Goal: Task Accomplishment & Management: Manage account settings

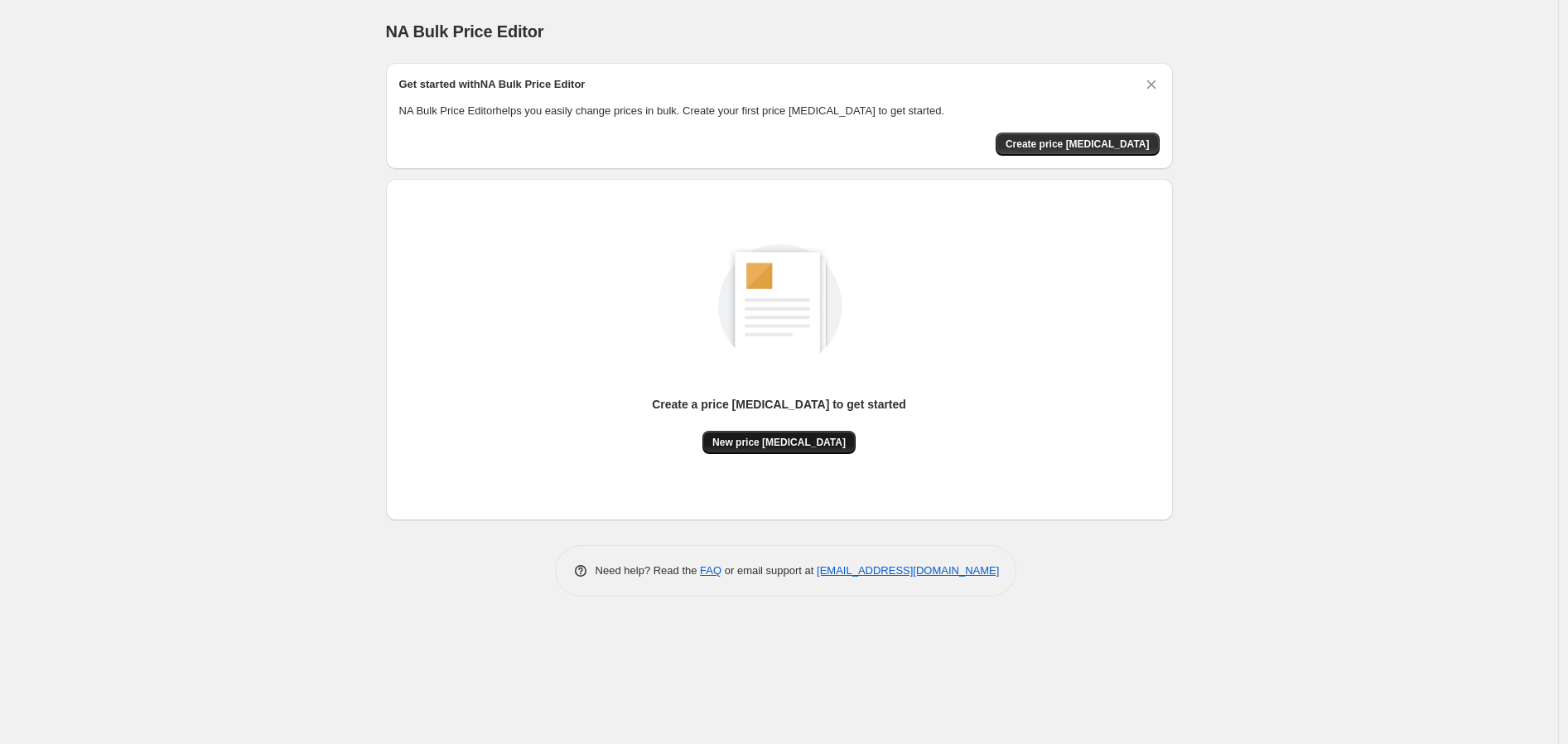
click at [806, 450] on button "New price [MEDICAL_DATA]" at bounding box center [779, 442] width 153 height 23
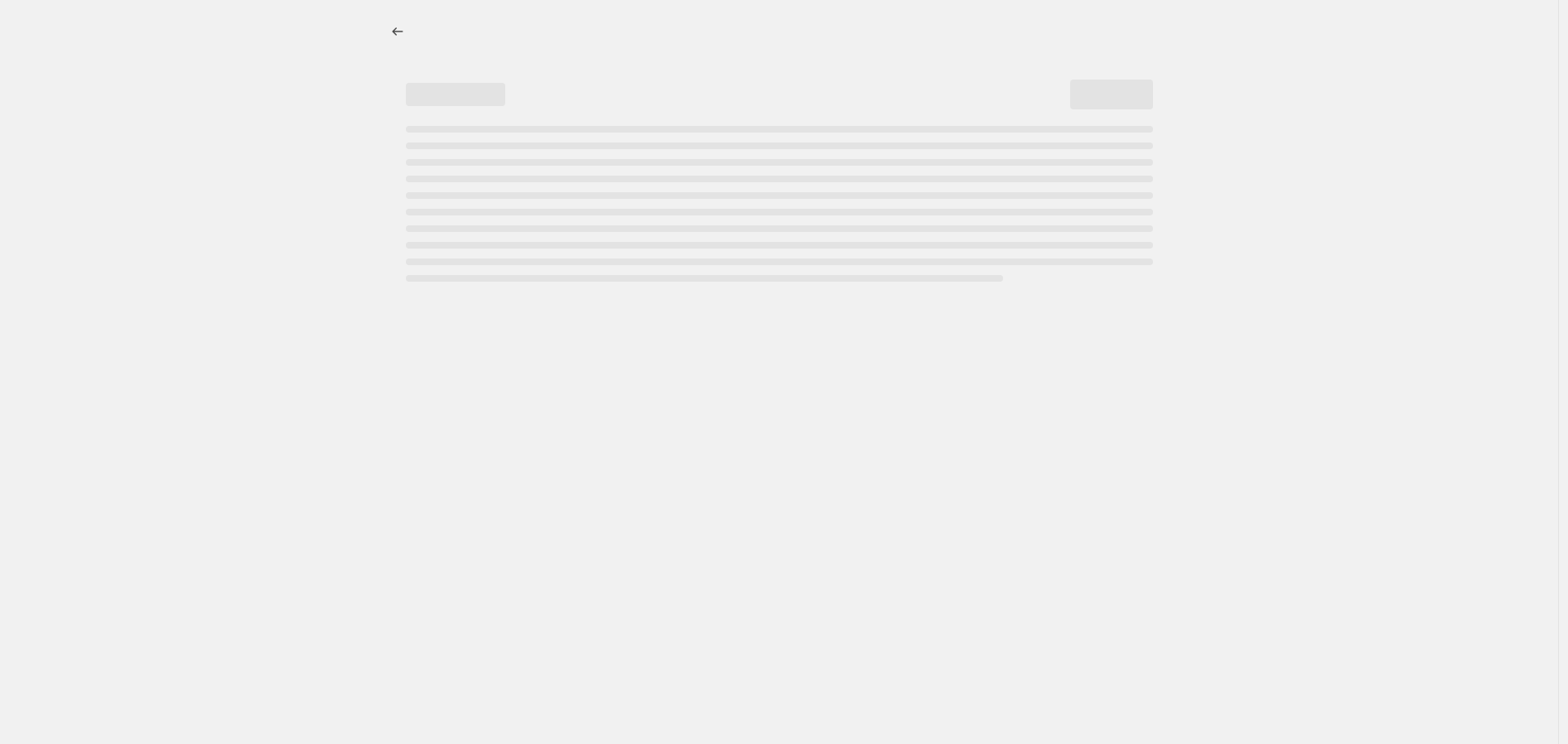
select select "percentage"
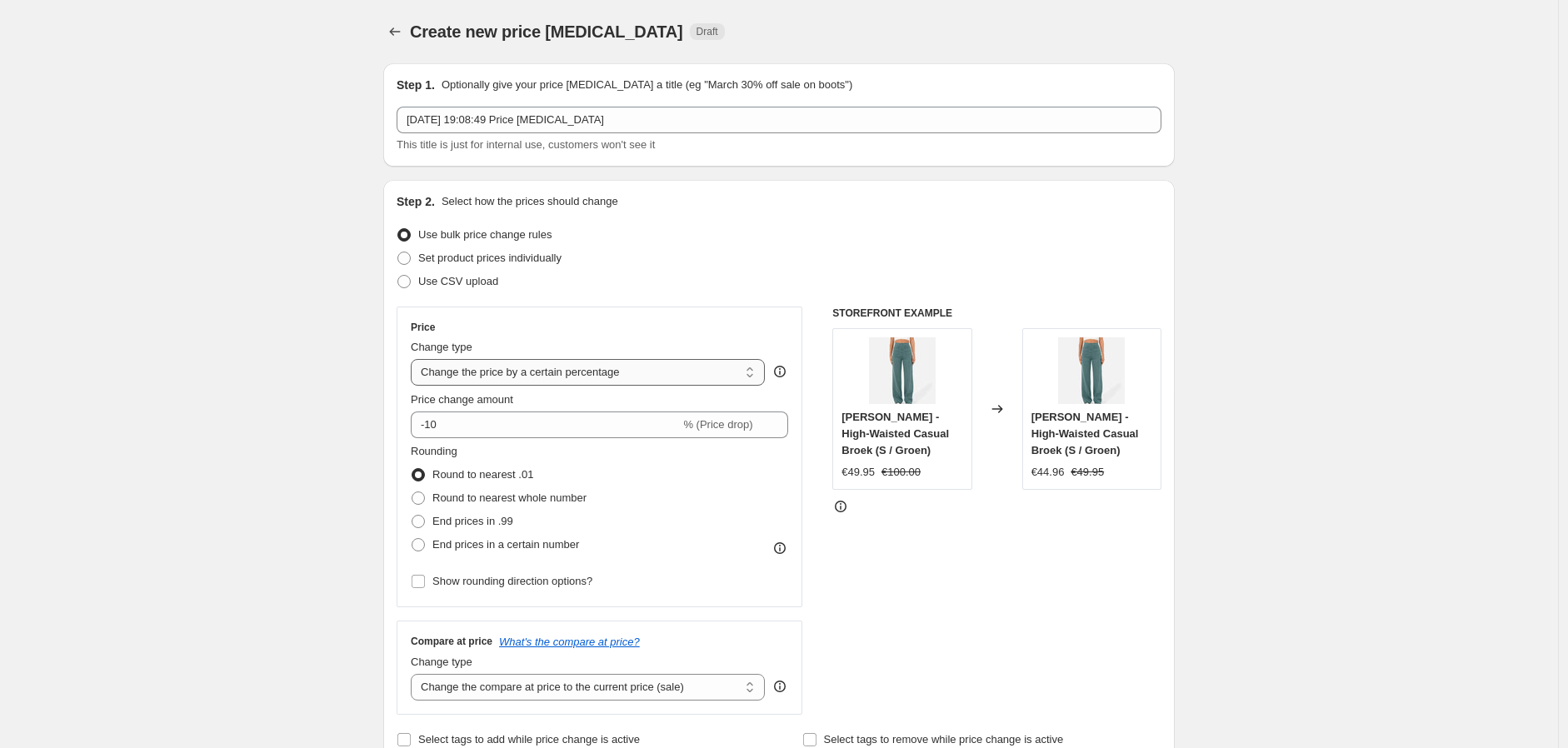
click at [617, 361] on select "Change the price to a certain amount Change the price by a certain amount Chang…" at bounding box center [588, 372] width 354 height 27
click at [625, 260] on div "Set product prices individually" at bounding box center [779, 258] width 765 height 23
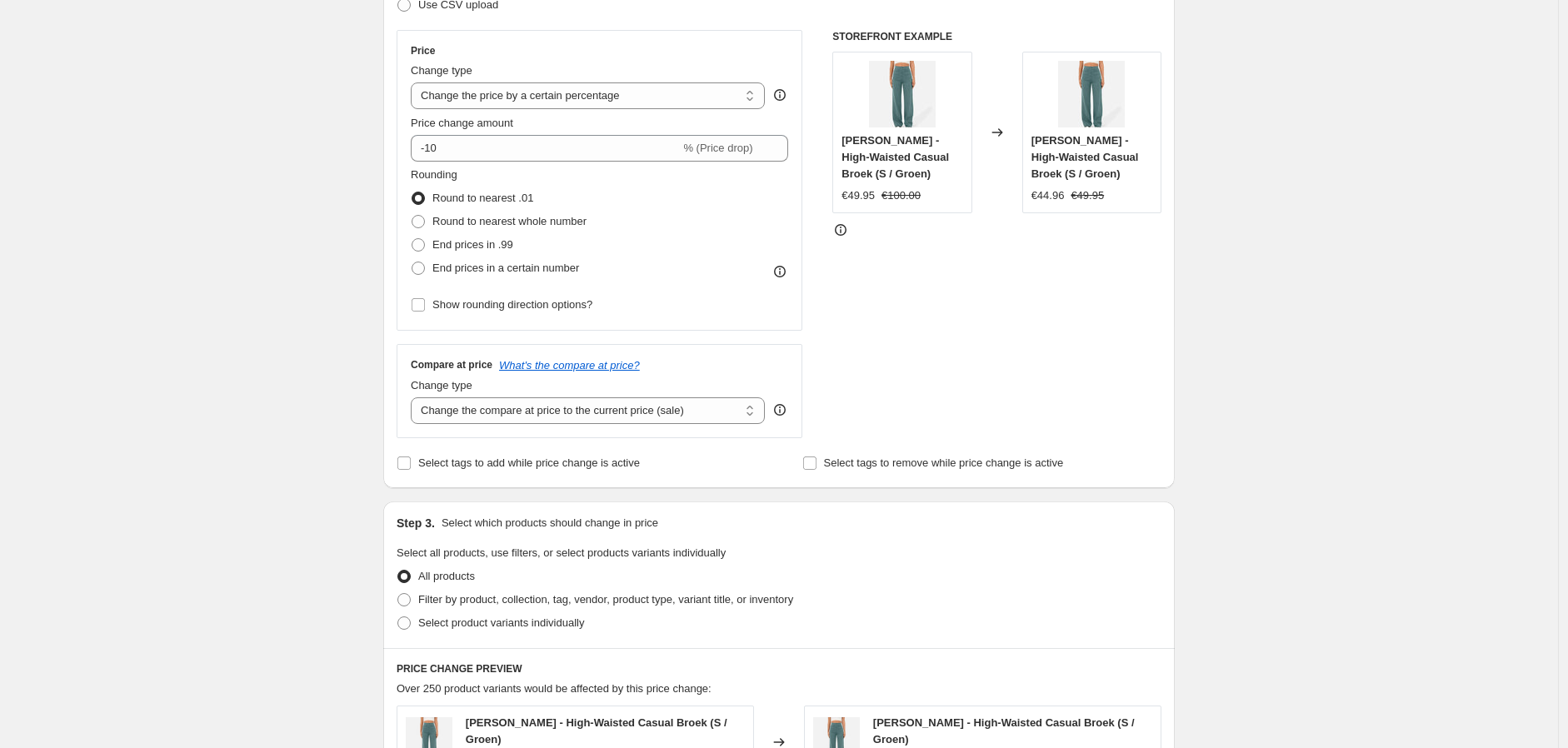
scroll to position [277, 0]
click at [664, 412] on select "Change the compare at price to the current price (sale) Change the compare at p…" at bounding box center [588, 410] width 354 height 27
click at [664, 419] on select "Change the compare at price to the current price (sale) Change the compare at p…" at bounding box center [588, 410] width 354 height 27
select select "to"
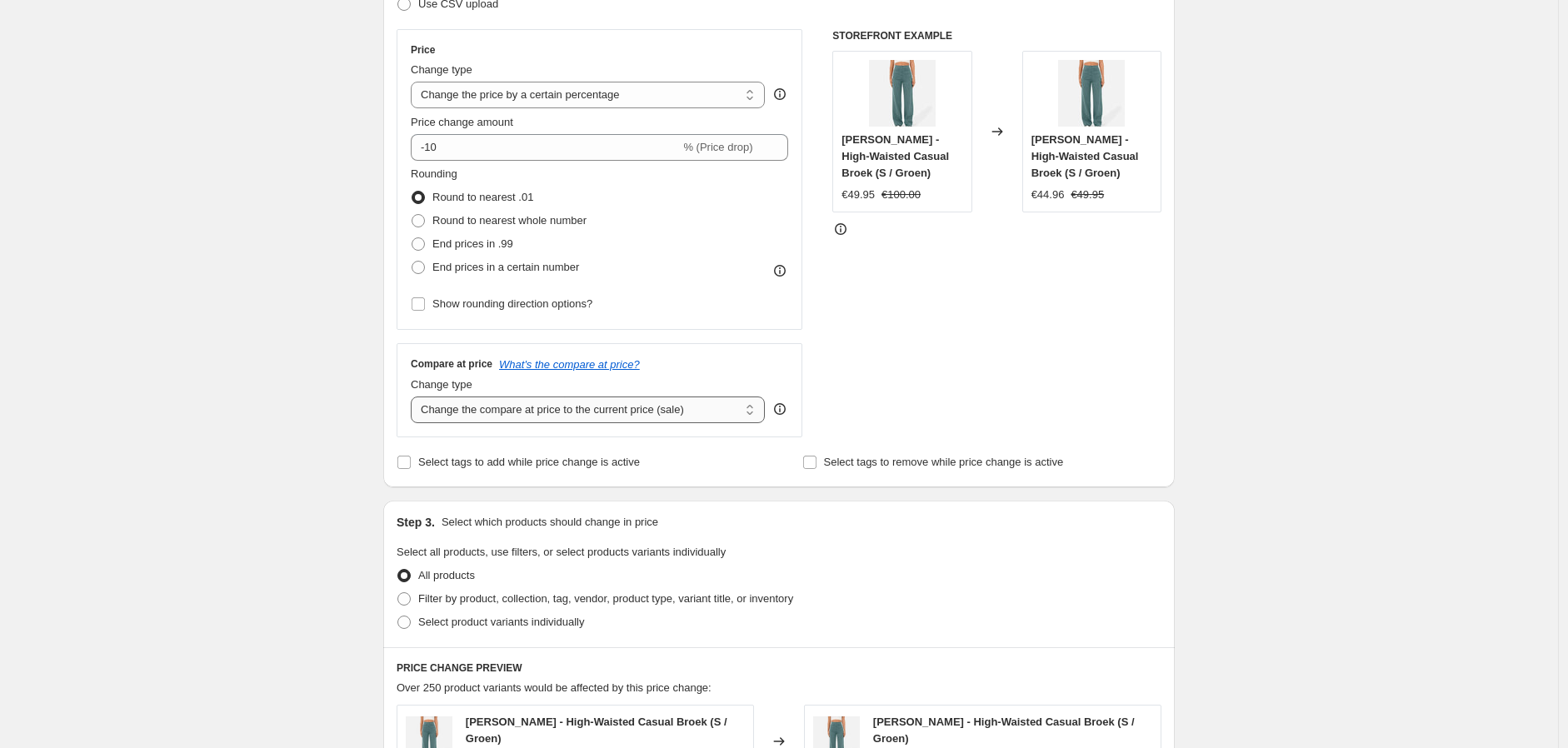
click at [414, 398] on select "Change the compare at price to the current price (sale) Change the compare at p…" at bounding box center [588, 410] width 354 height 27
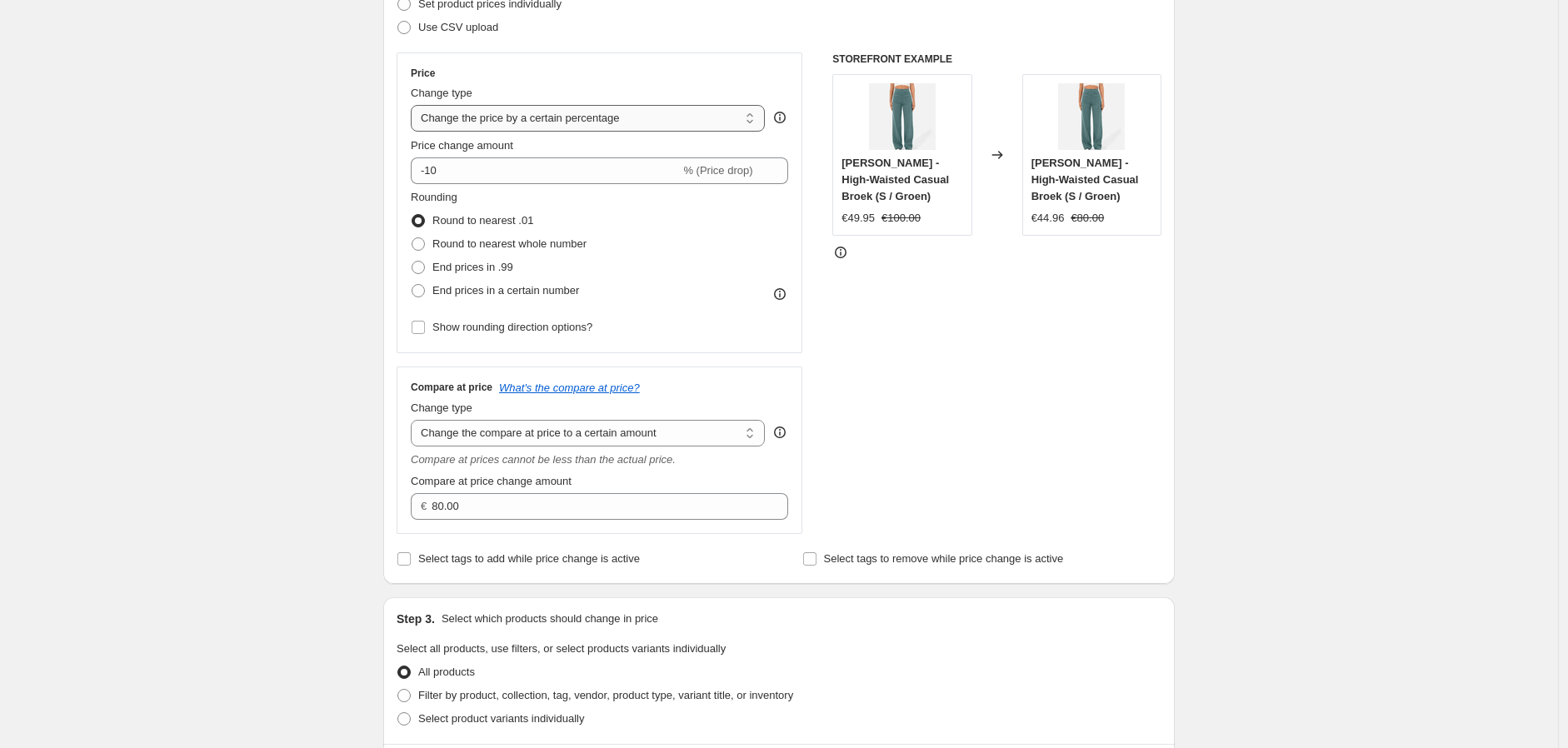
scroll to position [184, 0]
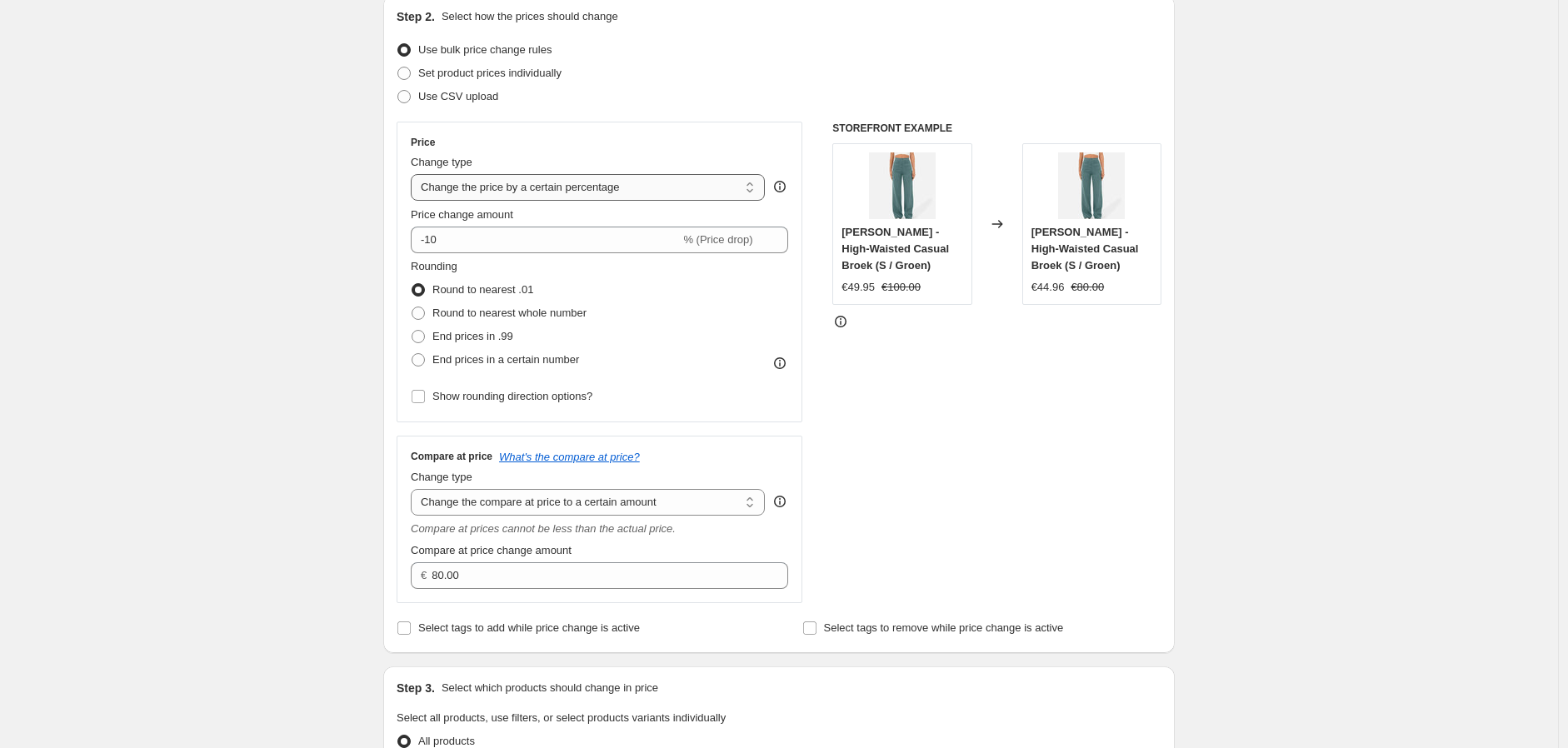
click at [504, 188] on select "Change the price to a certain amount Change the price by a certain amount Chang…" at bounding box center [588, 187] width 354 height 27
click at [538, 192] on select "Change the price to a certain amount Change the price by a certain amount Chang…" at bounding box center [588, 187] width 354 height 27
select select "no_change"
click at [414, 174] on select "Change the price to a certain amount Change the price by a certain amount Chang…" at bounding box center [588, 187] width 354 height 27
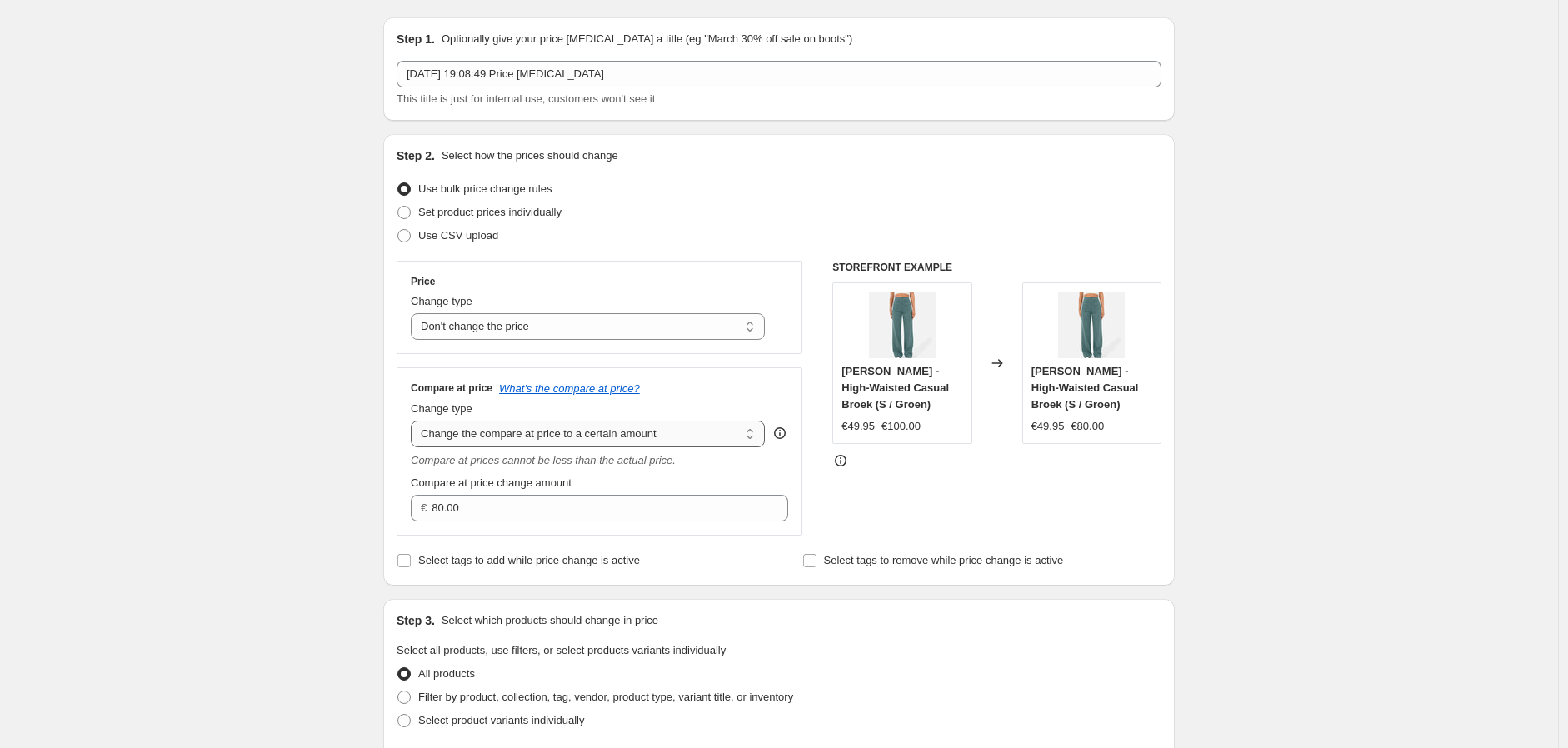
scroll to position [93, 0]
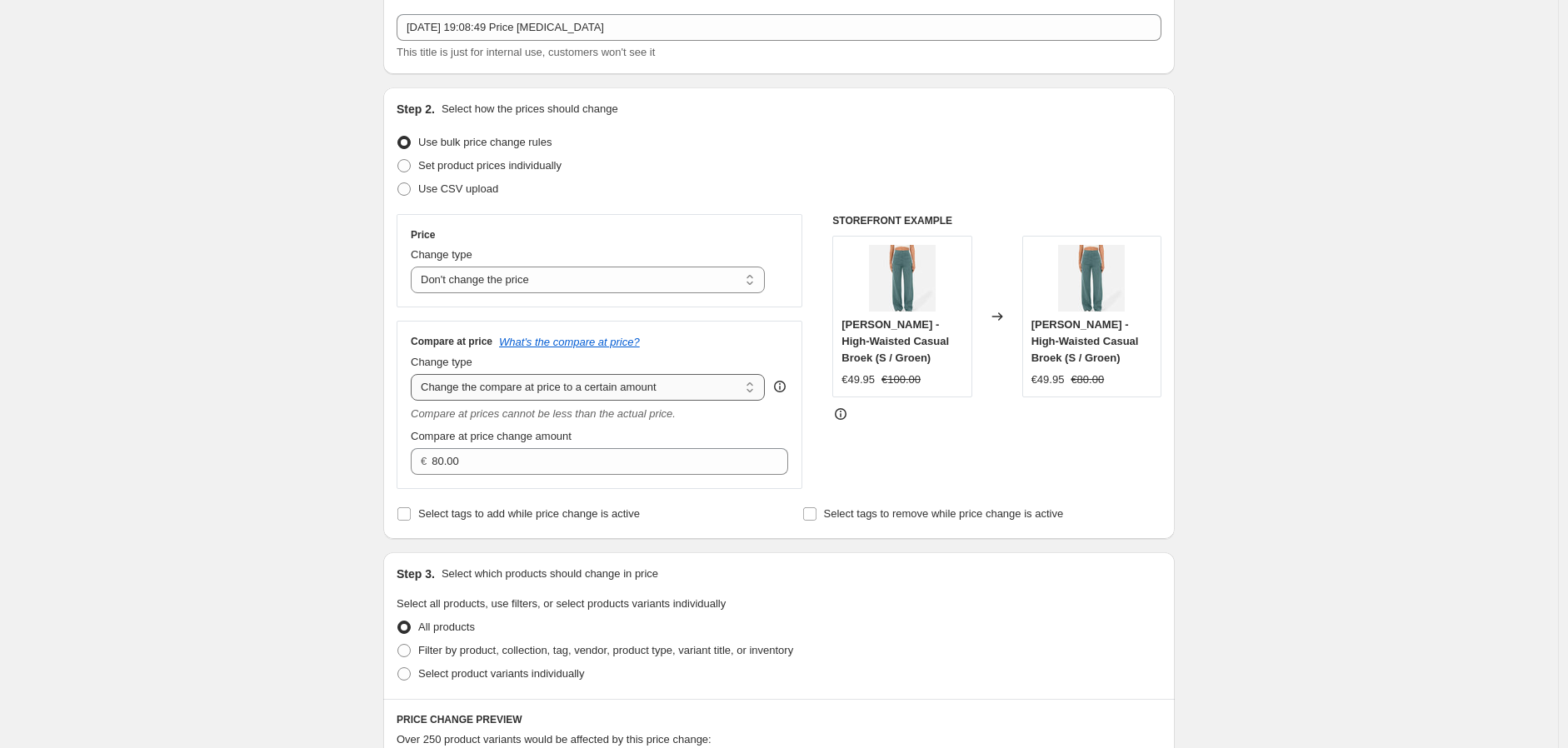
click at [695, 380] on select "Change the compare at price to the current price (sale) Change the compare at p…" at bounding box center [588, 387] width 354 height 27
select select "by"
click at [414, 374] on select "Change the compare at price to the current price (sale) Change the compare at p…" at bounding box center [588, 387] width 354 height 27
type input "-10.00"
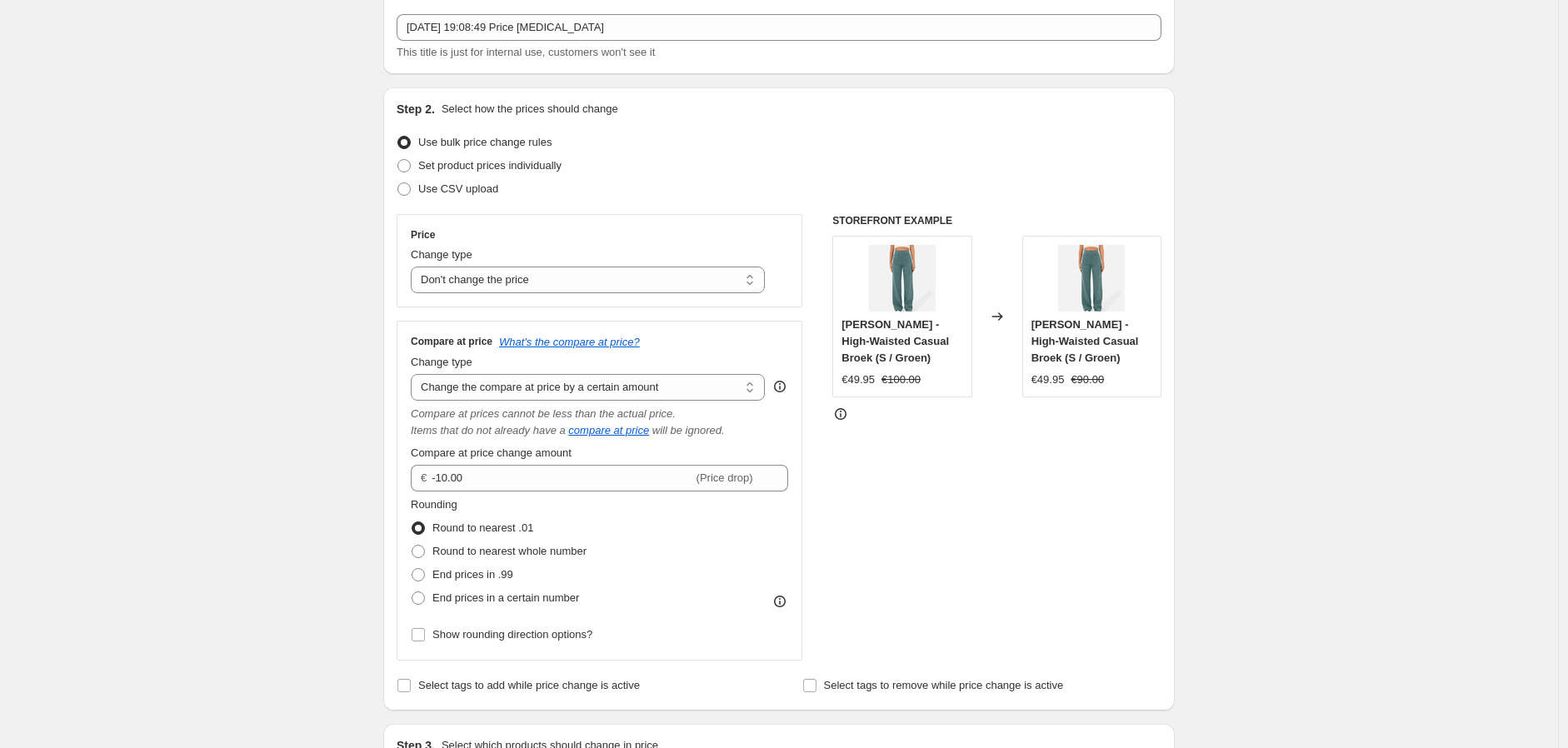
click at [670, 405] on div "Compare at price What's the compare at price? Change type Change the compare at…" at bounding box center [599, 490] width 377 height 311
click at [676, 393] on select "Change the compare at price to the current price (sale) Change the compare at p…" at bounding box center [588, 387] width 354 height 27
select select "percentage"
click at [414, 374] on select "Change the compare at price to the current price (sale) Change the compare at p…" at bounding box center [588, 387] width 354 height 27
type input "-15"
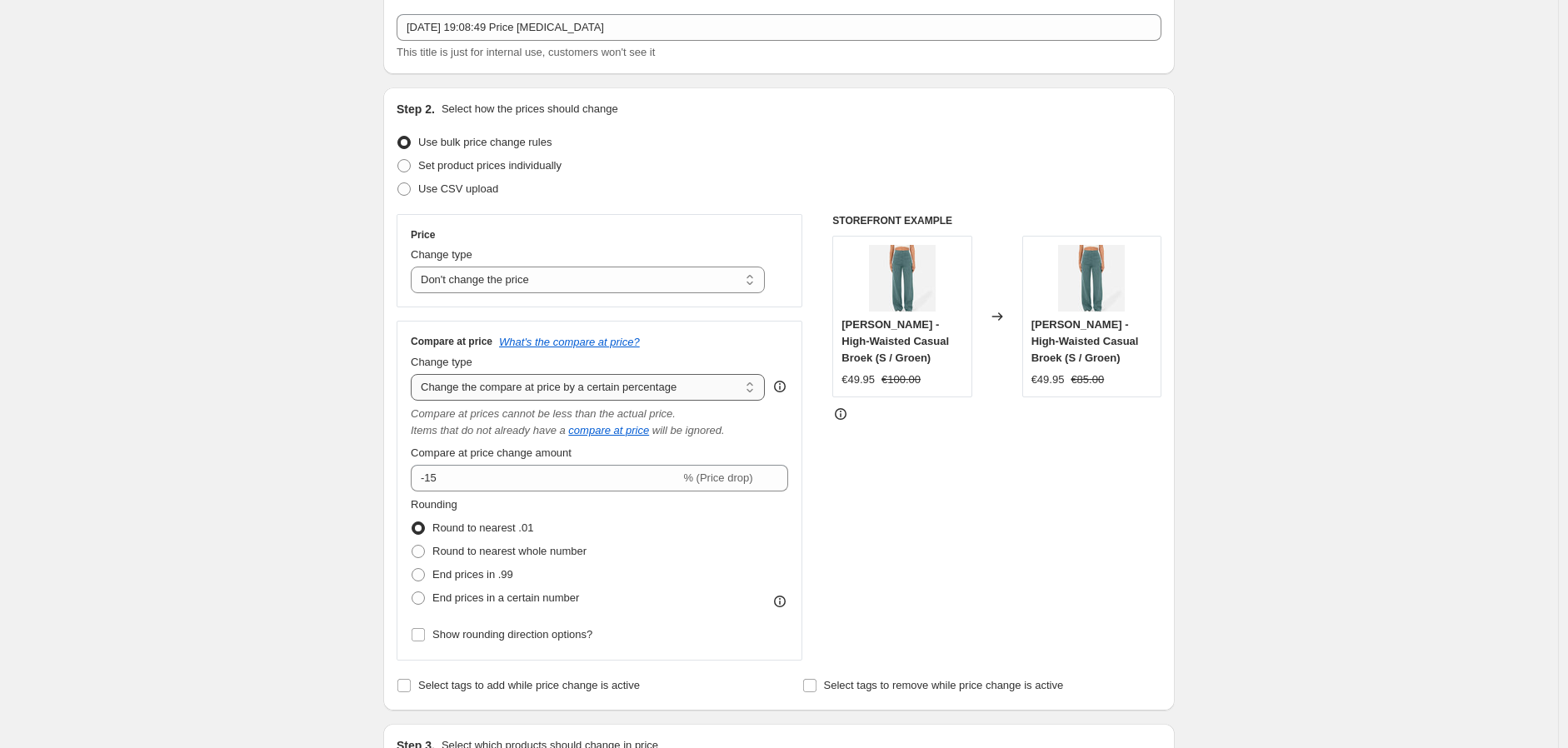
click at [689, 389] on select "Change the compare at price to the current price (sale) Change the compare at p…" at bounding box center [588, 387] width 354 height 27
select select "pp"
click at [414, 374] on select "Change the compare at price to the current price (sale) Change the compare at p…" at bounding box center [588, 387] width 354 height 27
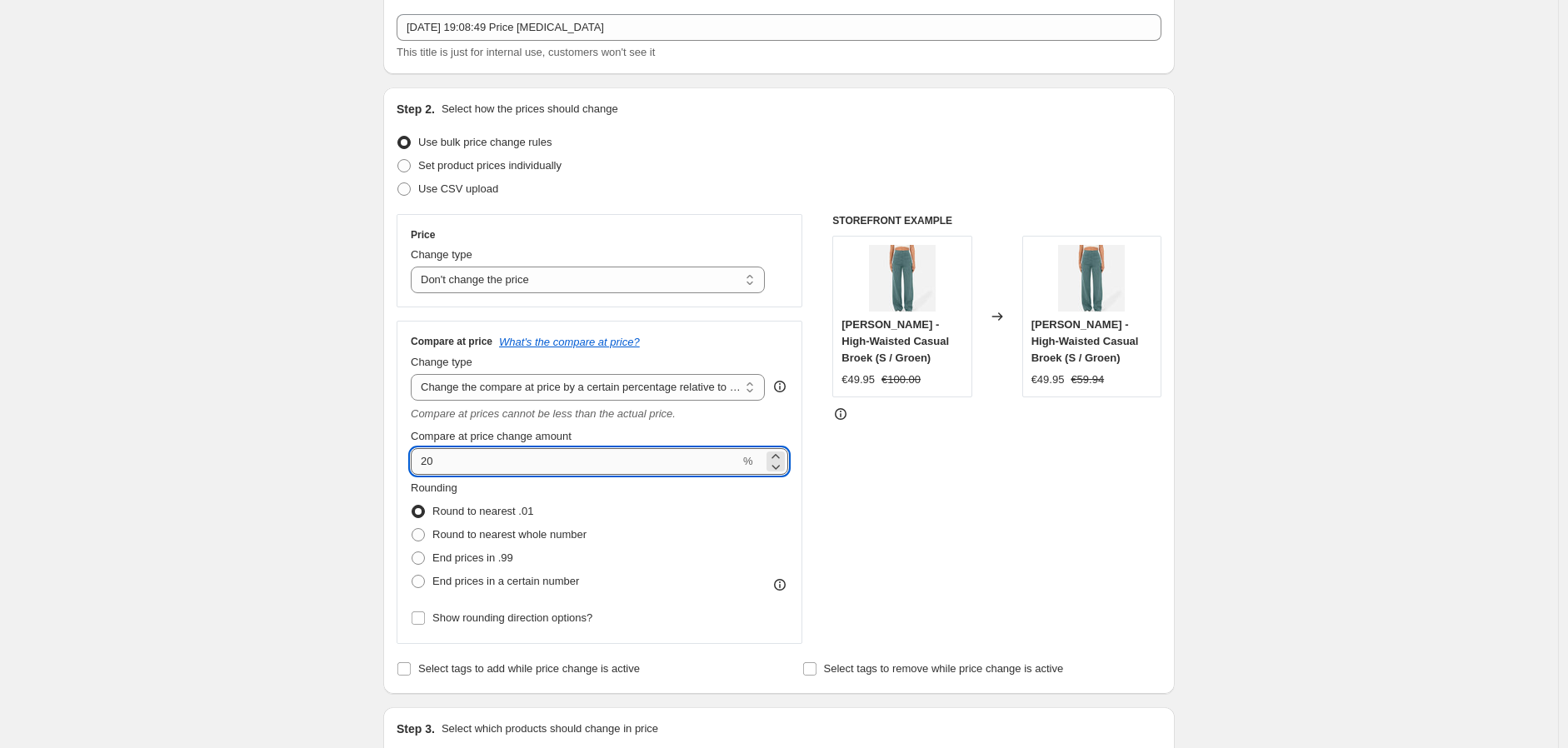
click at [581, 470] on input "20" at bounding box center [575, 461] width 329 height 27
type input "2"
type input "50"
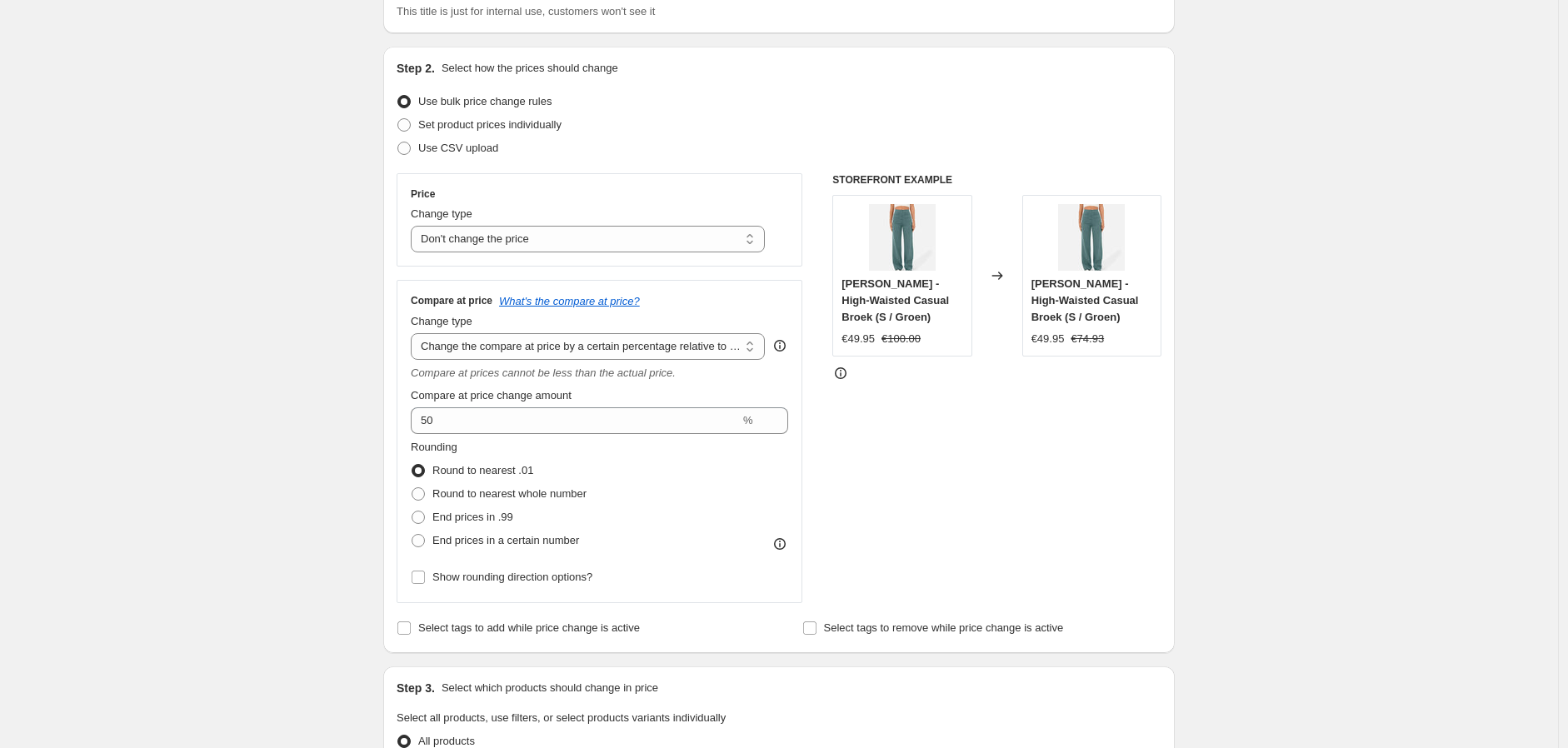
scroll to position [184, 0]
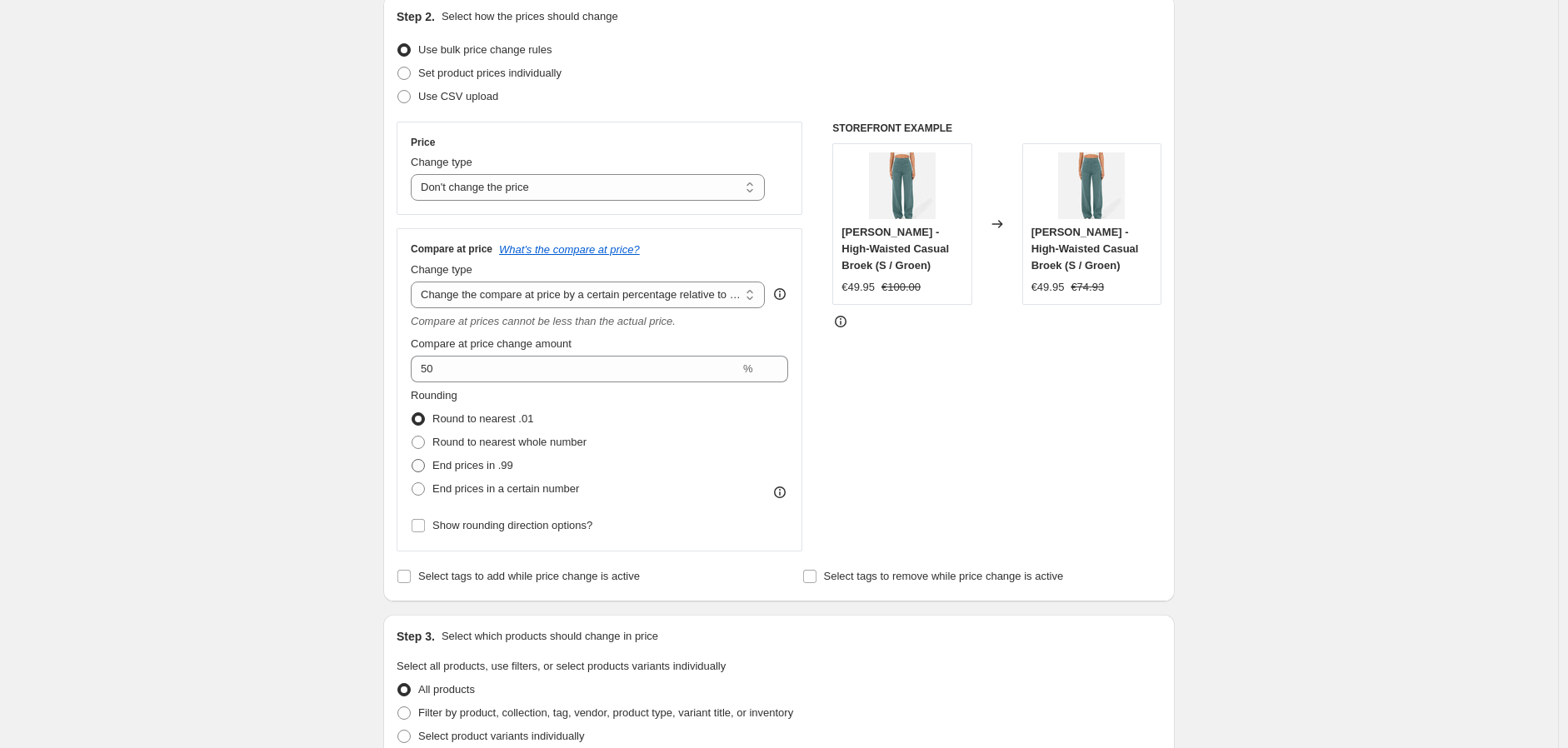
click at [503, 471] on span "End prices in .99" at bounding box center [472, 464] width 81 height 12
click at [413, 460] on input "End prices in .99" at bounding box center [412, 459] width 1 height 1
radio input "true"
click at [562, 491] on span "End prices in a certain number" at bounding box center [505, 488] width 147 height 12
click at [413, 483] on input "End prices in a certain number" at bounding box center [412, 482] width 1 height 1
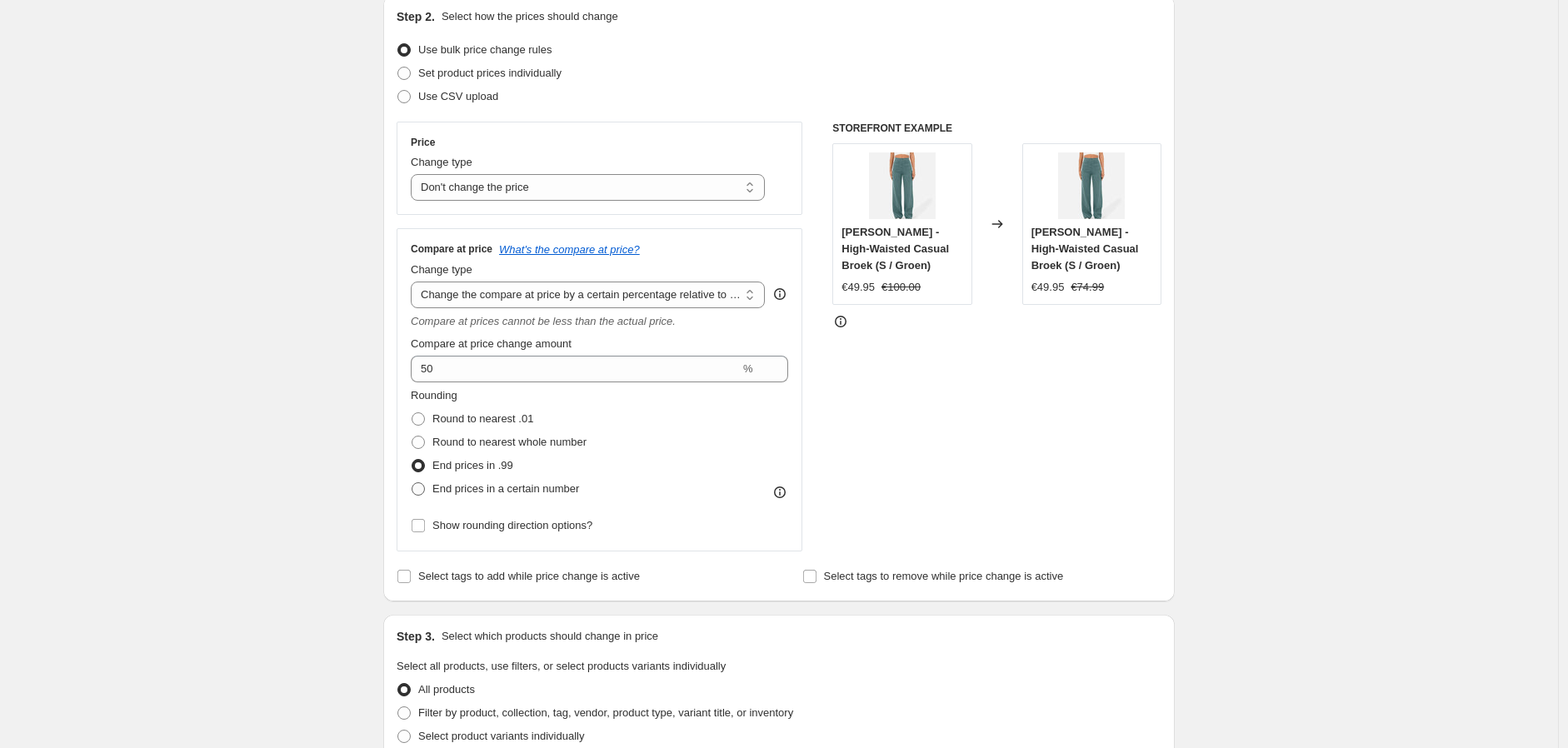
radio input "true"
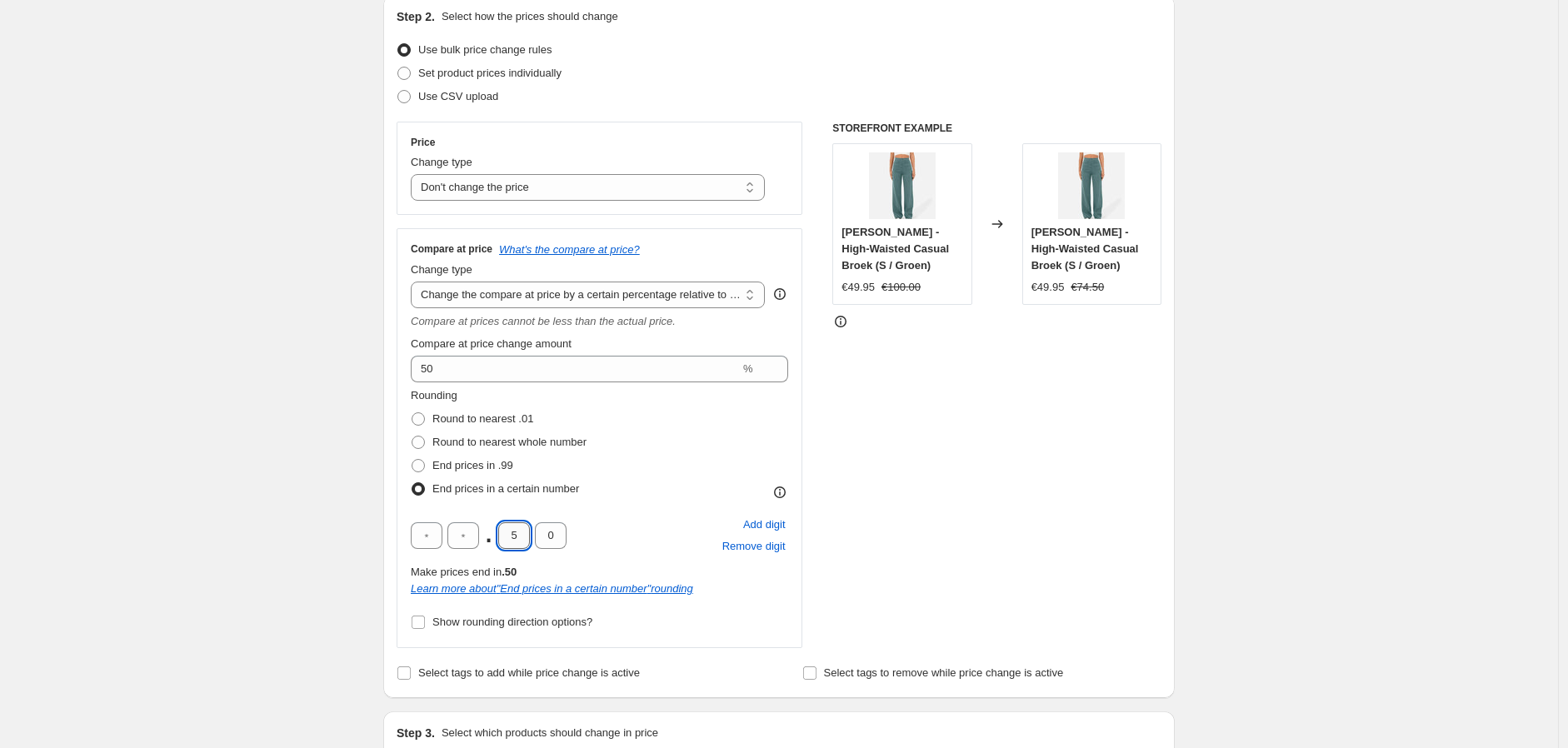
click at [520, 540] on input "5" at bounding box center [514, 535] width 32 height 27
type input "9"
type input "5"
click at [684, 495] on div "Rounding Round to nearest .01 Round to nearest whole number End prices in .99 E…" at bounding box center [599, 444] width 377 height 113
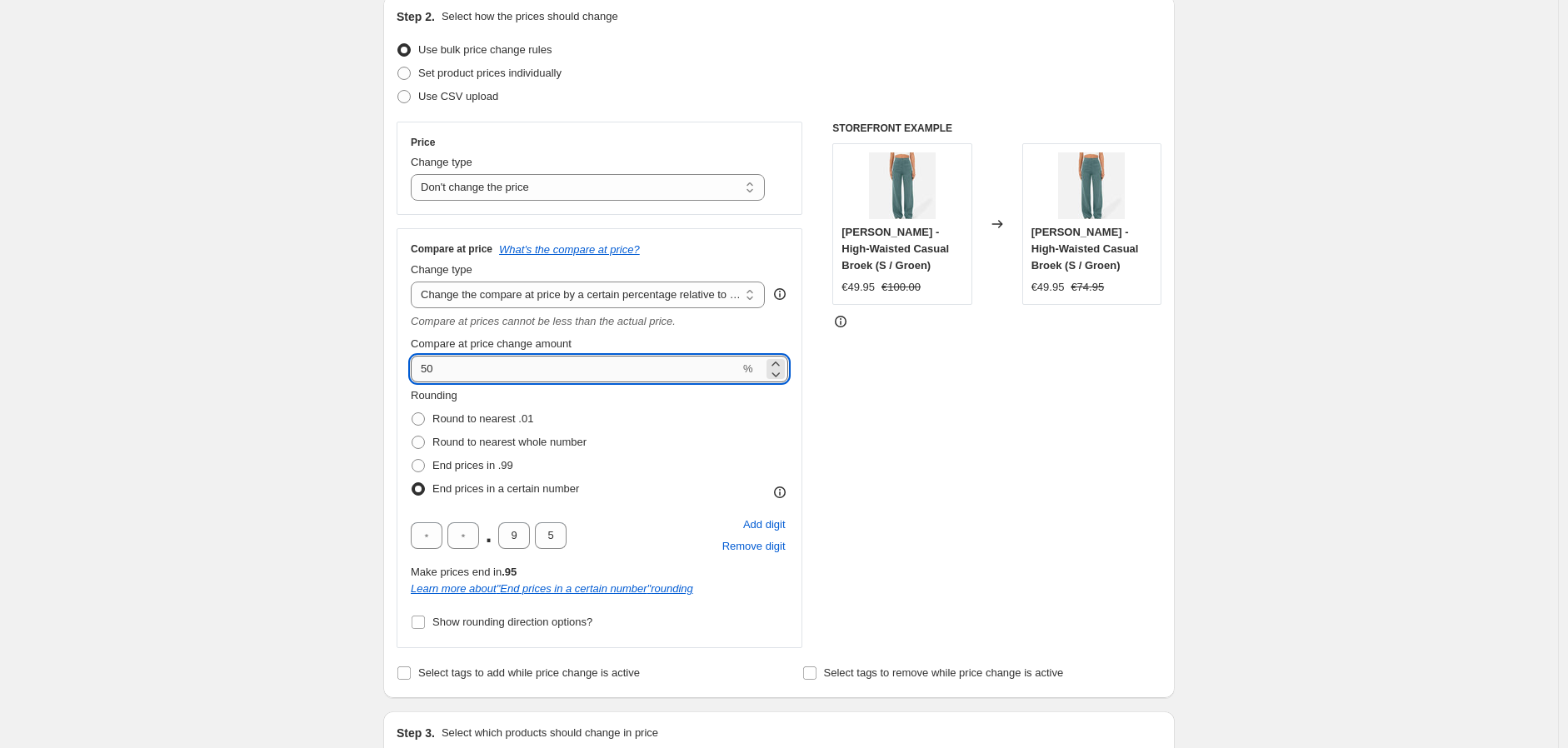
click at [542, 371] on input "50" at bounding box center [575, 369] width 329 height 27
click at [543, 447] on span "Round to nearest whole number" at bounding box center [509, 441] width 154 height 12
click at [413, 437] on input "Round to nearest whole number" at bounding box center [412, 436] width 1 height 1
radio input "true"
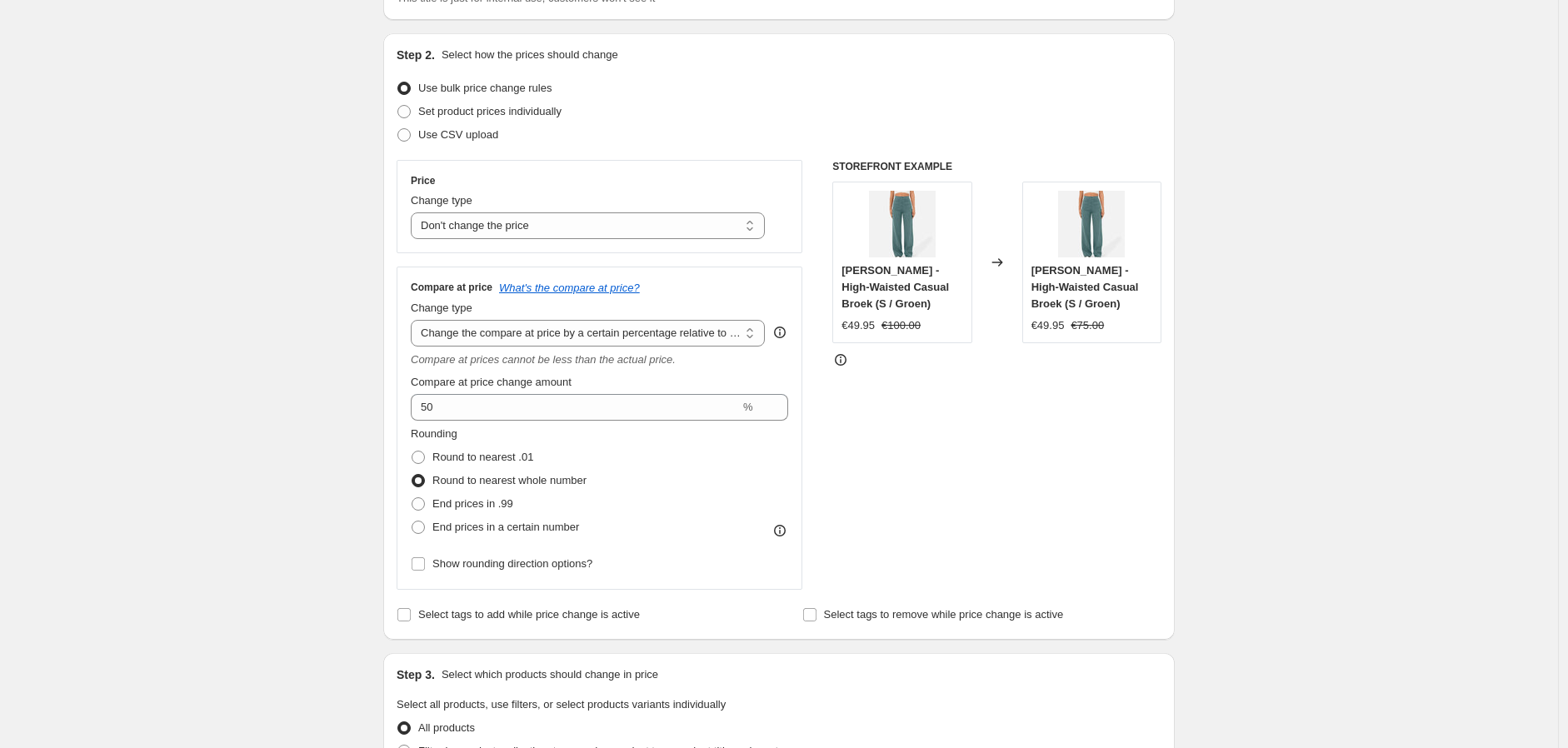
scroll to position [370, 0]
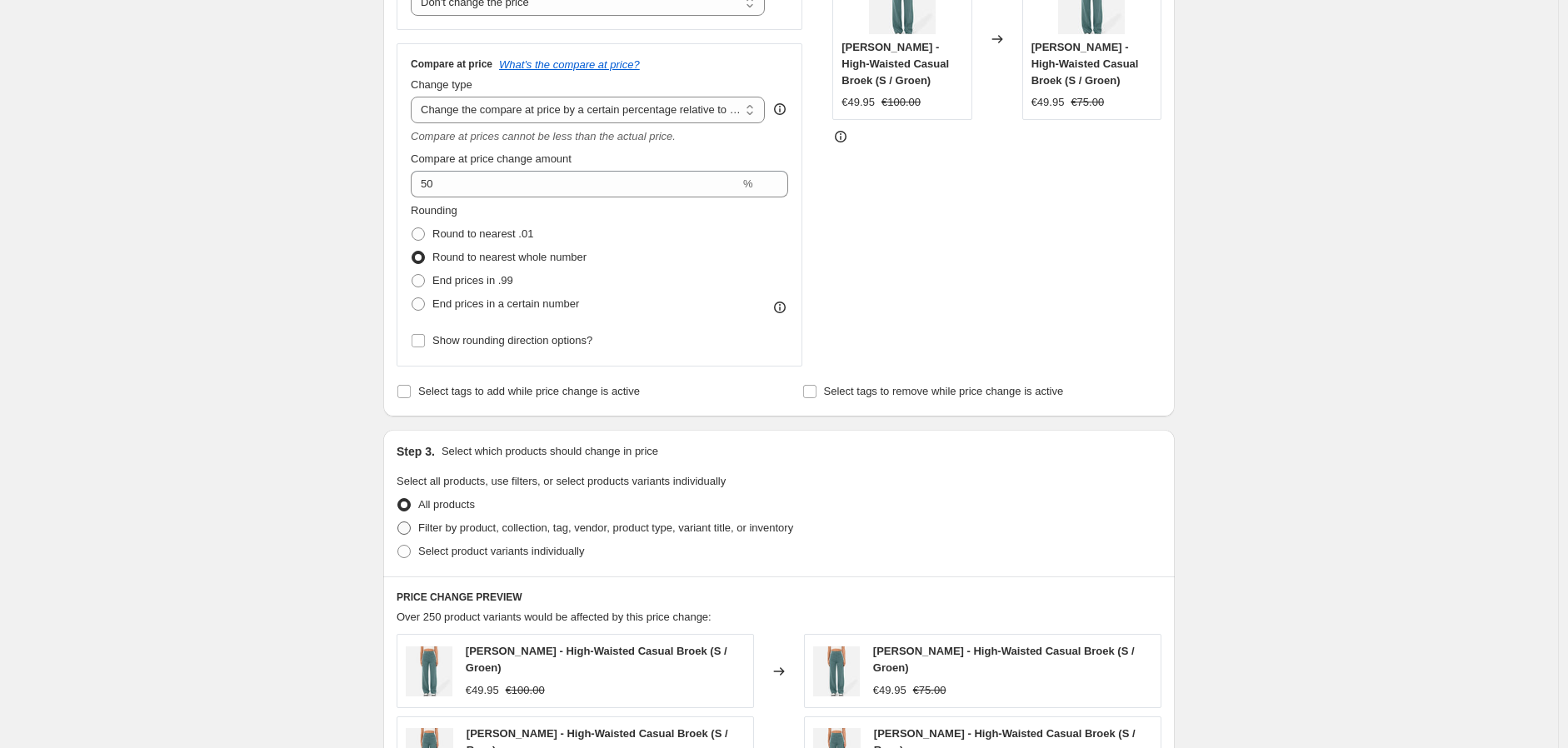
click at [656, 534] on span "Filter by product, collection, tag, vendor, product type, variant title, or inv…" at bounding box center [606, 526] width 375 height 12
click at [398, 522] on input "Filter by product, collection, tag, vendor, product type, variant title, or inv…" at bounding box center [398, 521] width 1 height 1
radio input "true"
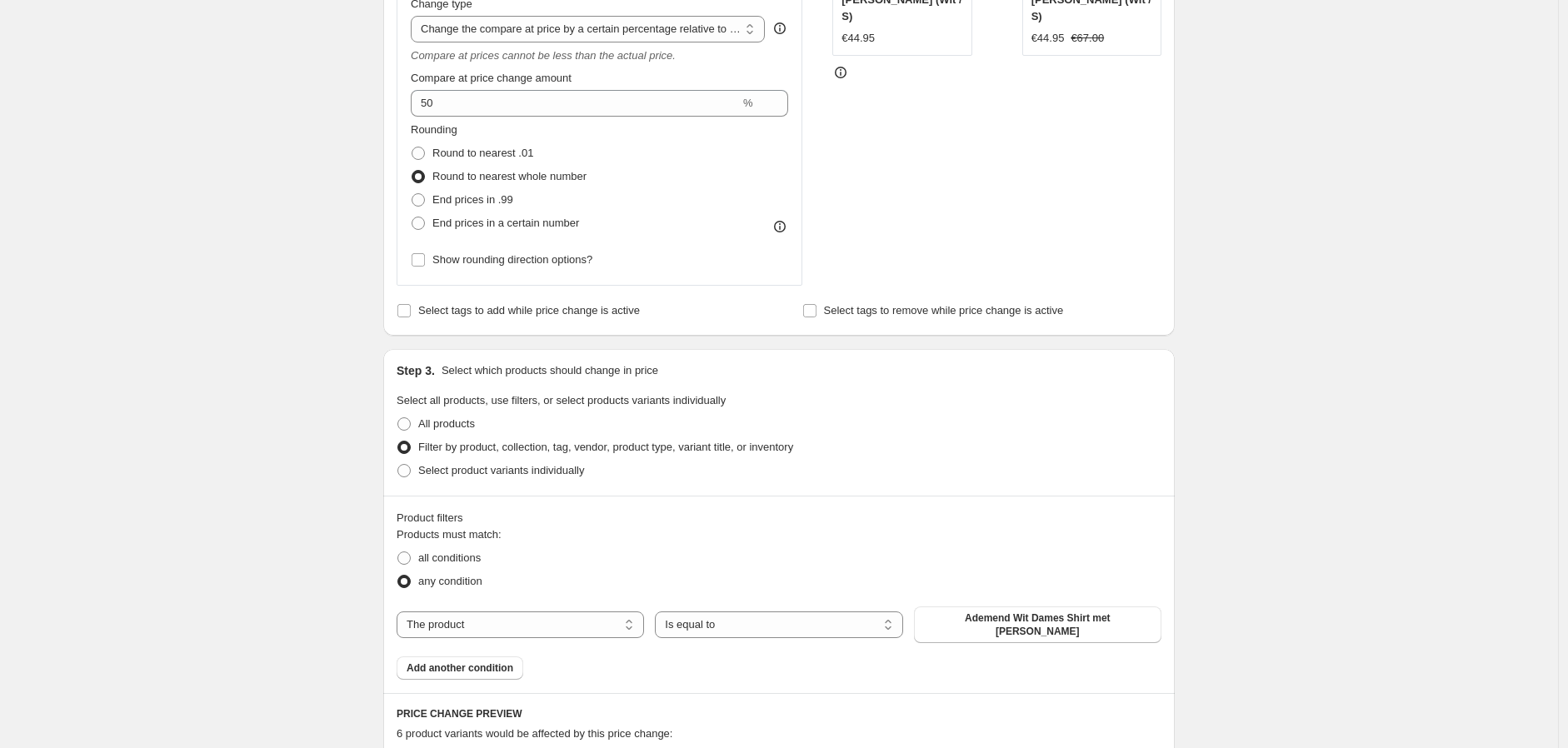
scroll to position [554, 0]
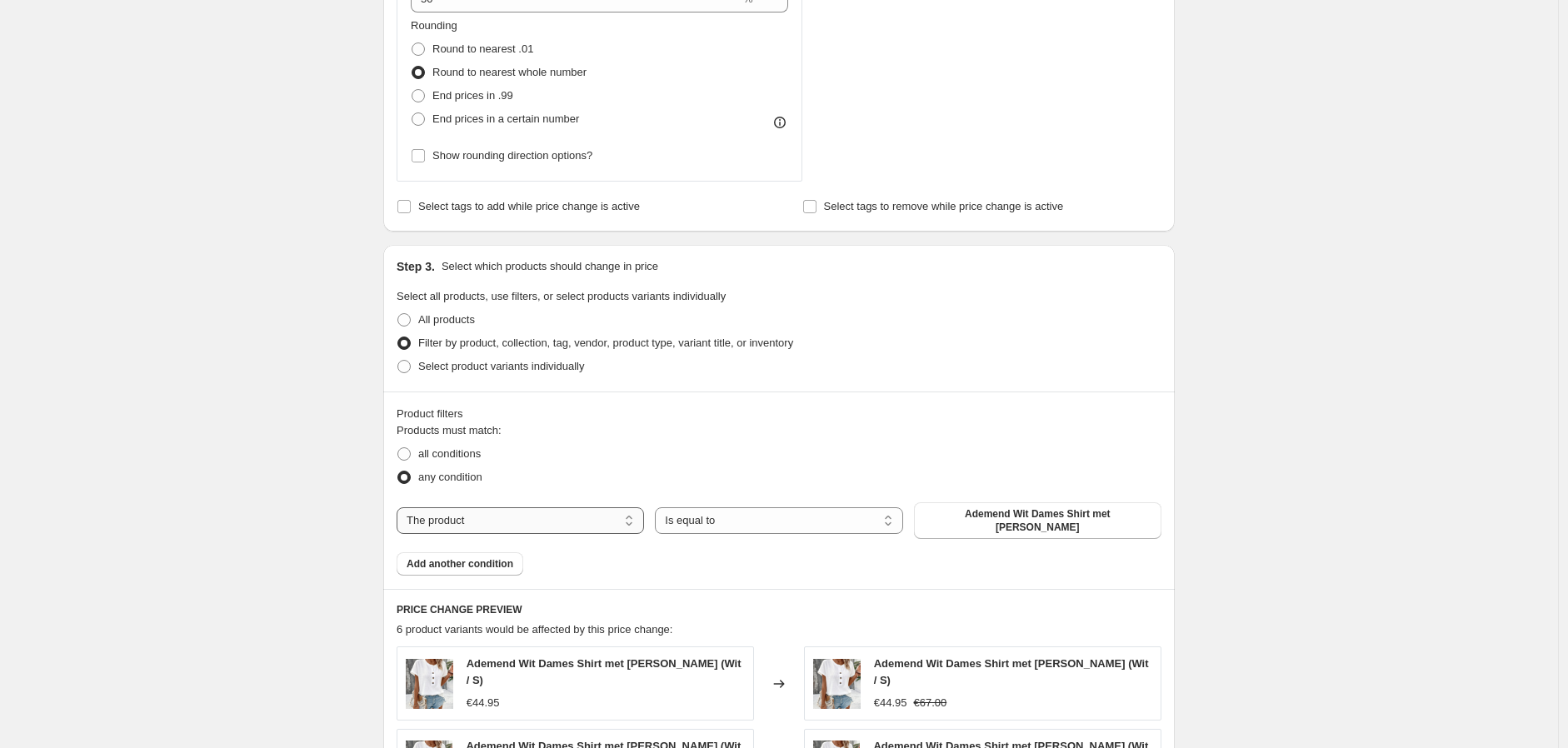
click at [642, 516] on select "The product The product's collection The product's tag The product's vendor The…" at bounding box center [520, 520] width 248 height 27
select select "collection"
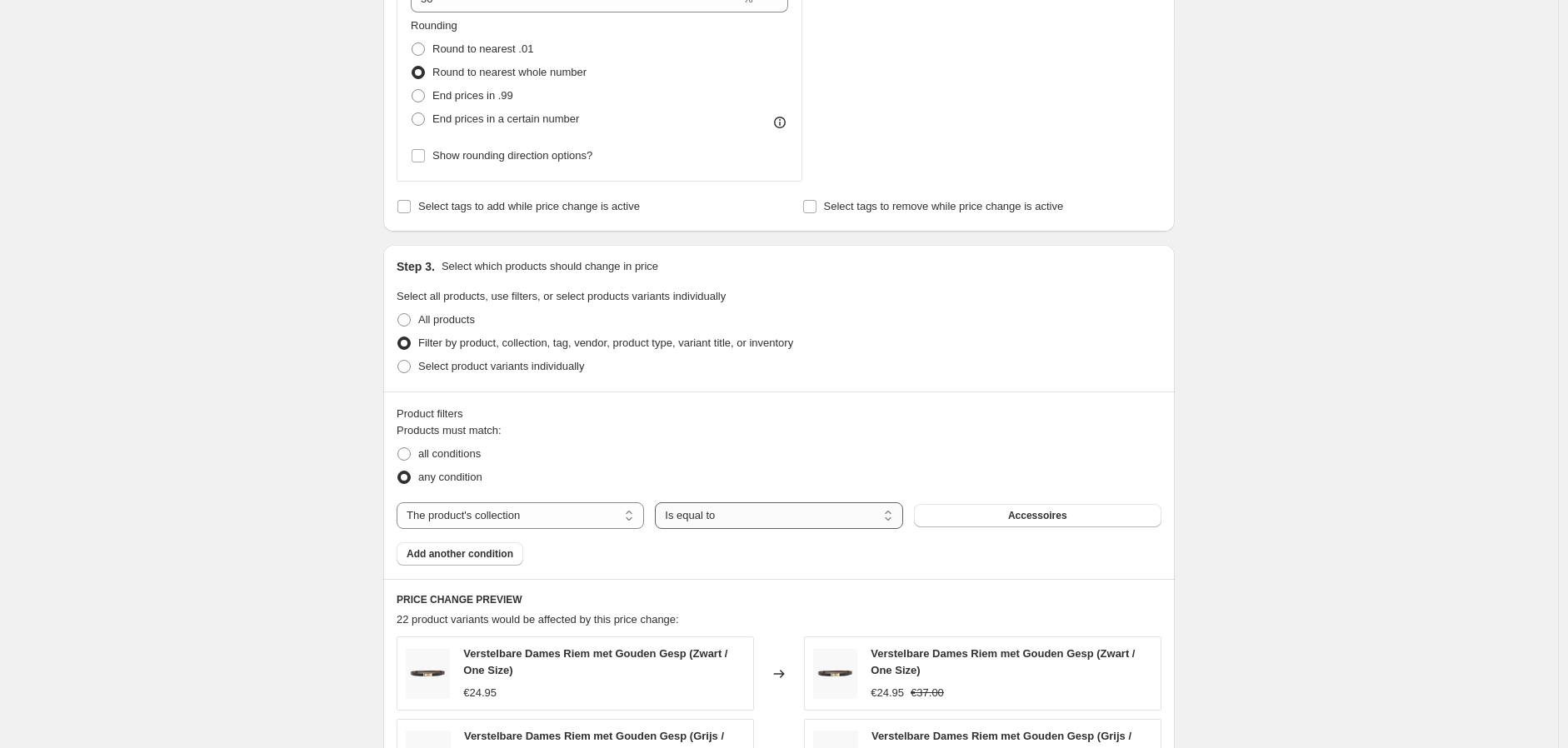
click at [771, 521] on select "Is equal to Is not equal to" at bounding box center [778, 515] width 248 height 27
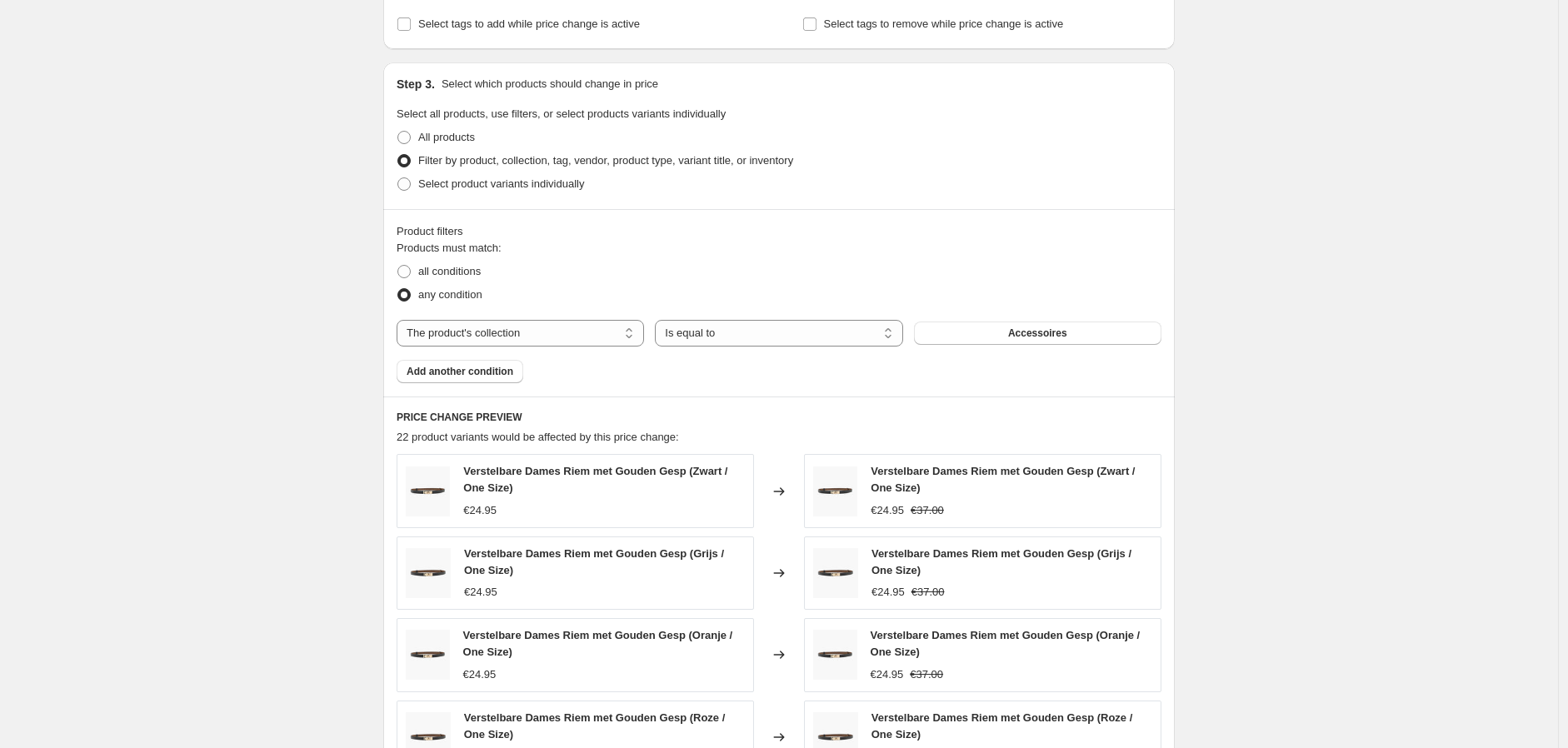
scroll to position [740, 0]
click at [1061, 330] on span "Accessoires" at bounding box center [1038, 330] width 59 height 13
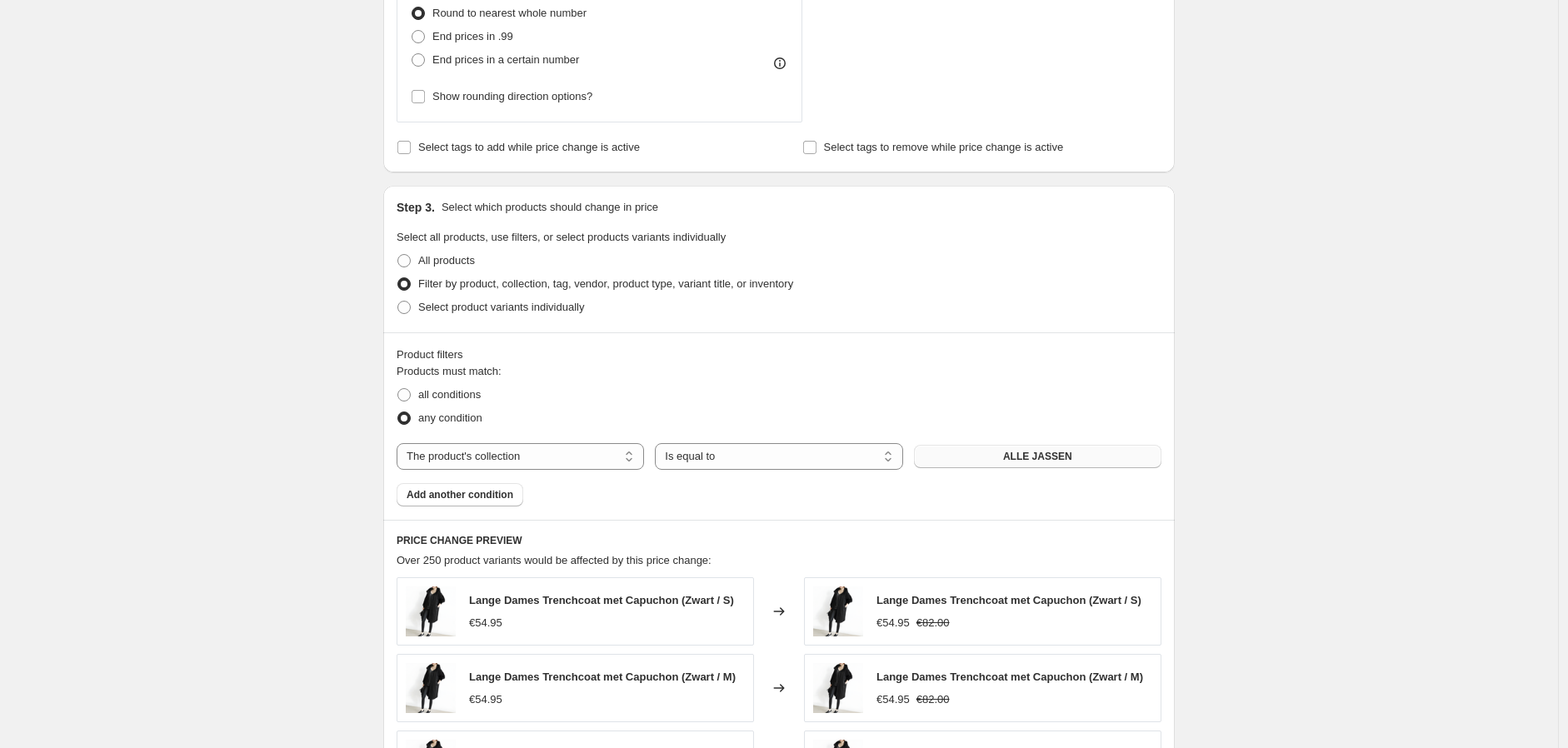
scroll to position [463, 0]
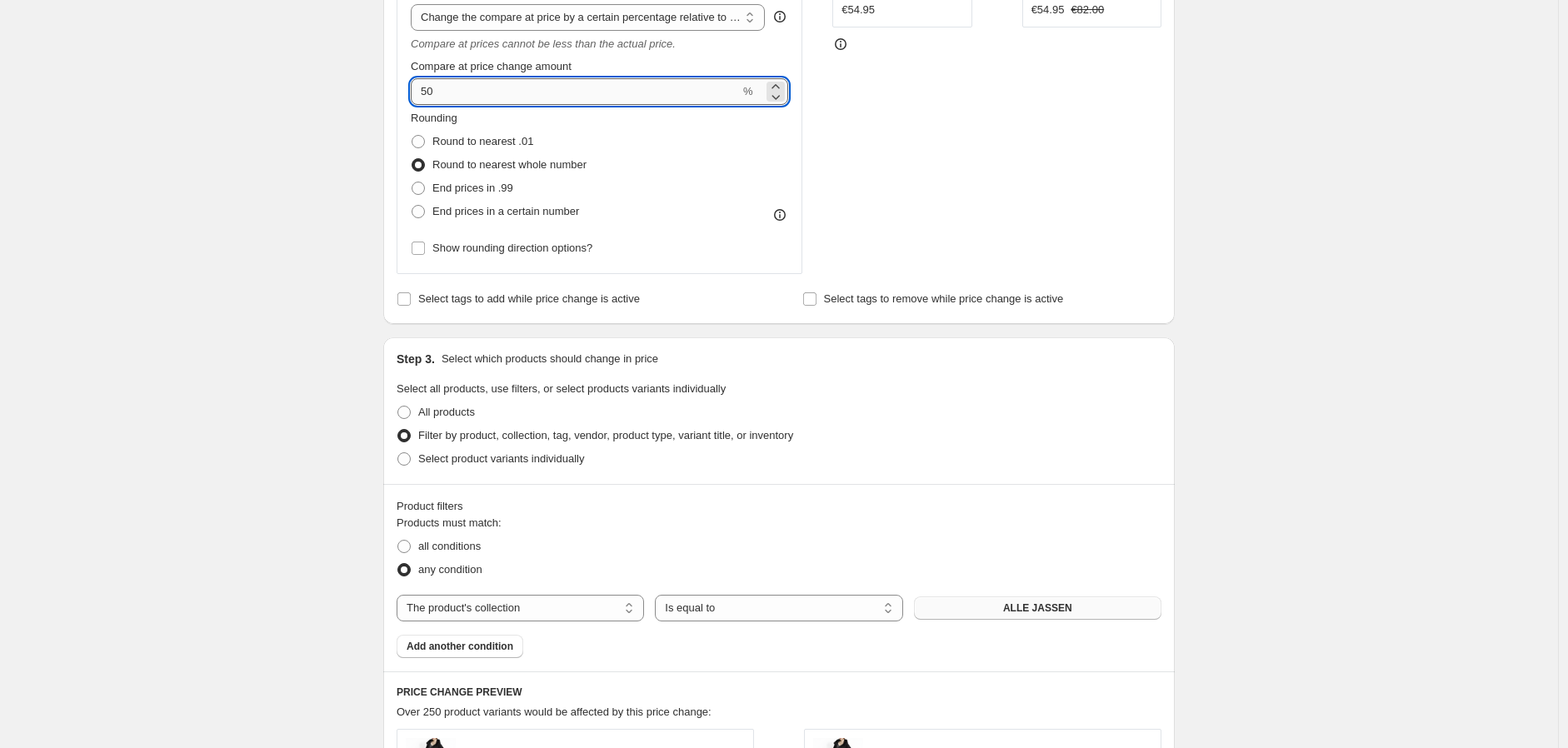
click at [459, 95] on input "50" at bounding box center [575, 91] width 329 height 27
click at [784, 88] on icon at bounding box center [775, 96] width 17 height 17
click at [779, 86] on icon at bounding box center [775, 86] width 7 height 4
drag, startPoint x: 545, startPoint y: 89, endPoint x: 392, endPoint y: 83, distance: 153.1
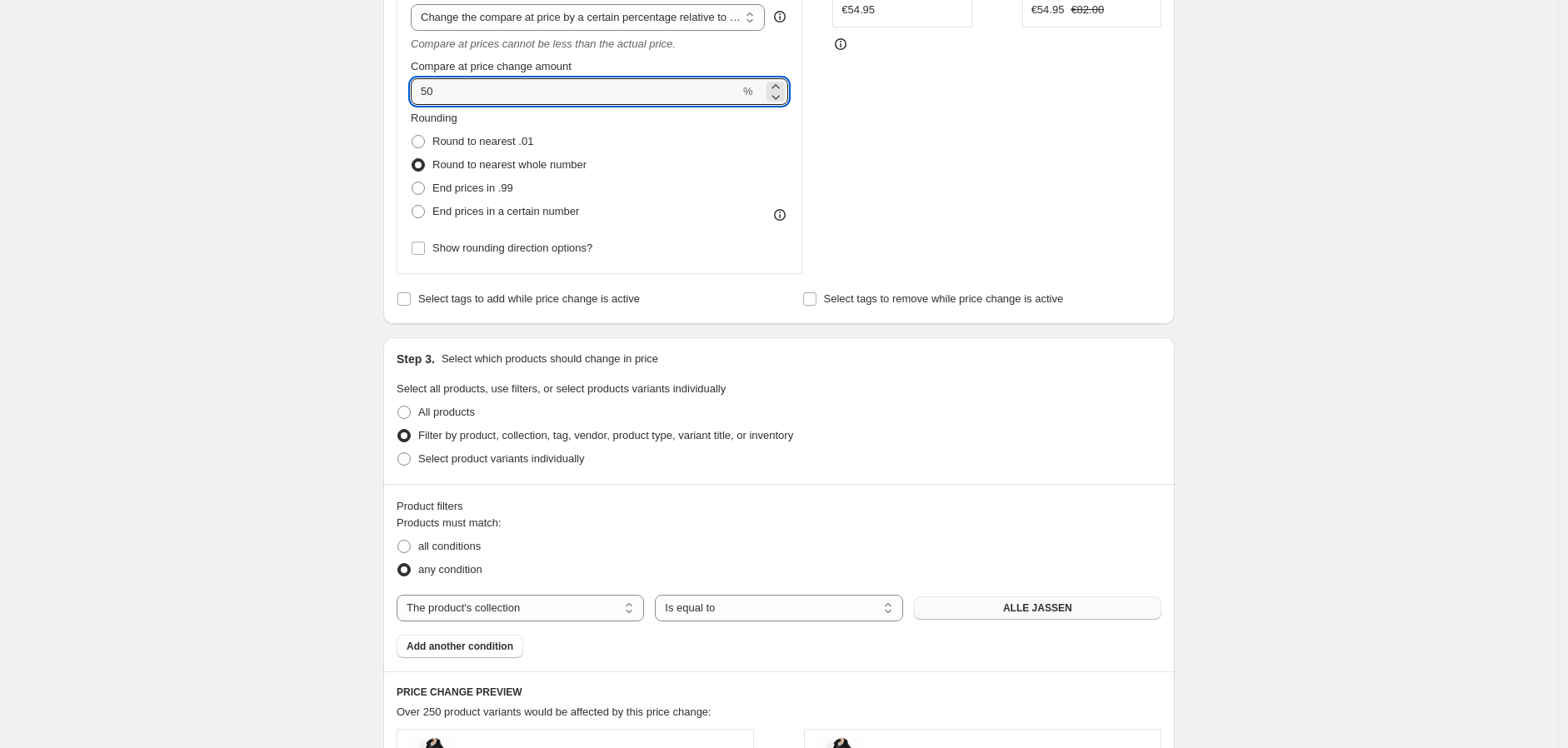
click at [392, 83] on div "Step 2. Select how the prices should change Use bulk price change rules Set pro…" at bounding box center [778, 20] width 791 height 606
click at [498, 95] on input "50" at bounding box center [575, 91] width 329 height 27
type input "5"
type input "100"
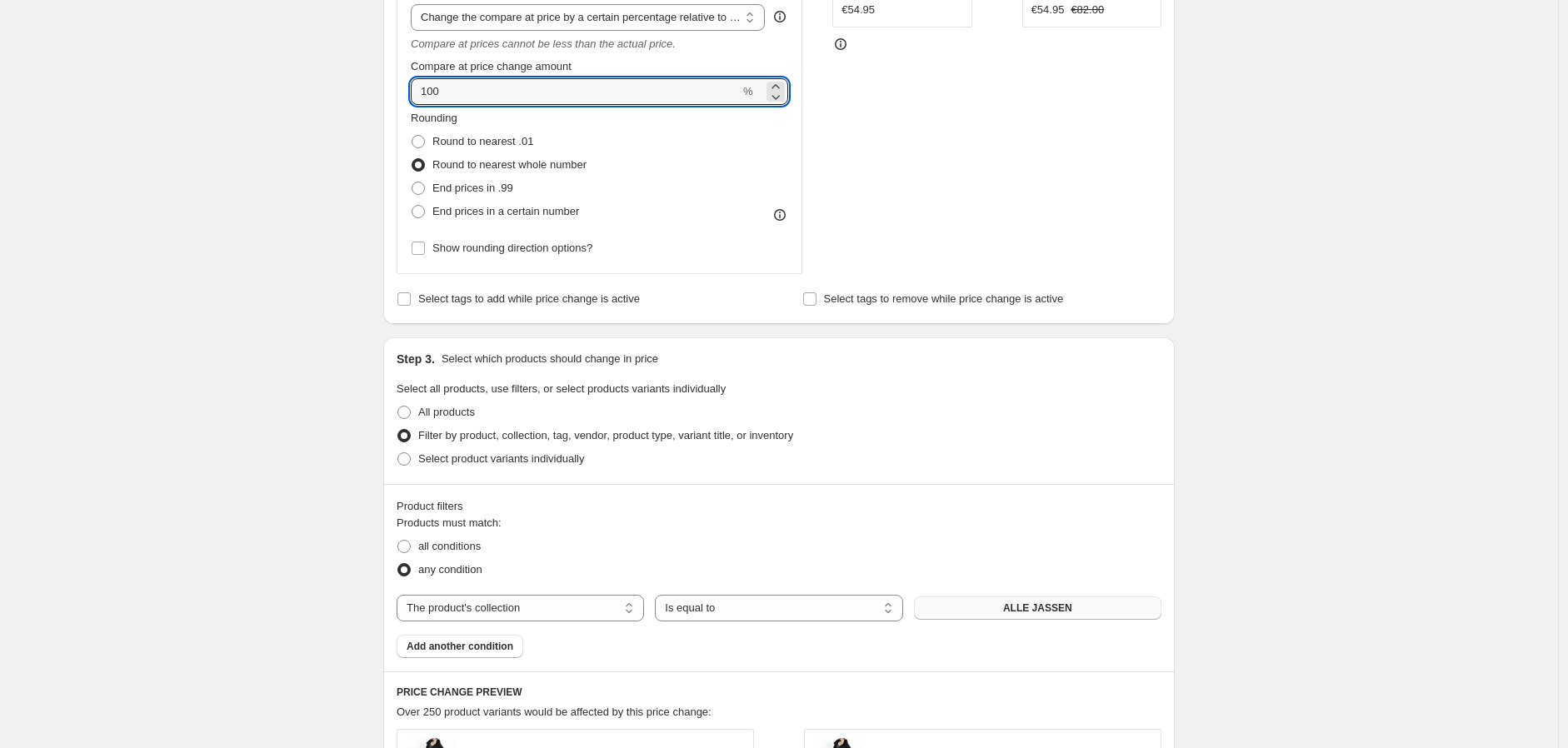
click at [603, 126] on div "Rounding Round to nearest .01 Round to nearest whole number End prices in .99 E…" at bounding box center [599, 167] width 377 height 113
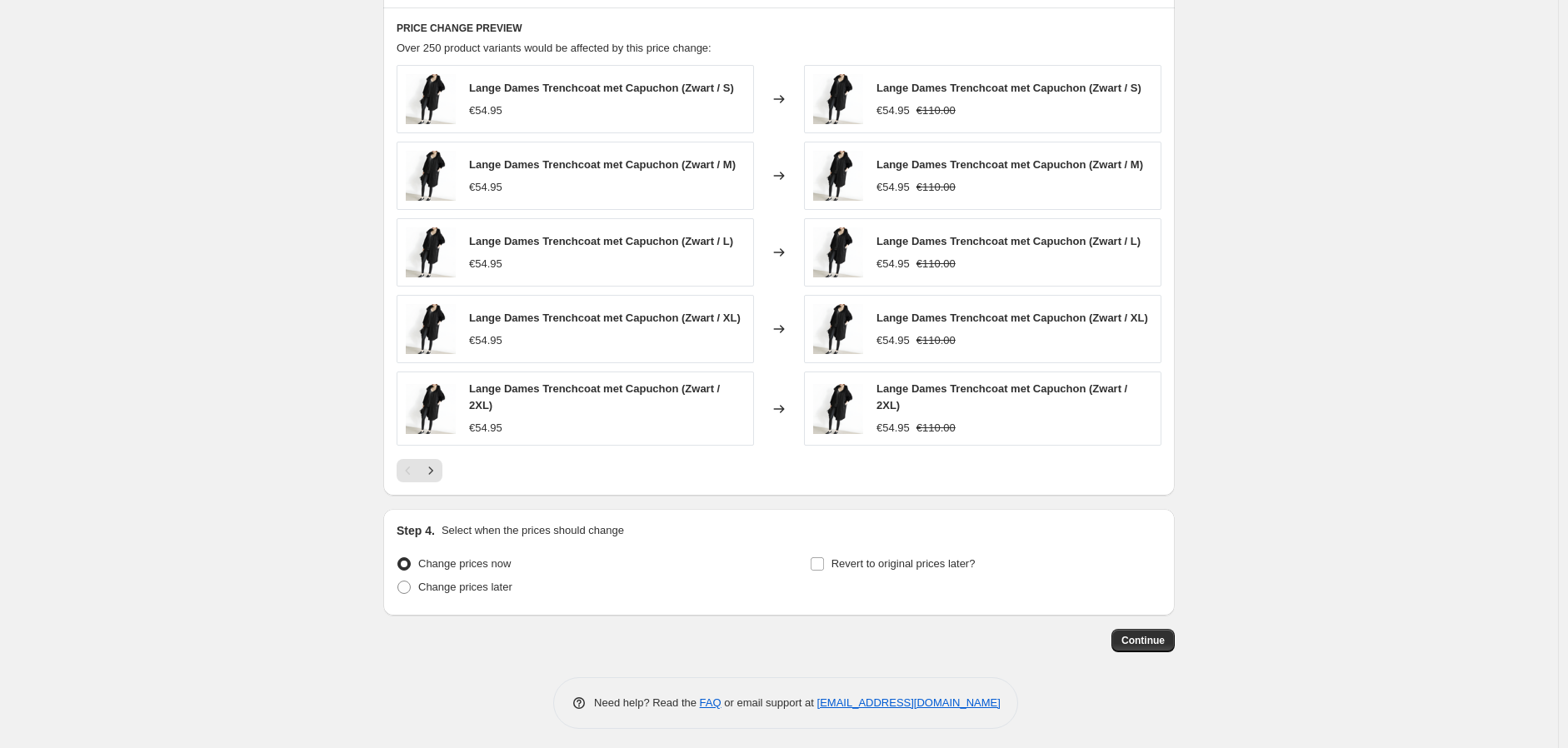
scroll to position [1127, 0]
click at [1152, 638] on span "Continue" at bounding box center [1142, 639] width 44 height 13
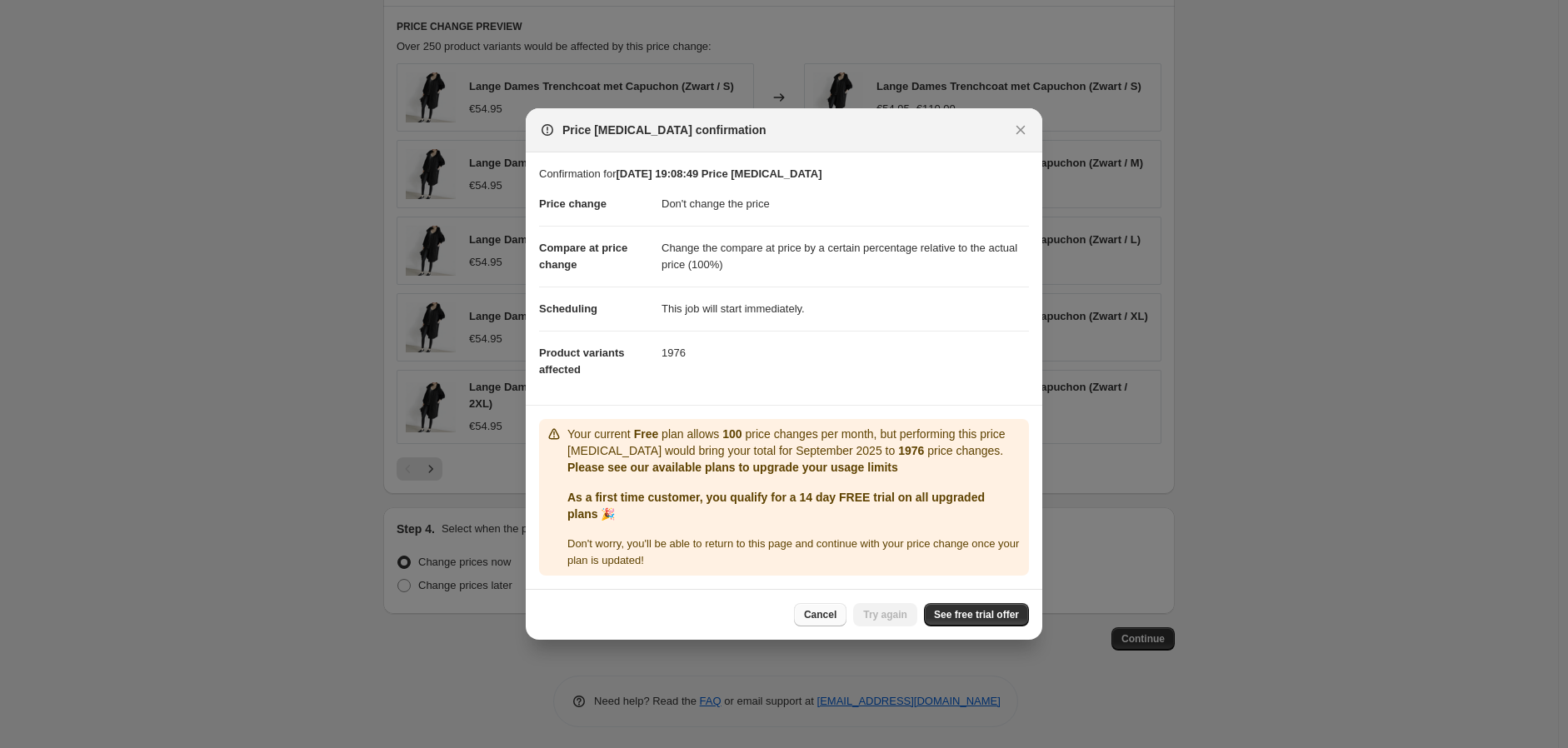
click at [835, 617] on span "Cancel" at bounding box center [820, 615] width 32 height 13
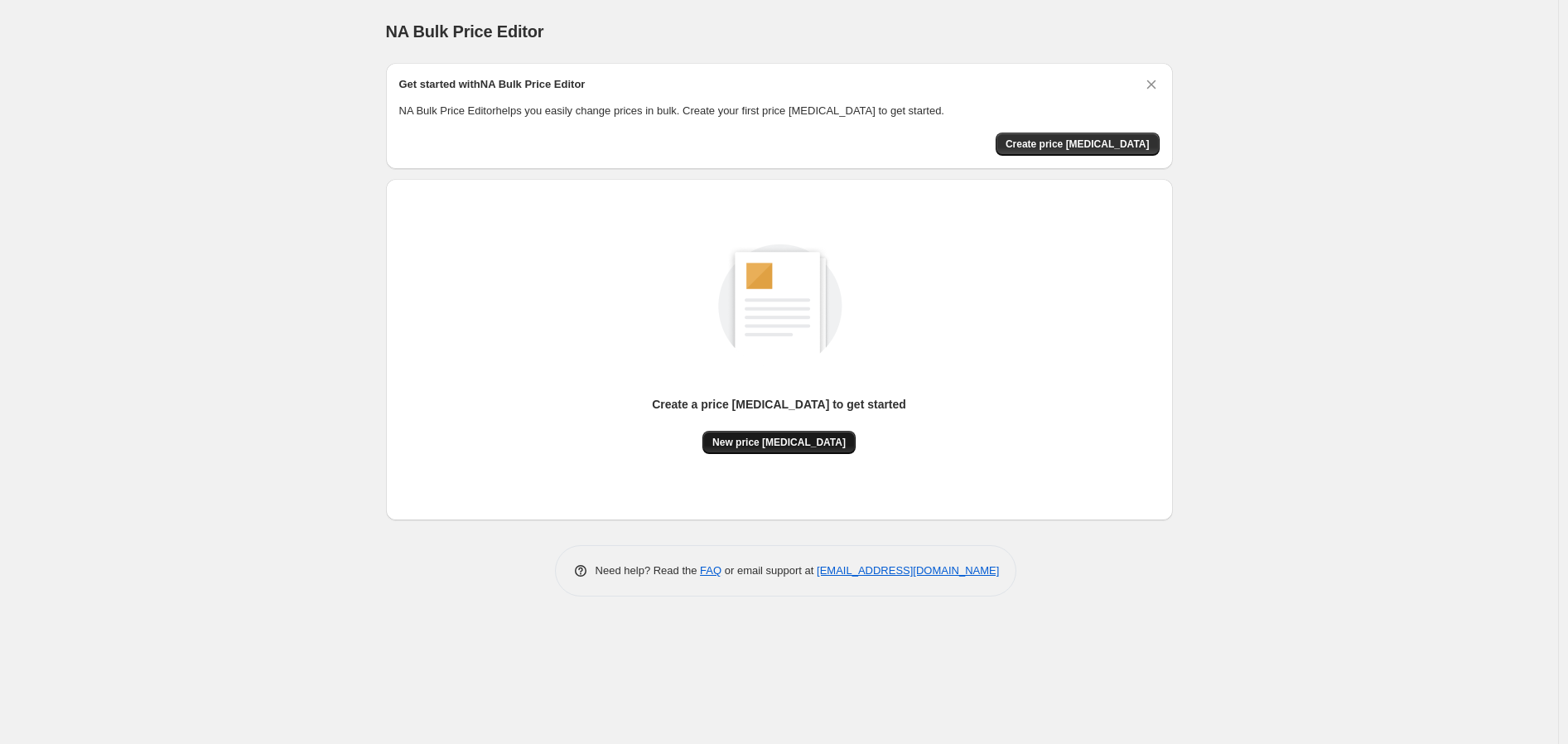
click at [796, 449] on button "New price change job" at bounding box center [779, 442] width 153 height 23
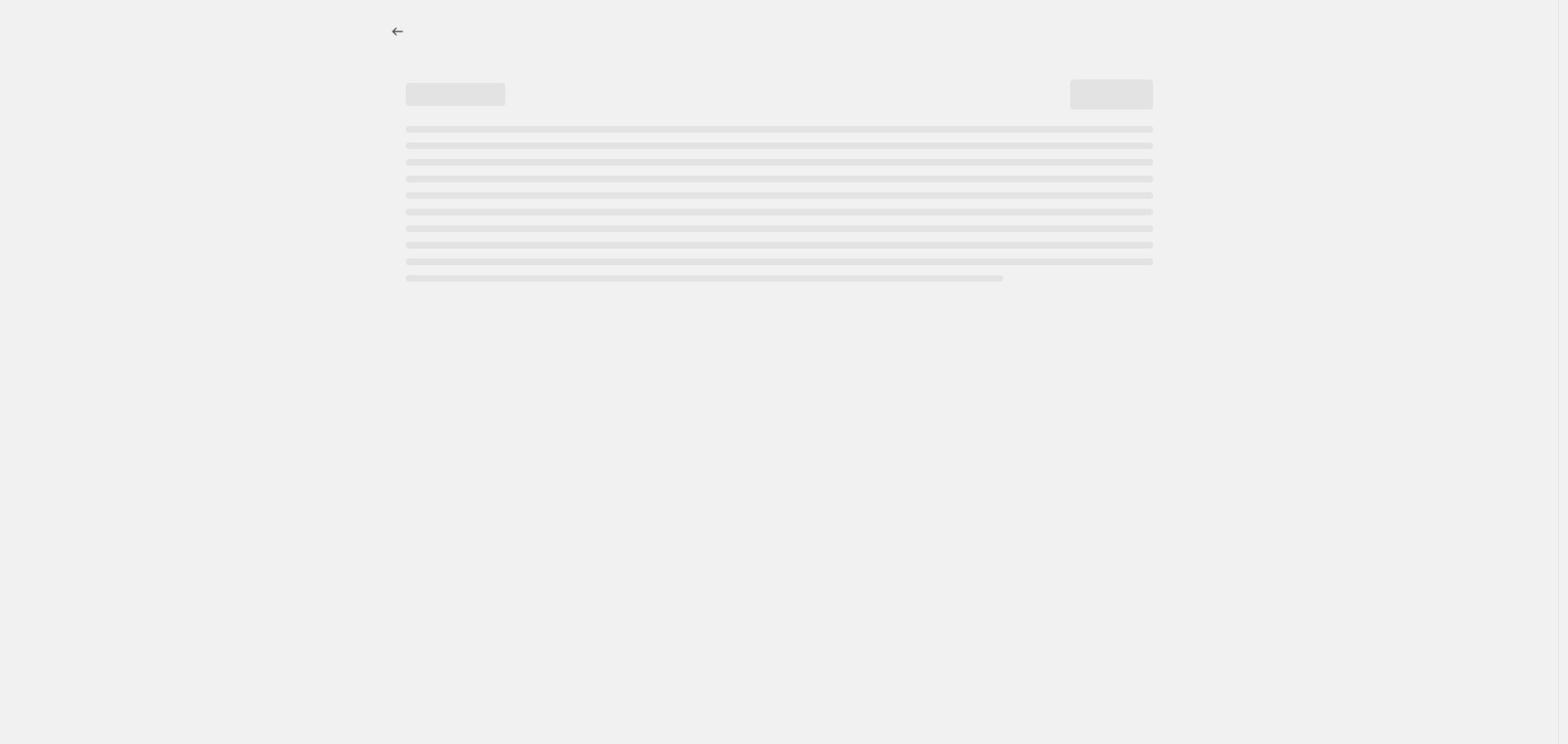
select select "percentage"
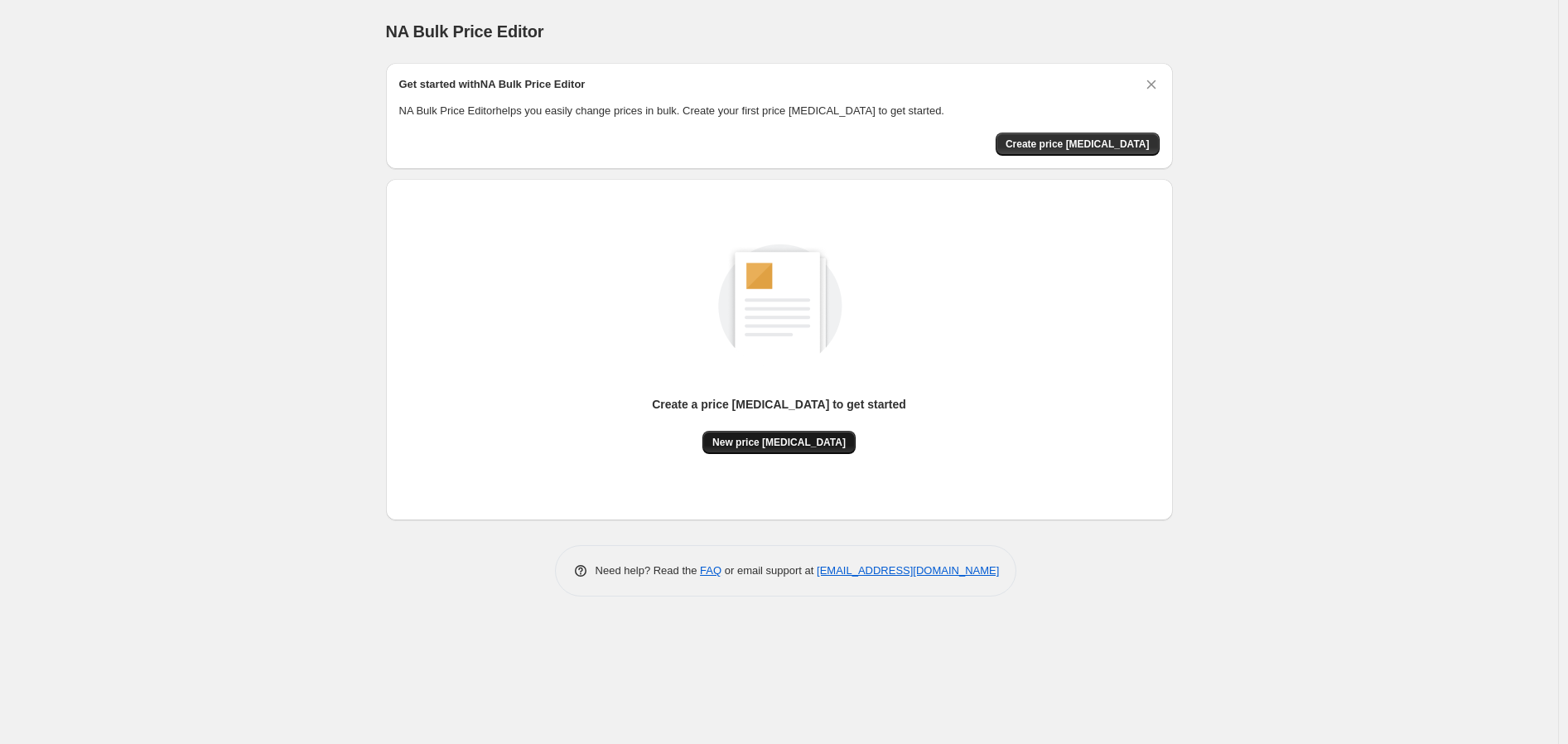
click at [791, 451] on button "New price change job" at bounding box center [779, 442] width 153 height 23
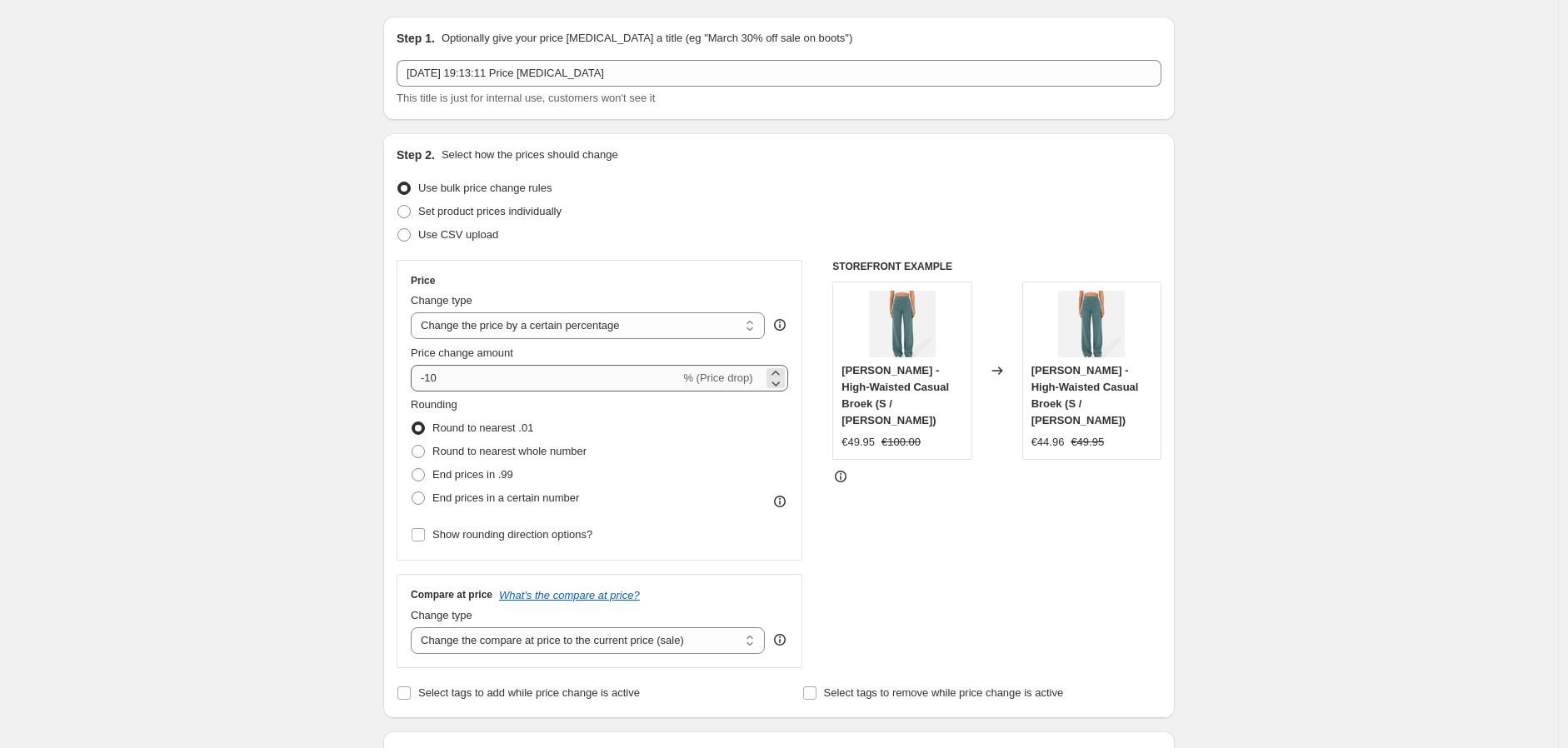
scroll to position [93, 0]
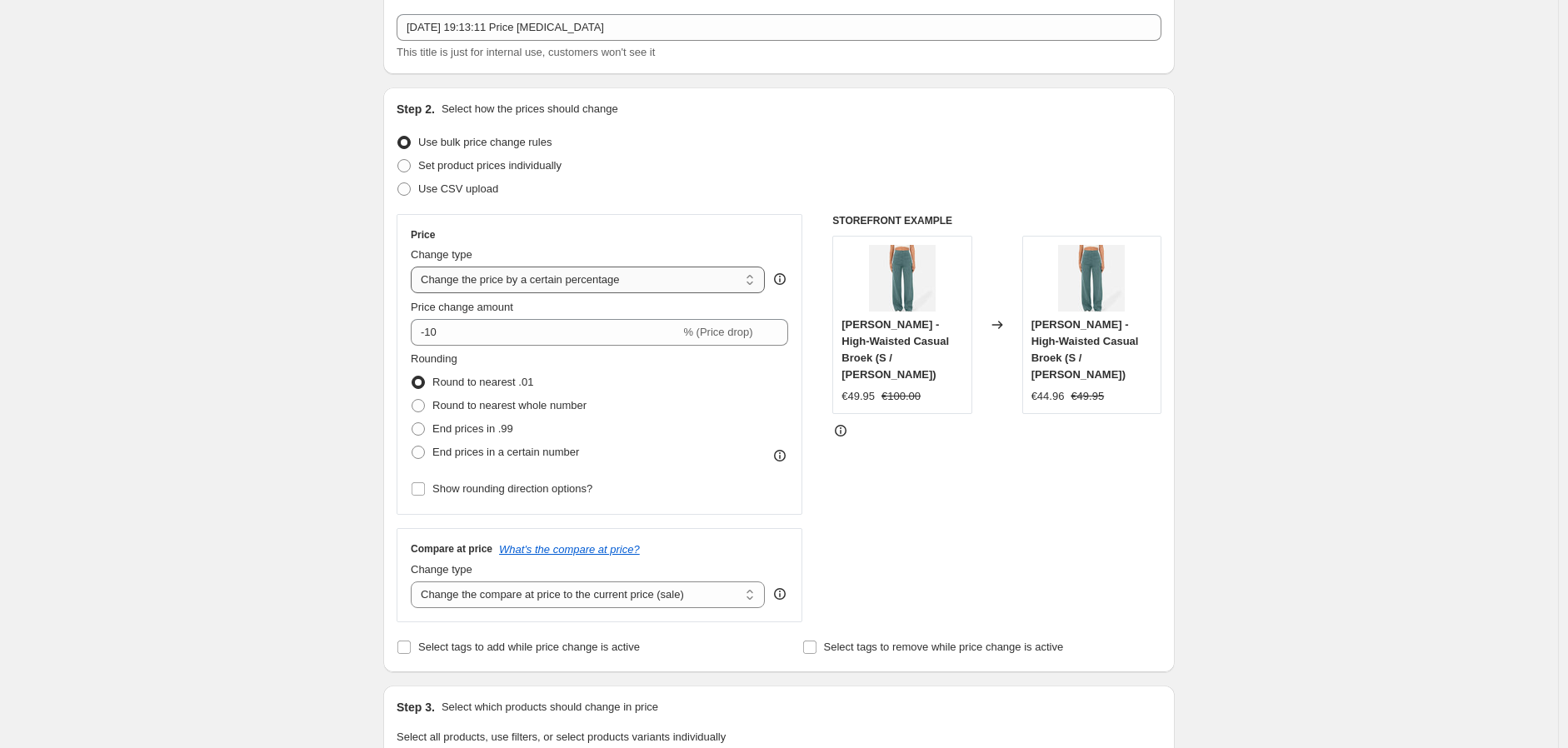
click at [739, 277] on select "Change the price to a certain amount Change the price by a certain amount Chang…" at bounding box center [588, 279] width 354 height 27
select select "no_change"
click at [414, 266] on select "Change the price to a certain amount Change the price by a certain amount Chang…" at bounding box center [588, 279] width 354 height 27
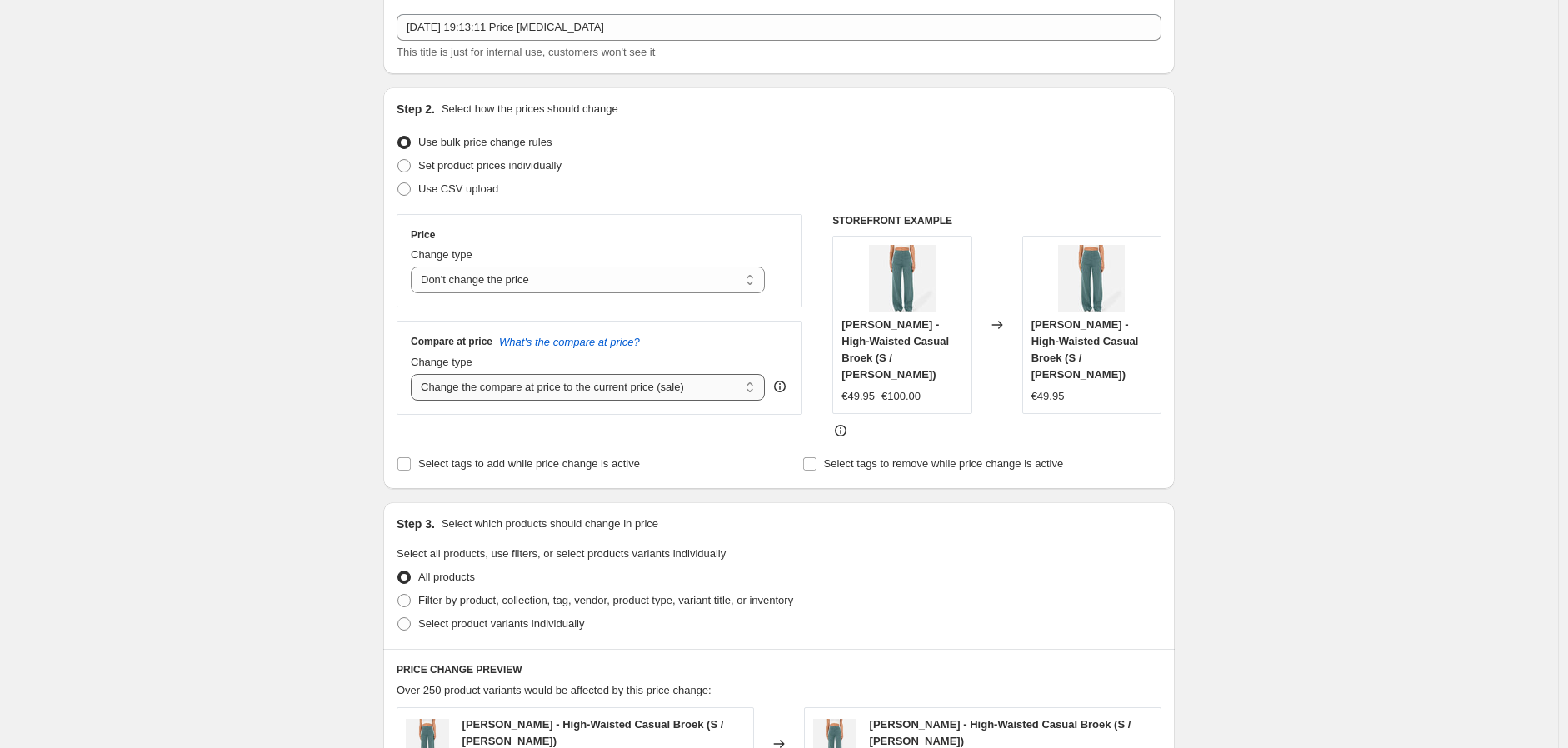
click at [547, 390] on select "Change the compare at price to the current price (sale) Change the compare at p…" at bounding box center [588, 387] width 354 height 27
select select "pp"
click at [414, 374] on select "Change the compare at price to the current price (sale) Change the compare at p…" at bounding box center [588, 387] width 354 height 27
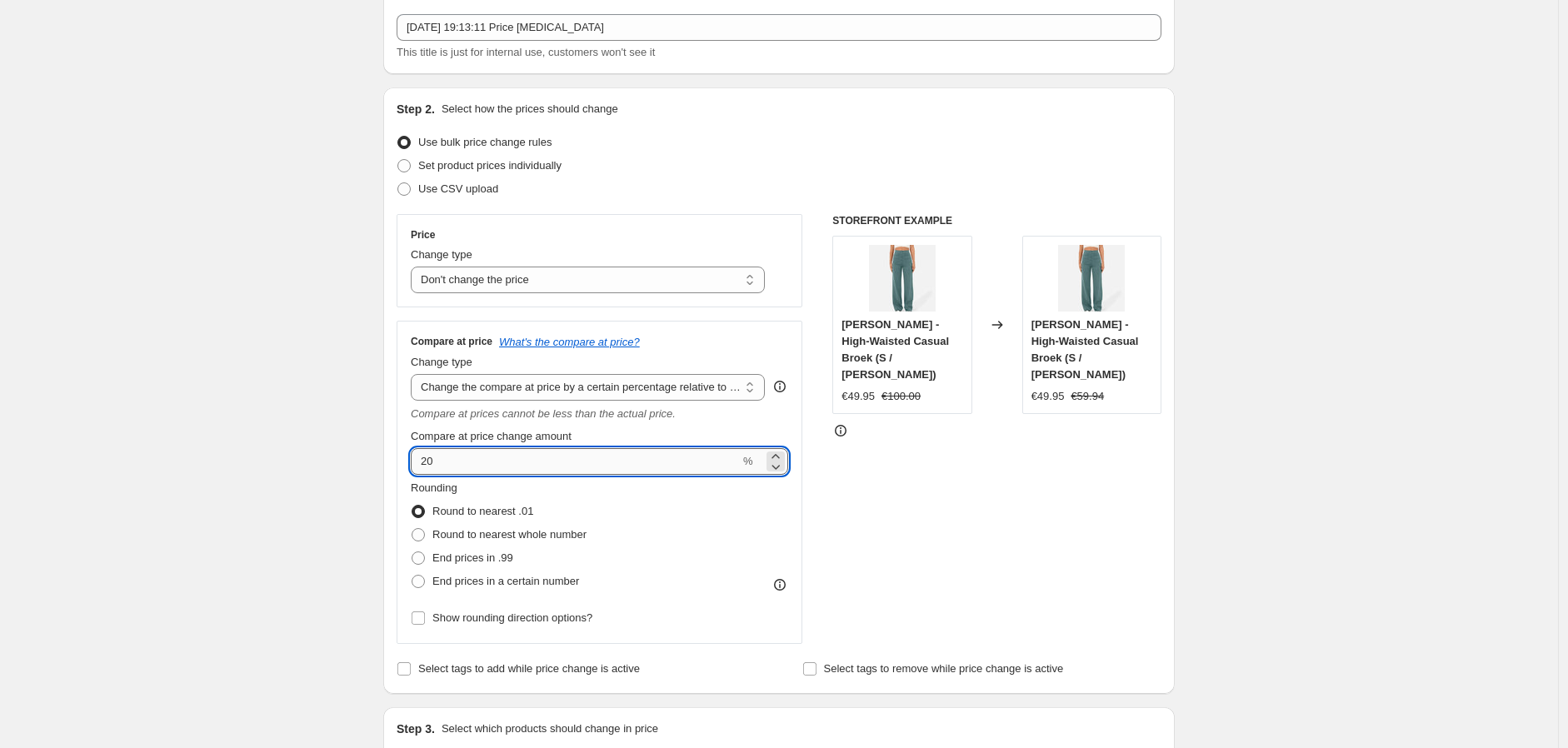
click at [520, 465] on input "20" at bounding box center [575, 461] width 329 height 27
type input "2"
type input "100"
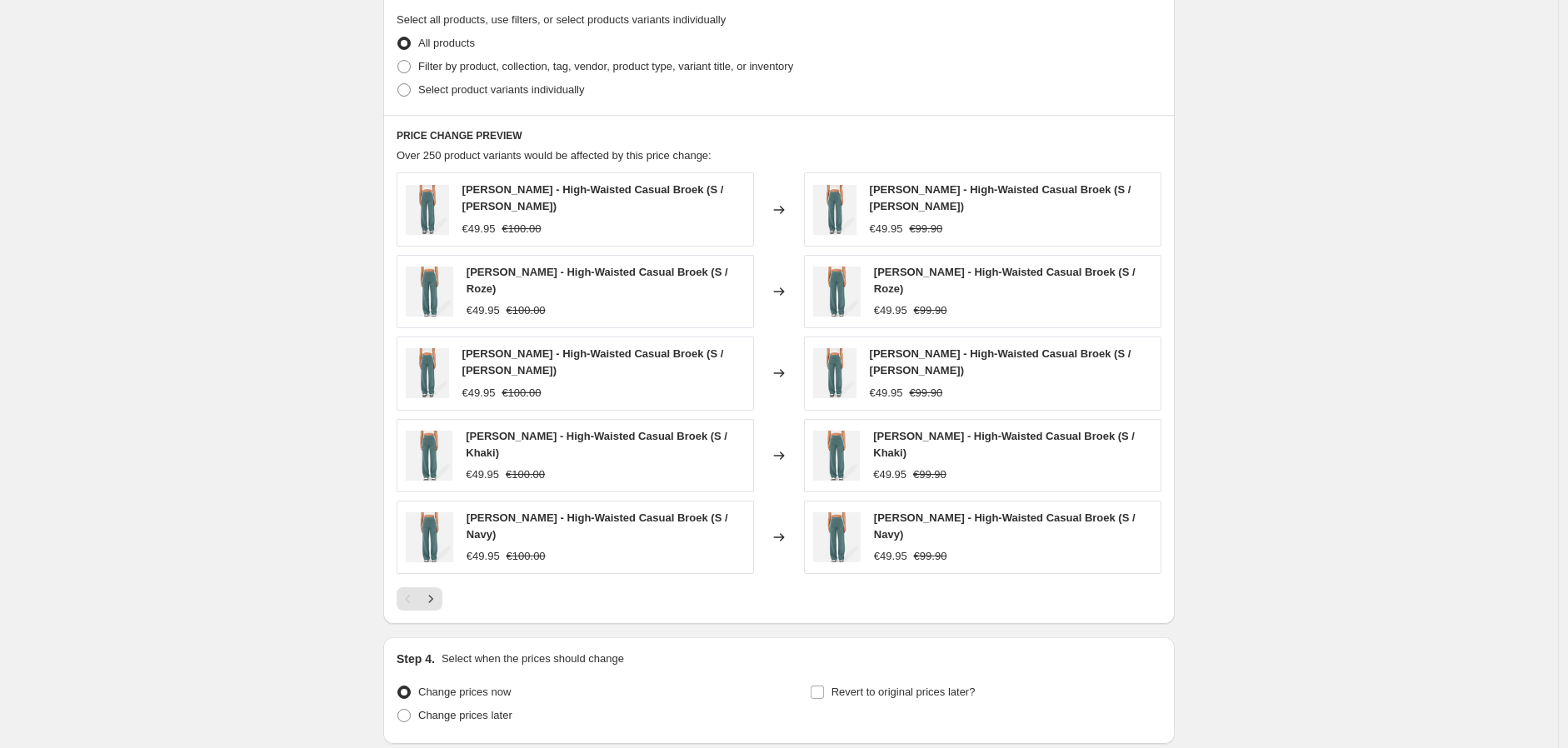
scroll to position [832, 0]
click at [463, 76] on label "Filter by product, collection, tag, vendor, product type, variant title, or inv…" at bounding box center [595, 64] width 397 height 23
click at [398, 59] on input "Filter by product, collection, tag, vendor, product type, variant title, or inv…" at bounding box center [398, 58] width 1 height 1
radio input "true"
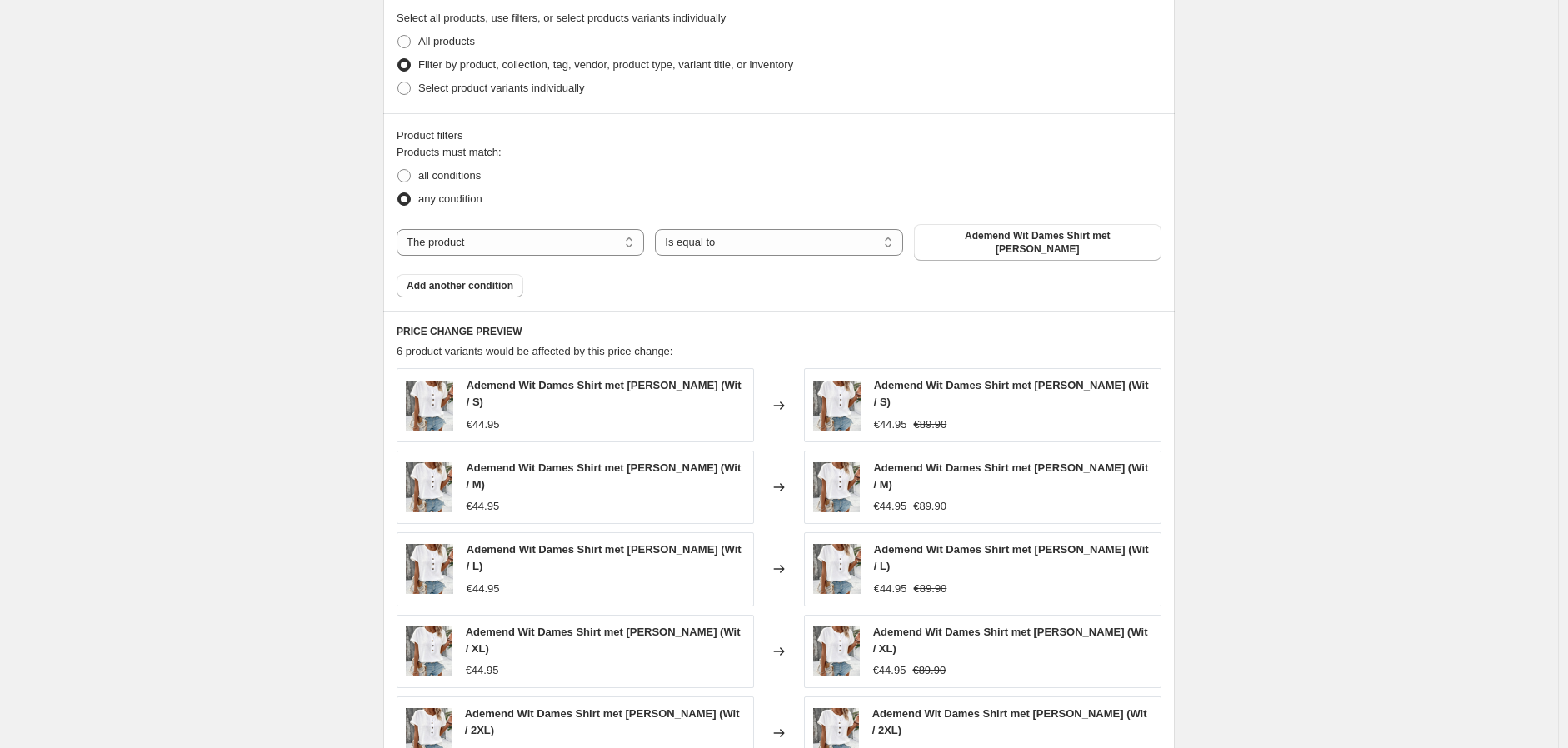
click at [500, 253] on div "Products must match: all conditions any condition The product The product's col…" at bounding box center [779, 220] width 765 height 153
click at [514, 241] on select "The product The product's collection The product's tag The product's vendor The…" at bounding box center [520, 242] width 248 height 27
select select "collection"
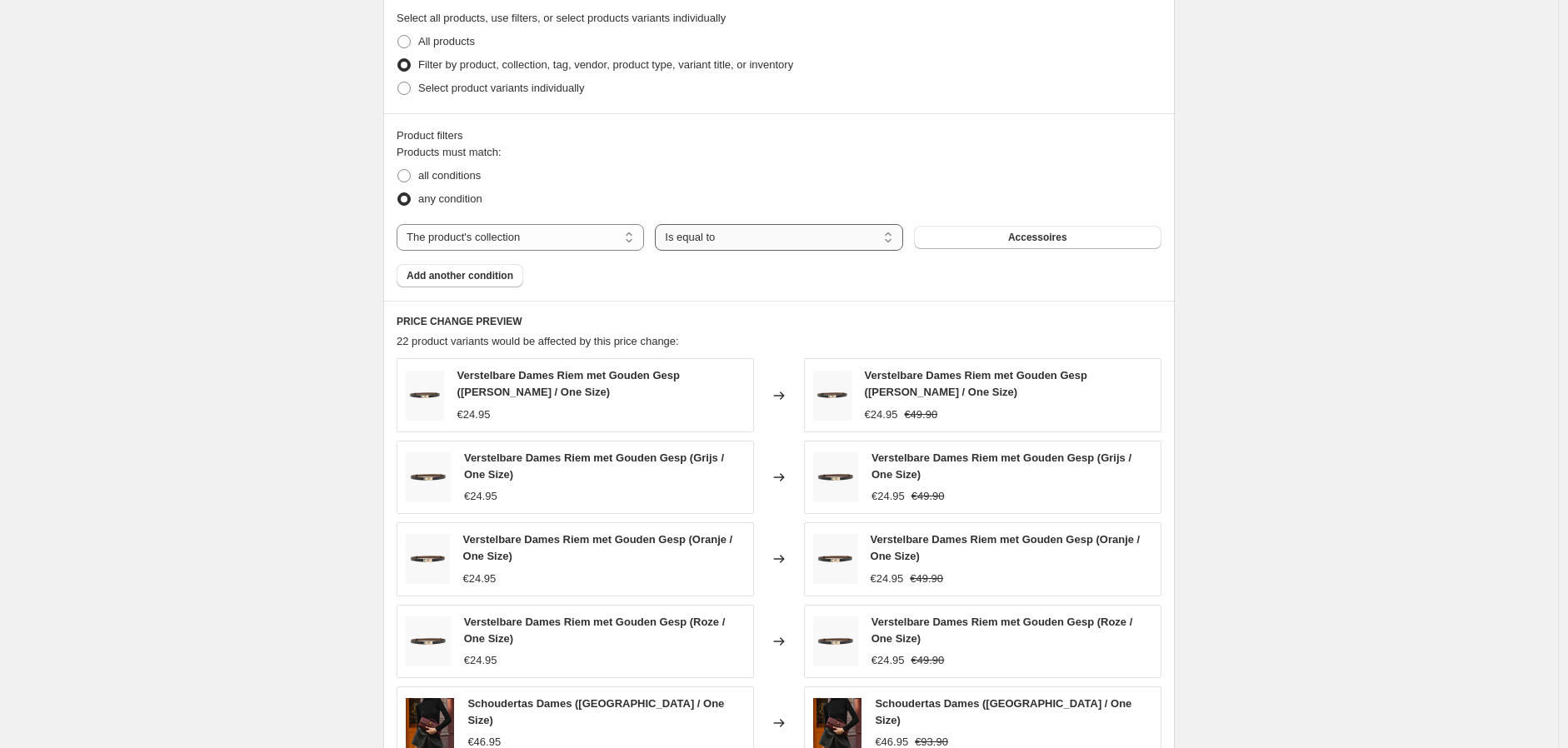
click at [740, 242] on select "Is equal to Is not equal to" at bounding box center [778, 237] width 248 height 27
drag, startPoint x: 740, startPoint y: 242, endPoint x: 767, endPoint y: 242, distance: 27.0
click at [740, 242] on select "Is equal to Is not equal to" at bounding box center [778, 237] width 248 height 27
click at [1035, 249] on button "Accessoires" at bounding box center [1037, 236] width 248 height 23
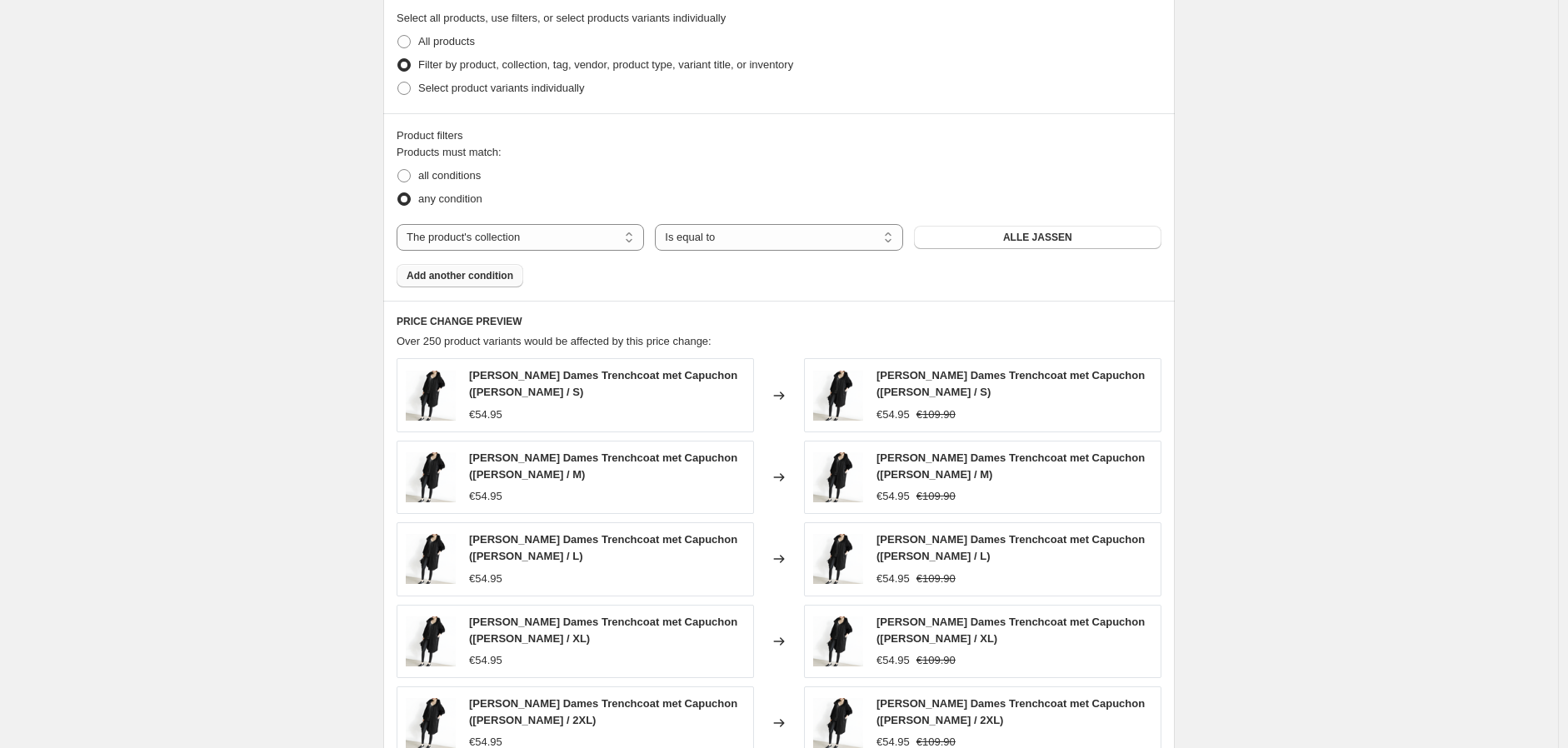
click at [486, 282] on span "Add another condition" at bounding box center [459, 275] width 107 height 13
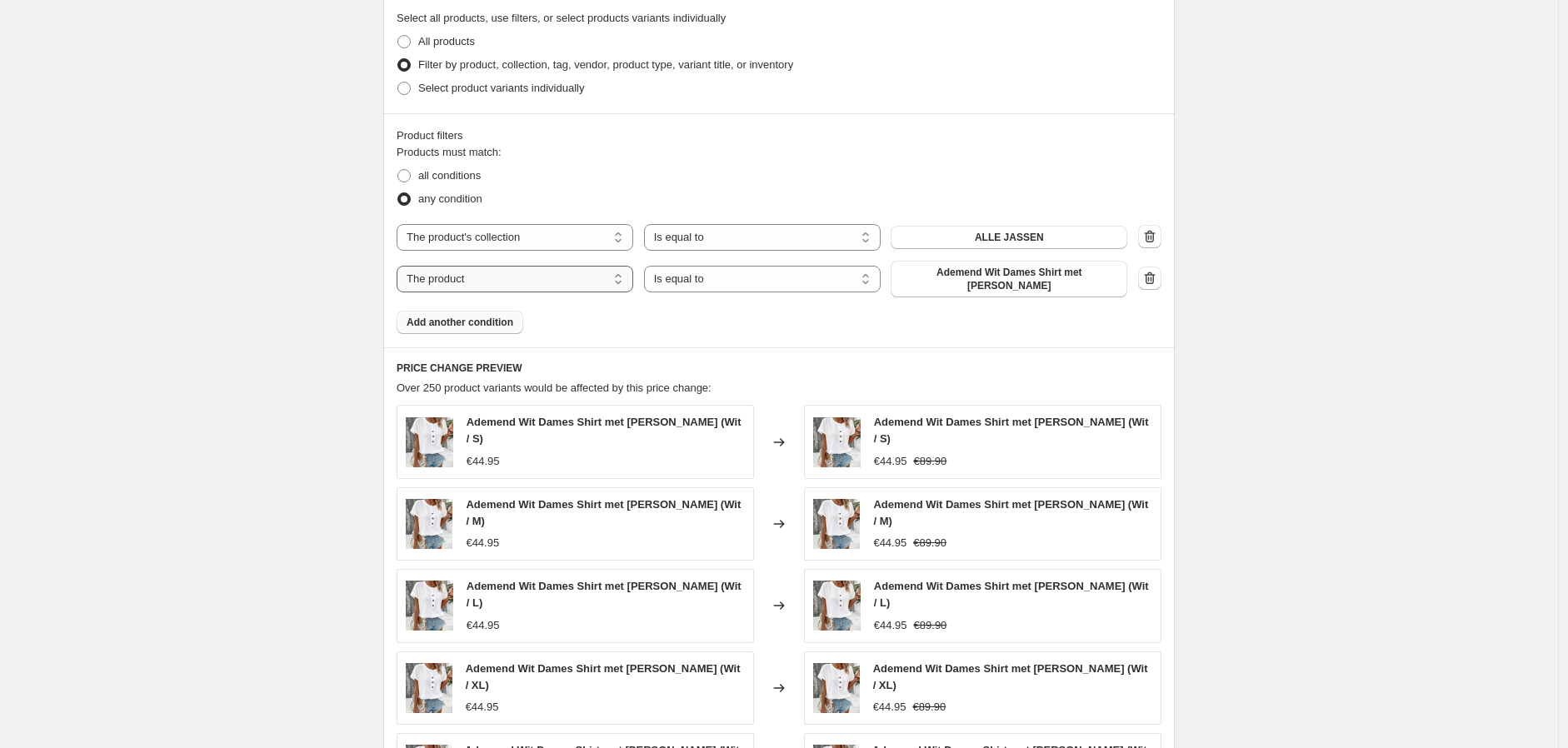
click at [586, 274] on select "The product The product's collection The product's tag The product's vendor The…" at bounding box center [515, 279] width 236 height 27
select select "collection"
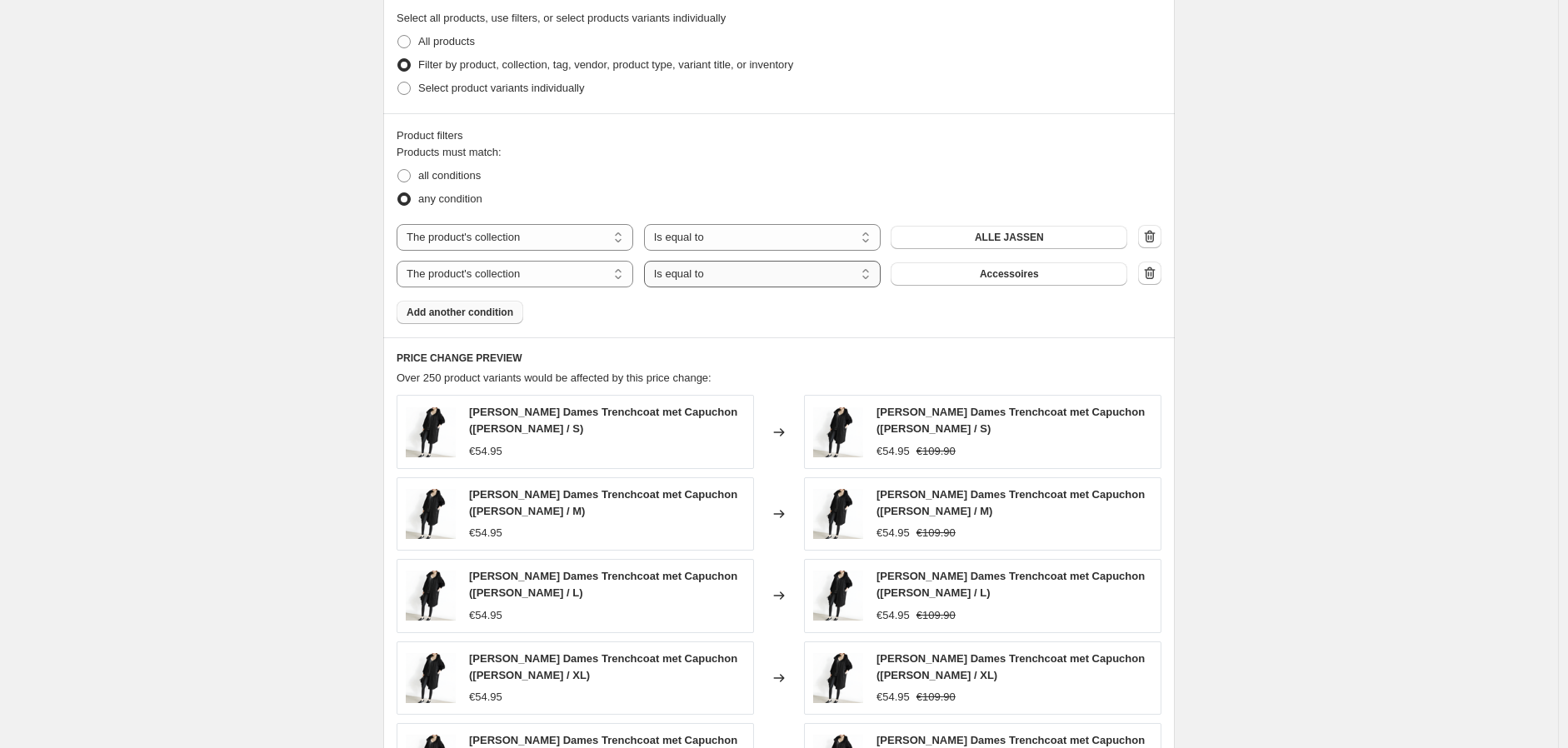
click at [797, 279] on select "Is equal to Is not equal to" at bounding box center [761, 273] width 236 height 27
click at [648, 261] on select "Is equal to Is not equal to" at bounding box center [761, 273] width 236 height 27
click at [972, 274] on button "Accessoires" at bounding box center [1008, 273] width 236 height 23
click at [472, 315] on span "Add another condition" at bounding box center [459, 312] width 107 height 13
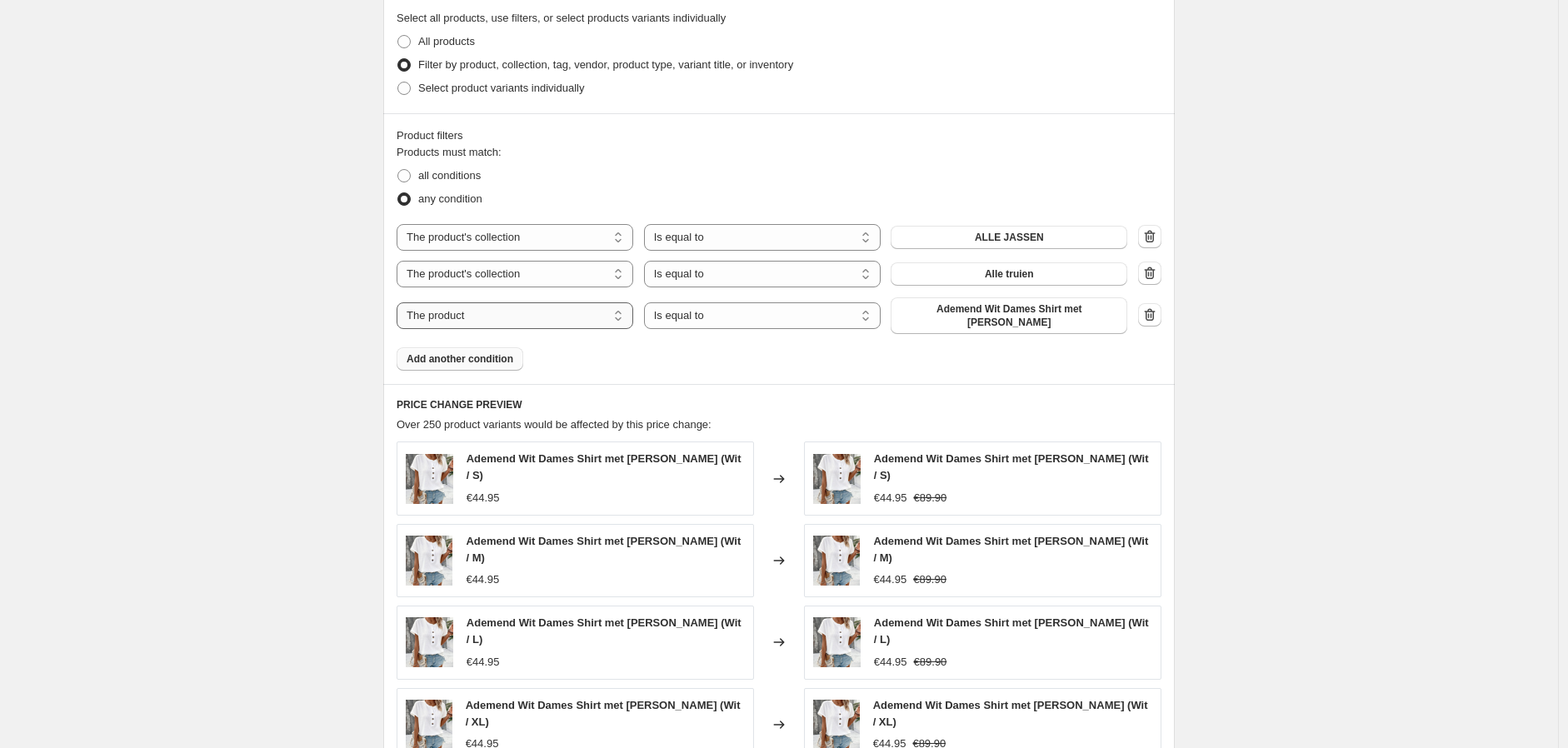
click at [500, 322] on select "The product The product's collection The product's tag The product's vendor The…" at bounding box center [515, 315] width 236 height 27
select select "collection"
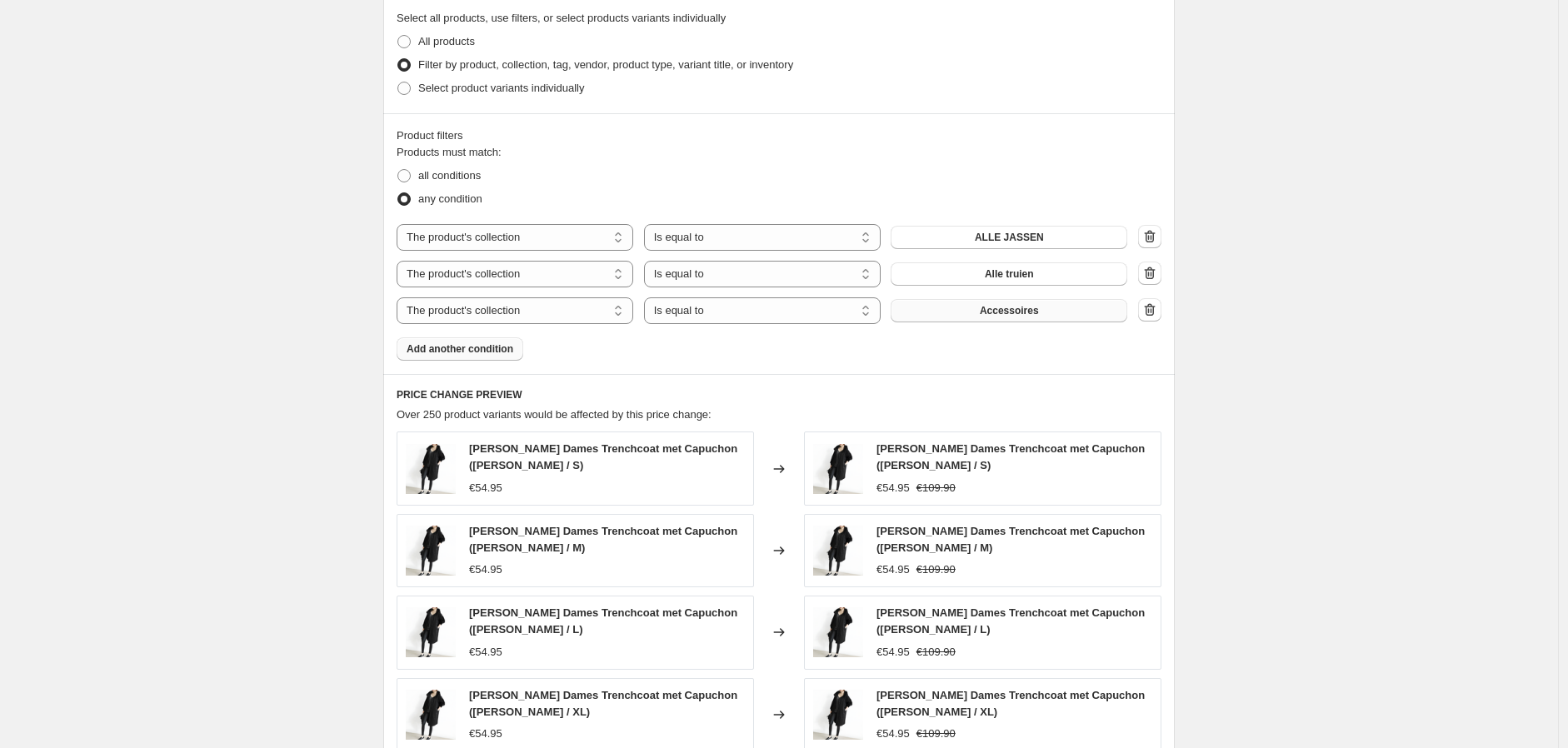
click at [991, 313] on span "Accessoires" at bounding box center [1009, 311] width 59 height 13
click at [471, 356] on span "Add another condition" at bounding box center [459, 349] width 107 height 13
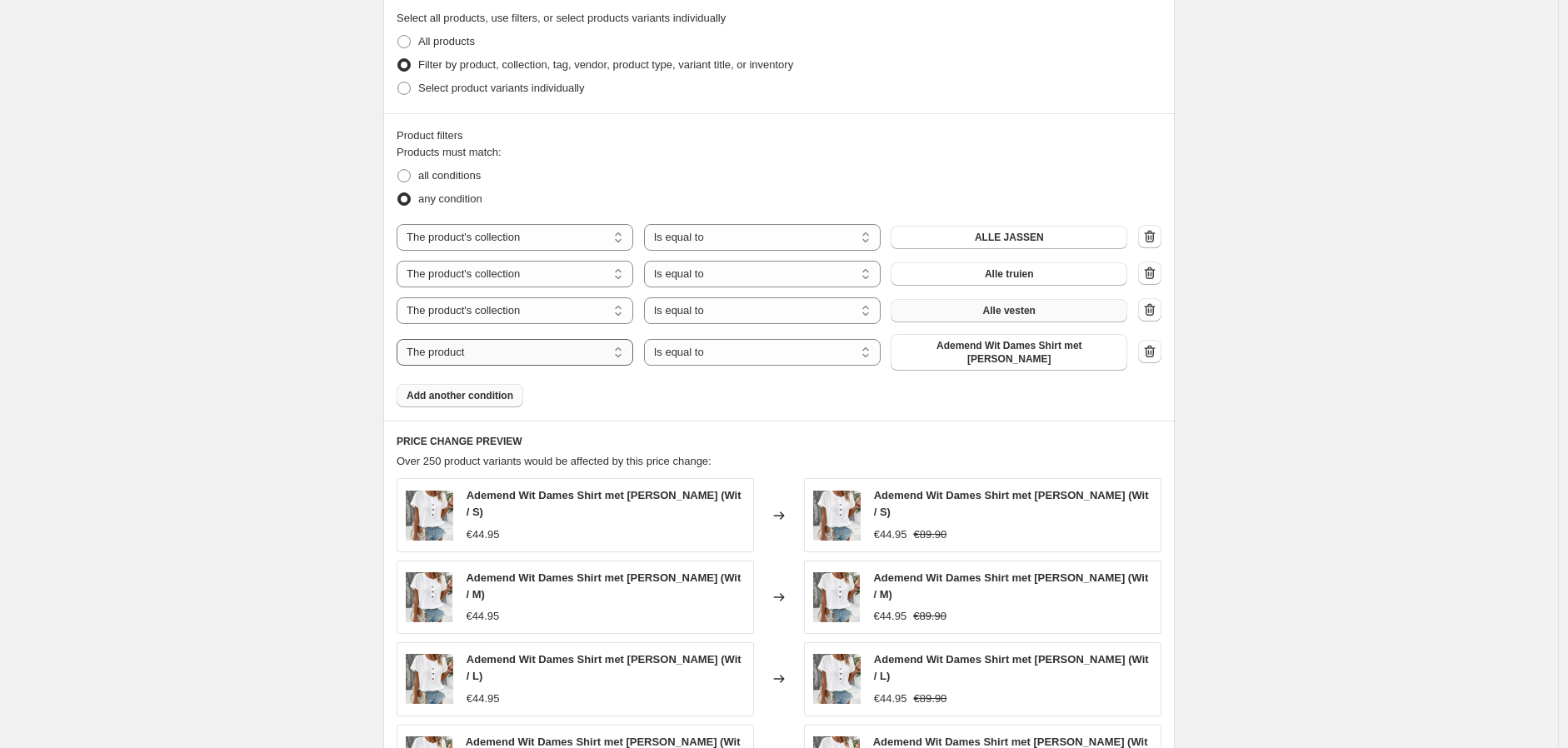
click at [522, 351] on select "The product The product's collection The product's tag The product's vendor The…" at bounding box center [515, 352] width 236 height 27
select select "collection"
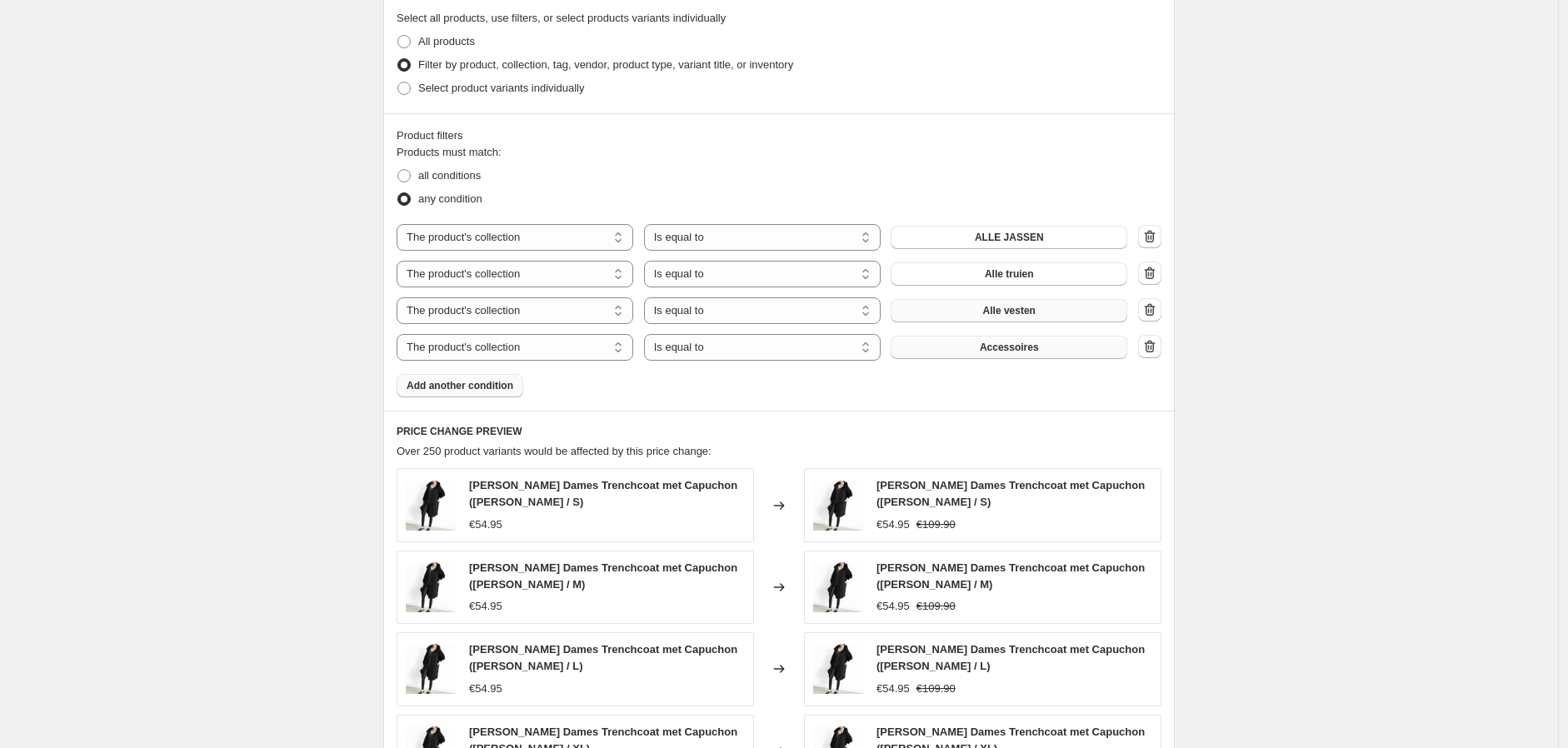
click at [1029, 351] on span "Accessoires" at bounding box center [1009, 347] width 59 height 13
click at [470, 387] on span "Add another condition" at bounding box center [459, 386] width 107 height 13
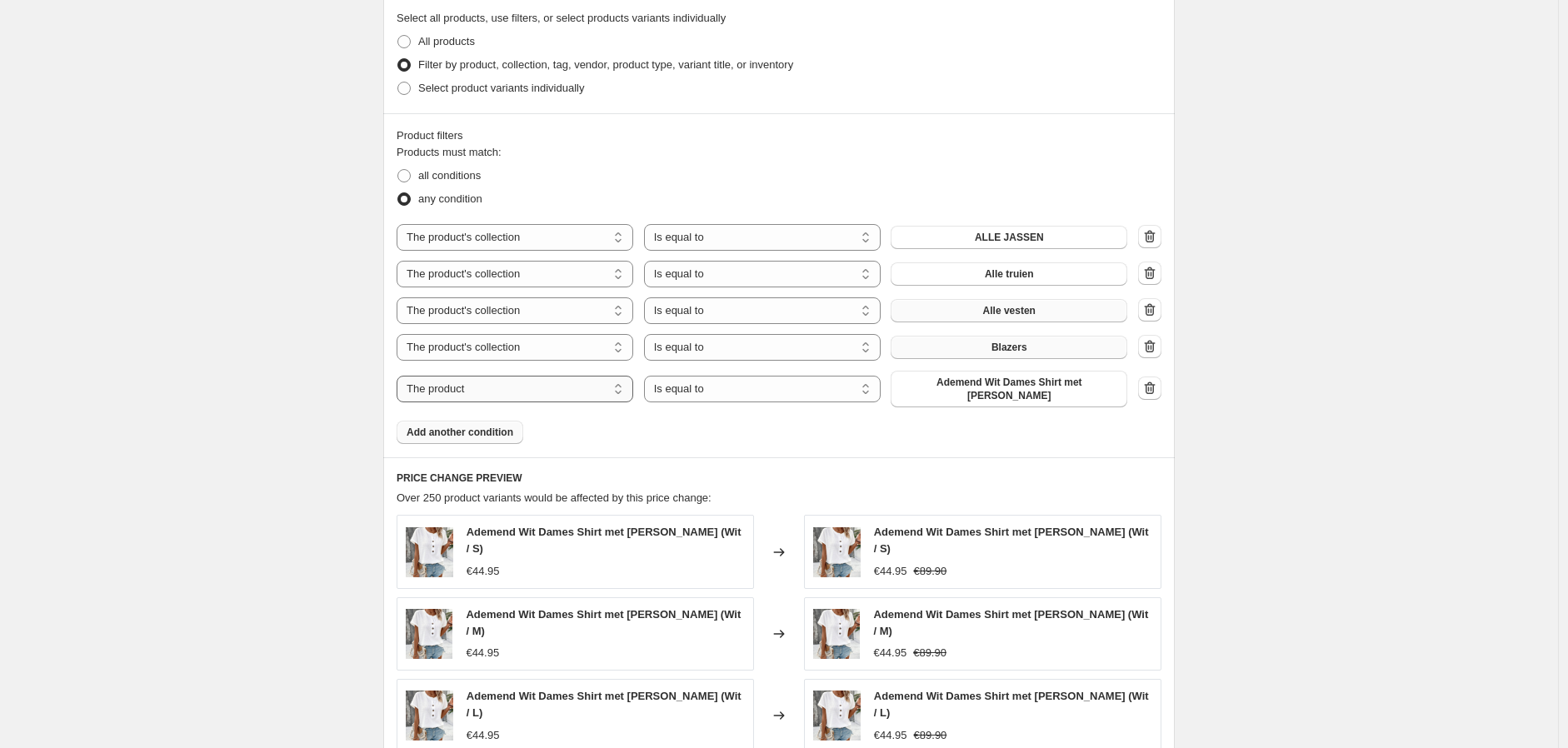
click at [494, 396] on select "The product The product's collection The product's tag The product's vendor The…" at bounding box center [515, 388] width 236 height 27
select select "collection"
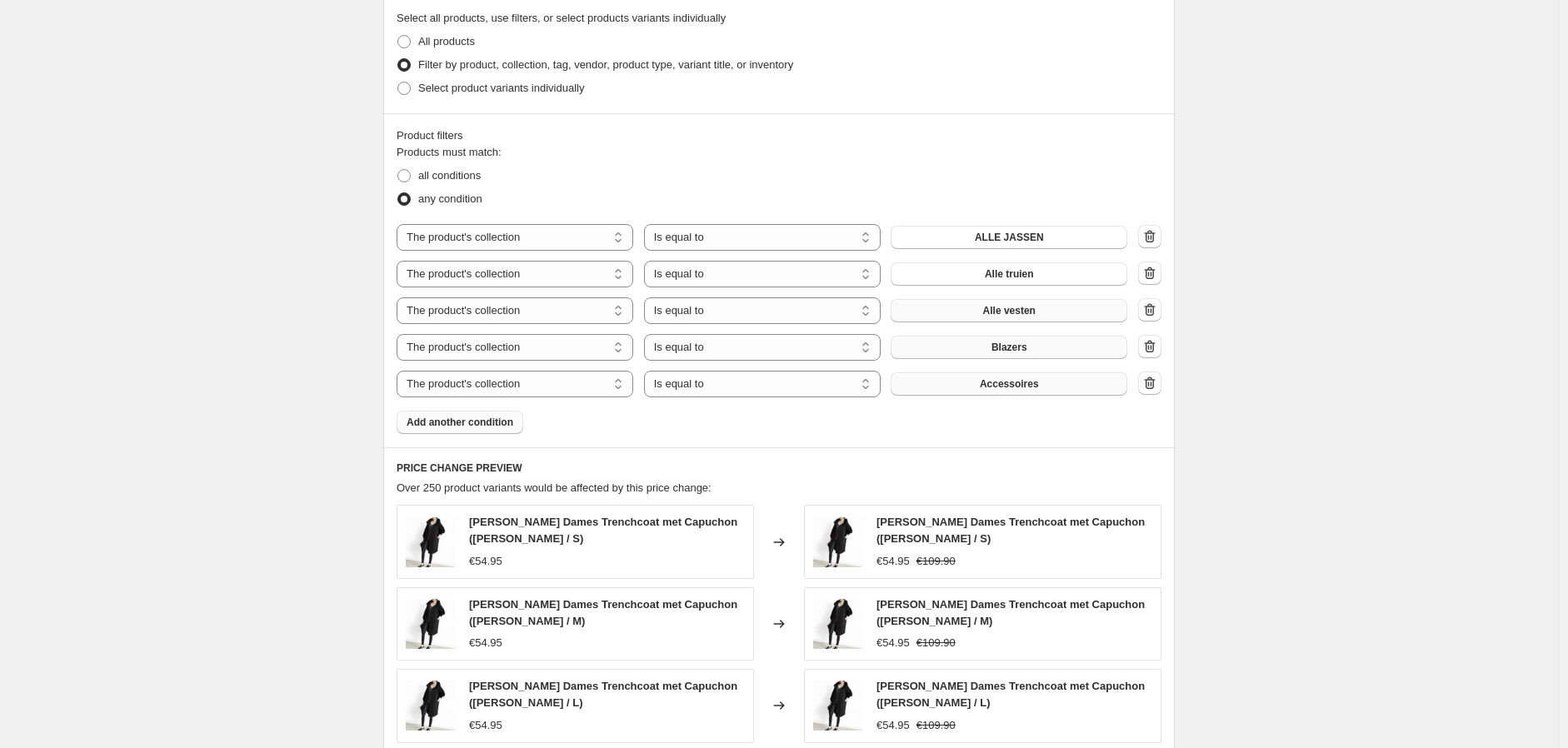
click at [970, 389] on button "Accessoires" at bounding box center [1008, 384] width 236 height 23
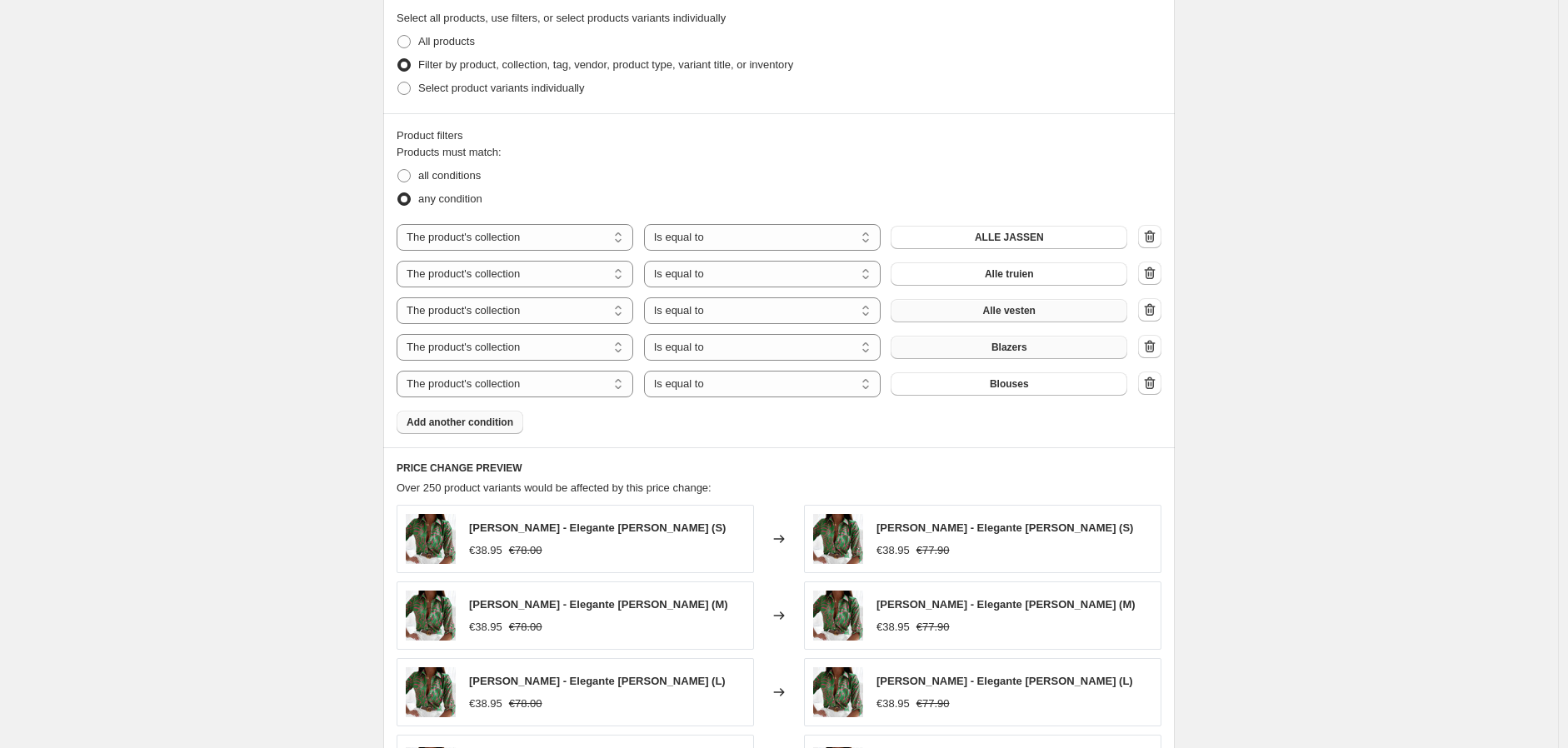
click at [488, 428] on span "Add another condition" at bounding box center [459, 422] width 107 height 13
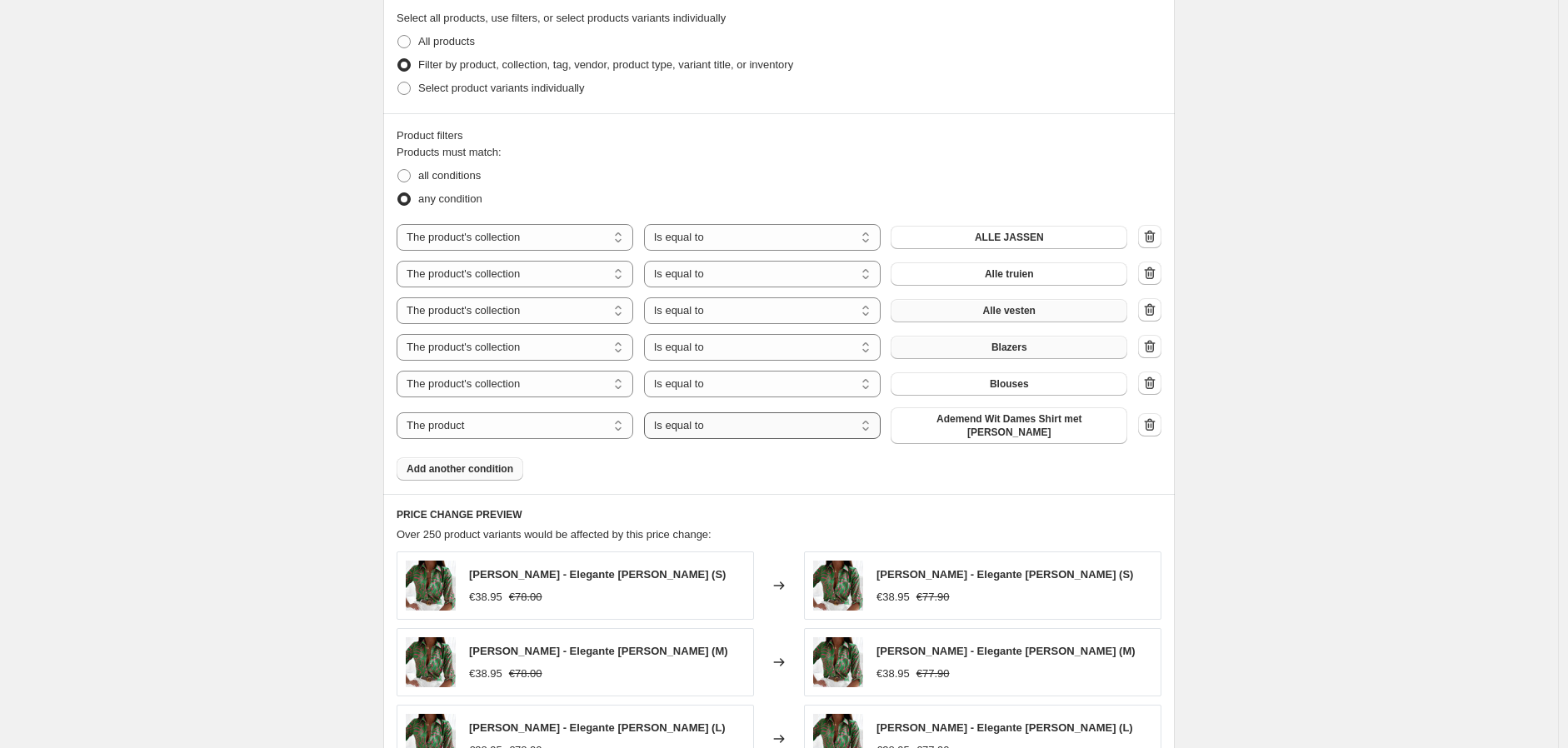
click at [744, 425] on select "Is equal to Is not equal to" at bounding box center [761, 425] width 236 height 27
drag, startPoint x: 501, startPoint y: 431, endPoint x: 503, endPoint y: 439, distance: 8.2
click at [501, 431] on select "The product The product's collection The product's tag The product's vendor The…" at bounding box center [515, 425] width 236 height 27
select select "collection"
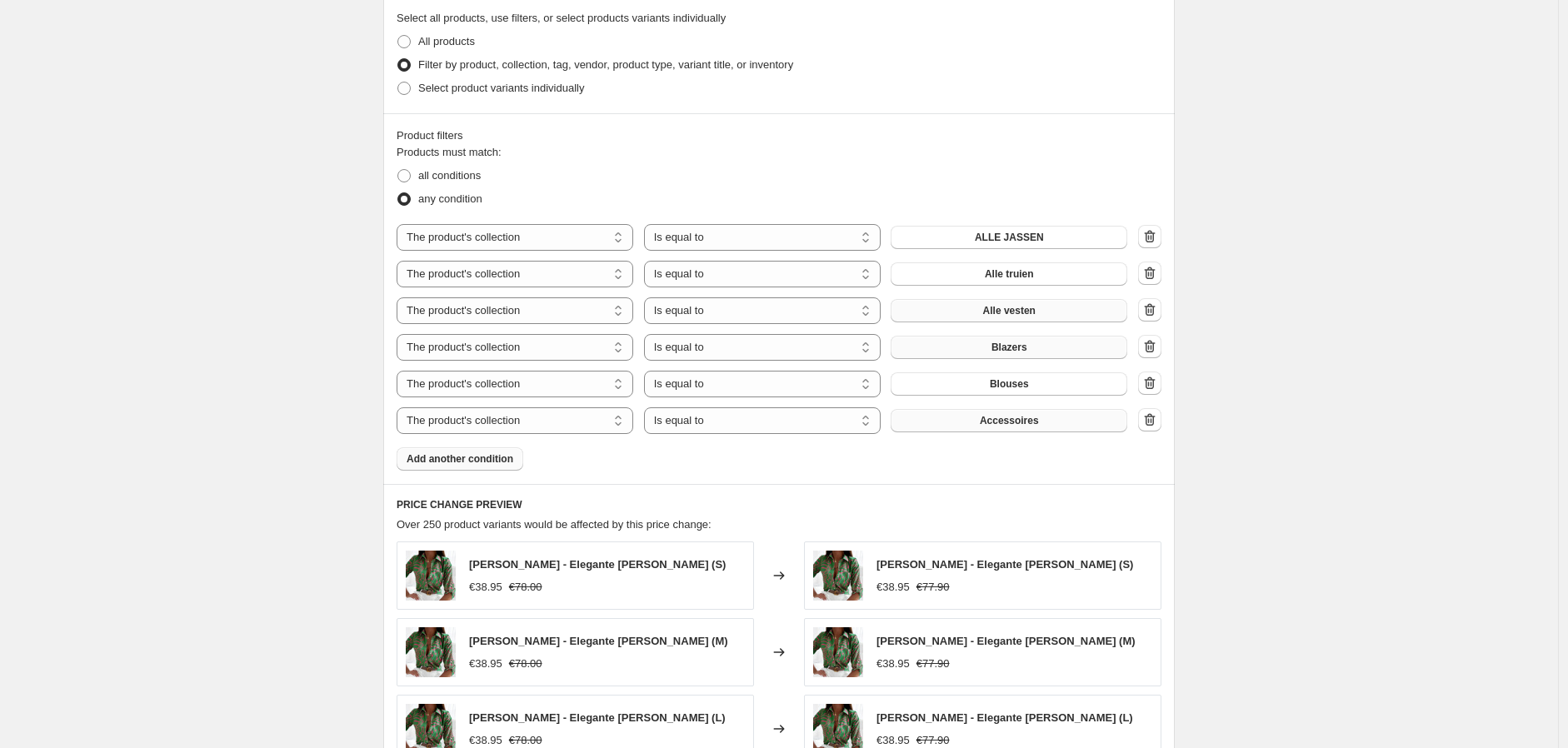
click at [1025, 431] on button "Accessoires" at bounding box center [1008, 420] width 236 height 23
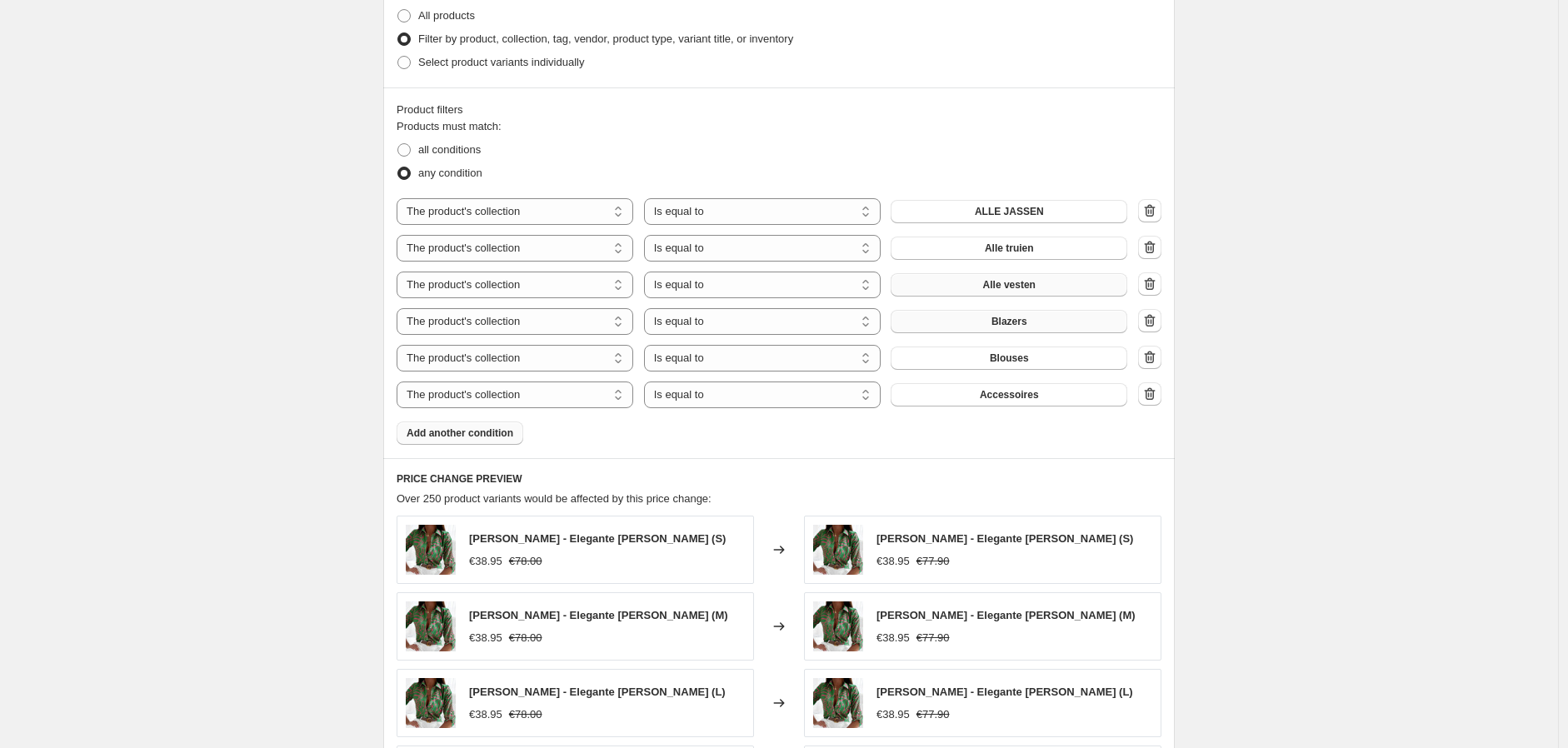
scroll to position [848, 0]
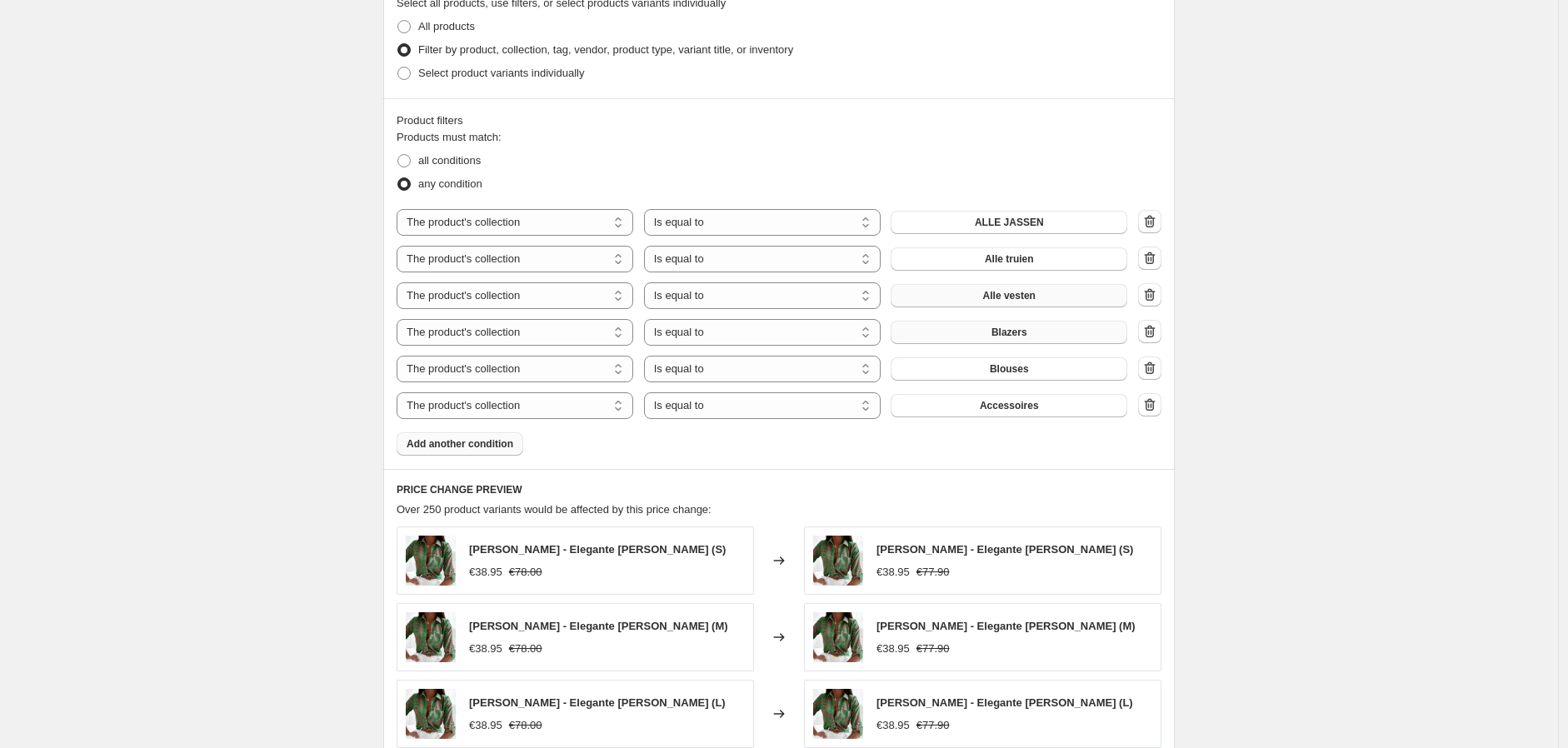
click at [488, 445] on span "Add another condition" at bounding box center [459, 444] width 107 height 13
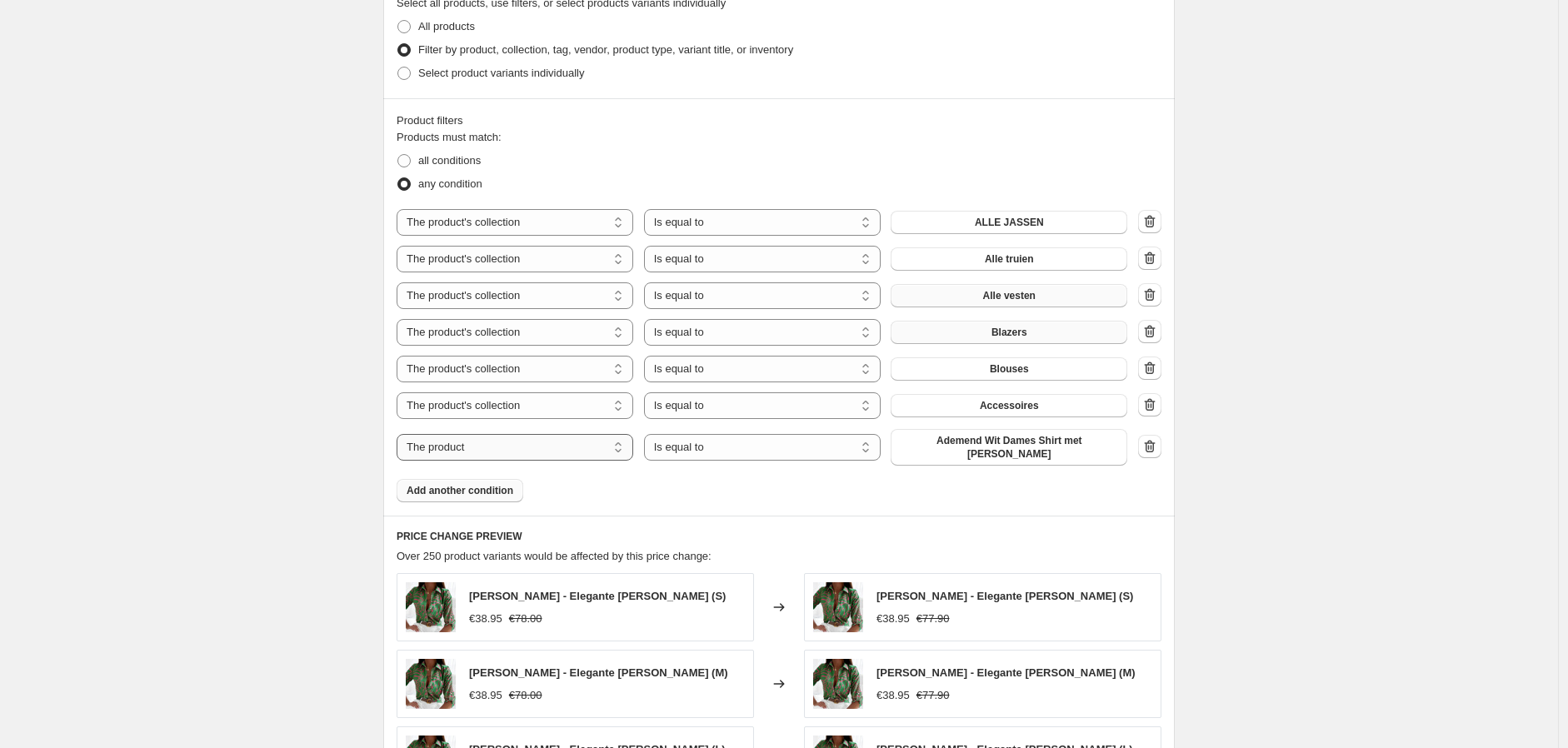
click at [567, 452] on select "The product The product's collection The product's tag The product's vendor The…" at bounding box center [515, 447] width 236 height 27
select select "collection"
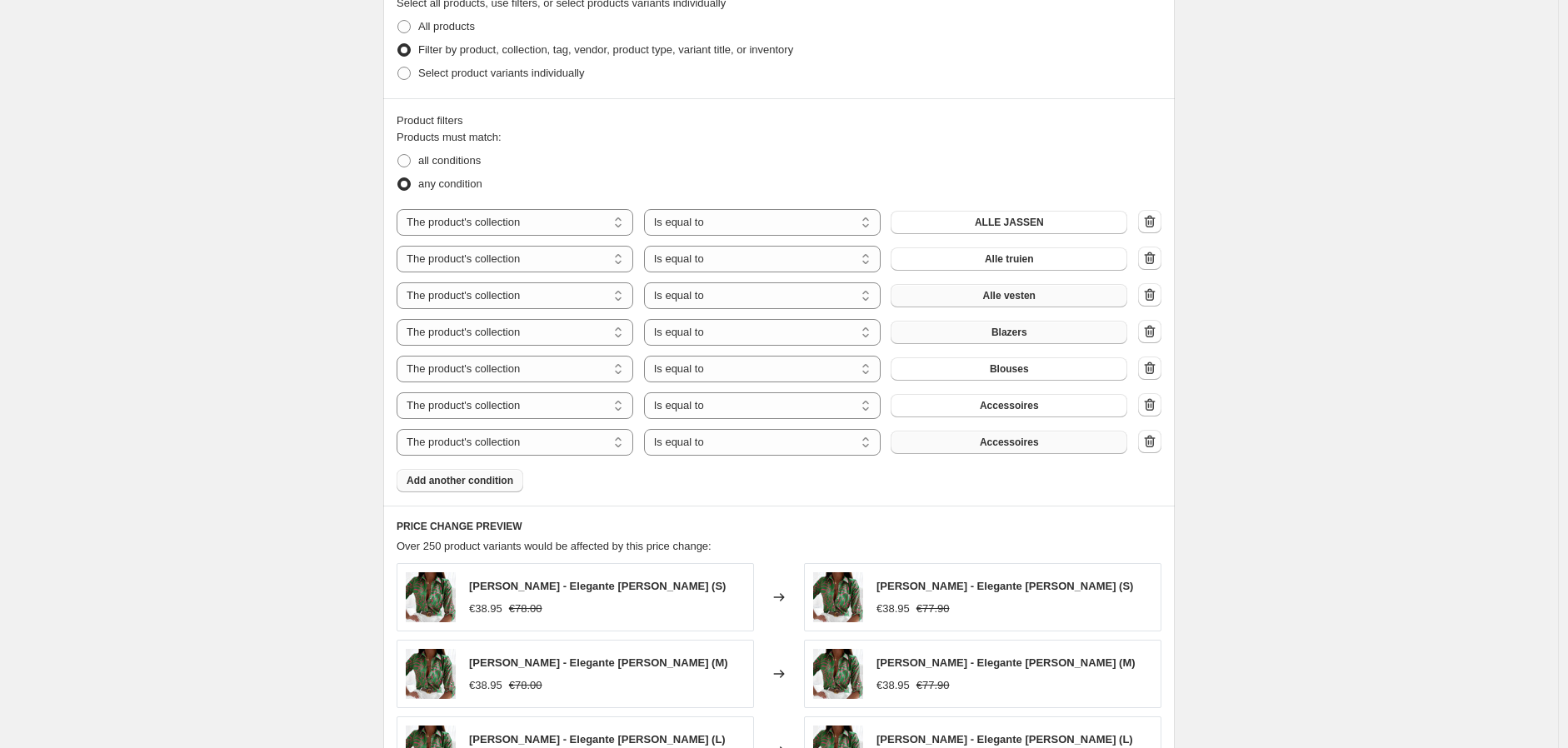
click at [1017, 437] on span "Accessoires" at bounding box center [1009, 442] width 59 height 13
click at [489, 483] on span "Add another condition" at bounding box center [459, 480] width 107 height 13
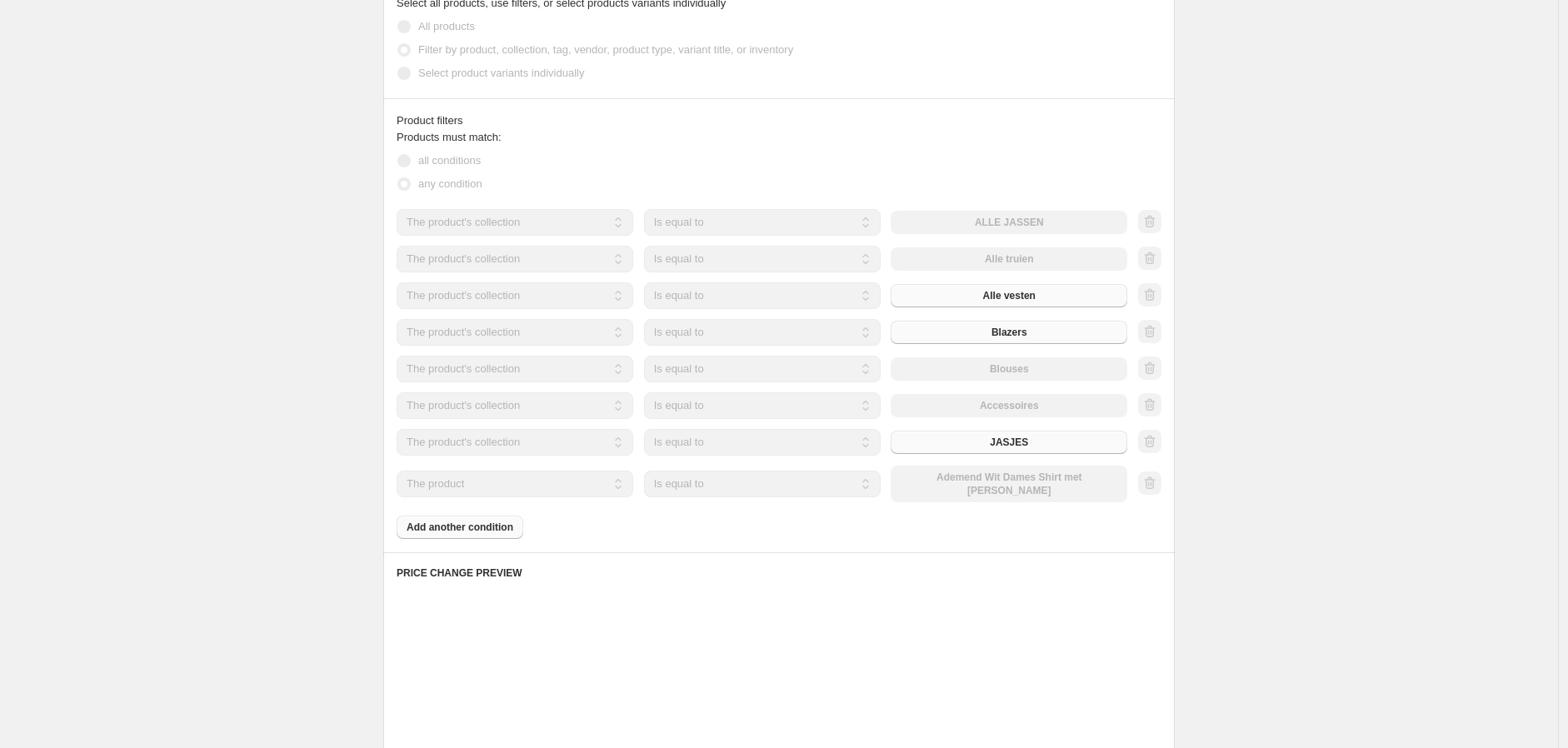
click at [519, 487] on select "The product The product's collection The product's tag The product's vendor The…" at bounding box center [515, 484] width 236 height 27
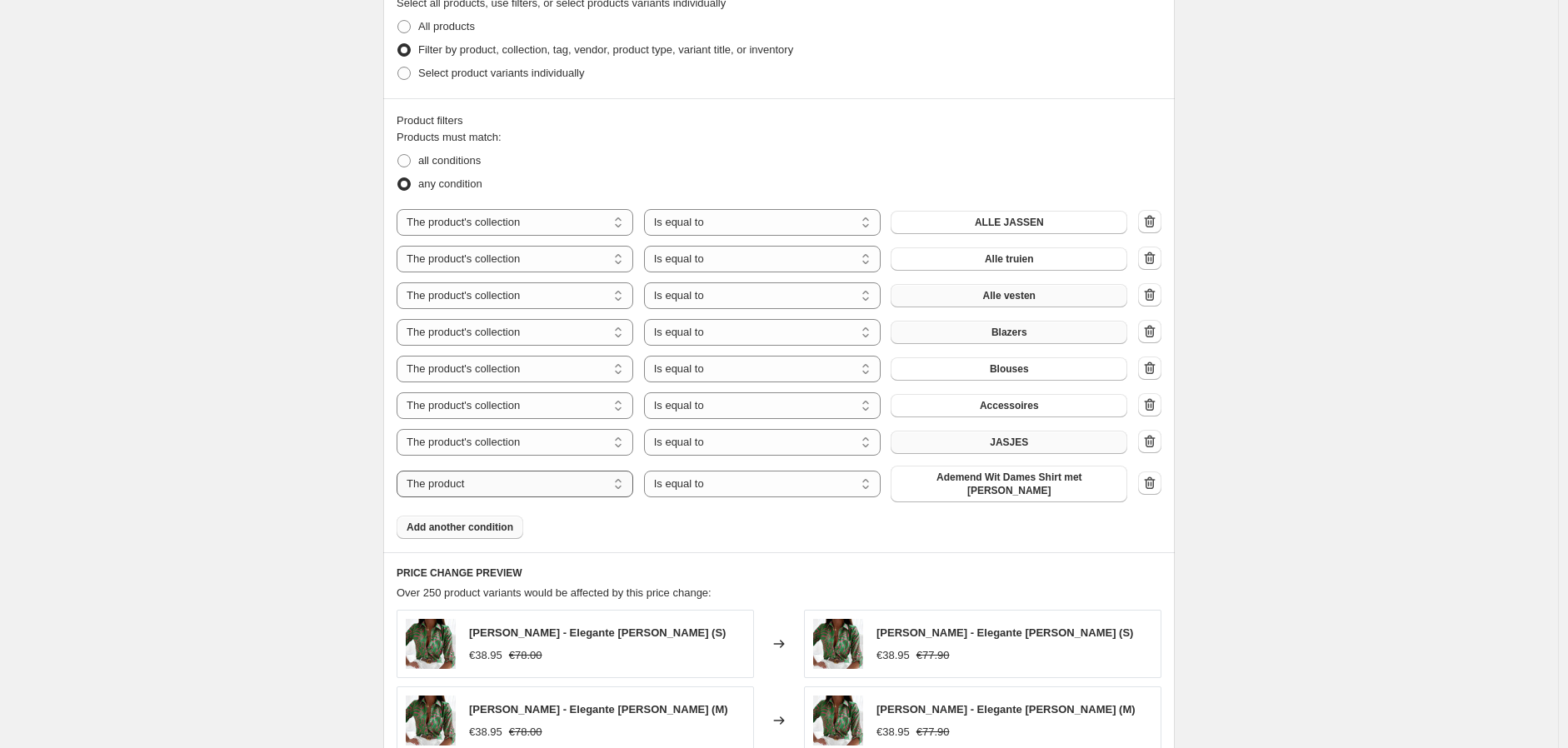
click at [519, 487] on select "The product The product's collection The product's tag The product's vendor The…" at bounding box center [515, 484] width 236 height 27
select select "collection"
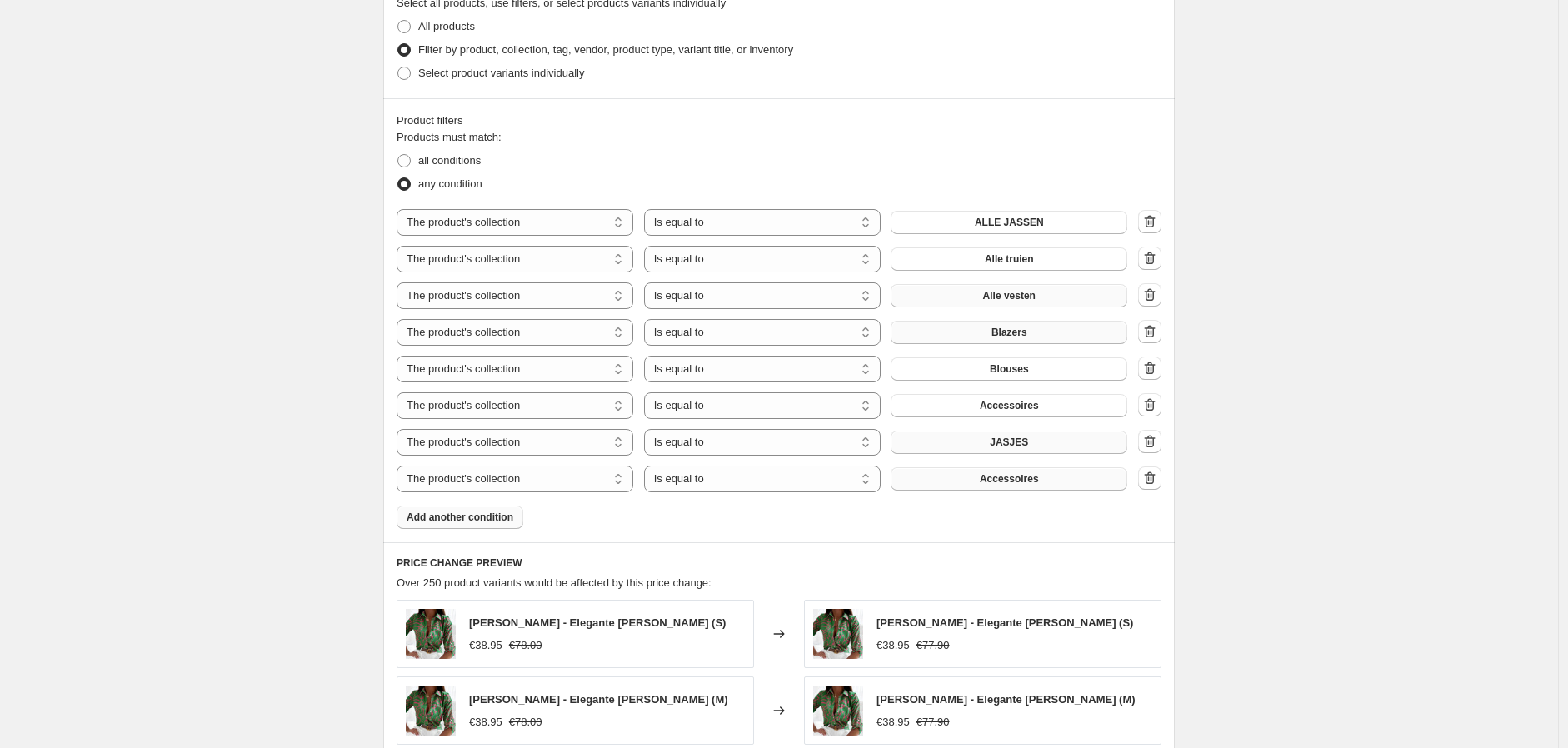
click at [1003, 483] on span "Accessoires" at bounding box center [1009, 478] width 59 height 13
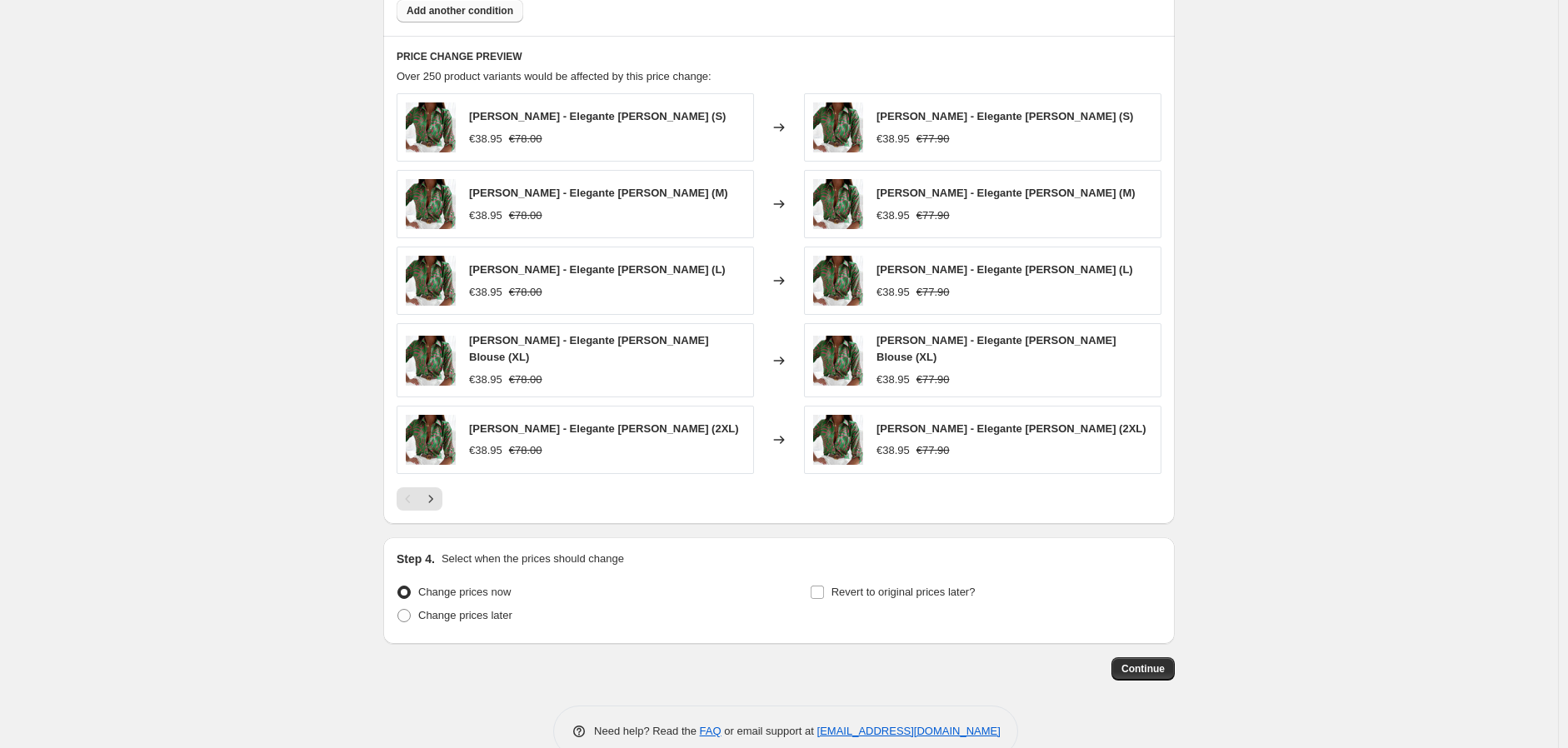
scroll to position [1384, 0]
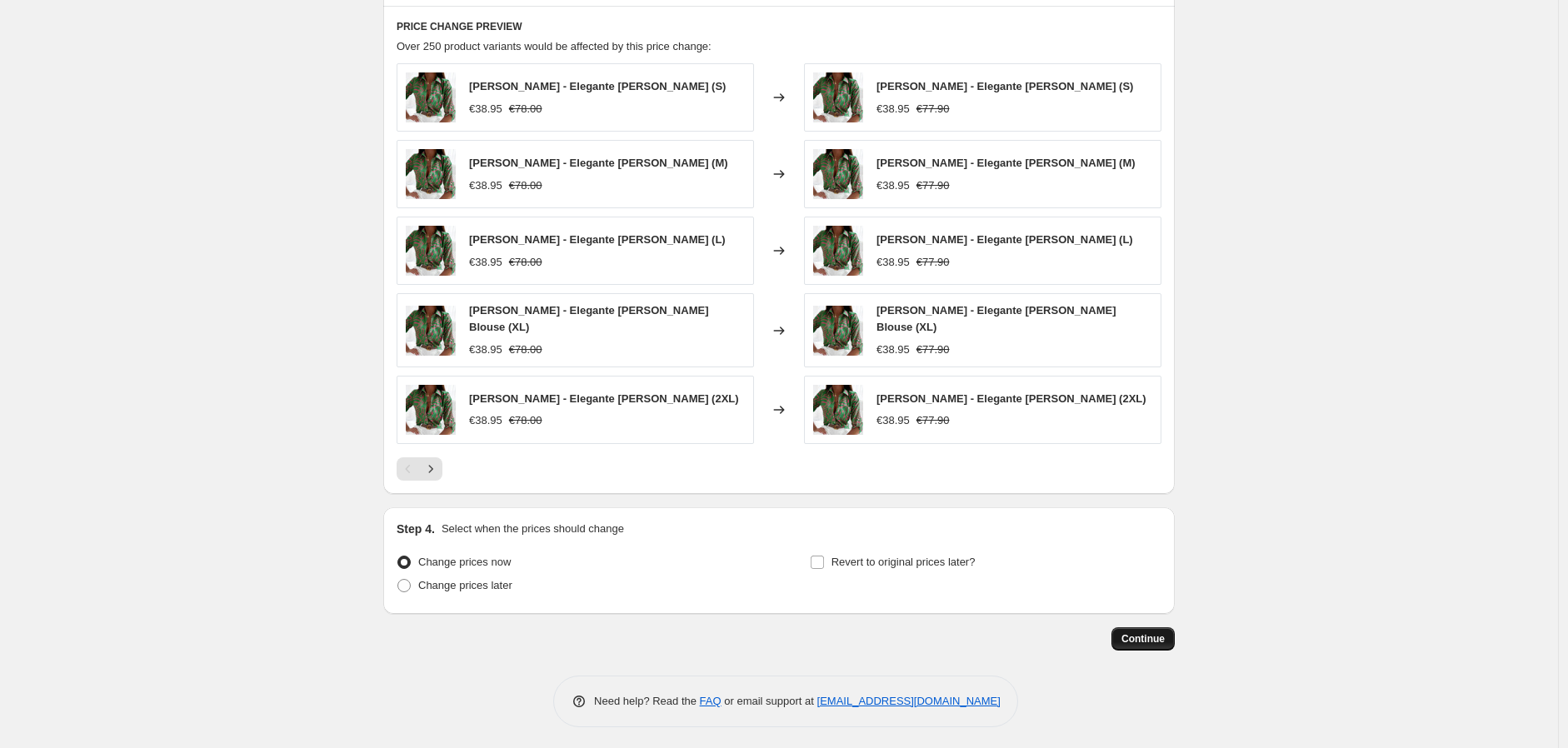
click at [1162, 641] on span "Continue" at bounding box center [1142, 639] width 44 height 13
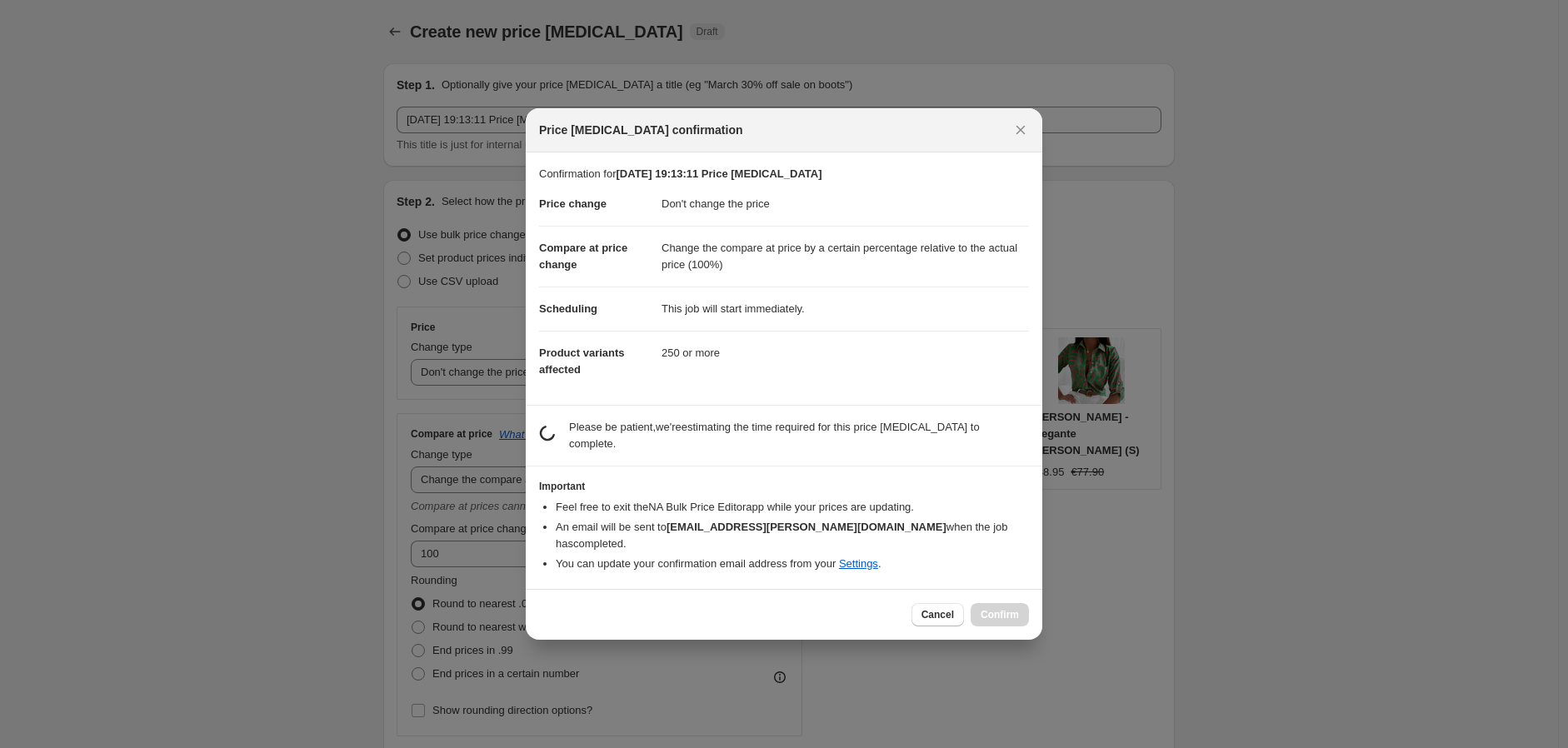
scroll to position [0, 0]
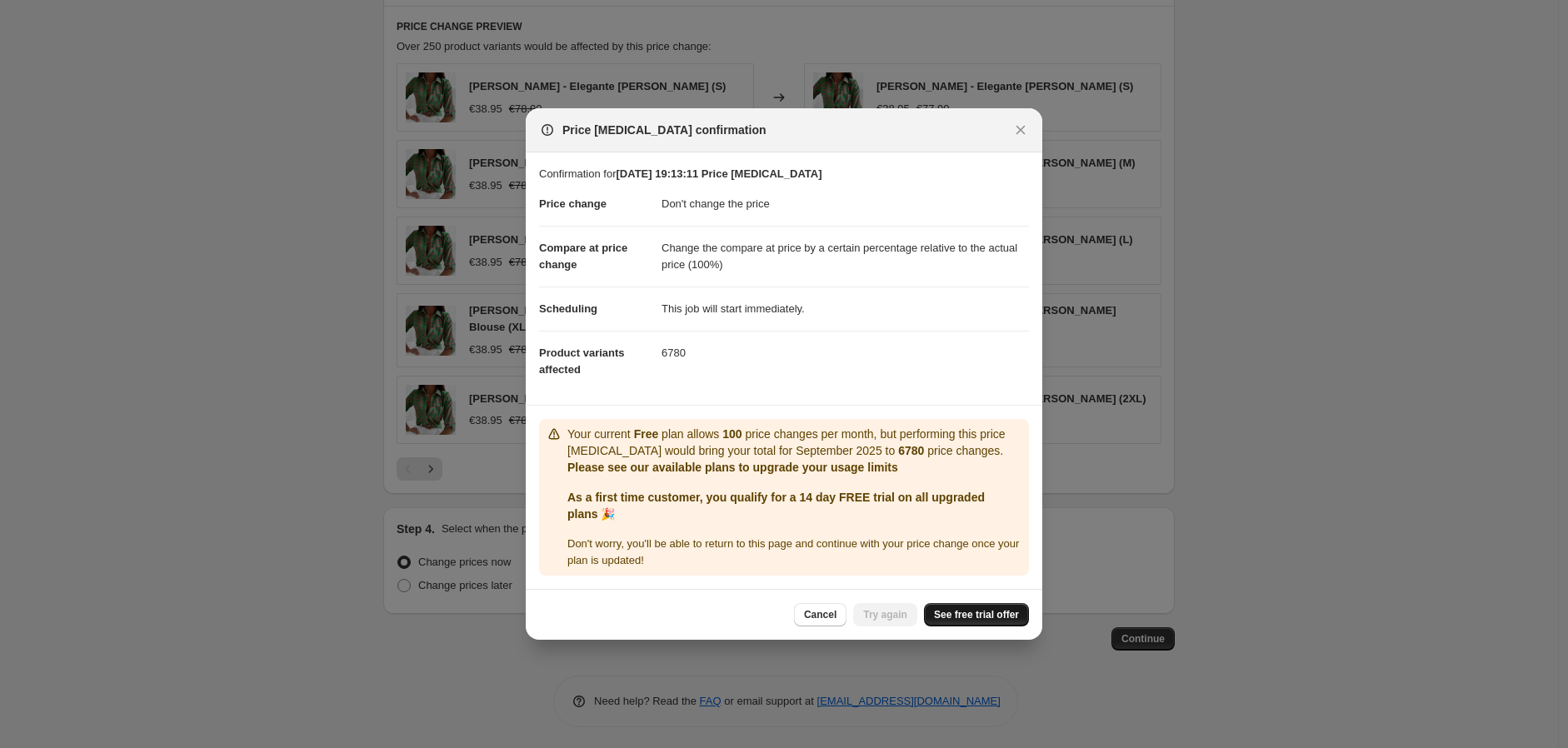
click at [968, 611] on span "See free trial offer" at bounding box center [976, 615] width 85 height 13
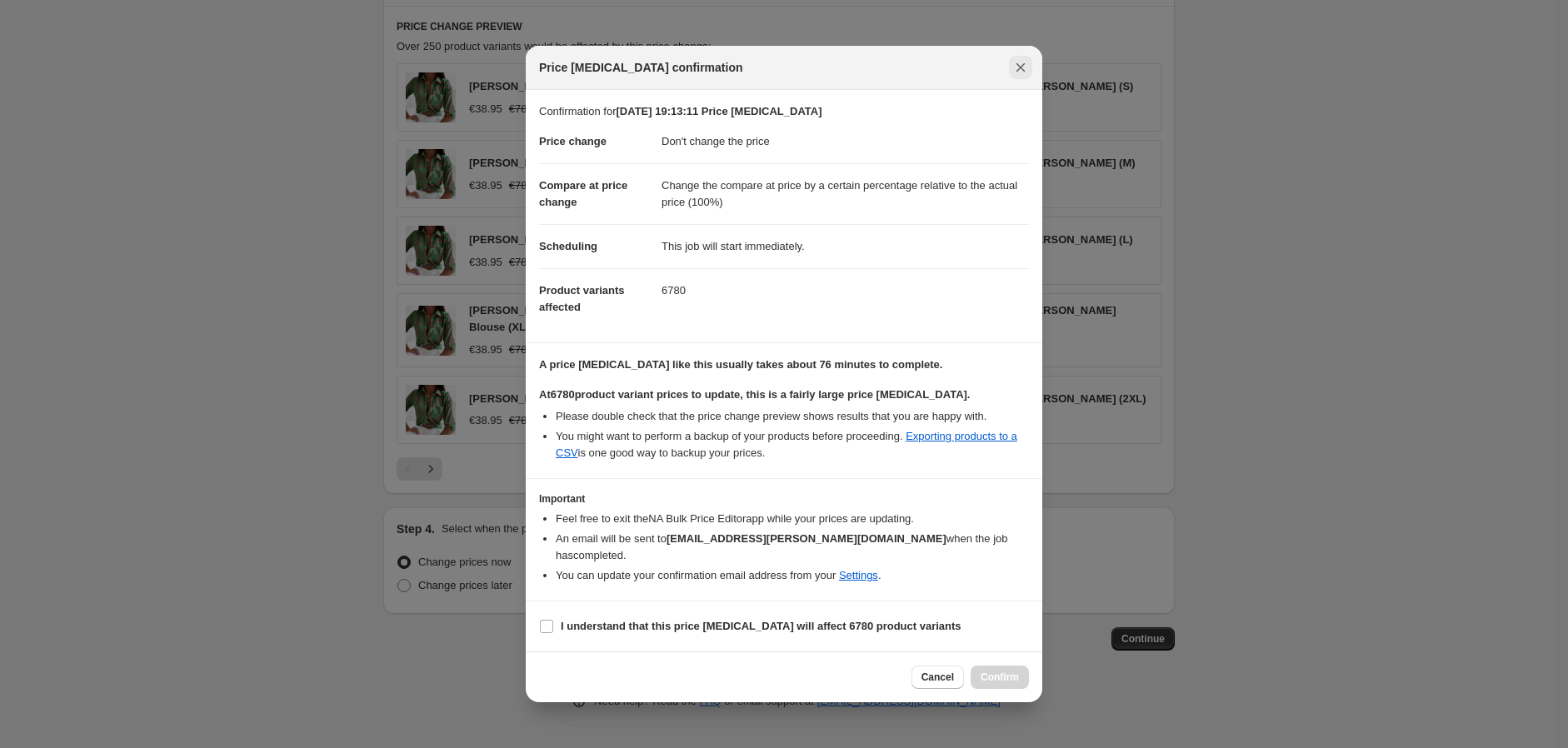
click at [1018, 69] on icon "Close" at bounding box center [1020, 68] width 17 height 17
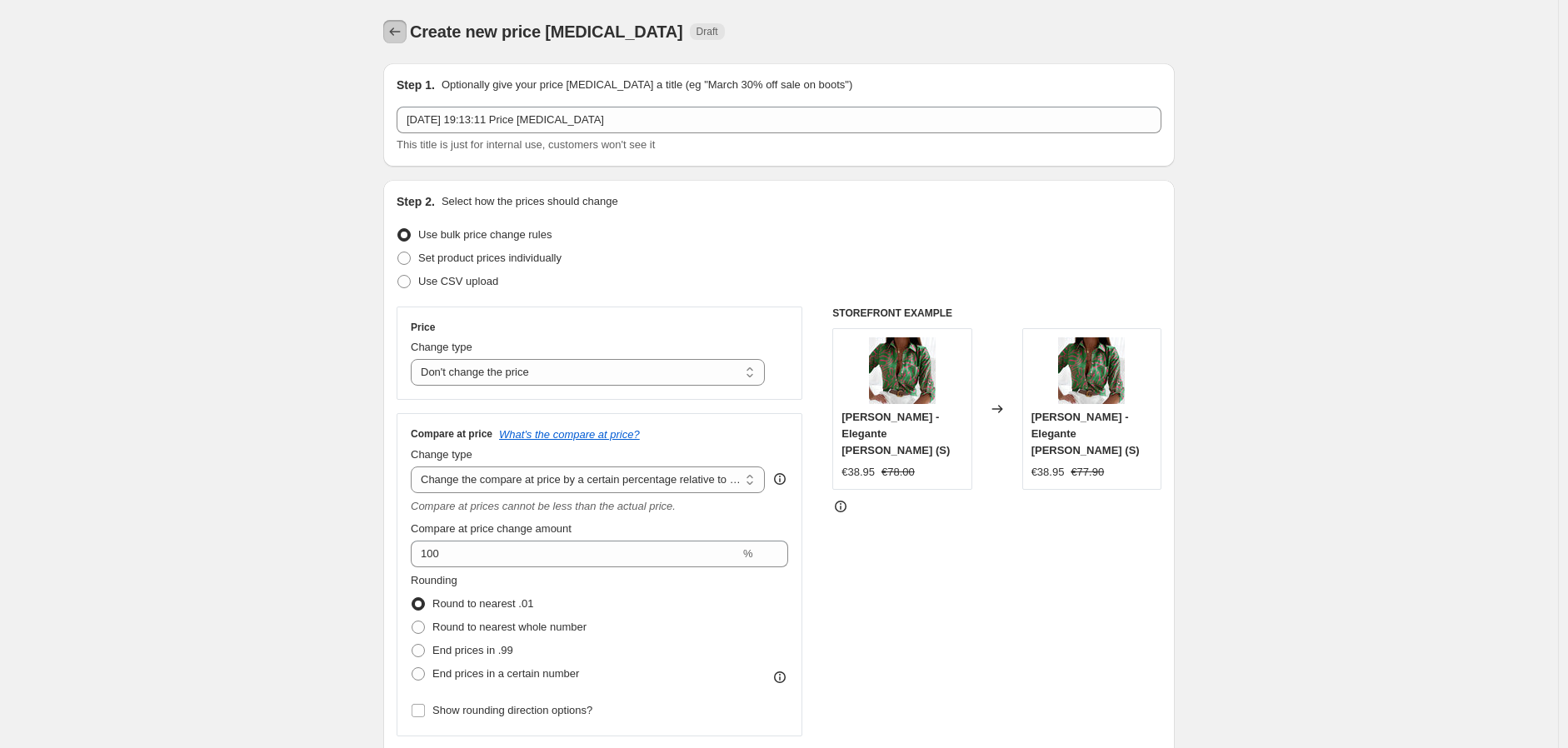
click at [388, 25] on button "Price change jobs" at bounding box center [394, 32] width 23 height 23
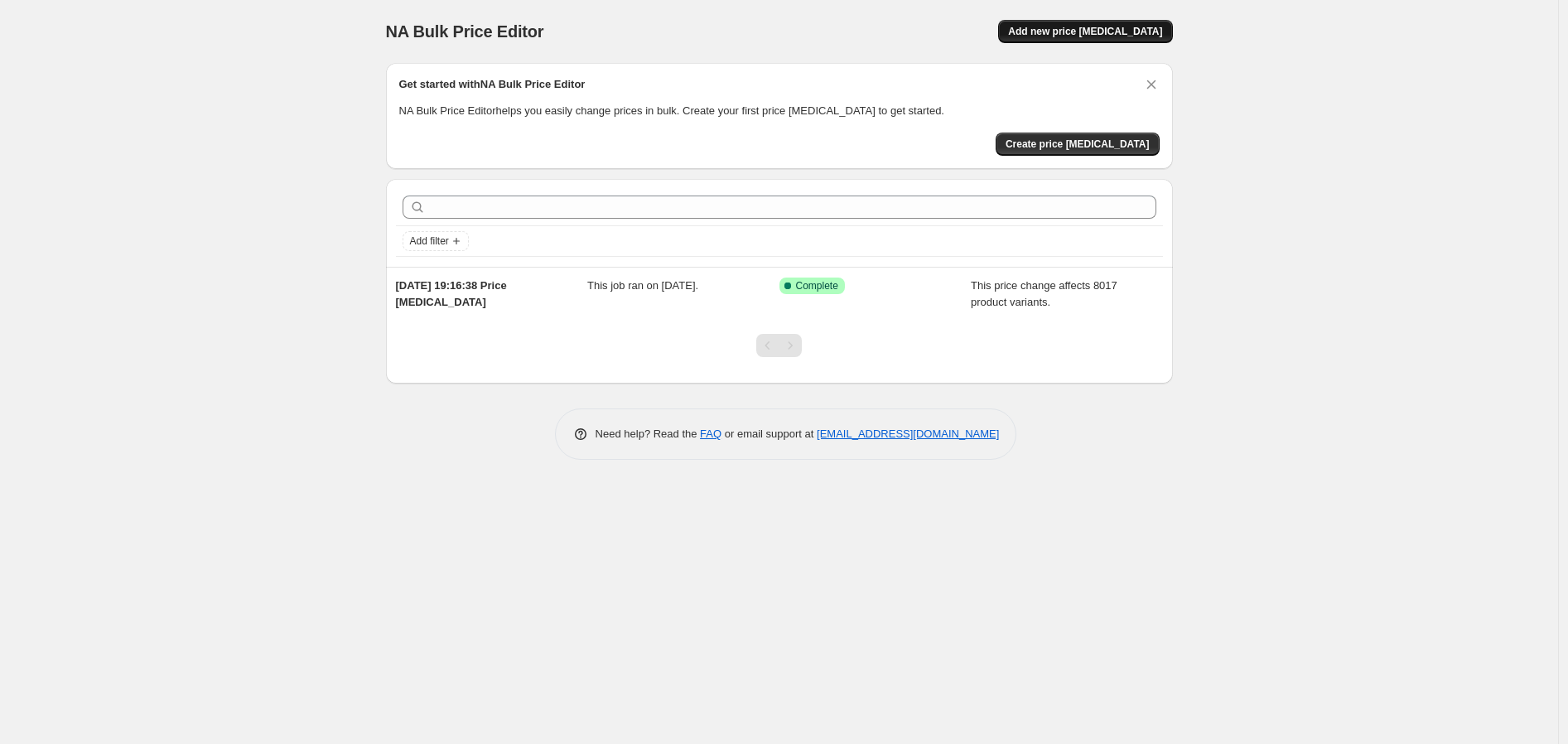
click at [1120, 32] on span "Add new price change job" at bounding box center [1084, 31] width 154 height 13
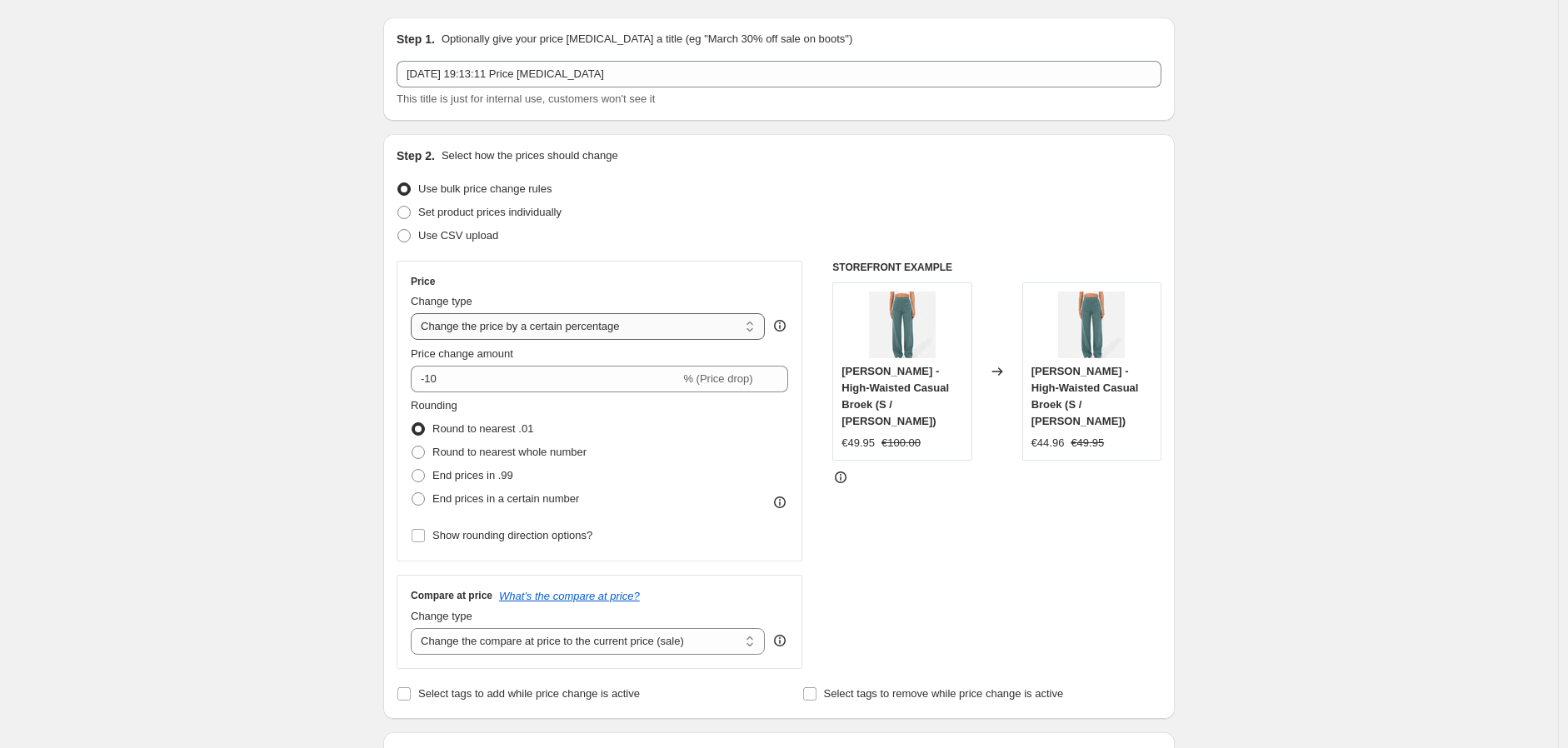
scroll to position [93, 0]
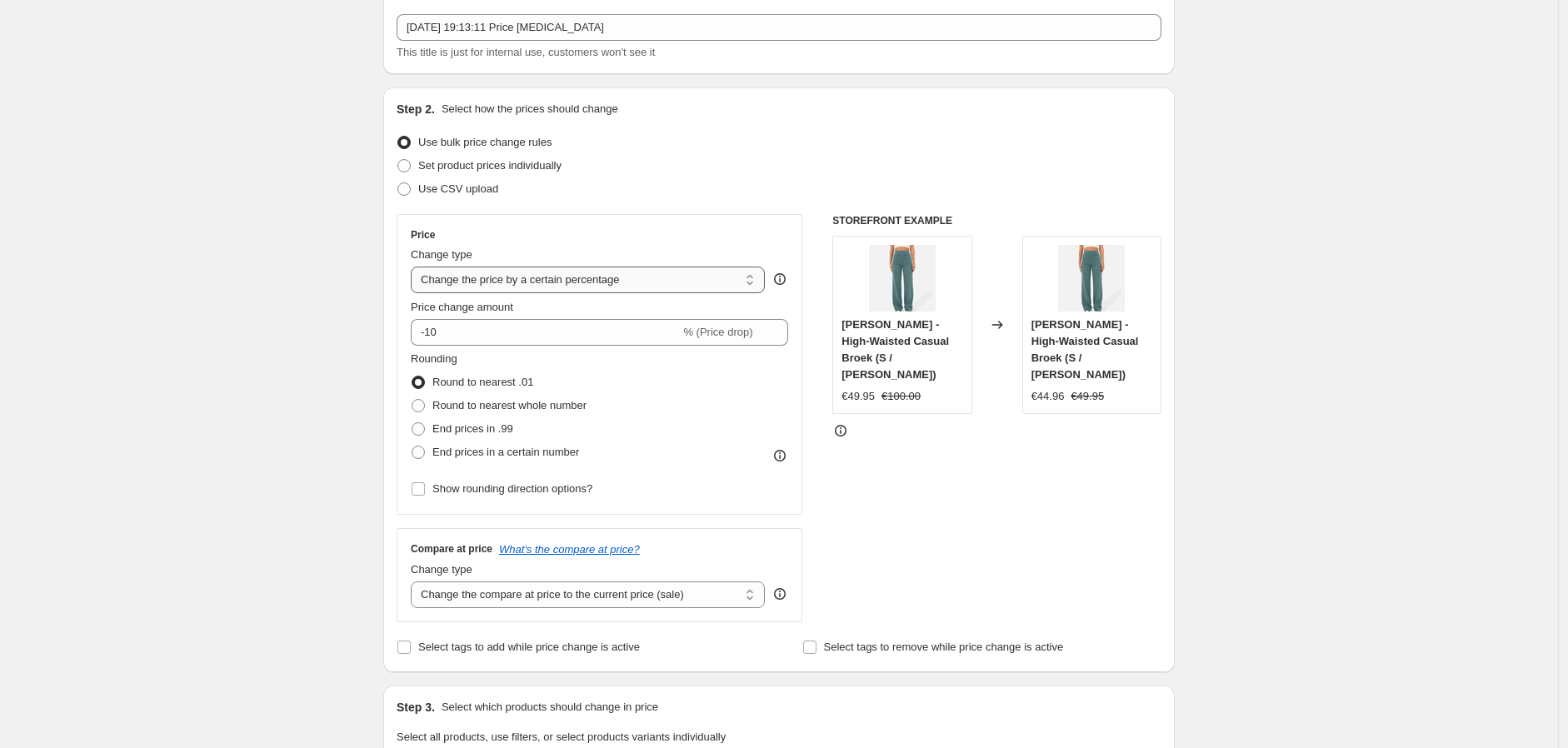
click at [559, 276] on select "Change the price to a certain amount Change the price by a certain amount Chang…" at bounding box center [588, 279] width 354 height 27
select select "no_change"
click at [414, 266] on select "Change the price to a certain amount Change the price by a certain amount Chang…" at bounding box center [588, 279] width 354 height 27
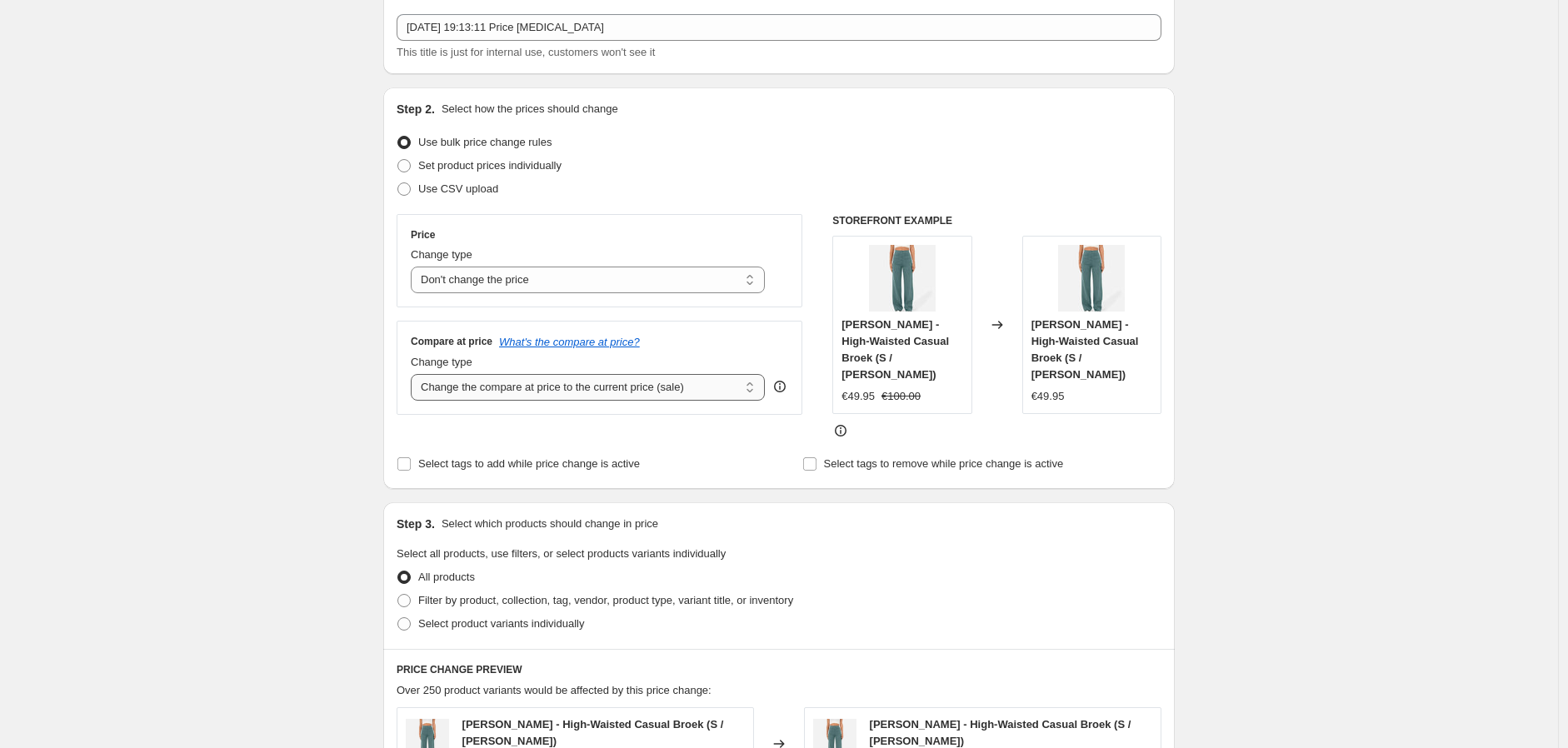
click at [551, 384] on select "Change the compare at price to the current price (sale) Change the compare at p…" at bounding box center [588, 387] width 354 height 27
select select "pp"
click at [414, 374] on select "Change the compare at price to the current price (sale) Change the compare at p…" at bounding box center [588, 387] width 354 height 27
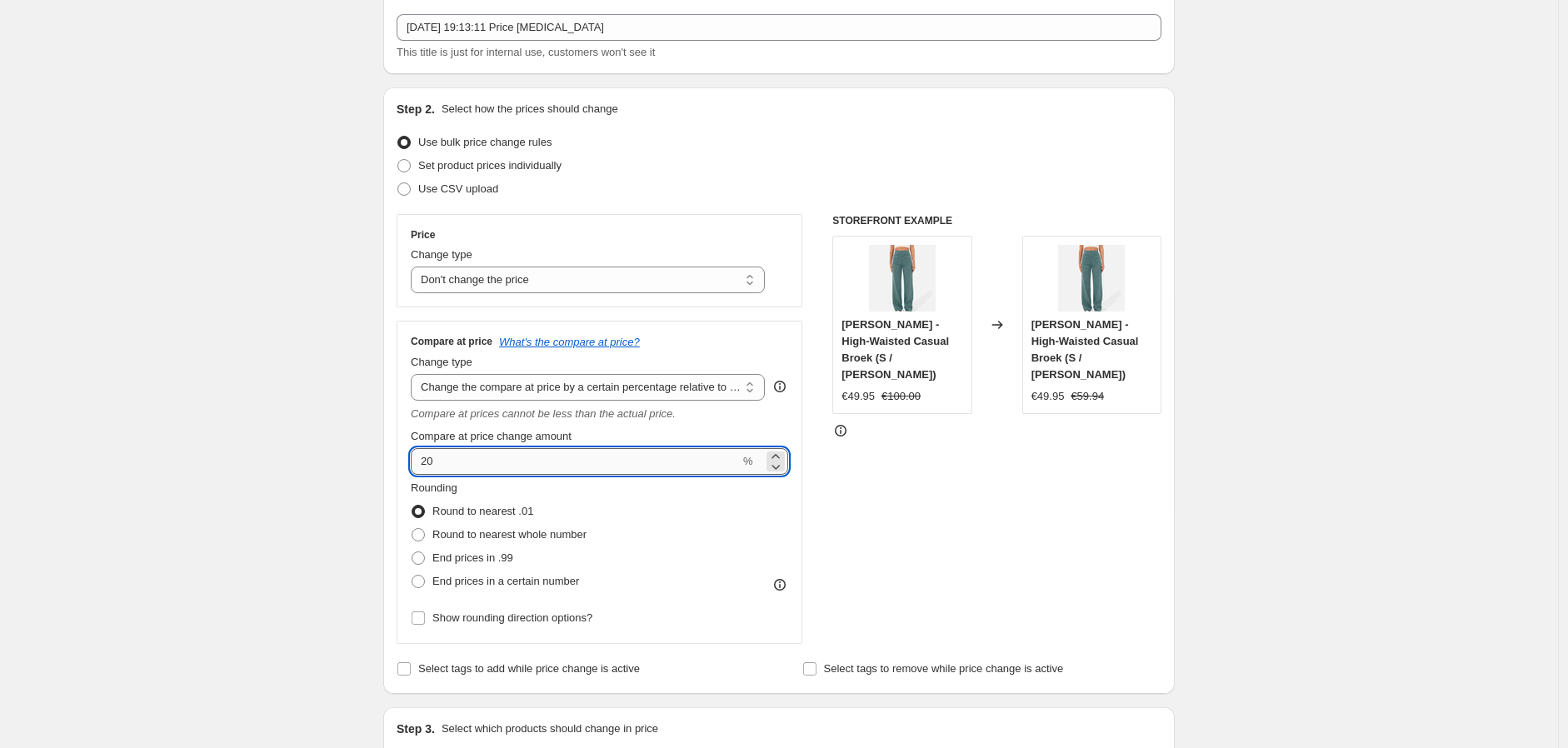
click at [514, 460] on input "20" at bounding box center [575, 461] width 329 height 27
type input "2"
type input "100"
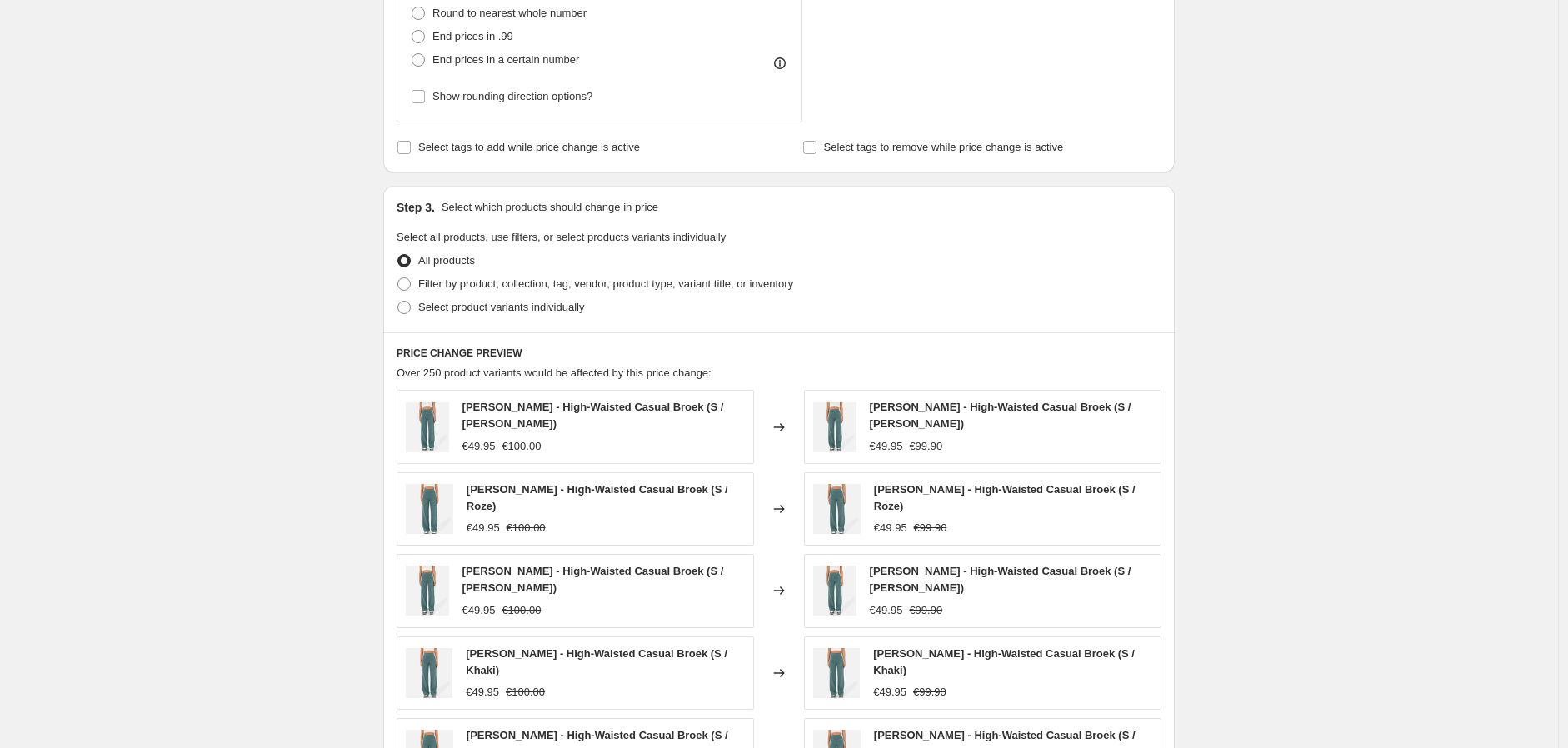
scroll to position [647, 0]
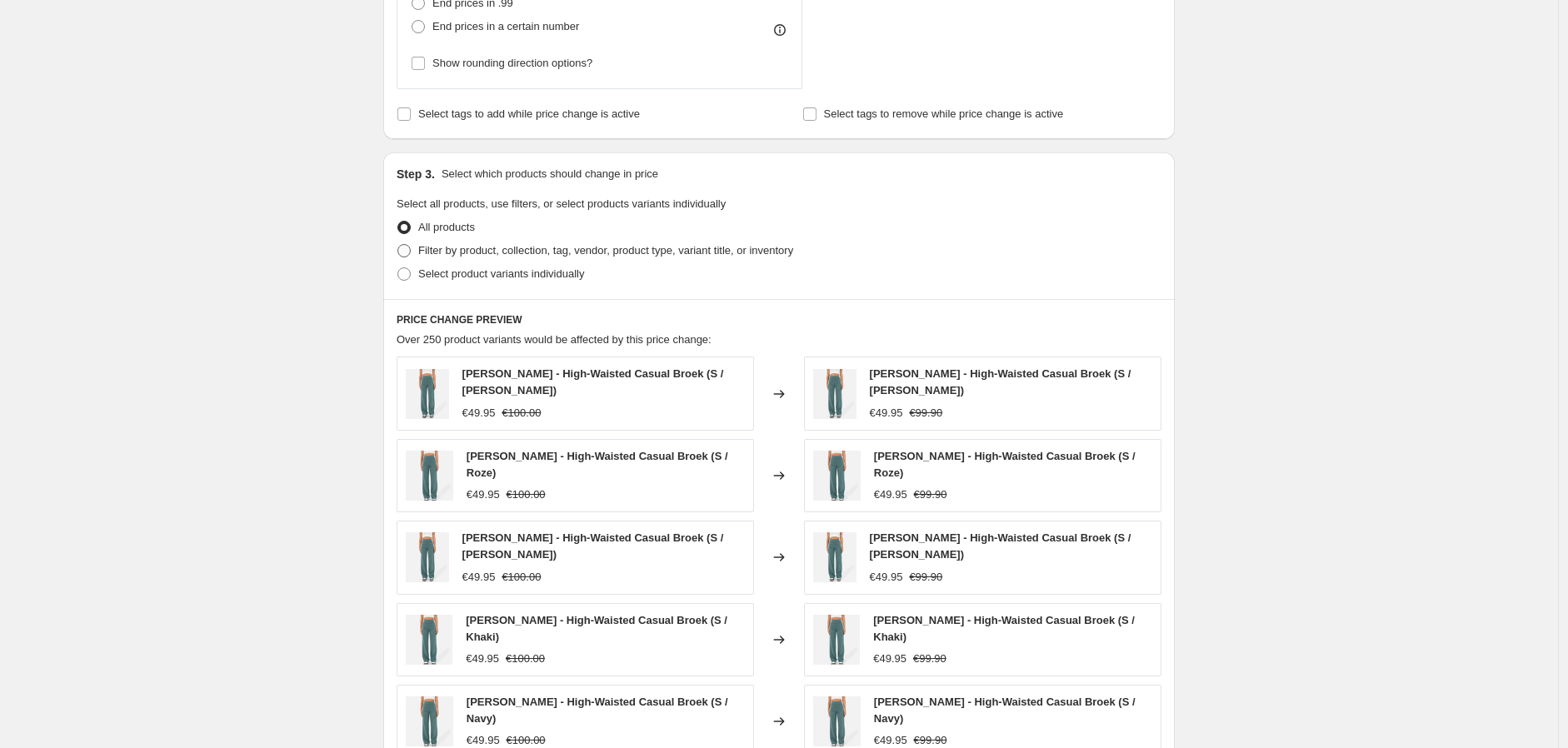
click at [447, 249] on span "Filter by product, collection, tag, vendor, product type, variant title, or inv…" at bounding box center [606, 249] width 375 height 12
click at [398, 245] on input "Filter by product, collection, tag, vendor, product type, variant title, or inv…" at bounding box center [398, 244] width 1 height 1
radio input "true"
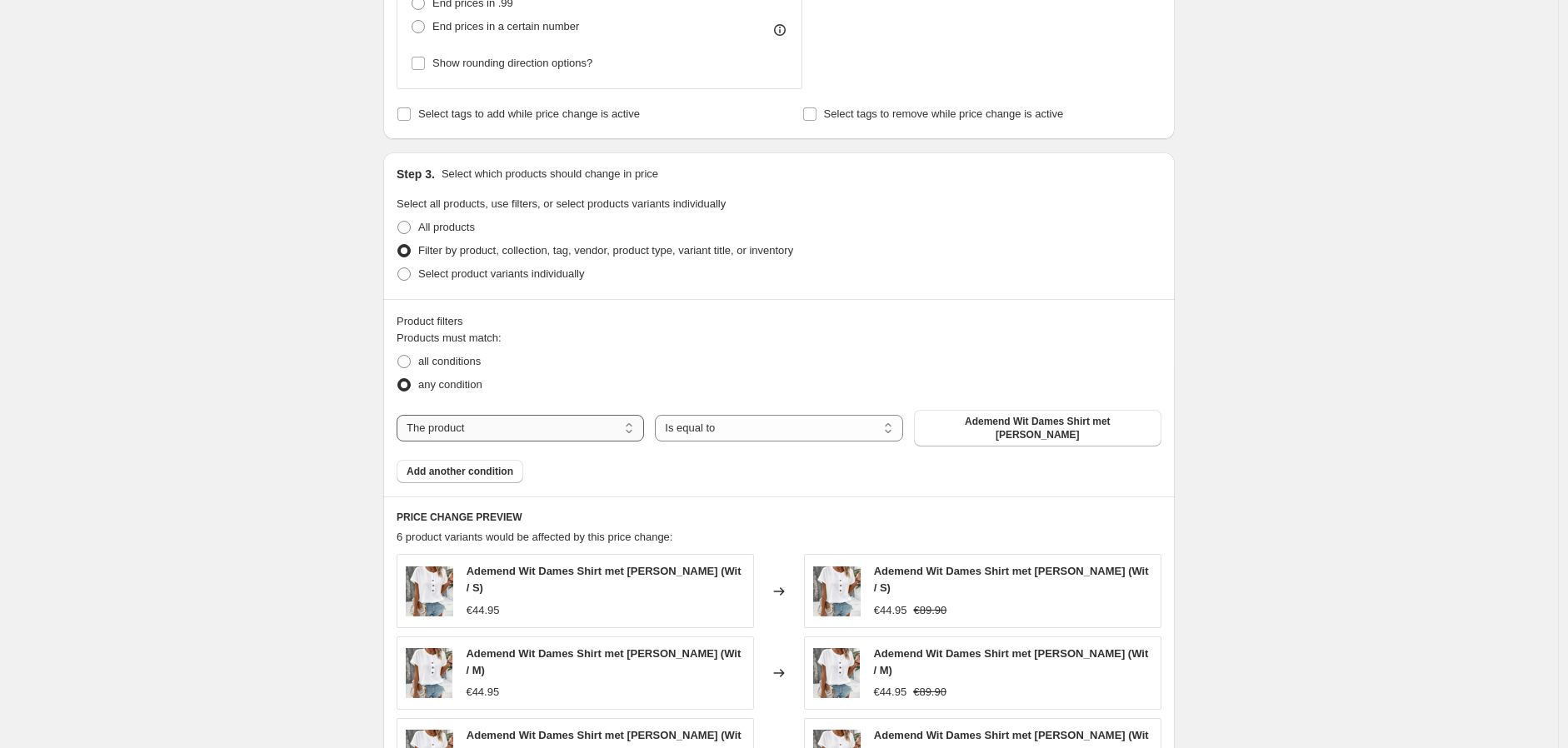
click at [523, 418] on select "The product The product's collection The product's tag The product's vendor The…" at bounding box center [520, 427] width 248 height 27
select select "collection"
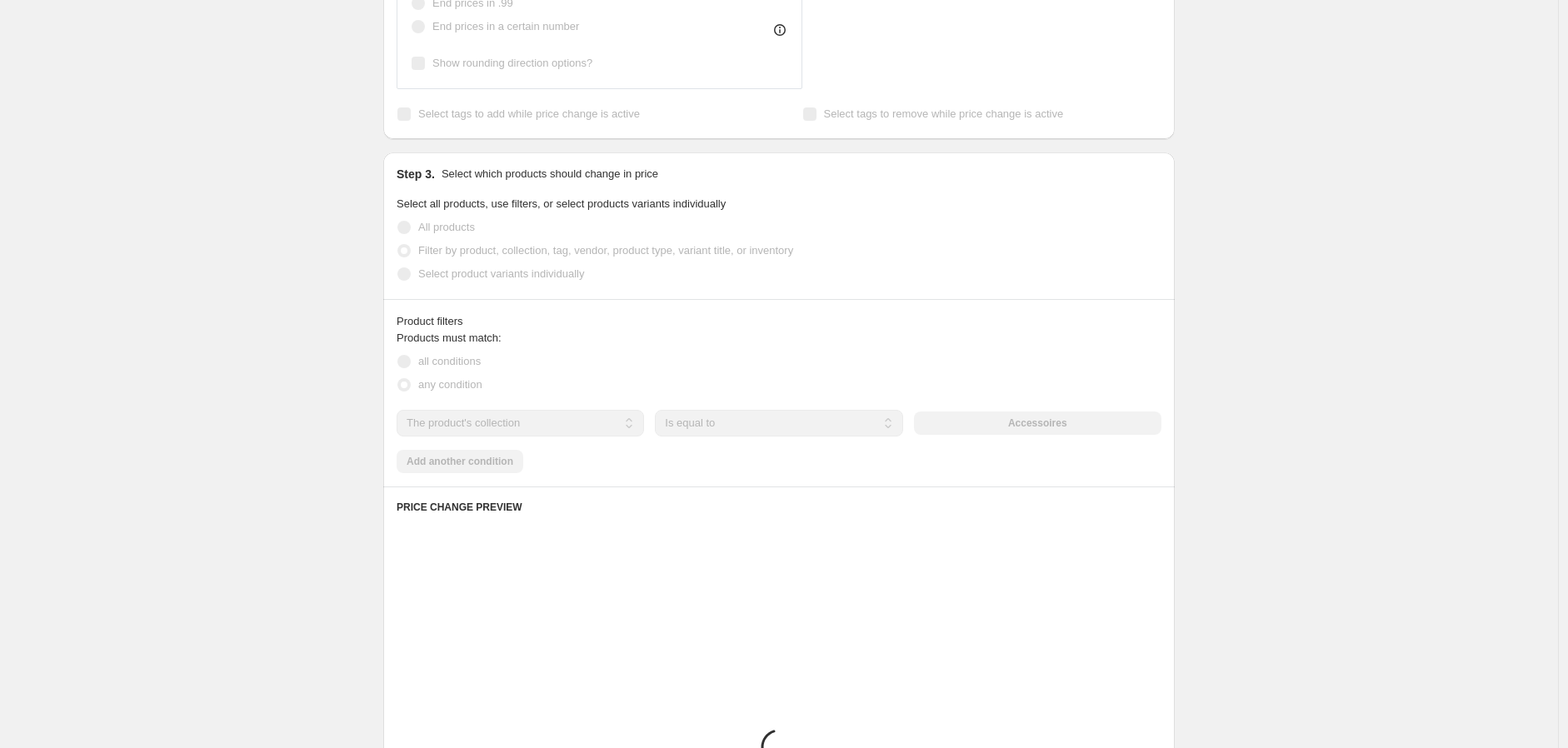
click at [746, 429] on select "Is equal to Is not equal to" at bounding box center [778, 423] width 248 height 27
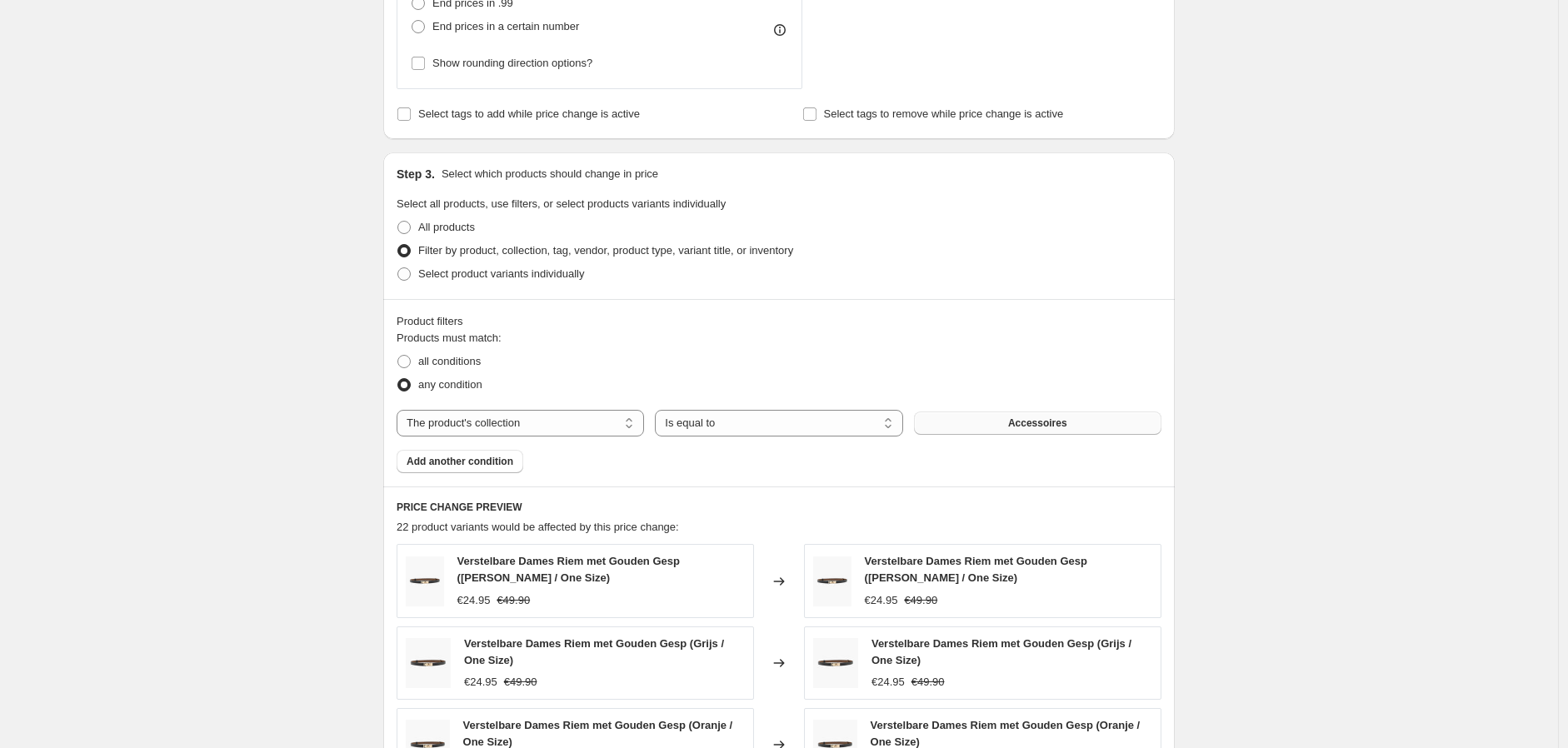
click at [1094, 430] on button "Accessoires" at bounding box center [1037, 423] width 248 height 23
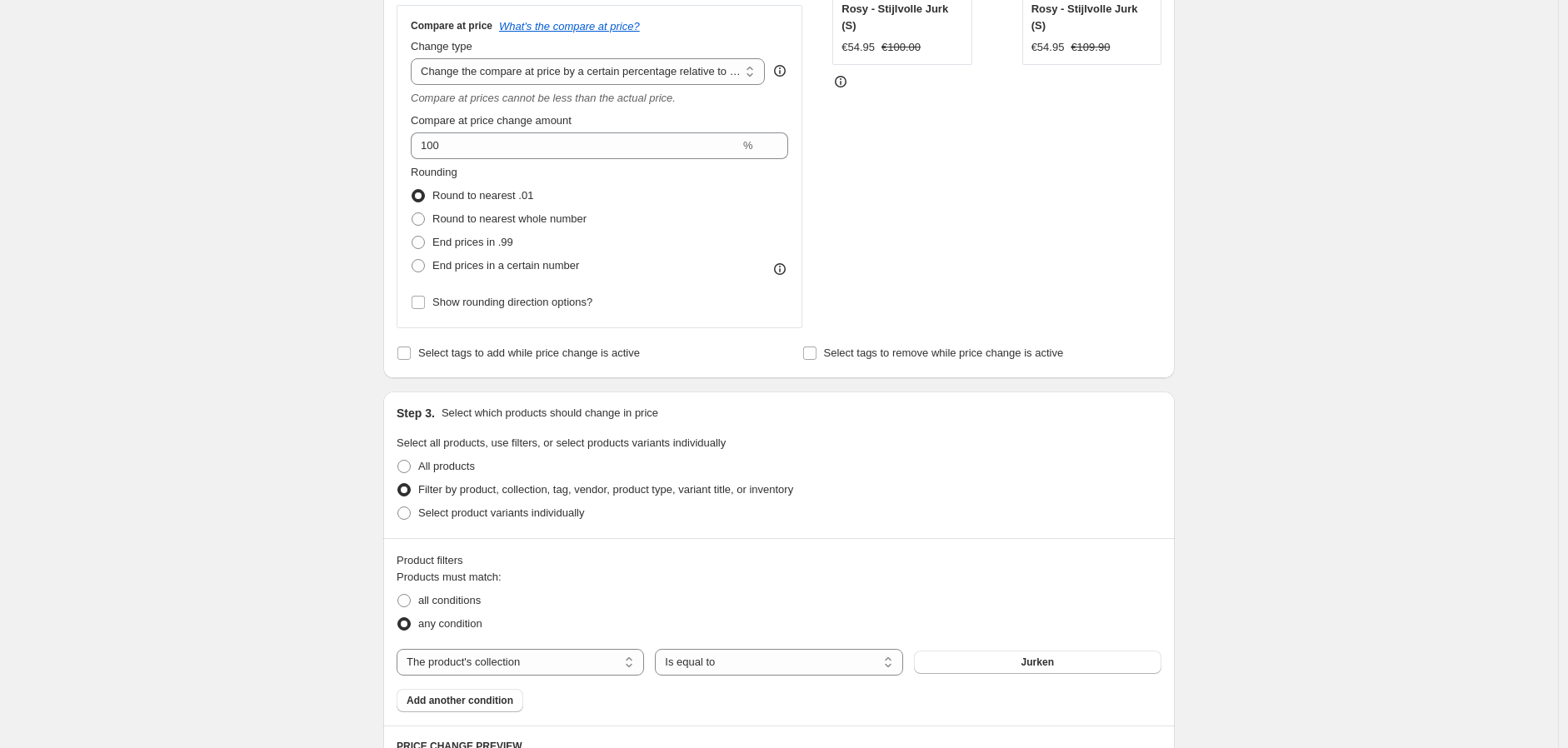
scroll to position [370, 0]
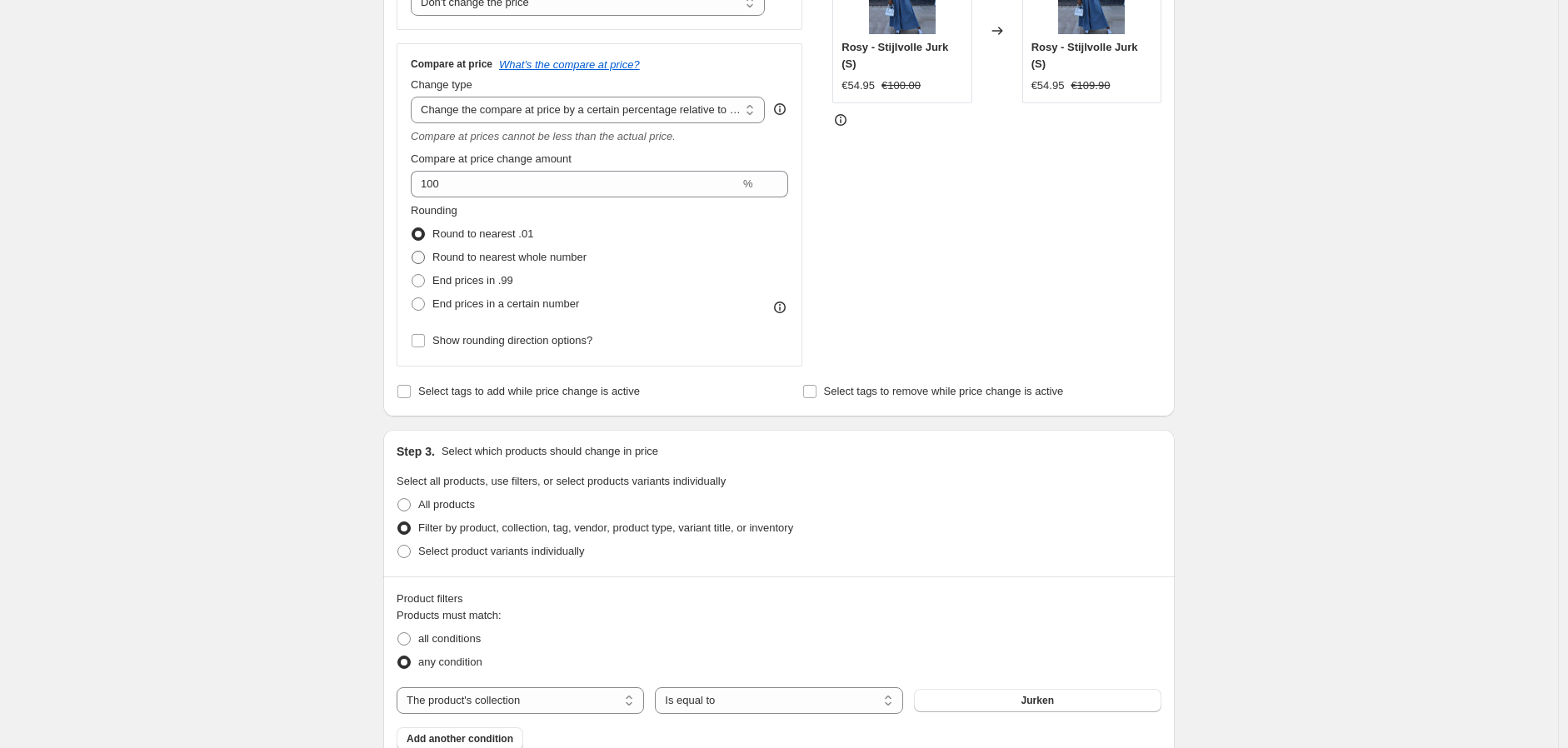
click at [551, 260] on span "Round to nearest whole number" at bounding box center [509, 256] width 154 height 12
click at [413, 251] on input "Round to nearest whole number" at bounding box center [412, 250] width 1 height 1
radio input "true"
click at [1421, 488] on div "Create new price change job. This page is ready Create new price change job Dra…" at bounding box center [779, 566] width 1558 height 1873
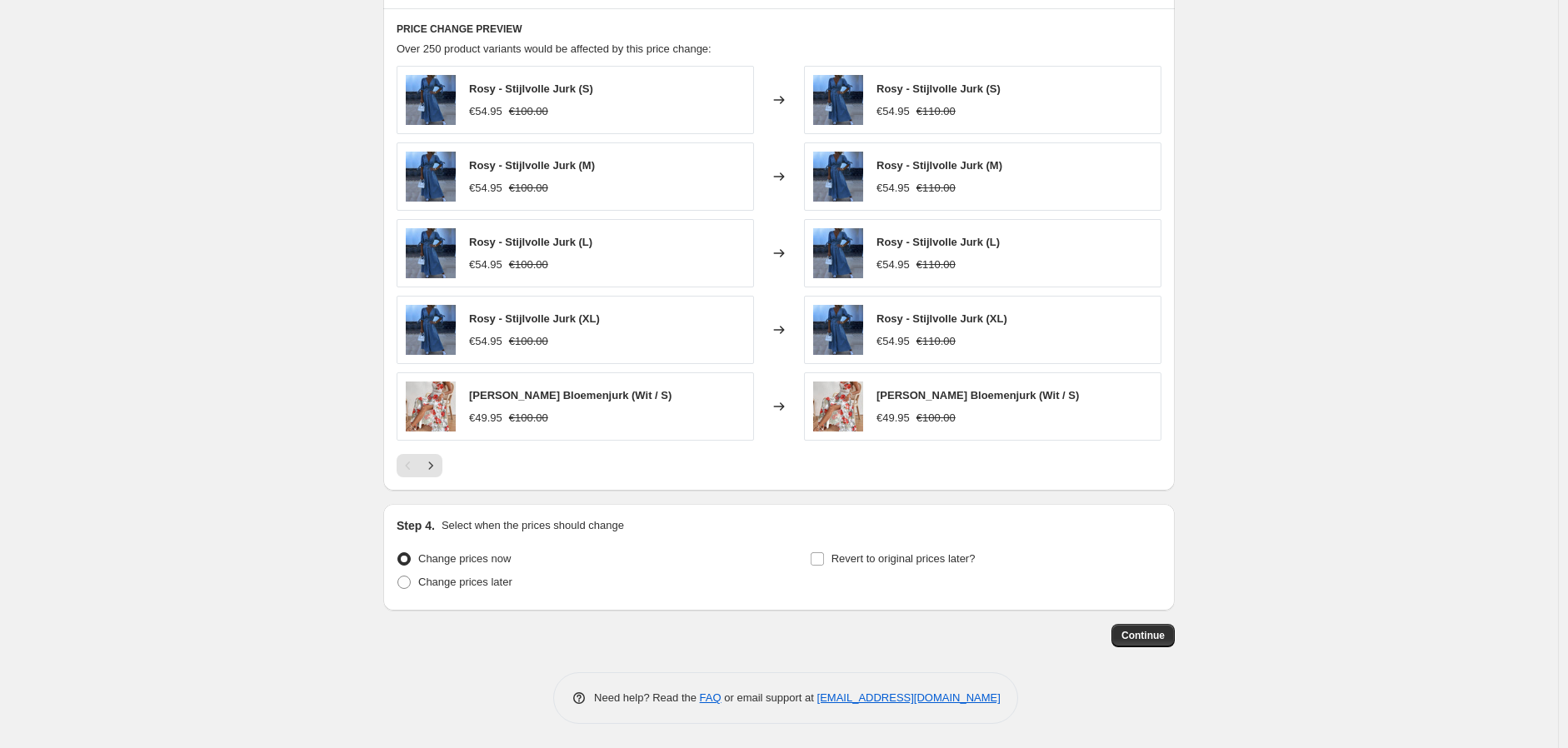
scroll to position [1127, 0]
click at [1156, 641] on span "Continue" at bounding box center [1142, 634] width 44 height 13
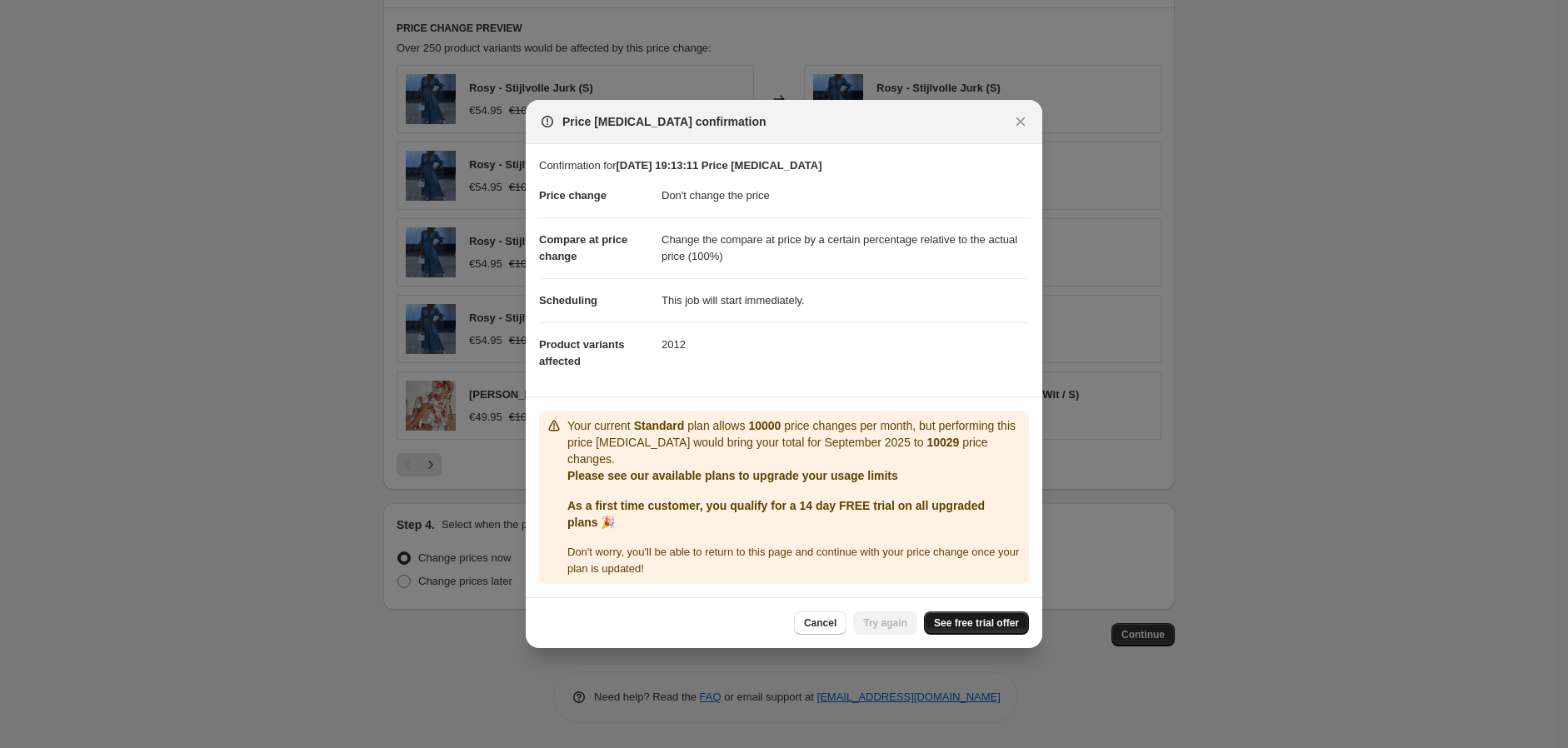
click at [1001, 621] on link "See free trial offer" at bounding box center [975, 622] width 105 height 23
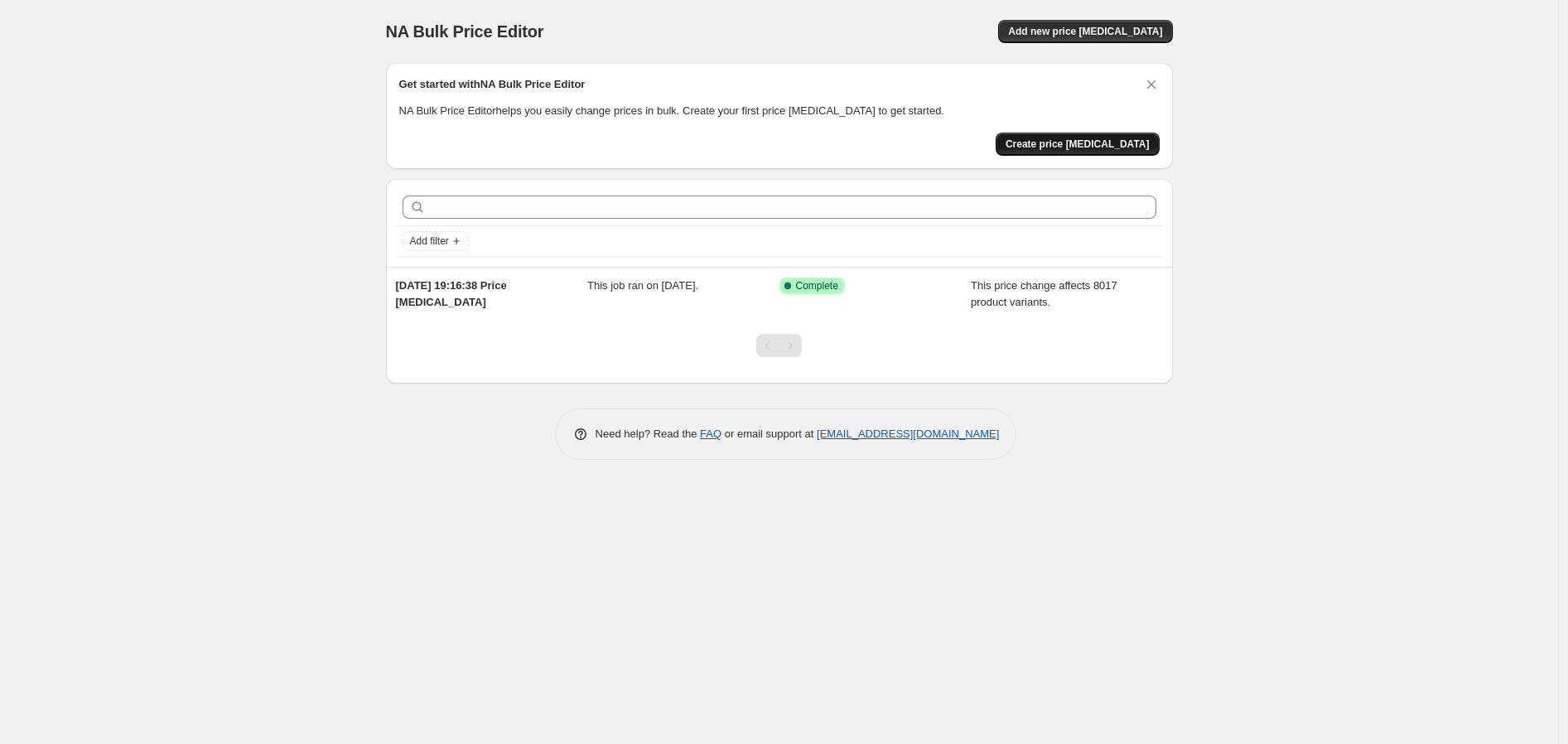
click at [1085, 144] on span "Create price change job" at bounding box center [1078, 144] width 144 height 13
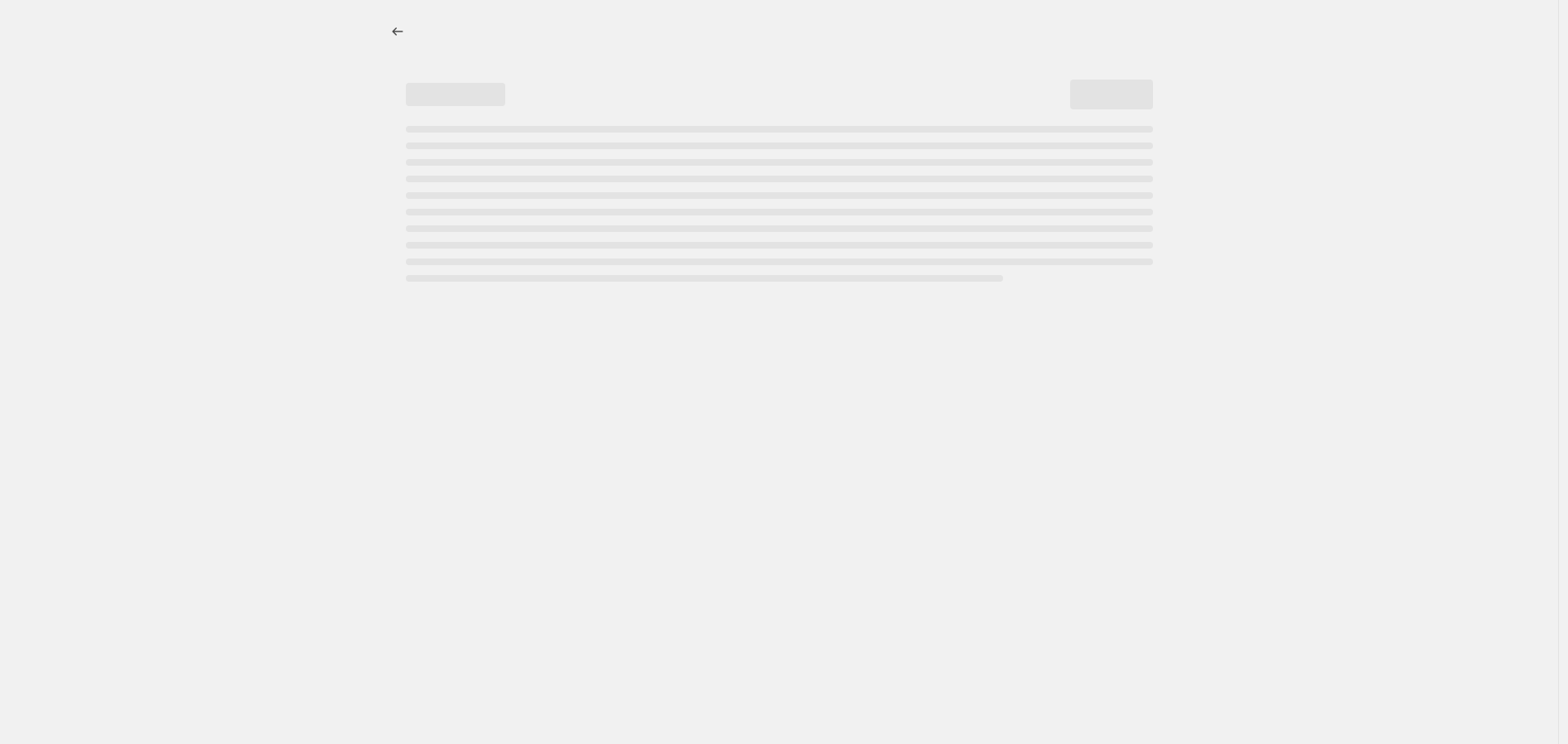
select select "percentage"
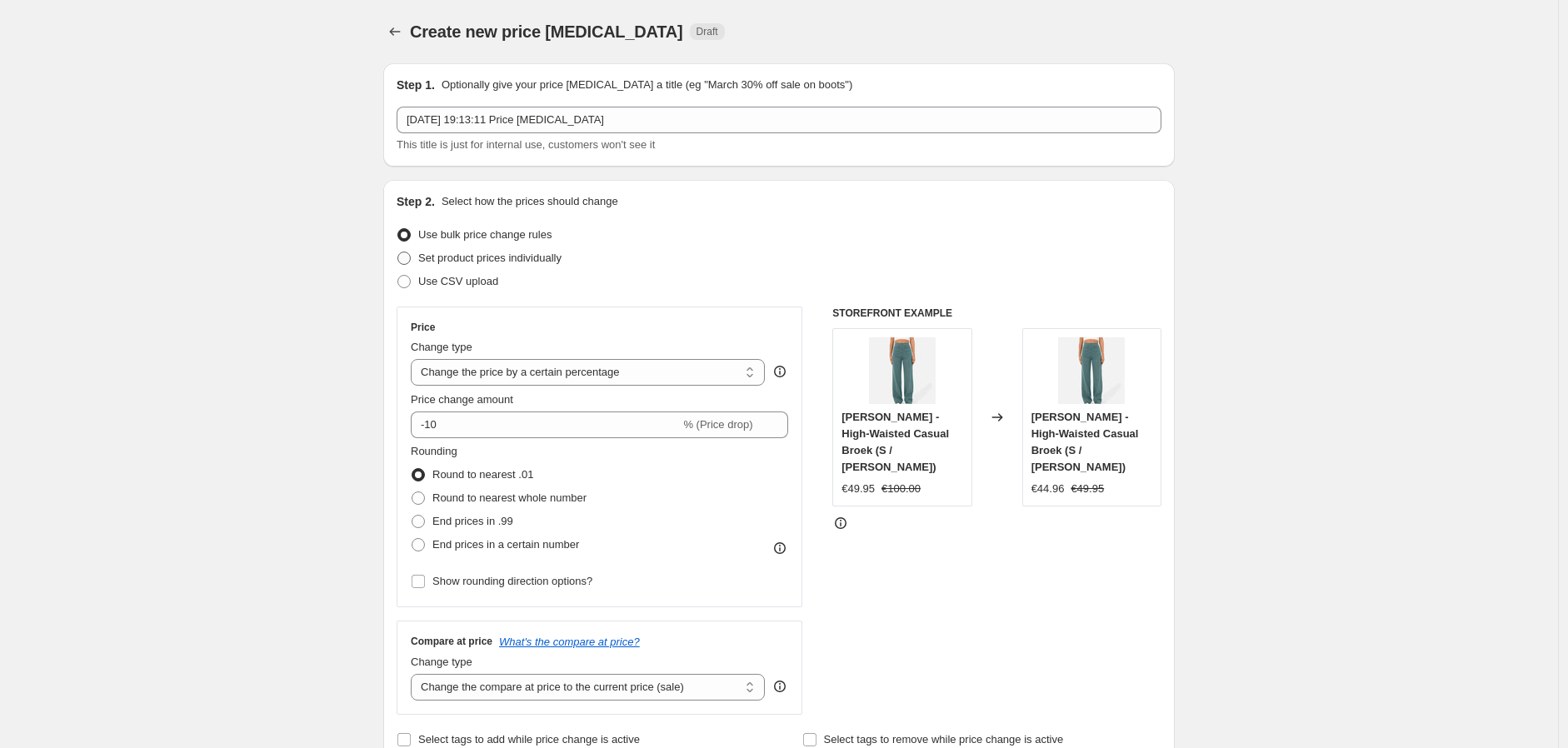
click at [528, 260] on span "Set product prices individually" at bounding box center [490, 257] width 144 height 12
click at [398, 252] on input "Set product prices individually" at bounding box center [398, 251] width 1 height 1
radio input "true"
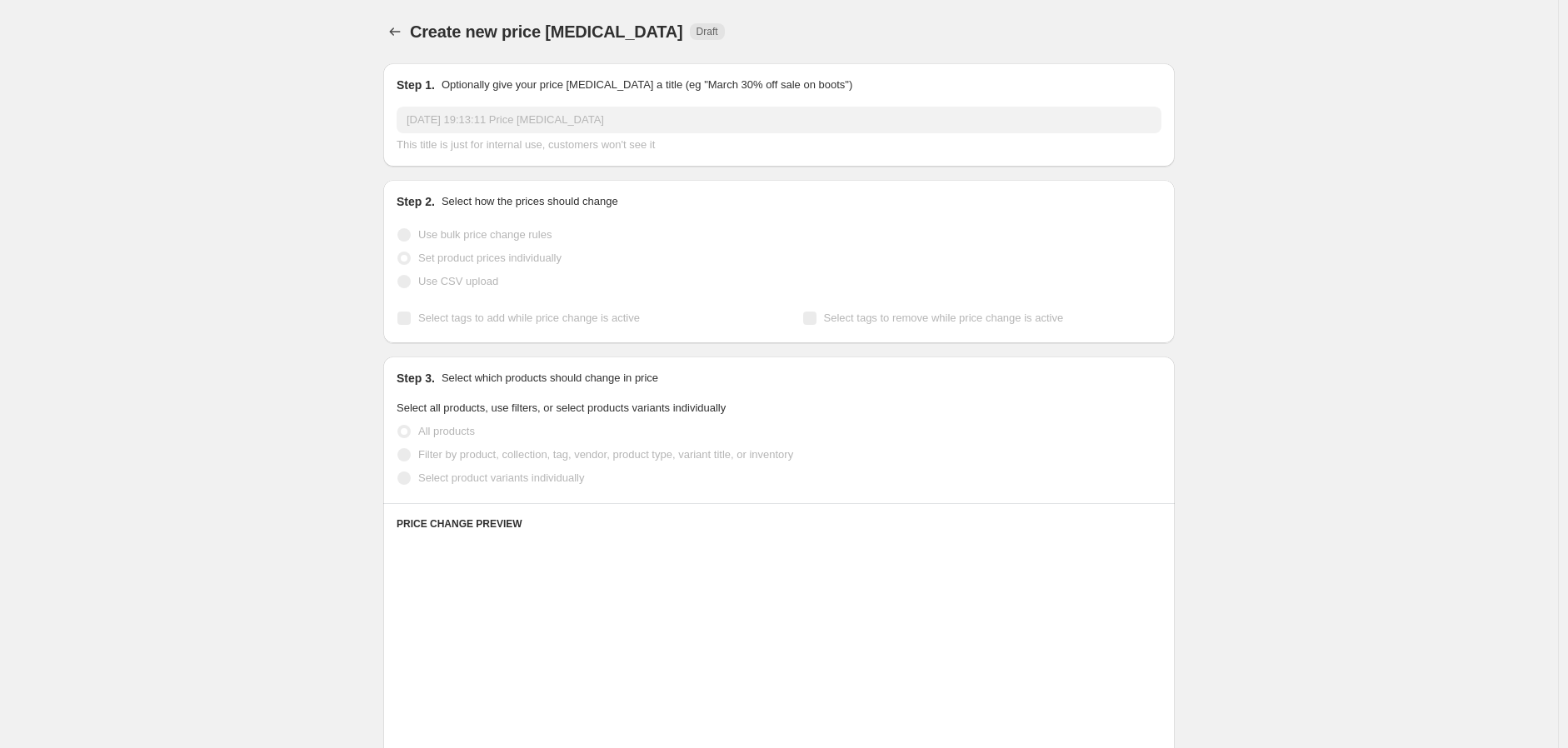
click at [503, 238] on span "Use bulk price change rules" at bounding box center [485, 234] width 134 height 12
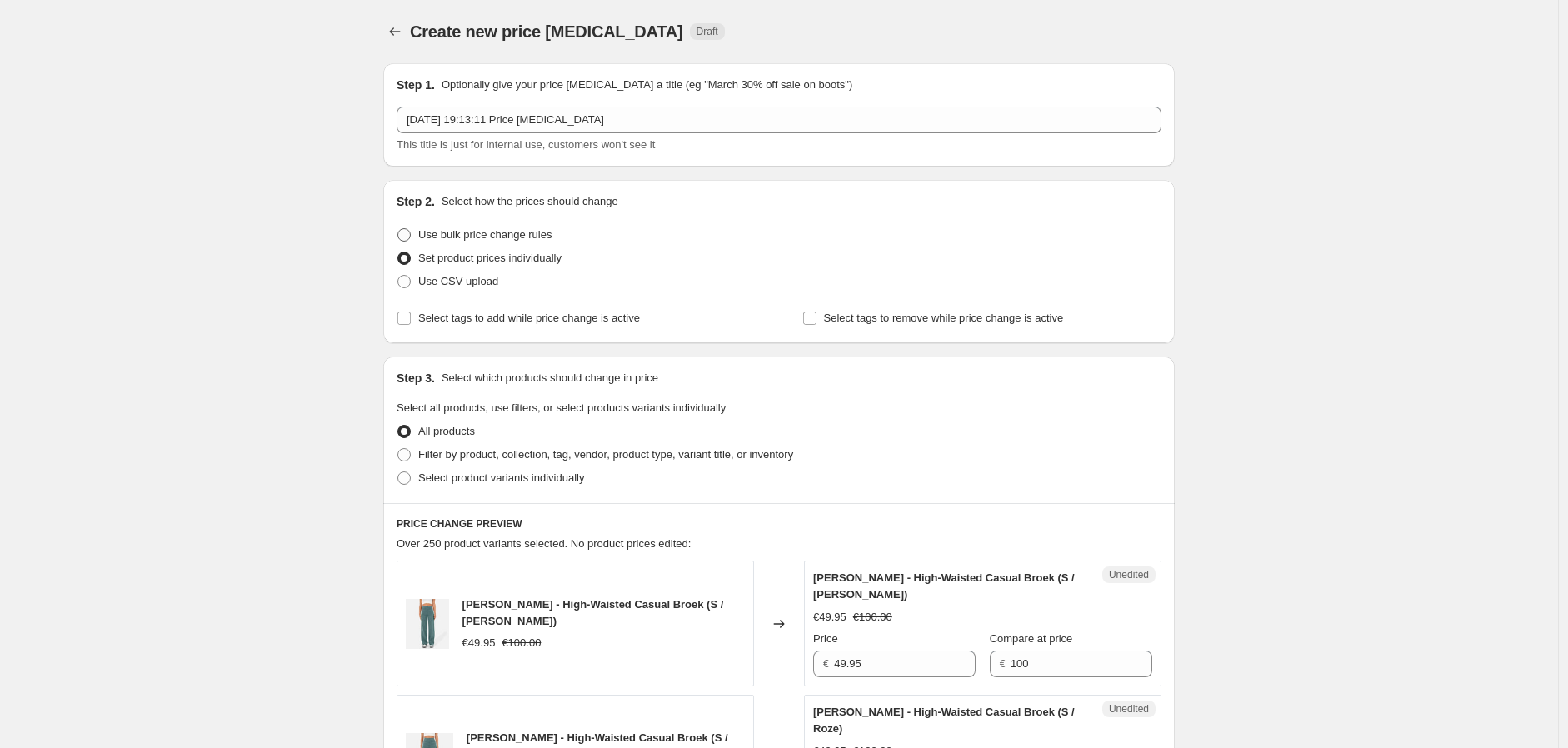
click at [488, 234] on span "Use bulk price change rules" at bounding box center [485, 234] width 134 height 12
click at [398, 229] on input "Use bulk price change rules" at bounding box center [398, 228] width 1 height 1
radio input "true"
select select "percentage"
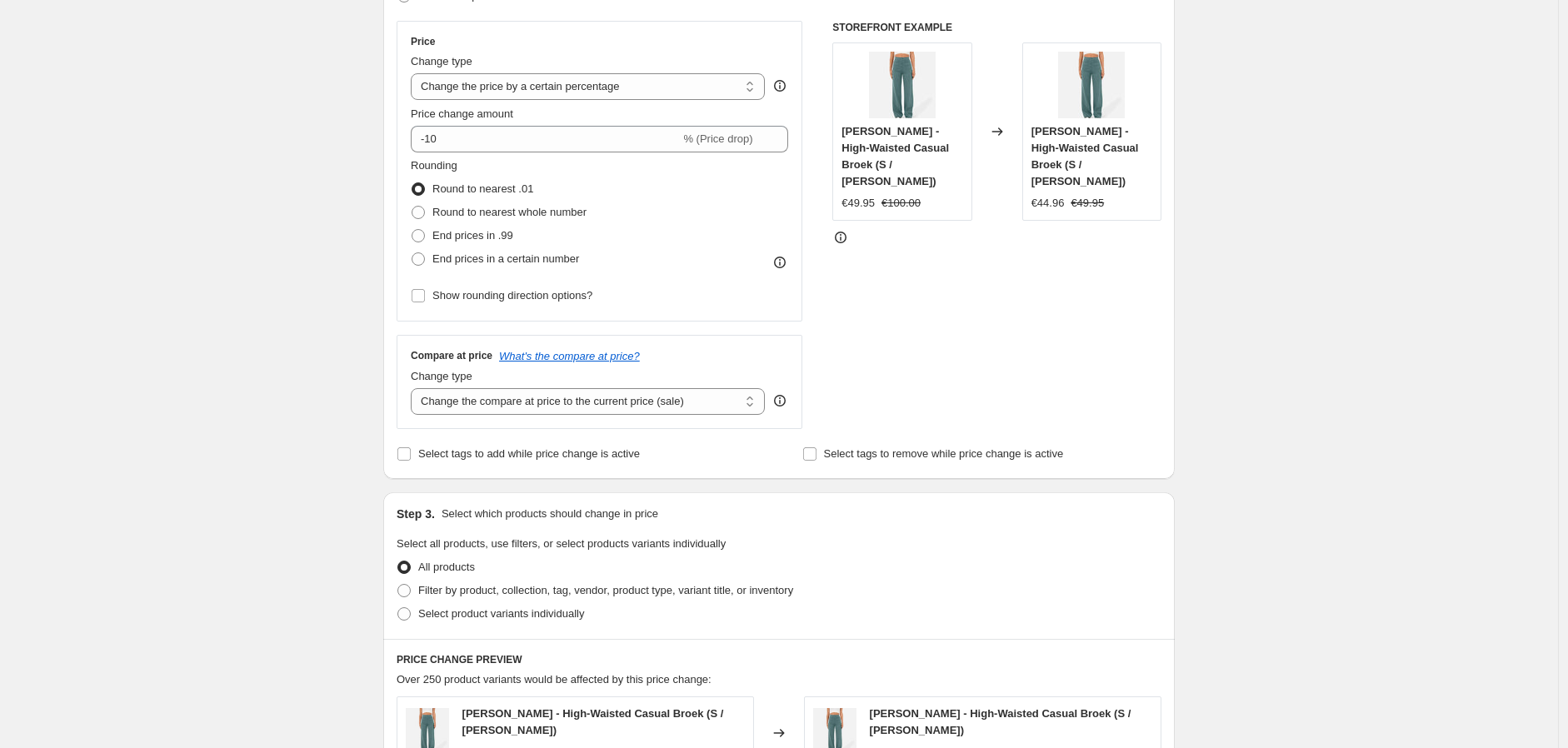
scroll to position [277, 0]
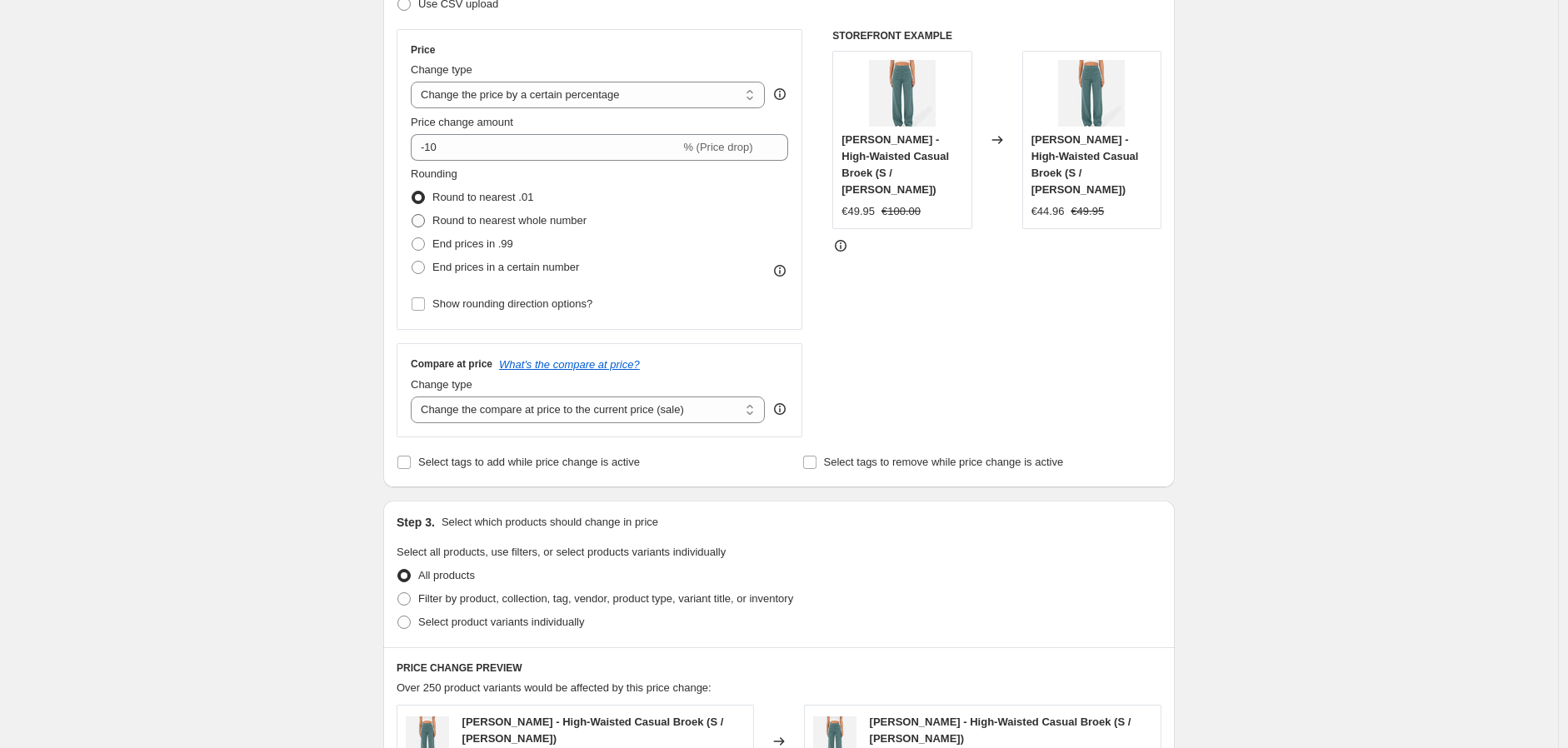
click at [535, 219] on span "Round to nearest whole number" at bounding box center [509, 220] width 154 height 12
click at [413, 215] on input "Round to nearest whole number" at bounding box center [412, 214] width 1 height 1
radio input "true"
click at [594, 102] on select "Change the price to a certain amount Change the price by a certain amount Chang…" at bounding box center [588, 95] width 354 height 27
select select "no_change"
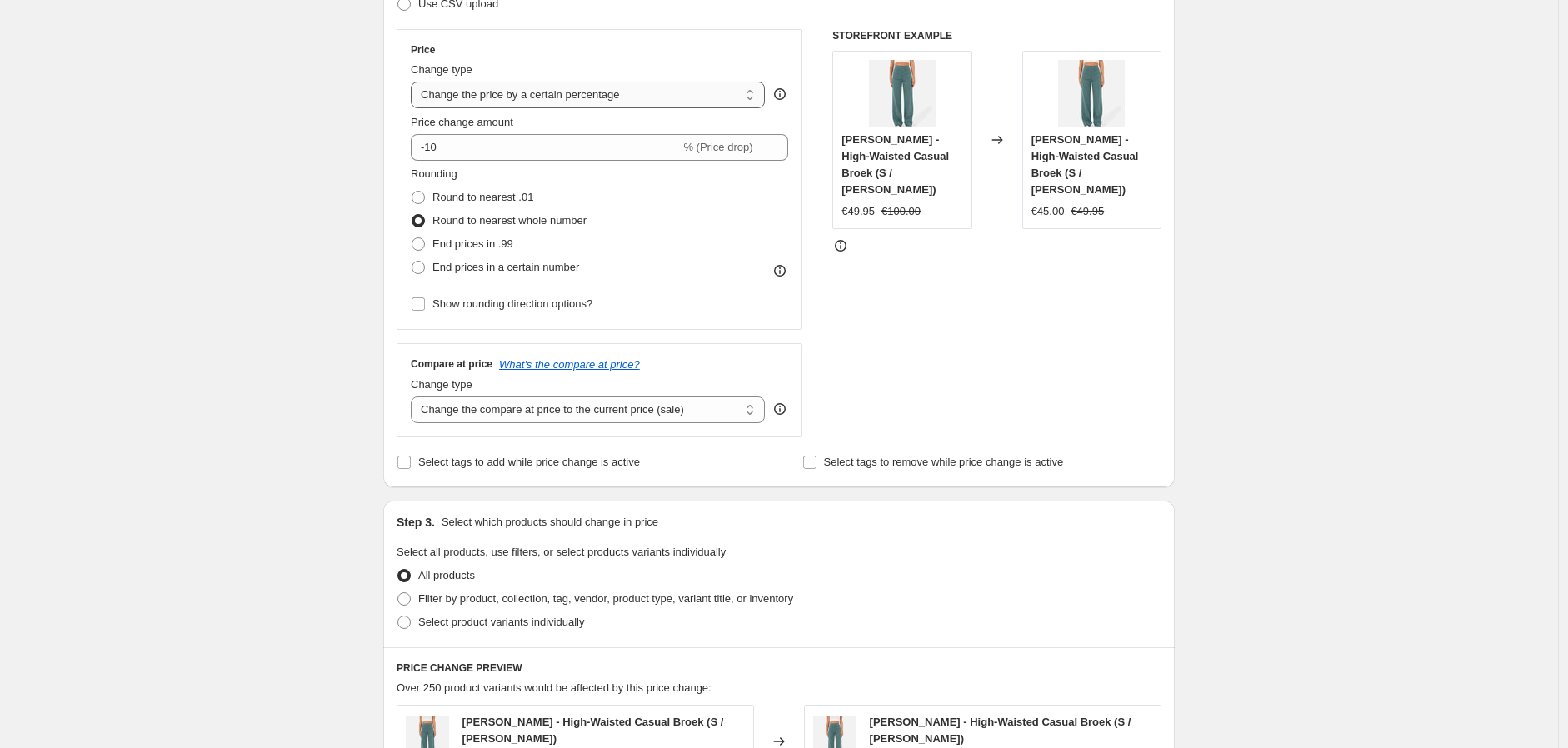
click at [414, 82] on select "Change the price to a certain amount Change the price by a certain amount Chang…" at bounding box center [588, 95] width 354 height 27
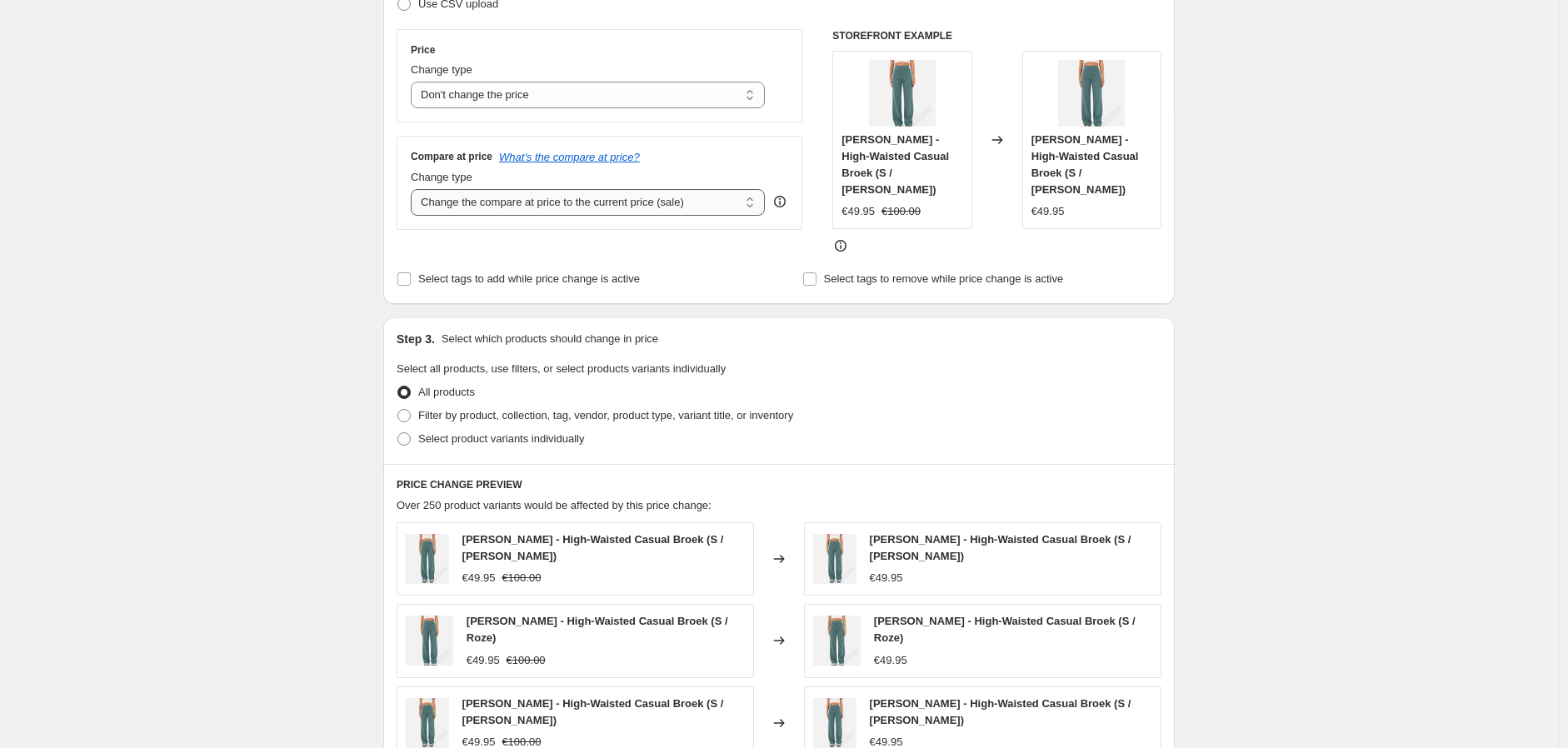
click at [529, 209] on select "Change the compare at price to the current price (sale) Change the compare at p…" at bounding box center [588, 202] width 354 height 27
select select "pp"
click at [414, 190] on select "Change the compare at price to the current price (sale) Change the compare at p…" at bounding box center [588, 202] width 354 height 27
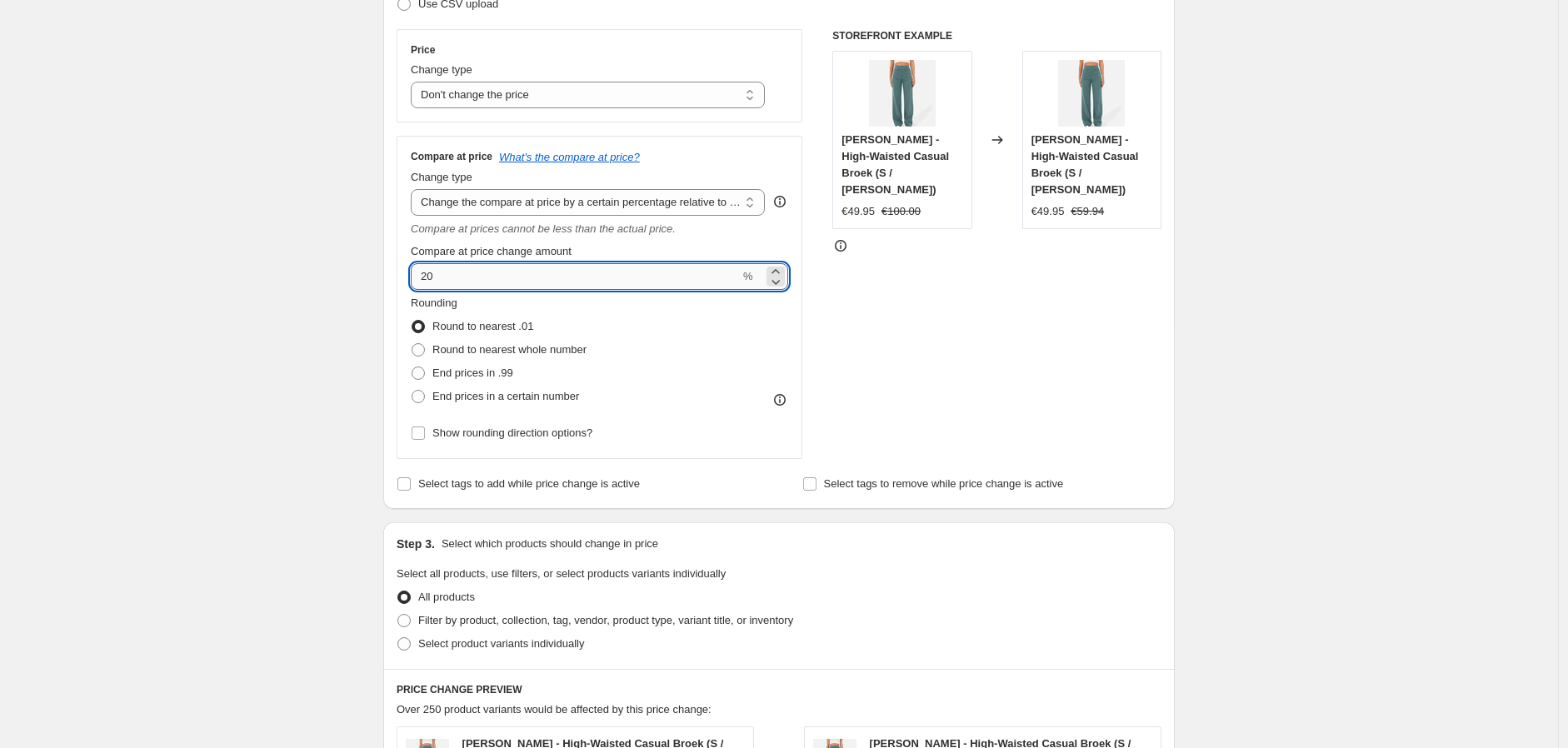
click at [536, 283] on input "20" at bounding box center [575, 276] width 329 height 27
type input "2"
type input "100"
click at [193, 313] on div "Create new price change job. This page is ready Create new price change job Dra…" at bounding box center [779, 579] width 1558 height 1713
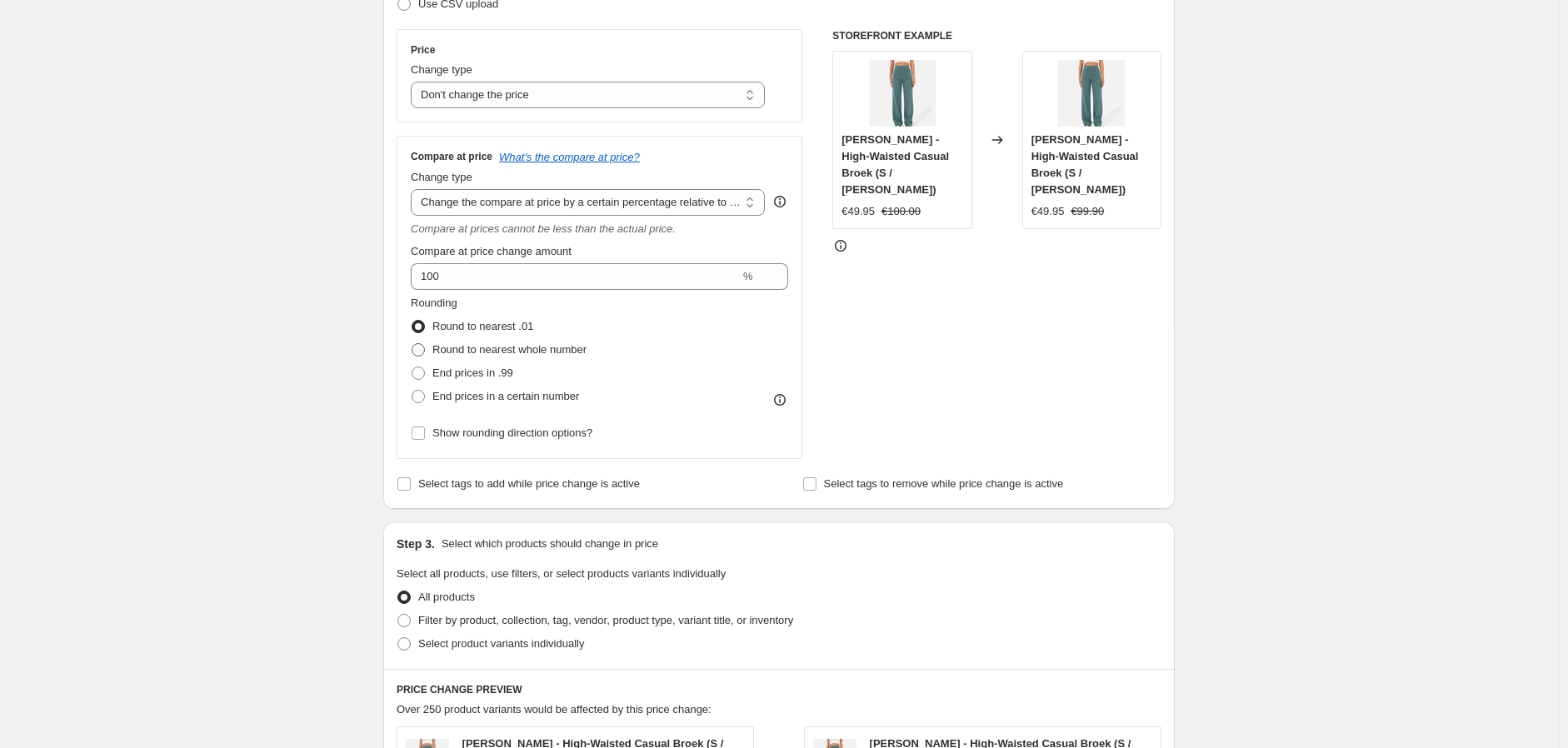
click at [529, 347] on span "Round to nearest whole number" at bounding box center [509, 349] width 154 height 12
click at [413, 344] on input "Round to nearest whole number" at bounding box center [412, 343] width 1 height 1
radio input "true"
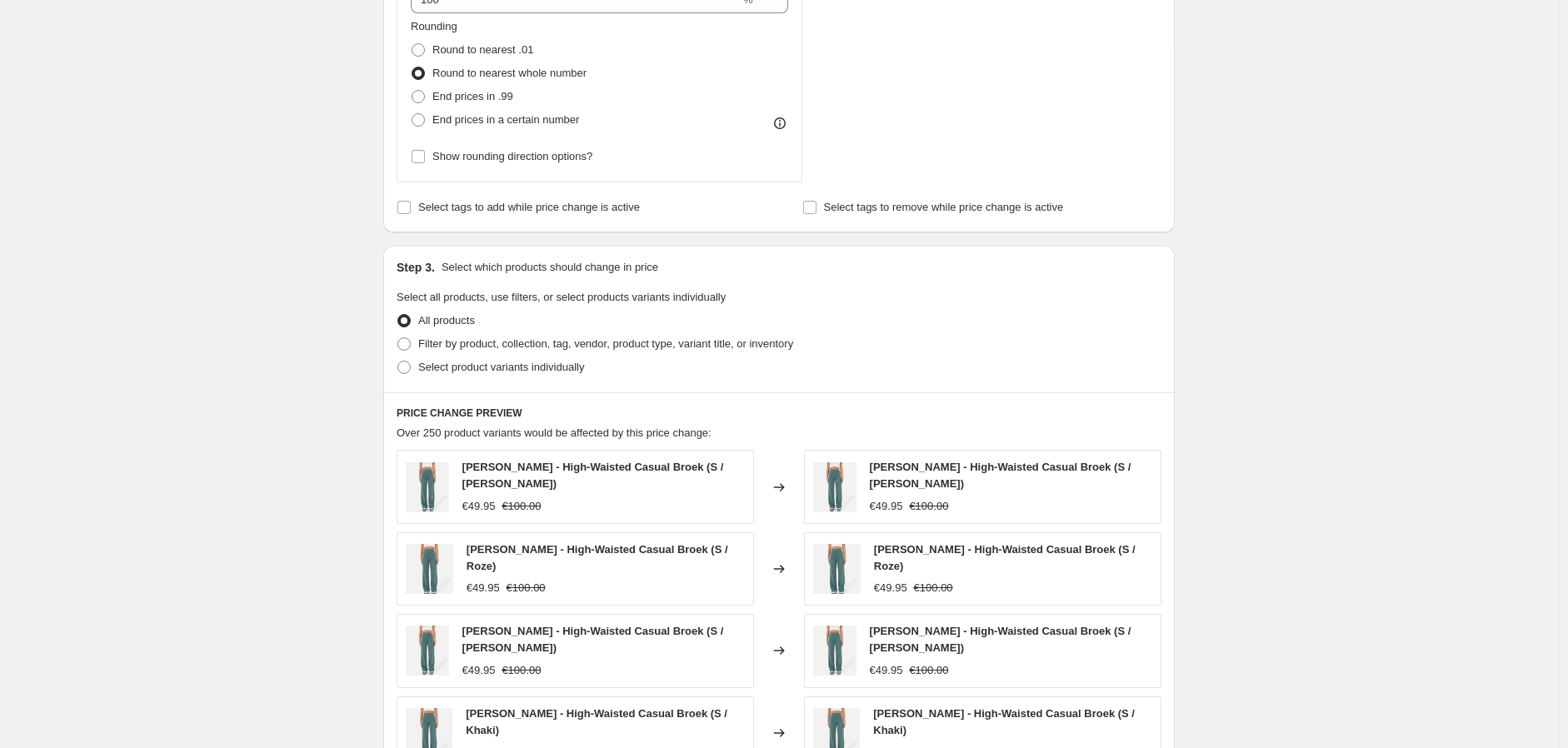
scroll to position [554, 0]
click at [504, 346] on span "Filter by product, collection, tag, vendor, product type, variant title, or inv…" at bounding box center [606, 342] width 375 height 12
click at [398, 337] on input "Filter by product, collection, tag, vendor, product type, variant title, or inv…" at bounding box center [398, 336] width 1 height 1
radio input "true"
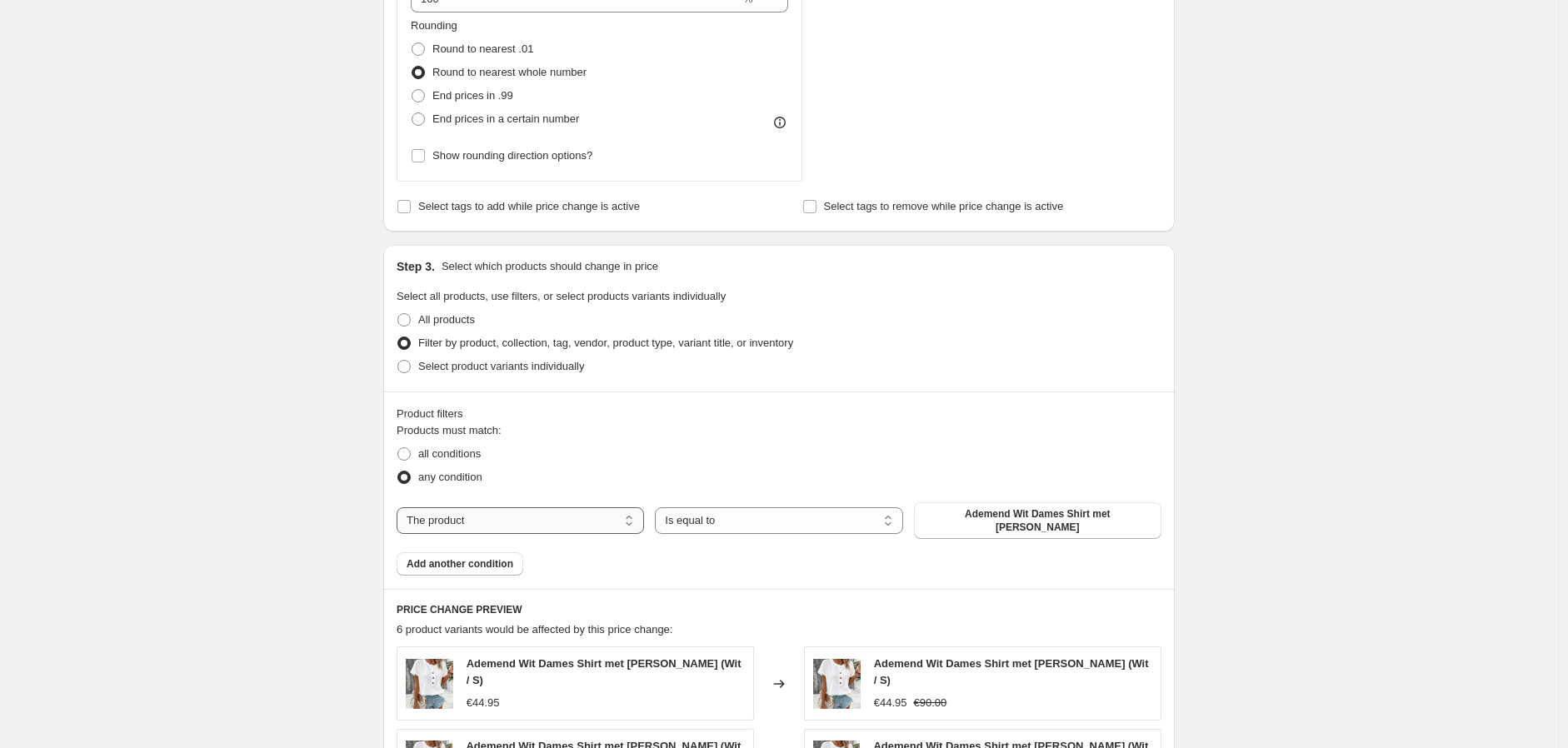
click at [520, 519] on select "The product The product's collection The product's tag The product's vendor The…" at bounding box center [520, 520] width 248 height 27
select select "collection"
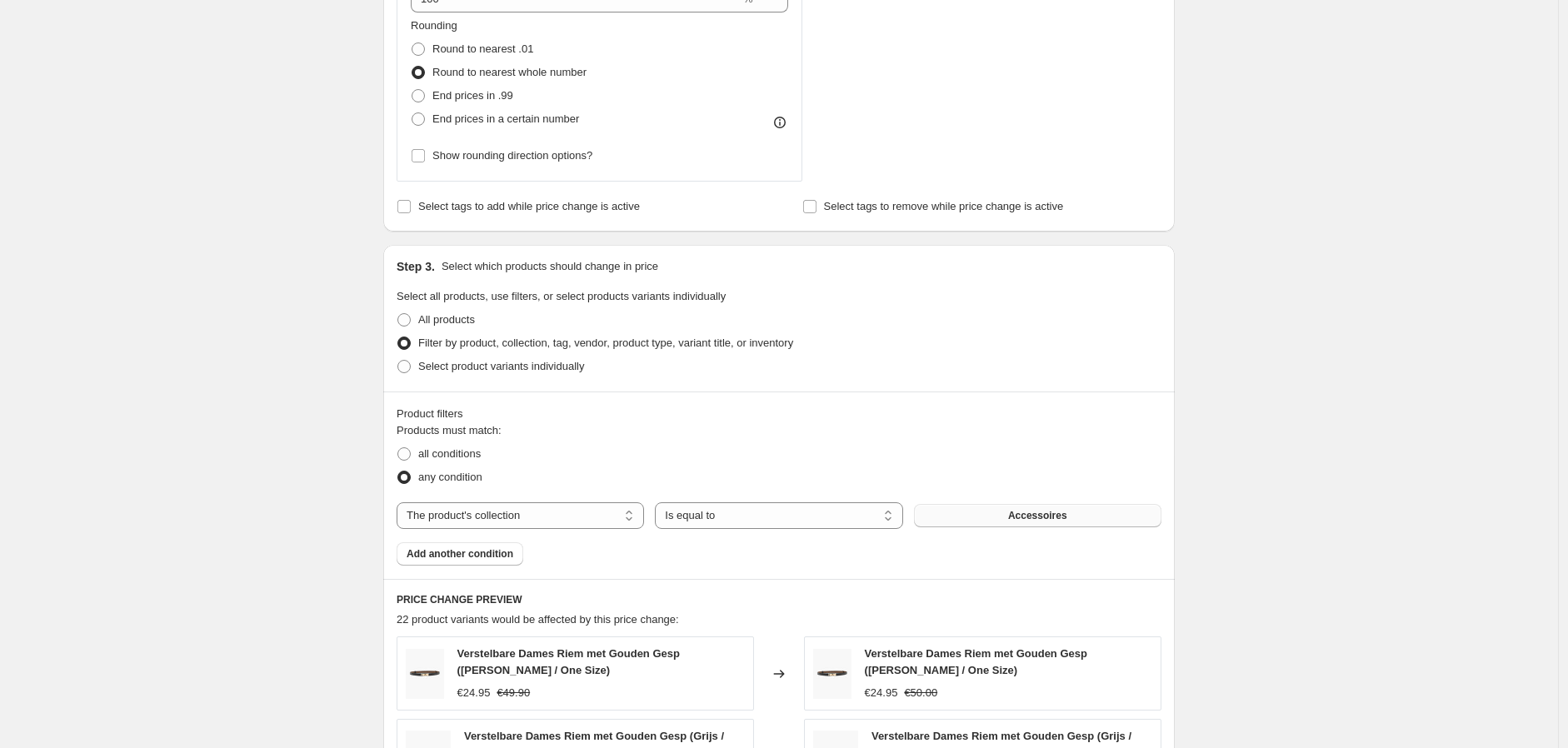
click at [1048, 527] on button "Accessoires" at bounding box center [1037, 514] width 248 height 23
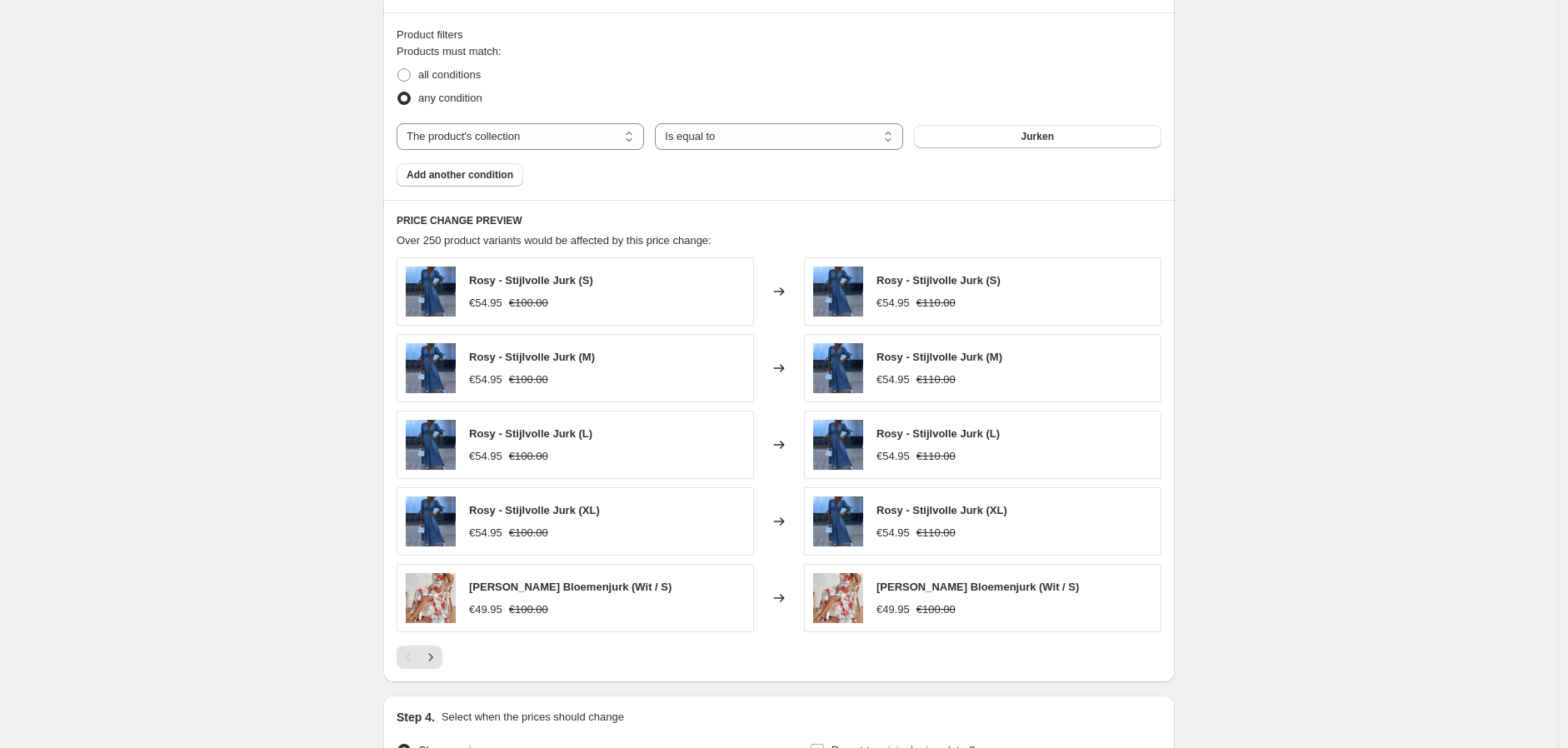
scroll to position [1109, 0]
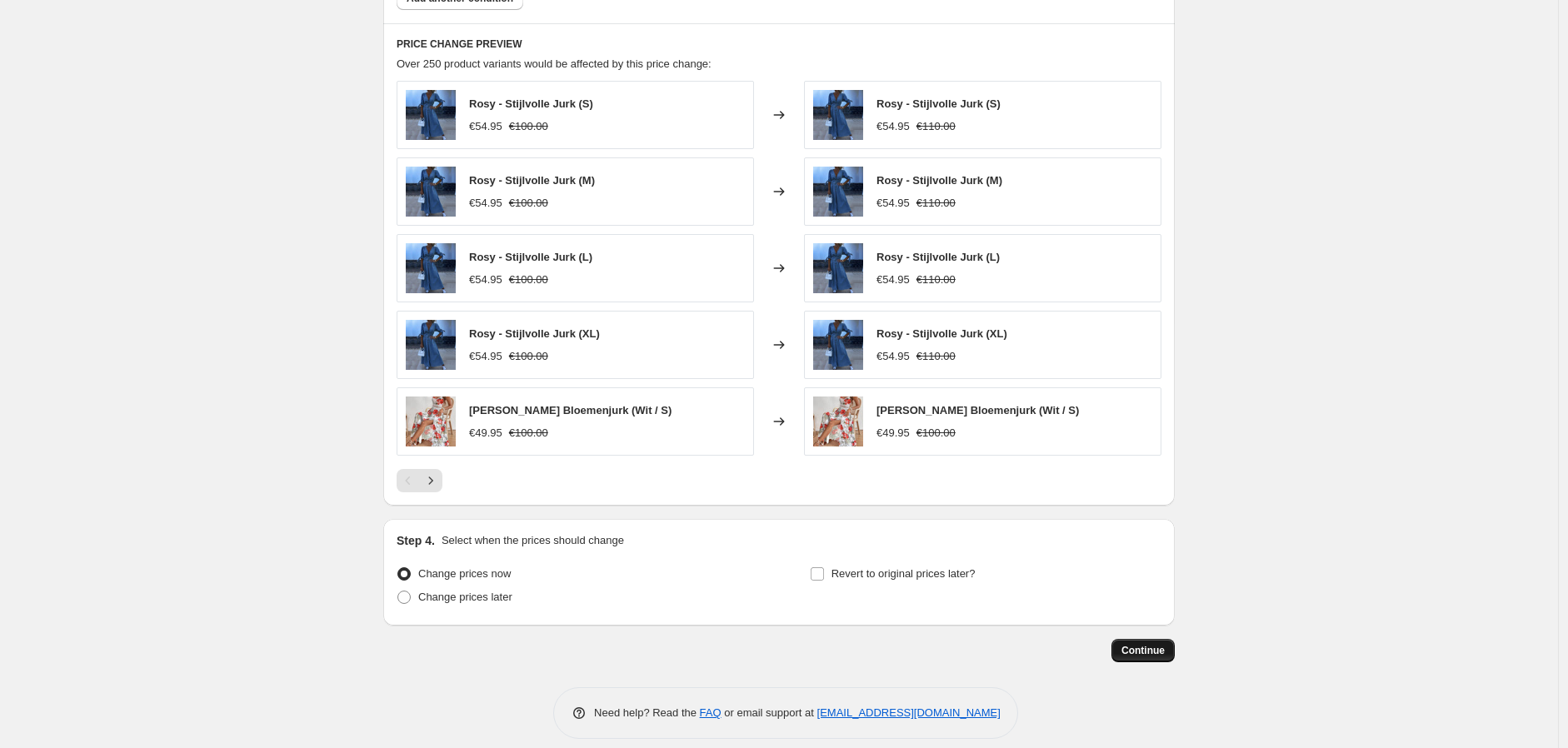
click at [1138, 657] on span "Continue" at bounding box center [1142, 650] width 44 height 13
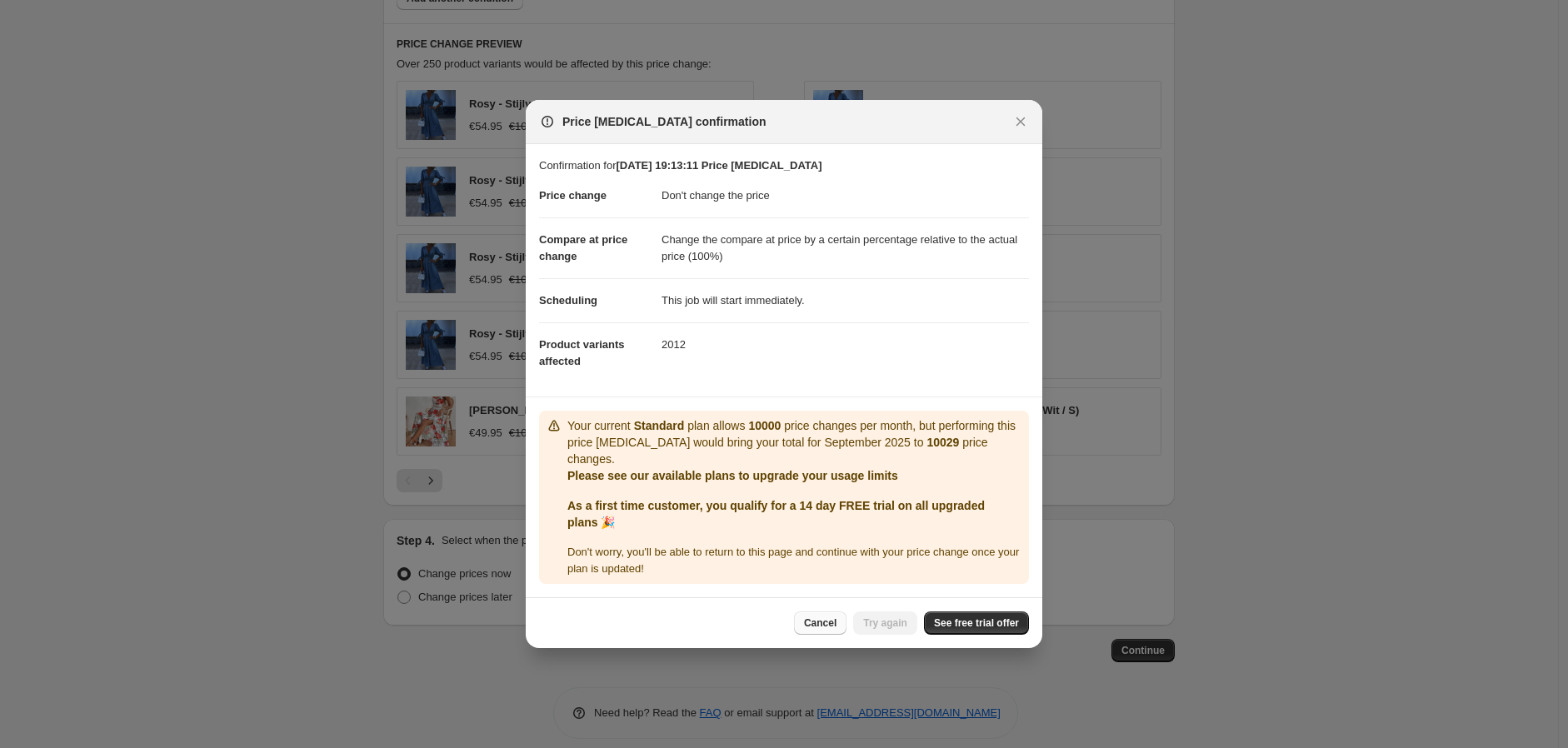
click at [822, 621] on button "Cancel" at bounding box center [820, 622] width 53 height 23
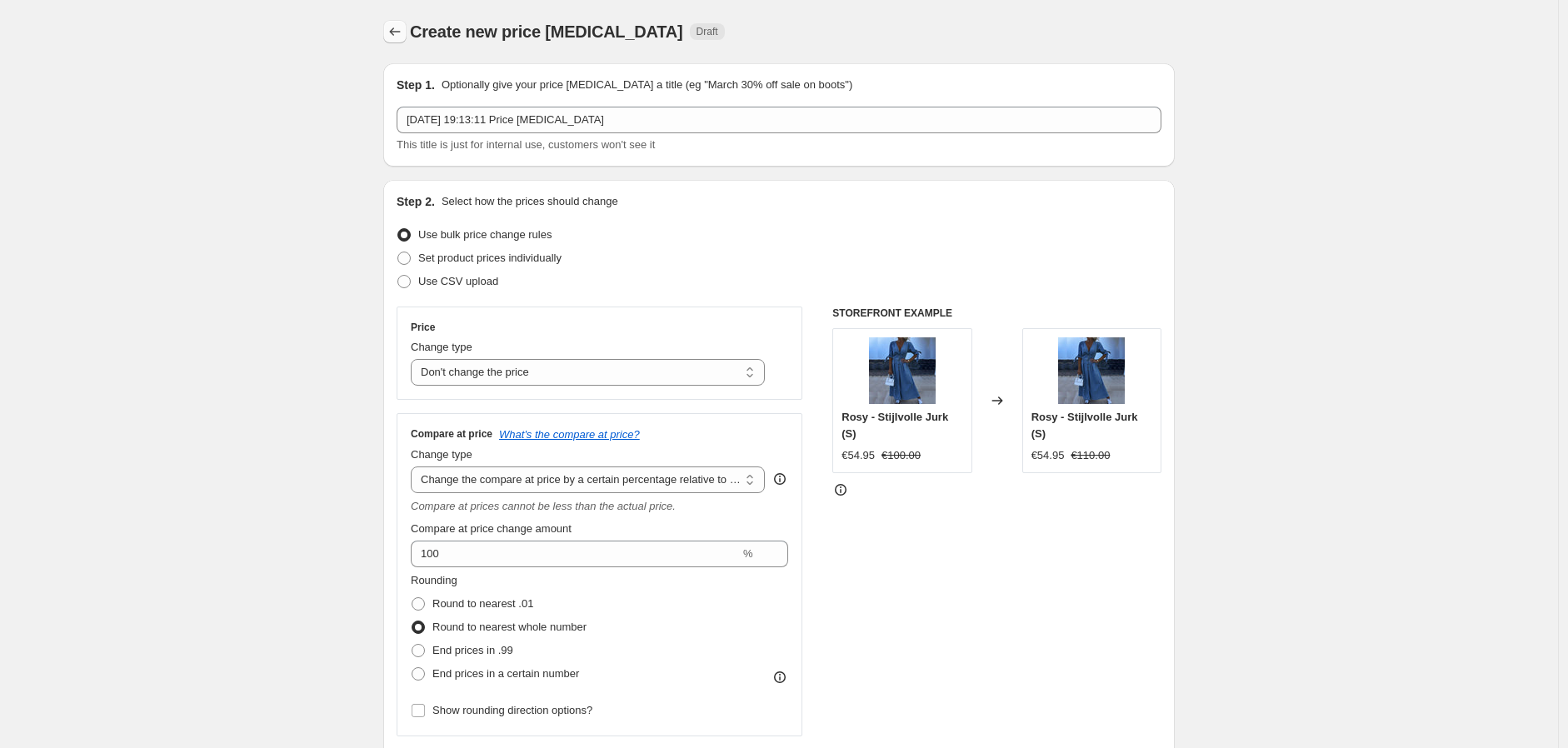
click at [391, 32] on icon "Price change jobs" at bounding box center [395, 32] width 17 height 17
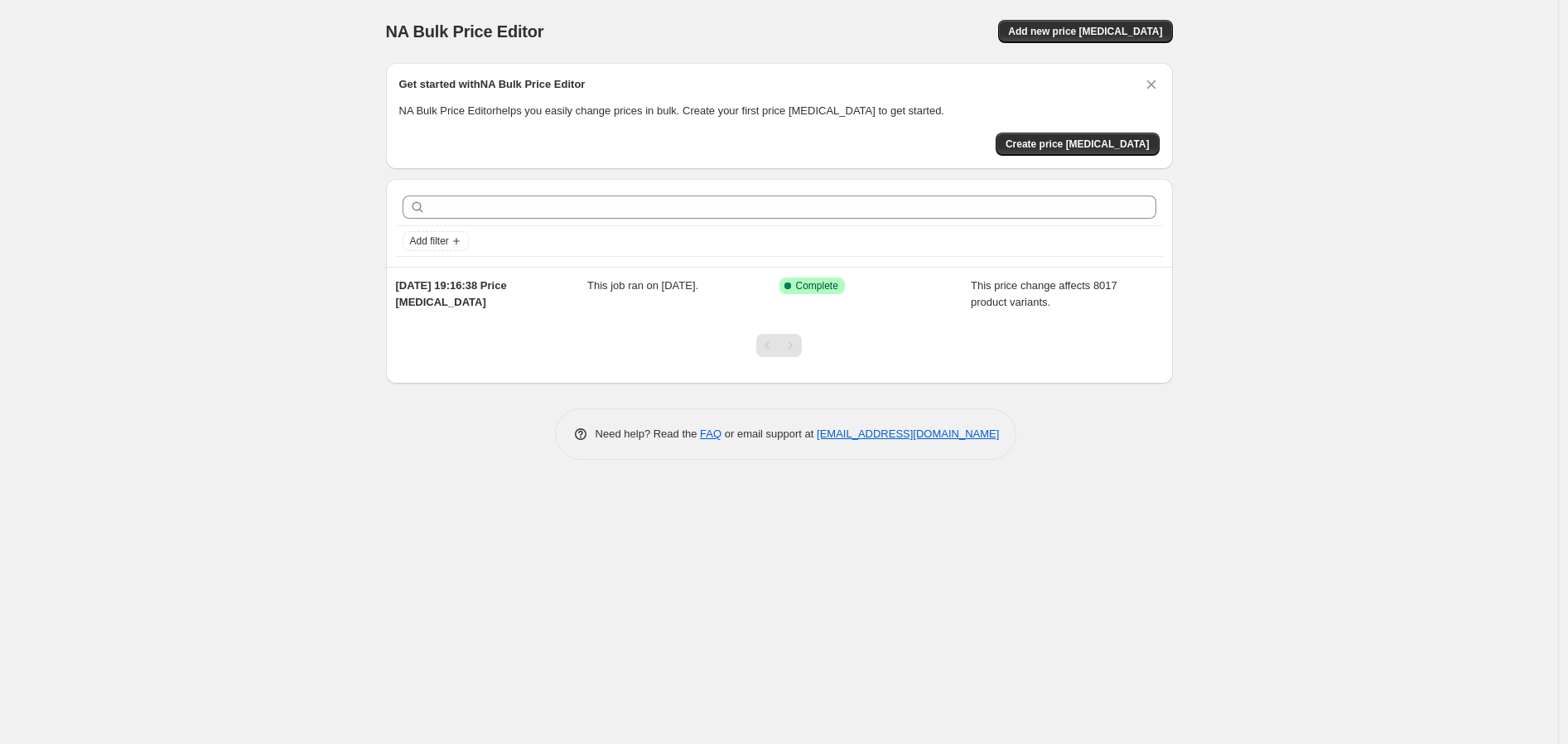
click at [1283, 282] on div "NA Bulk Price Editor. This page is ready NA Bulk Price Editor Add new price cha…" at bounding box center [779, 372] width 1558 height 744
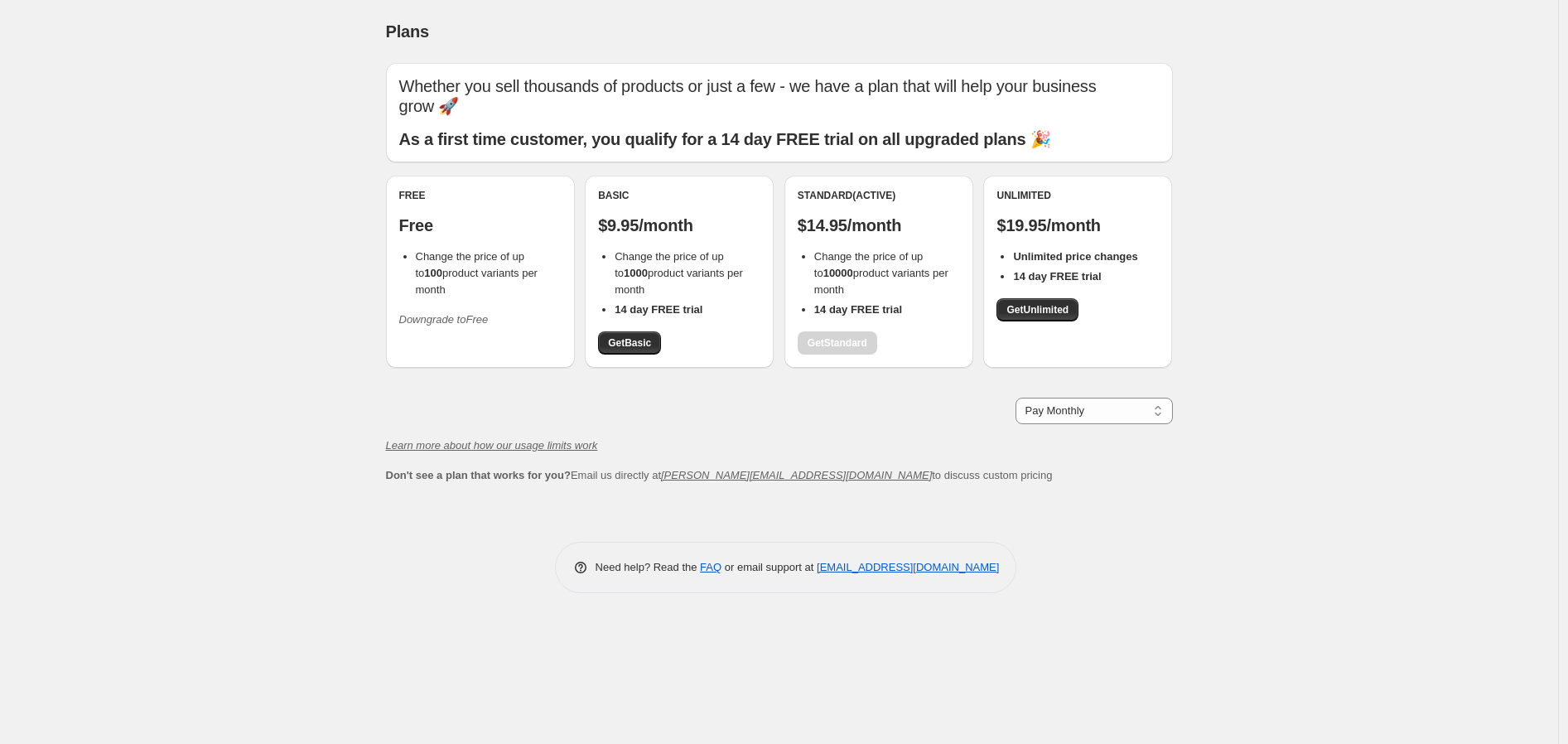
click at [493, 313] on button "Downgrade to Free" at bounding box center [443, 319] width 110 height 27
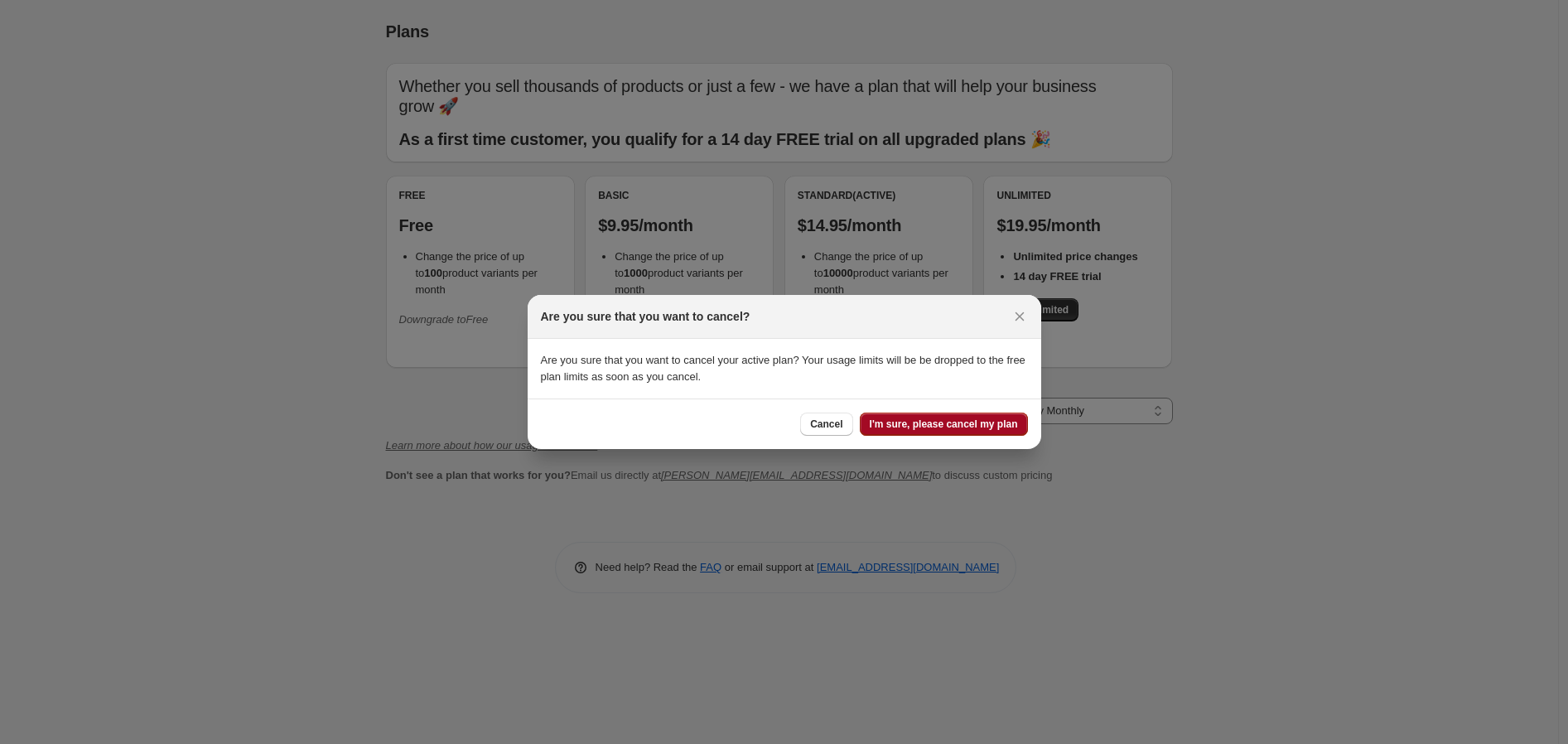
click at [949, 428] on span "I'm sure, please cancel my plan" at bounding box center [943, 424] width 148 height 13
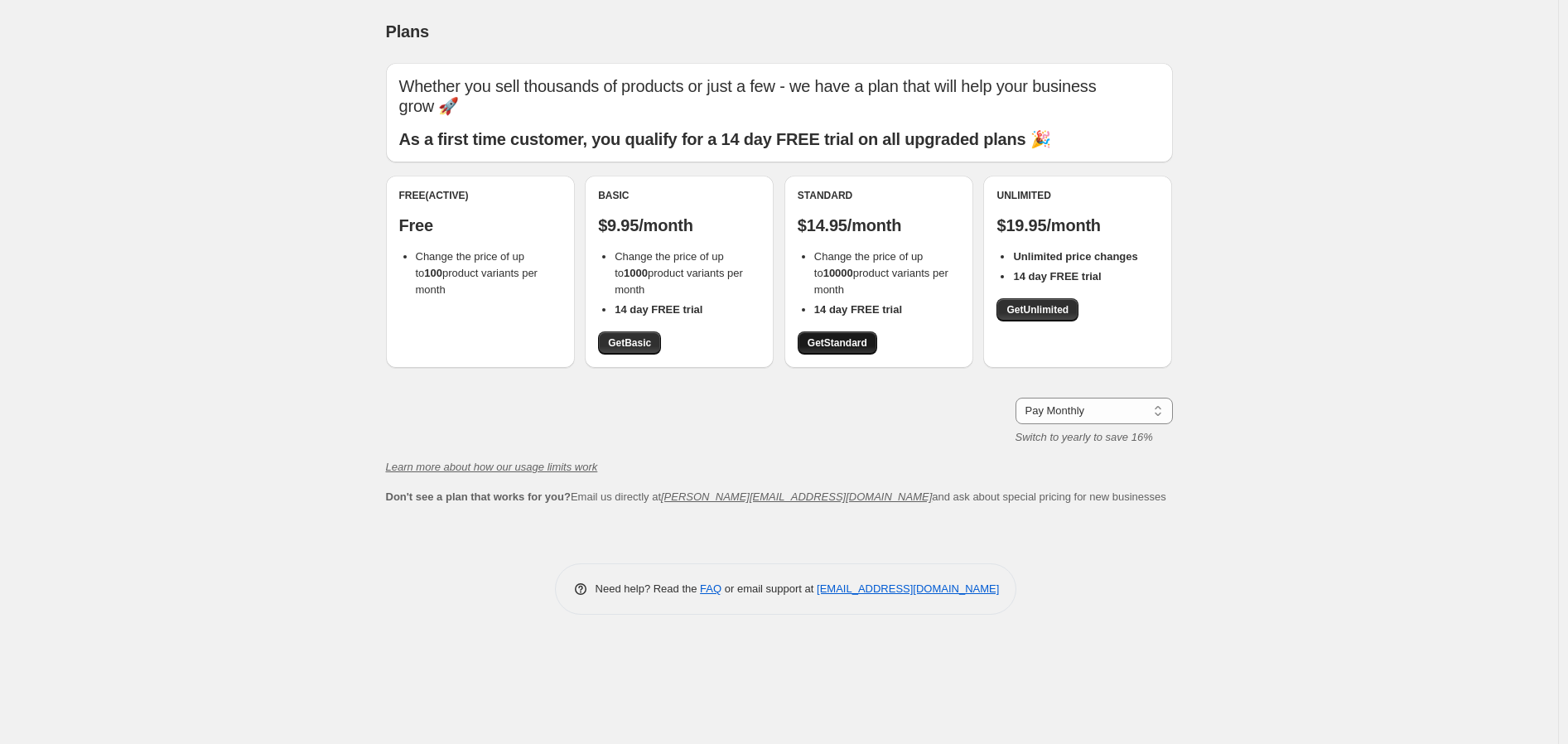
click at [854, 337] on span "Get Standard" at bounding box center [837, 343] width 60 height 13
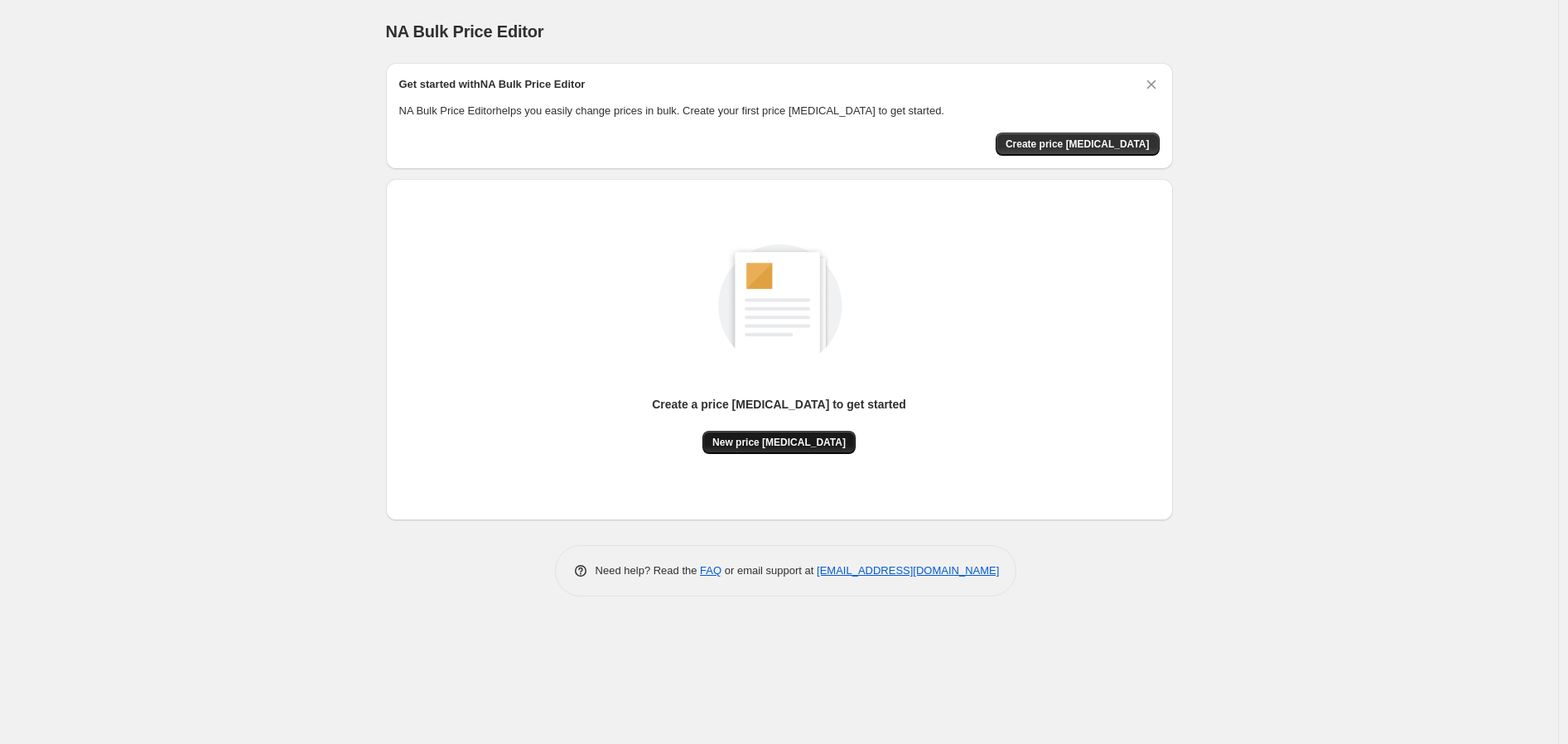
click at [815, 441] on span "New price change job" at bounding box center [779, 443] width 134 height 13
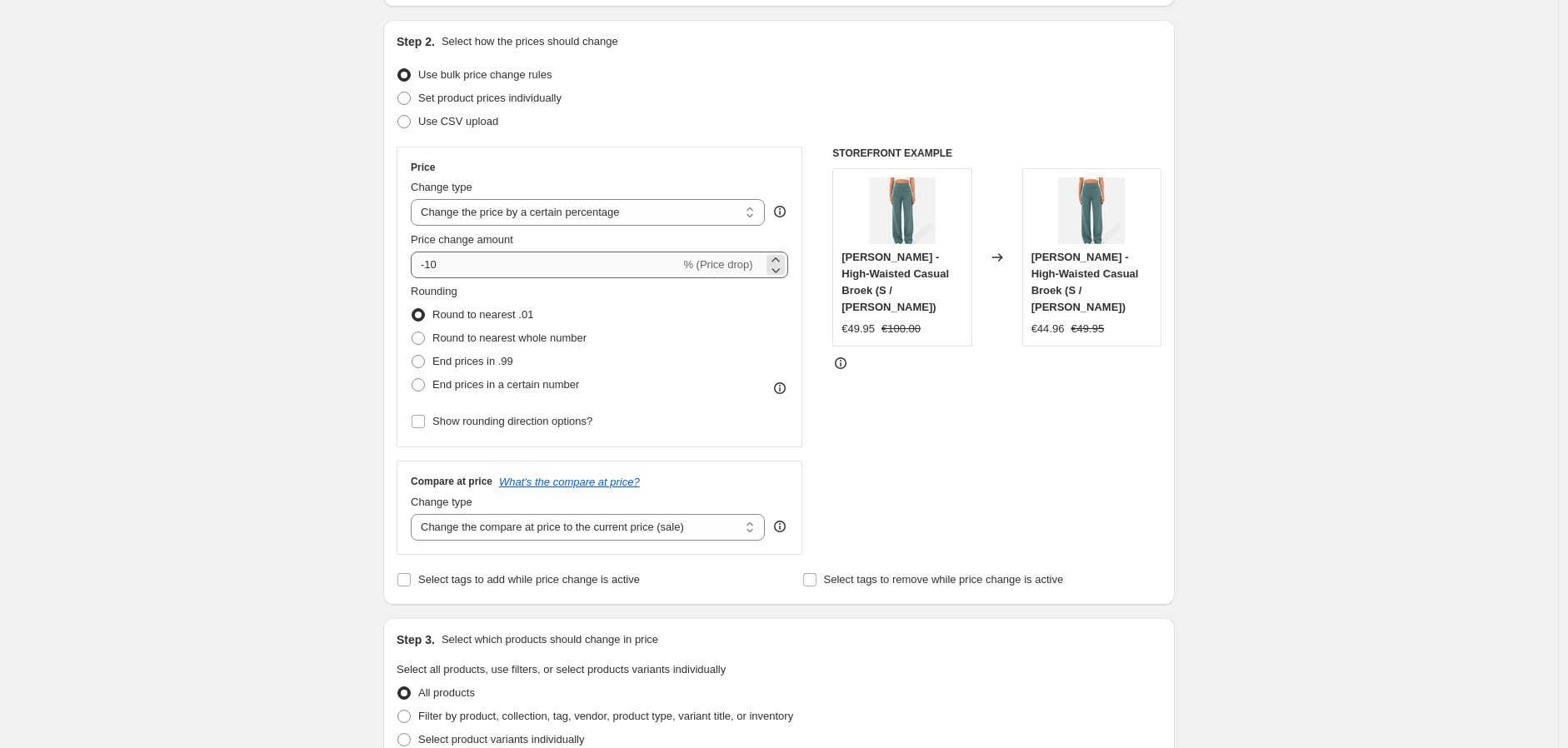
scroll to position [184, 0]
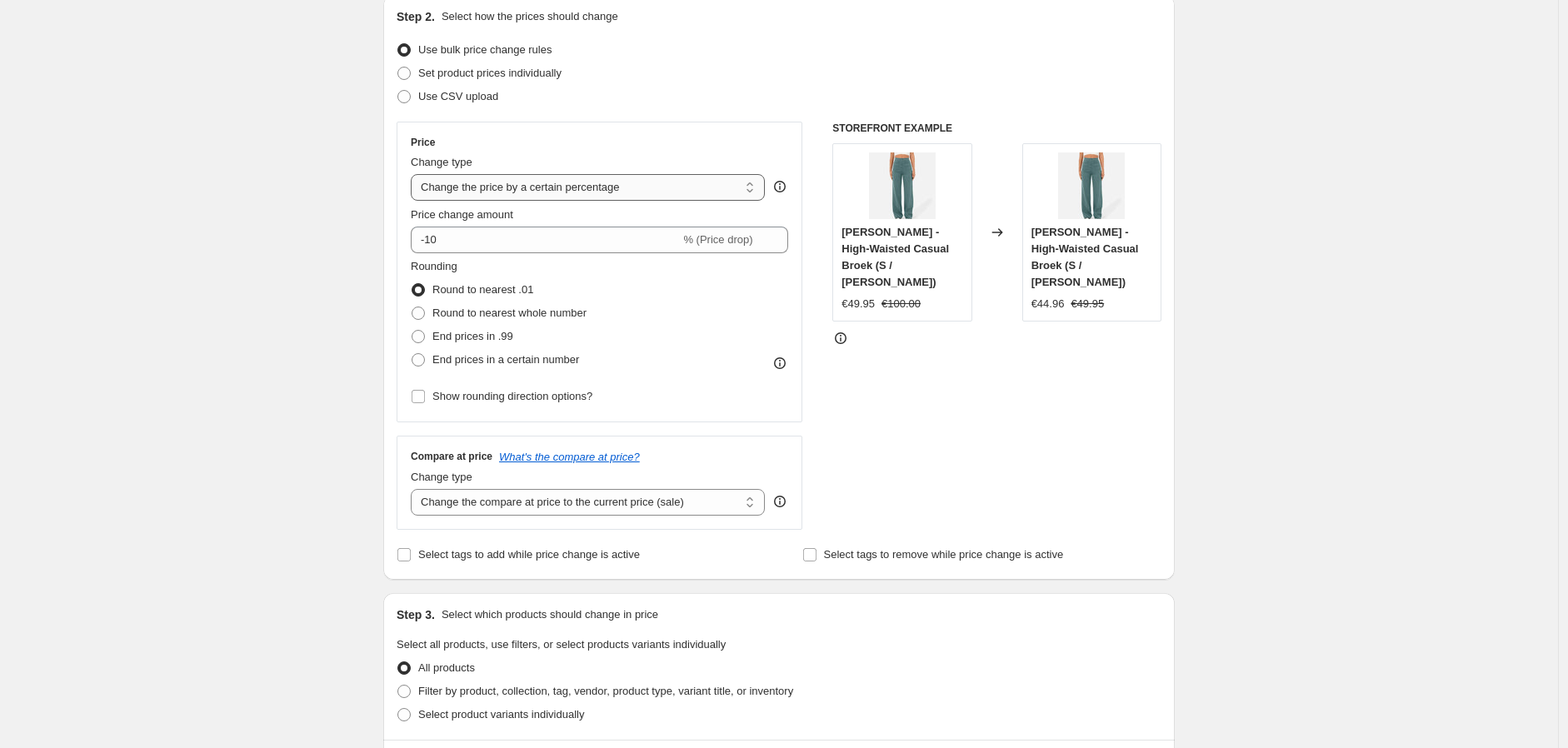
click at [586, 182] on select "Change the price to a certain amount Change the price by a certain amount Chang…" at bounding box center [588, 187] width 354 height 27
select select "no_change"
click at [414, 174] on select "Change the price to a certain amount Change the price by a certain amount Chang…" at bounding box center [588, 187] width 354 height 27
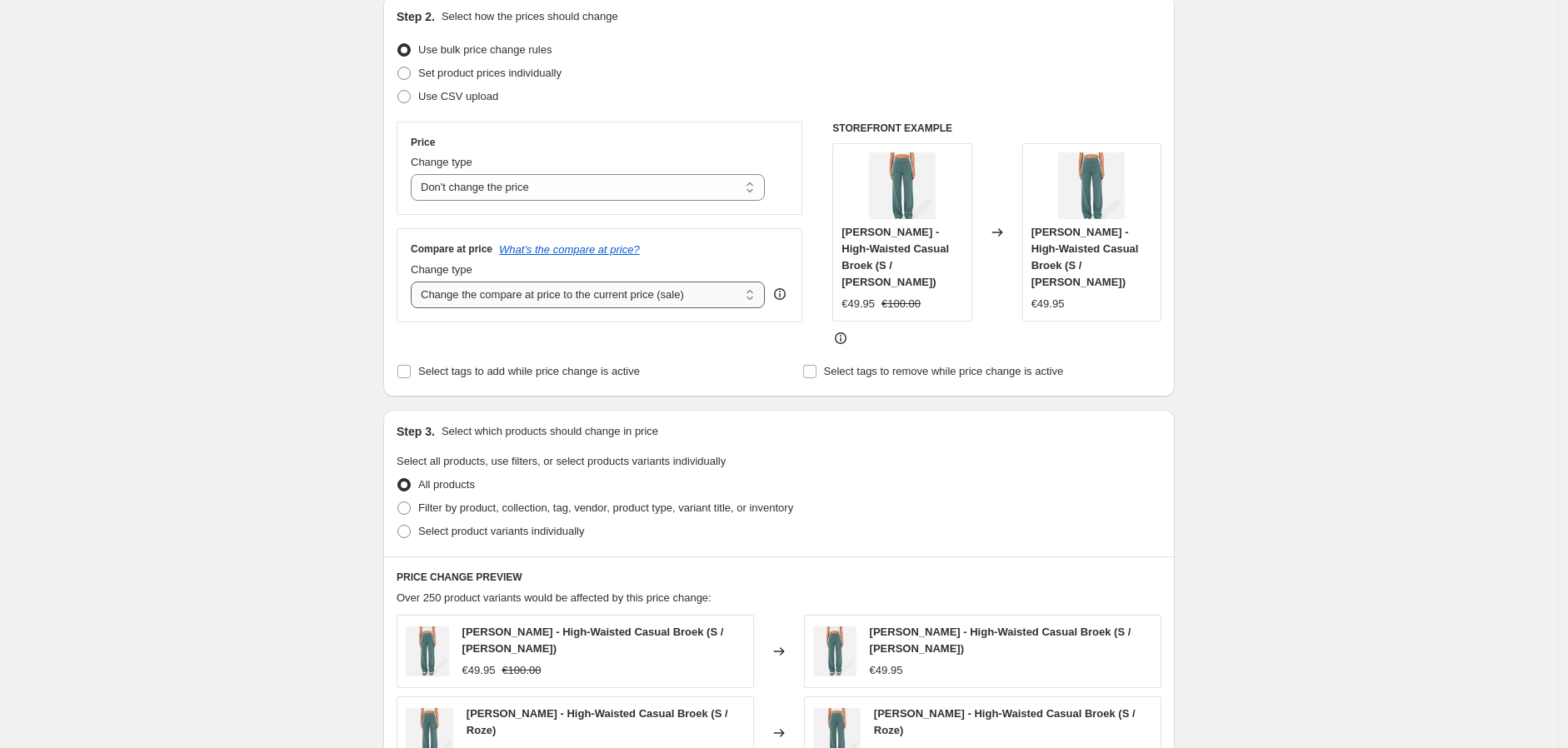
click at [544, 299] on select "Change the compare at price to the current price (sale) Change the compare at p…" at bounding box center [588, 295] width 354 height 27
select select "pp"
click at [414, 283] on select "Change the compare at price to the current price (sale) Change the compare at p…" at bounding box center [588, 295] width 354 height 27
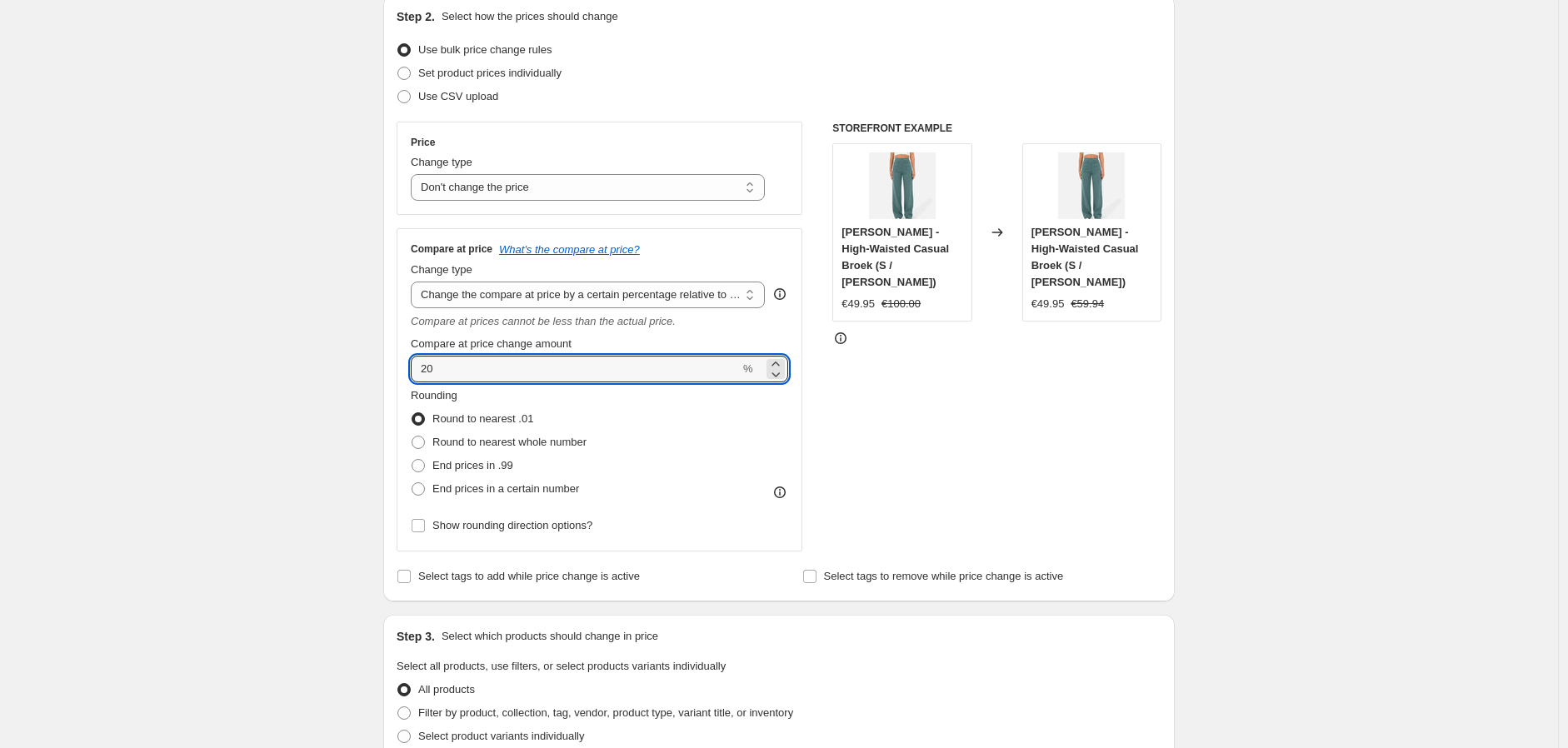
drag, startPoint x: 525, startPoint y: 375, endPoint x: 385, endPoint y: 374, distance: 140.0
click at [385, 374] on div "Step 1. Optionally give your price change job a title (eg "March 30% off sale o…" at bounding box center [772, 645] width 805 height 1561
type input "100"
click at [327, 368] on div "Create new price change job. This page is ready Create new price change job Dra…" at bounding box center [779, 672] width 1558 height 1713
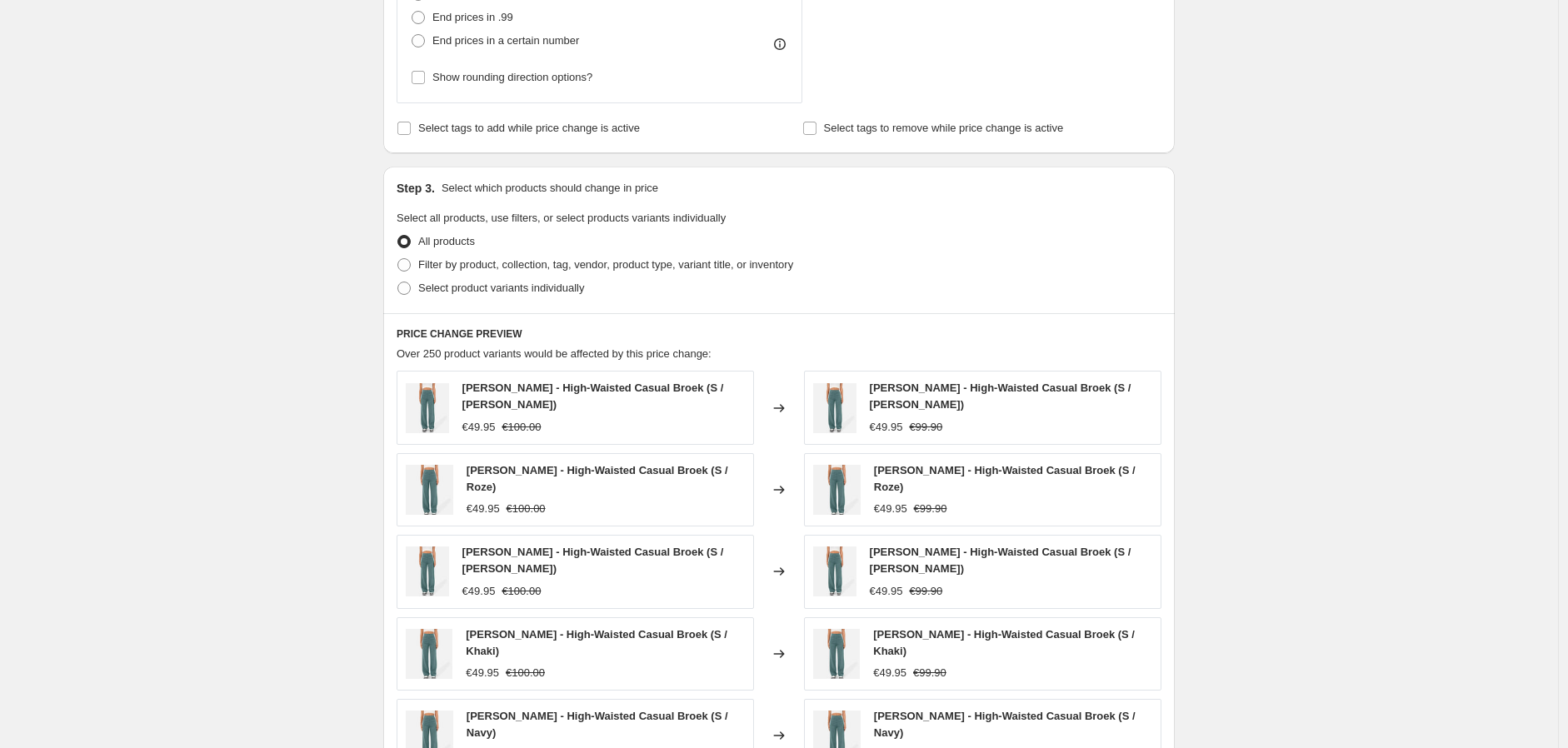
scroll to position [647, 0]
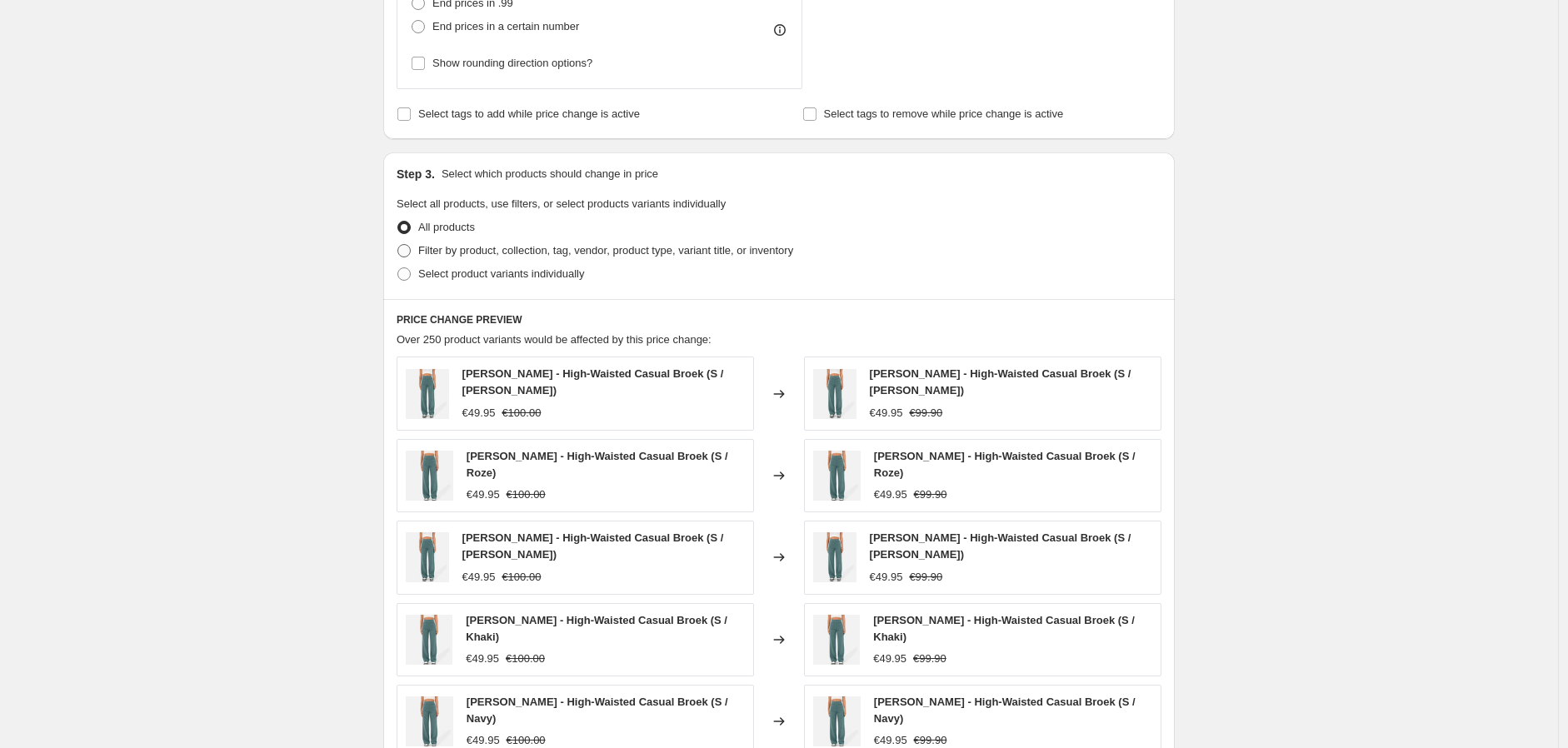
click at [452, 261] on label "Filter by product, collection, tag, vendor, product type, variant title, or inv…" at bounding box center [595, 250] width 397 height 23
click at [398, 245] on input "Filter by product, collection, tag, vendor, product type, variant title, or inv…" at bounding box center [398, 244] width 1 height 1
radio input "true"
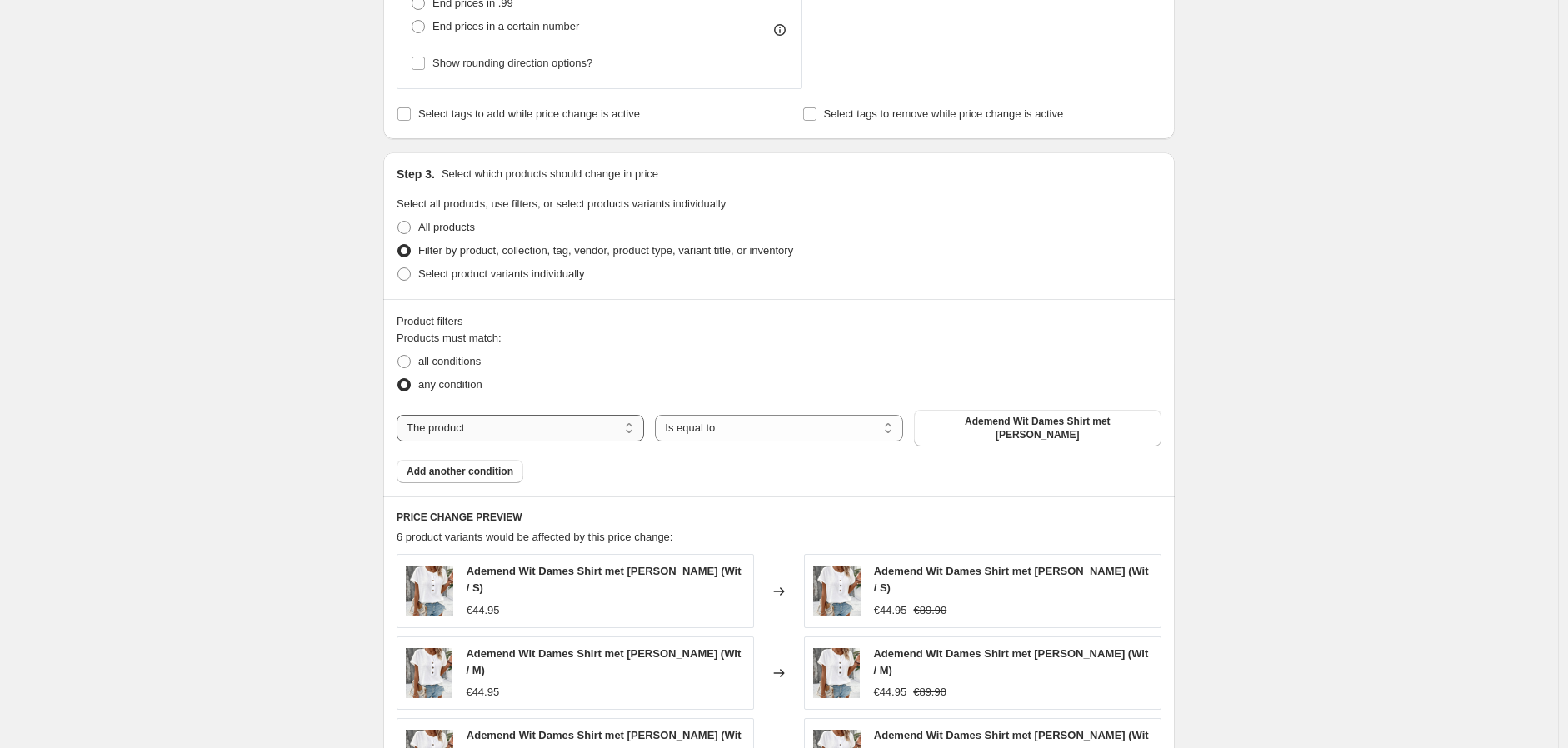
click at [496, 427] on select "The product The product's collection The product's tag The product's vendor The…" at bounding box center [520, 427] width 248 height 27
select select "collection"
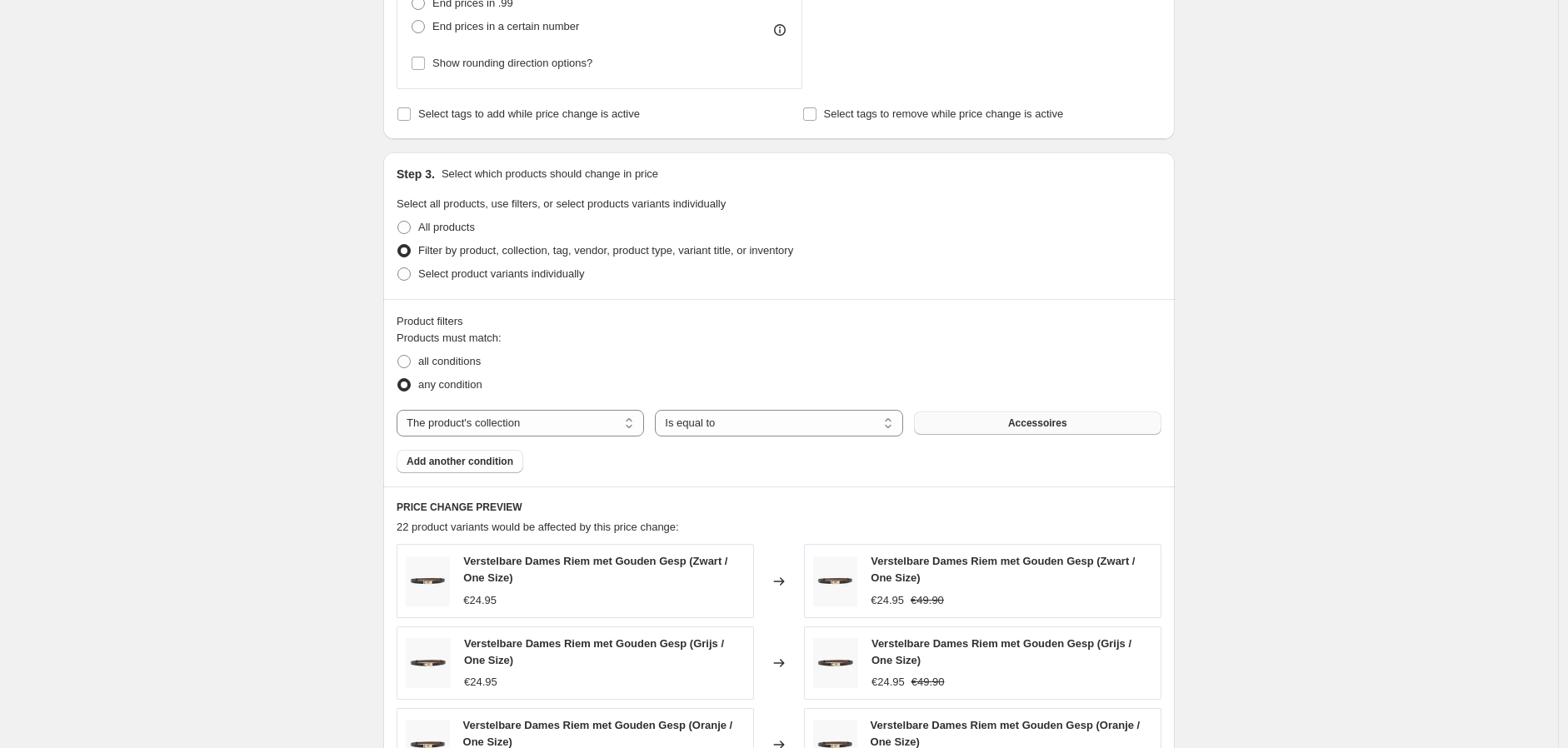
click at [1012, 432] on button "Accessoires" at bounding box center [1037, 423] width 248 height 23
click at [478, 459] on span "Add another condition" at bounding box center [459, 461] width 107 height 13
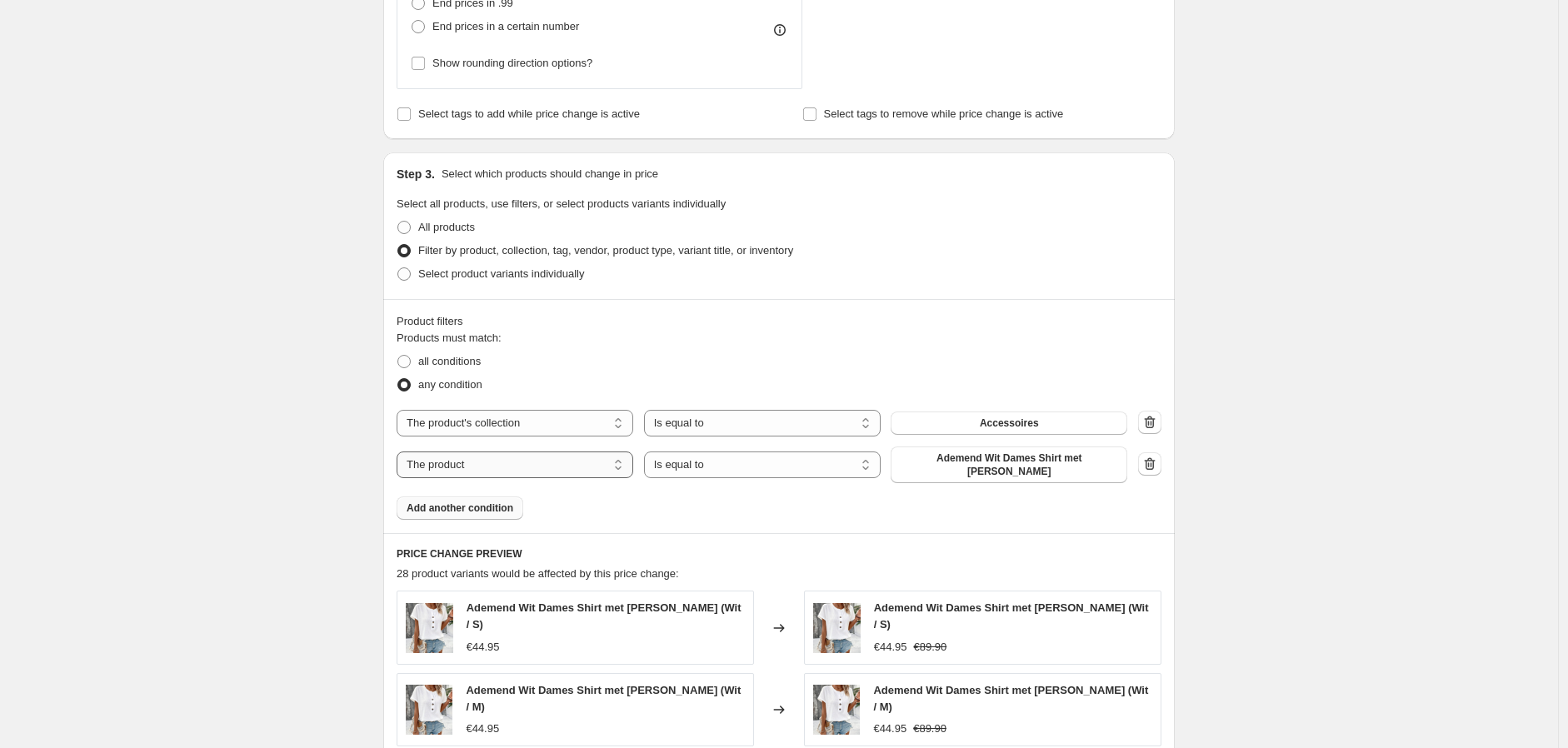
click at [520, 471] on select "The product The product's collection The product's tag The product's vendor The…" at bounding box center [515, 464] width 236 height 27
select select "collection"
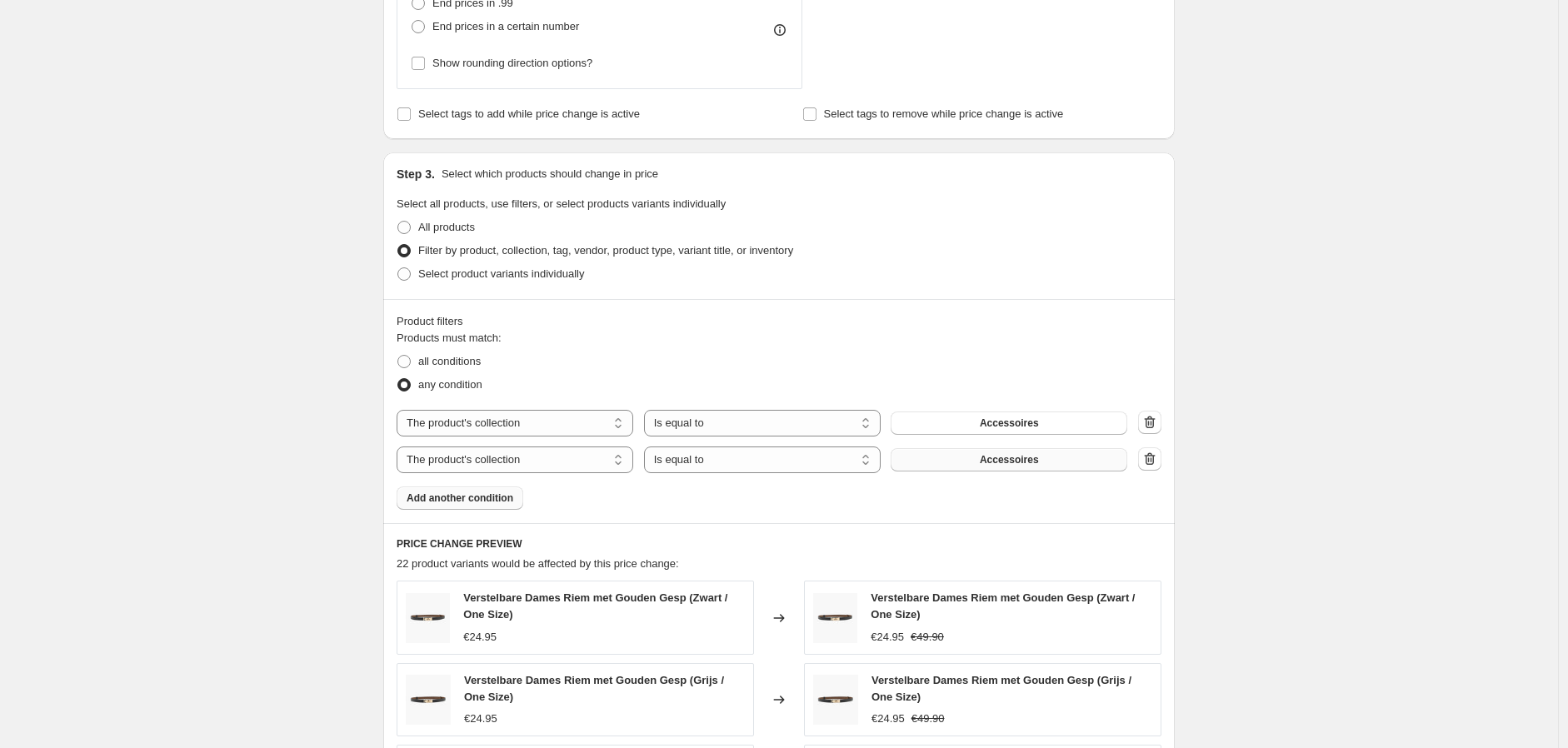
click at [992, 463] on span "Accessoires" at bounding box center [1009, 460] width 59 height 13
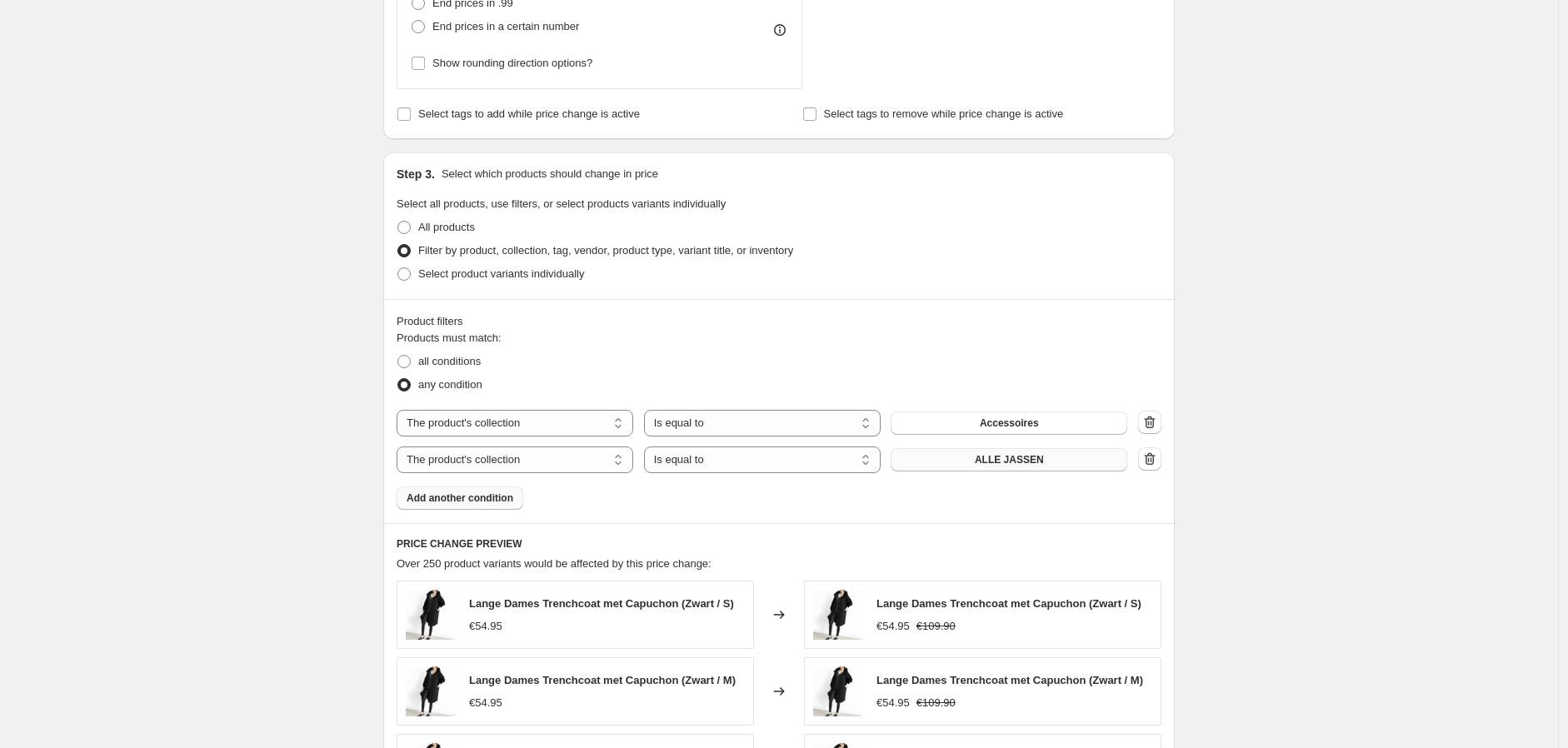
click at [471, 507] on button "Add another condition" at bounding box center [460, 498] width 127 height 23
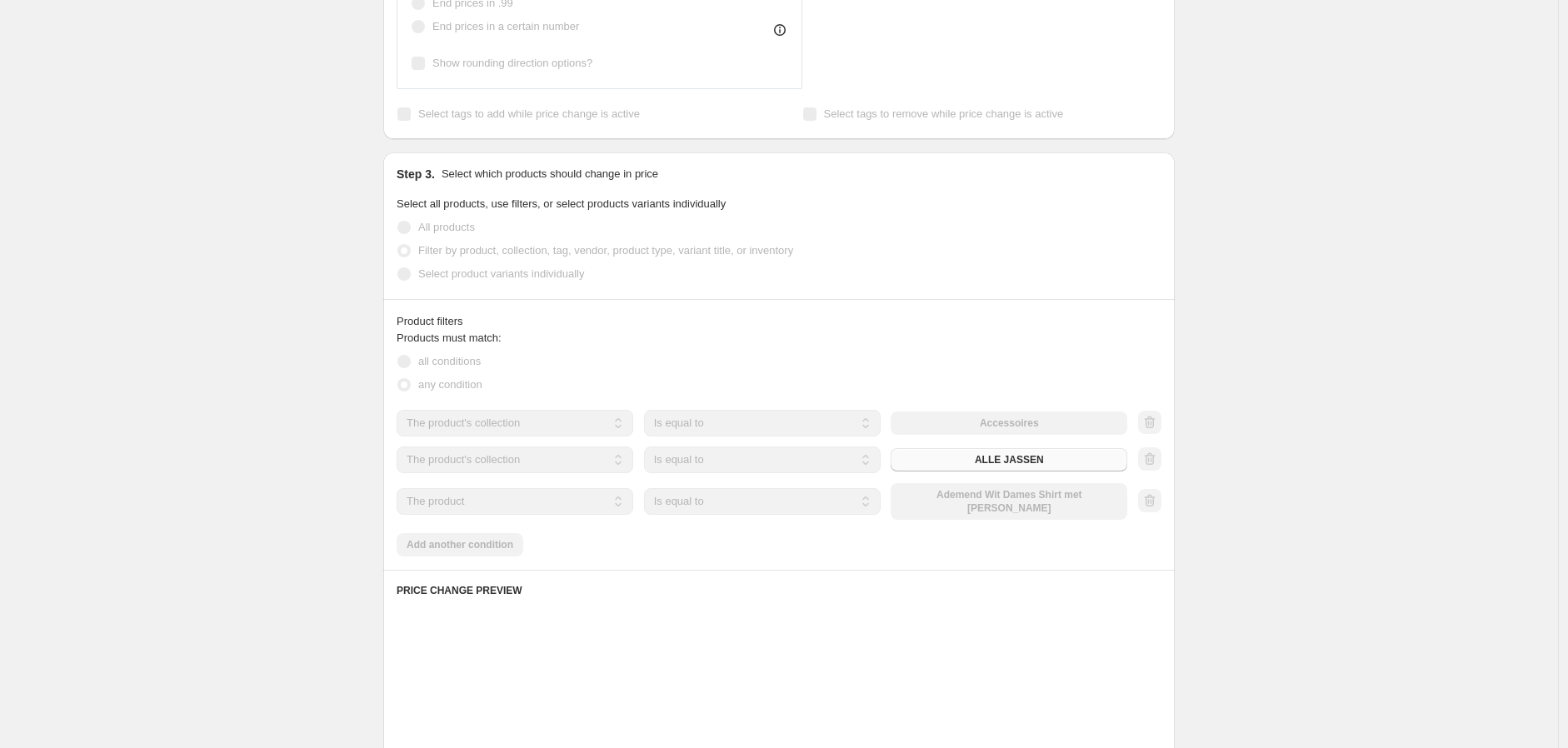
click at [520, 509] on select "The product The product's collection The product's tag The product's vendor The…" at bounding box center [515, 501] width 236 height 27
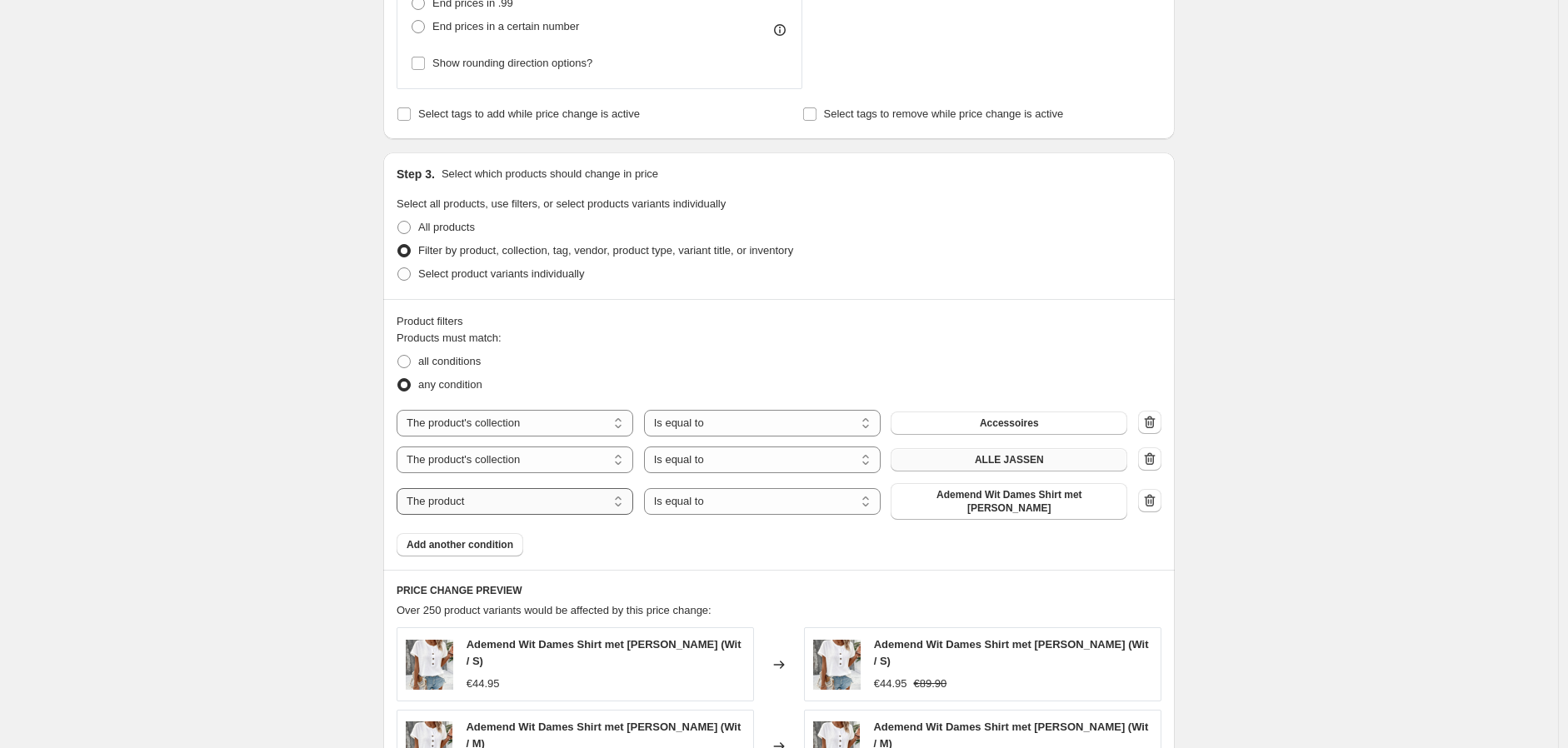
click at [529, 496] on select "The product The product's collection The product's tag The product's vendor The…" at bounding box center [515, 501] width 236 height 27
select select "collection"
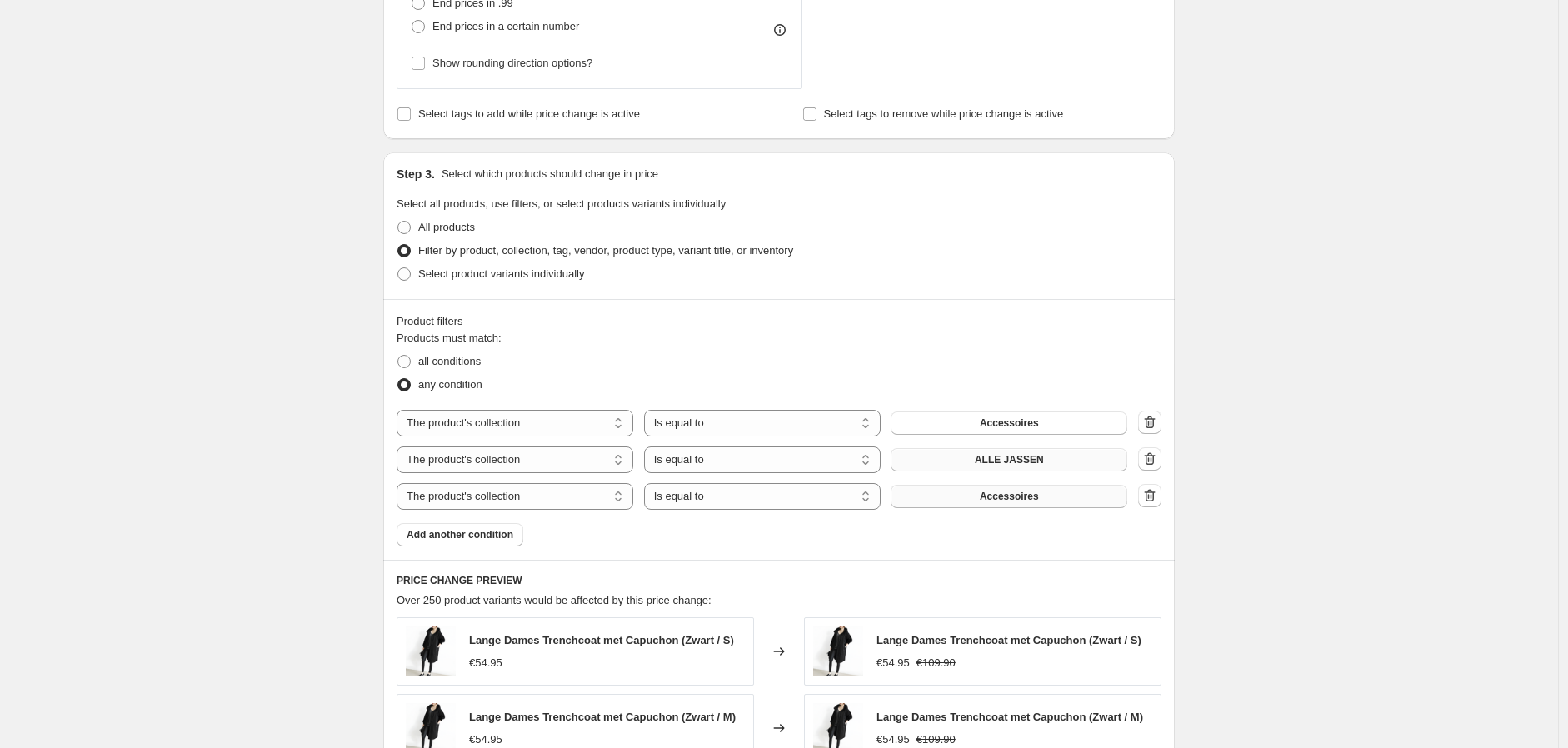
click at [1003, 499] on span "Accessoires" at bounding box center [1009, 496] width 59 height 13
click at [490, 541] on span "Add another condition" at bounding box center [459, 535] width 107 height 13
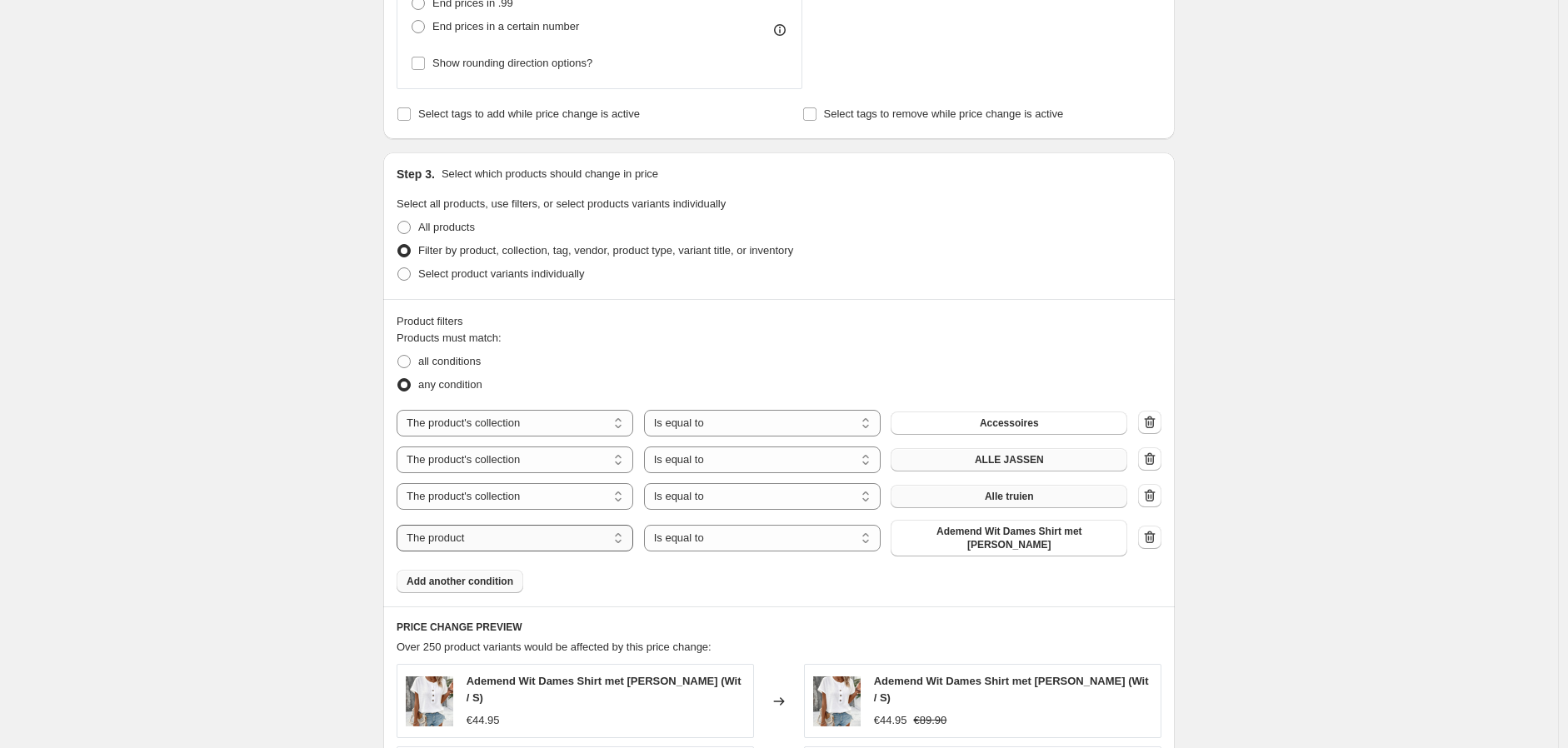
click at [565, 543] on select "The product The product's collection The product's tag The product's vendor The…" at bounding box center [515, 538] width 236 height 27
select select "collection"
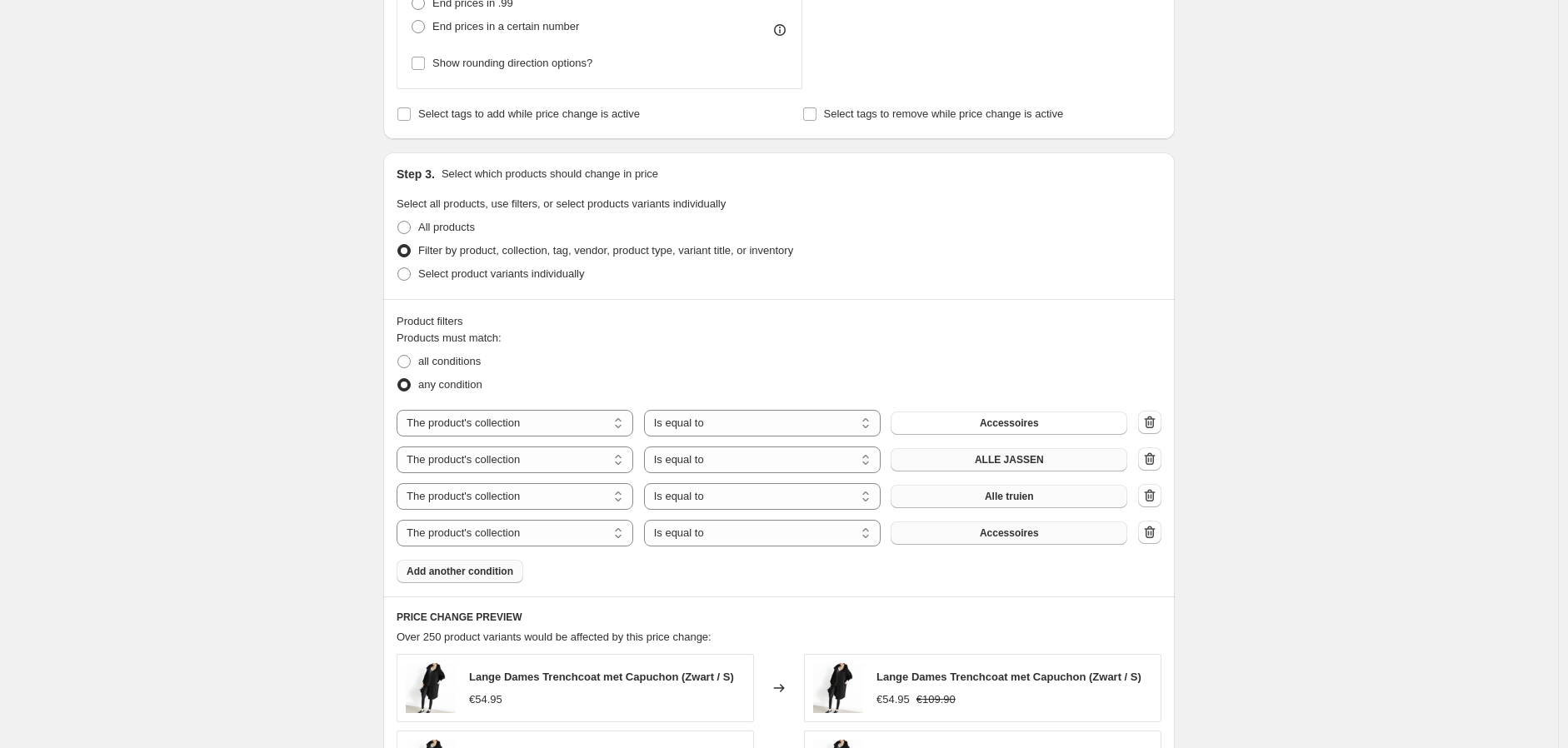
click at [991, 525] on button "Accessoires" at bounding box center [1008, 532] width 236 height 23
click at [477, 579] on button "Add another condition" at bounding box center [460, 571] width 127 height 23
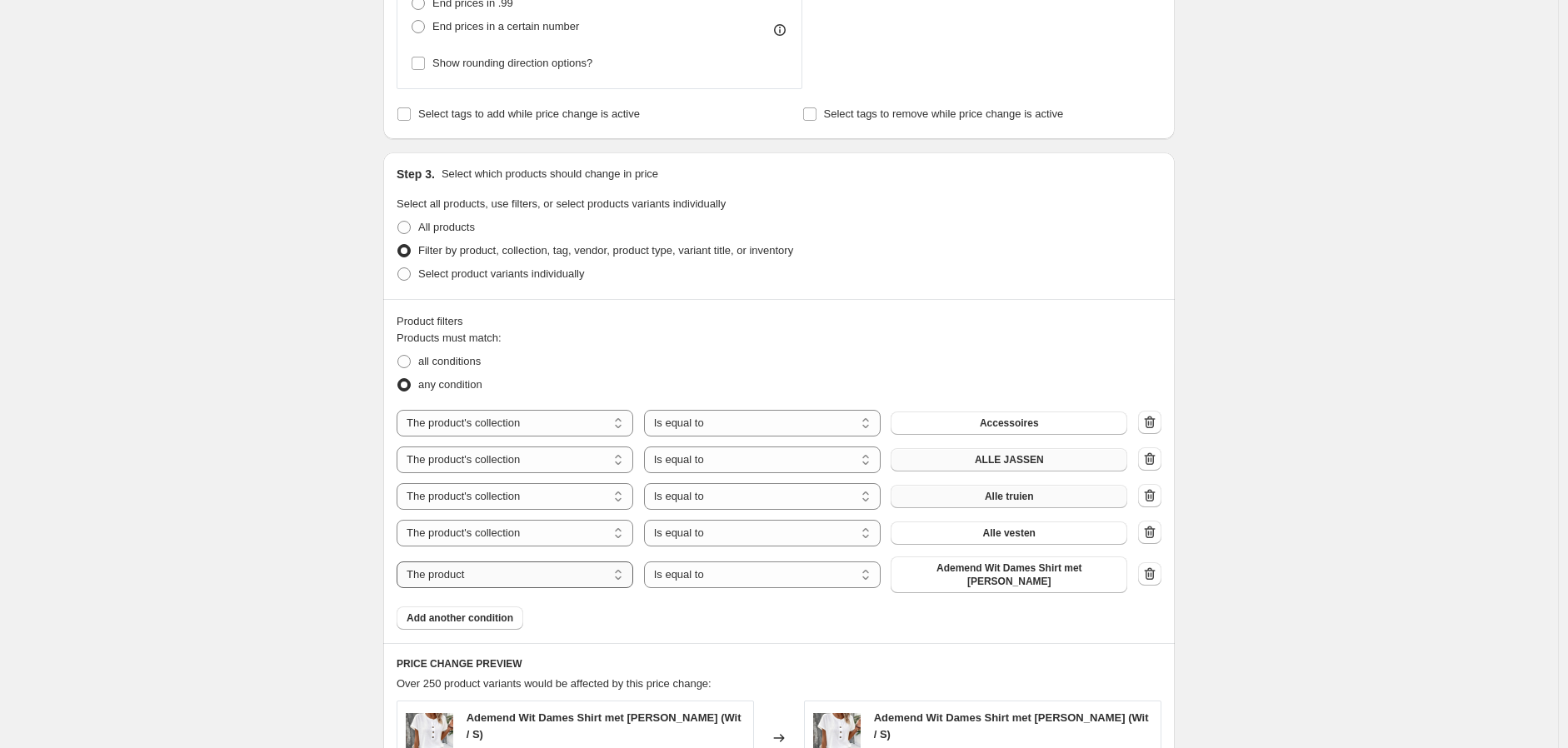
click at [544, 574] on select "The product The product's collection The product's tag The product's vendor The…" at bounding box center [515, 574] width 236 height 27
select select "collection"
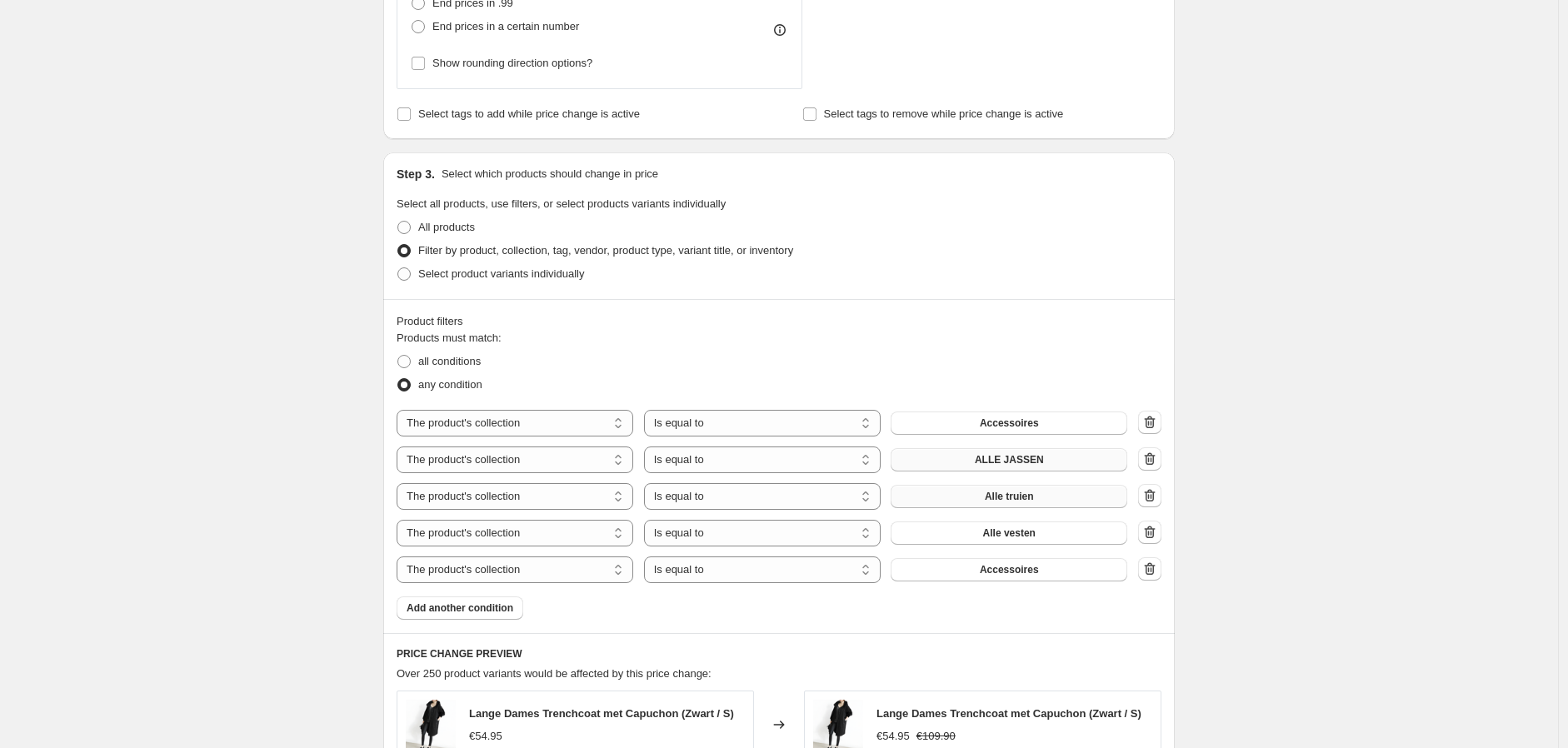
click at [1011, 570] on span "Accessoires" at bounding box center [1009, 569] width 59 height 13
click at [487, 610] on span "Add another condition" at bounding box center [459, 608] width 107 height 13
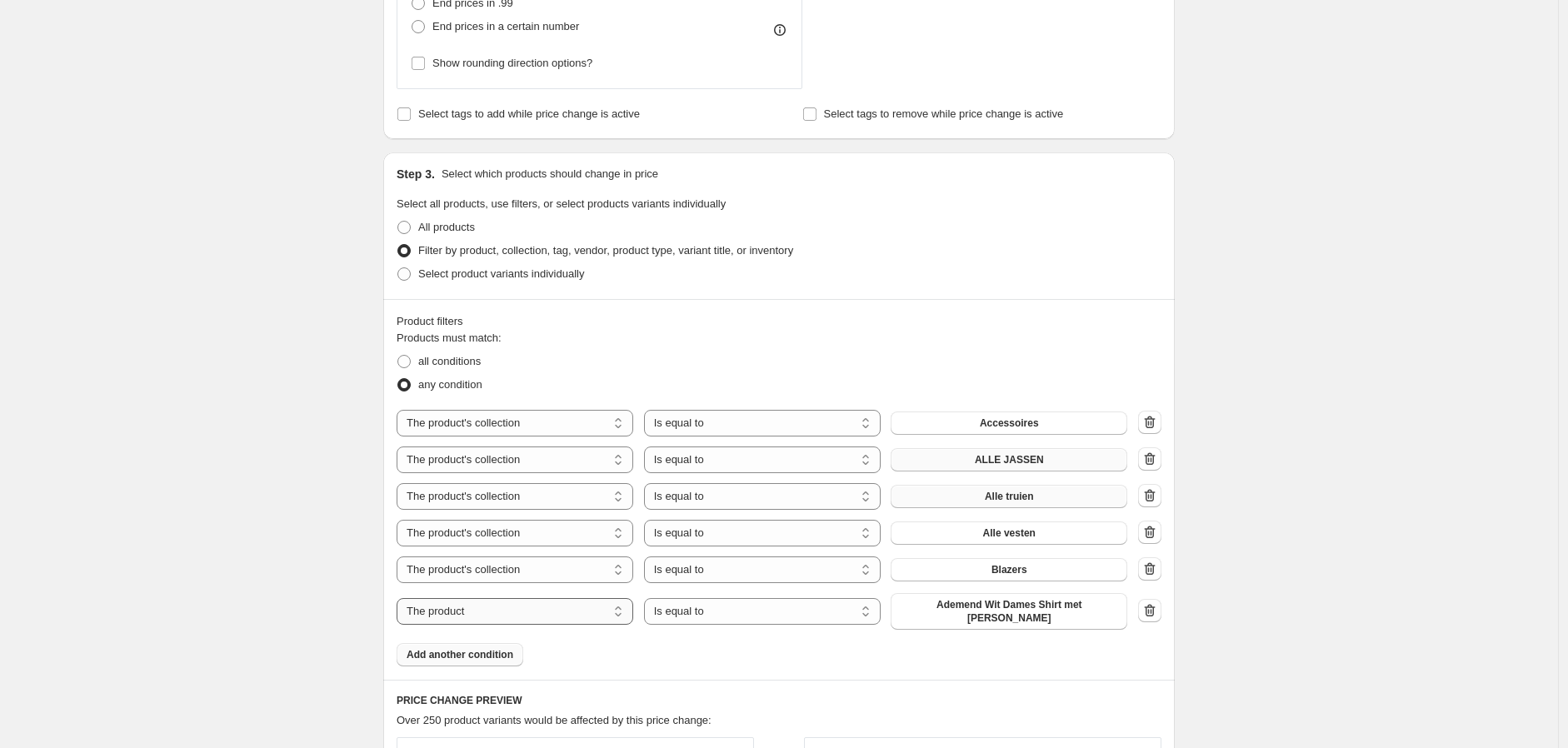
click at [545, 610] on select "The product The product's collection The product's tag The product's vendor The…" at bounding box center [515, 611] width 236 height 27
select select "collection"
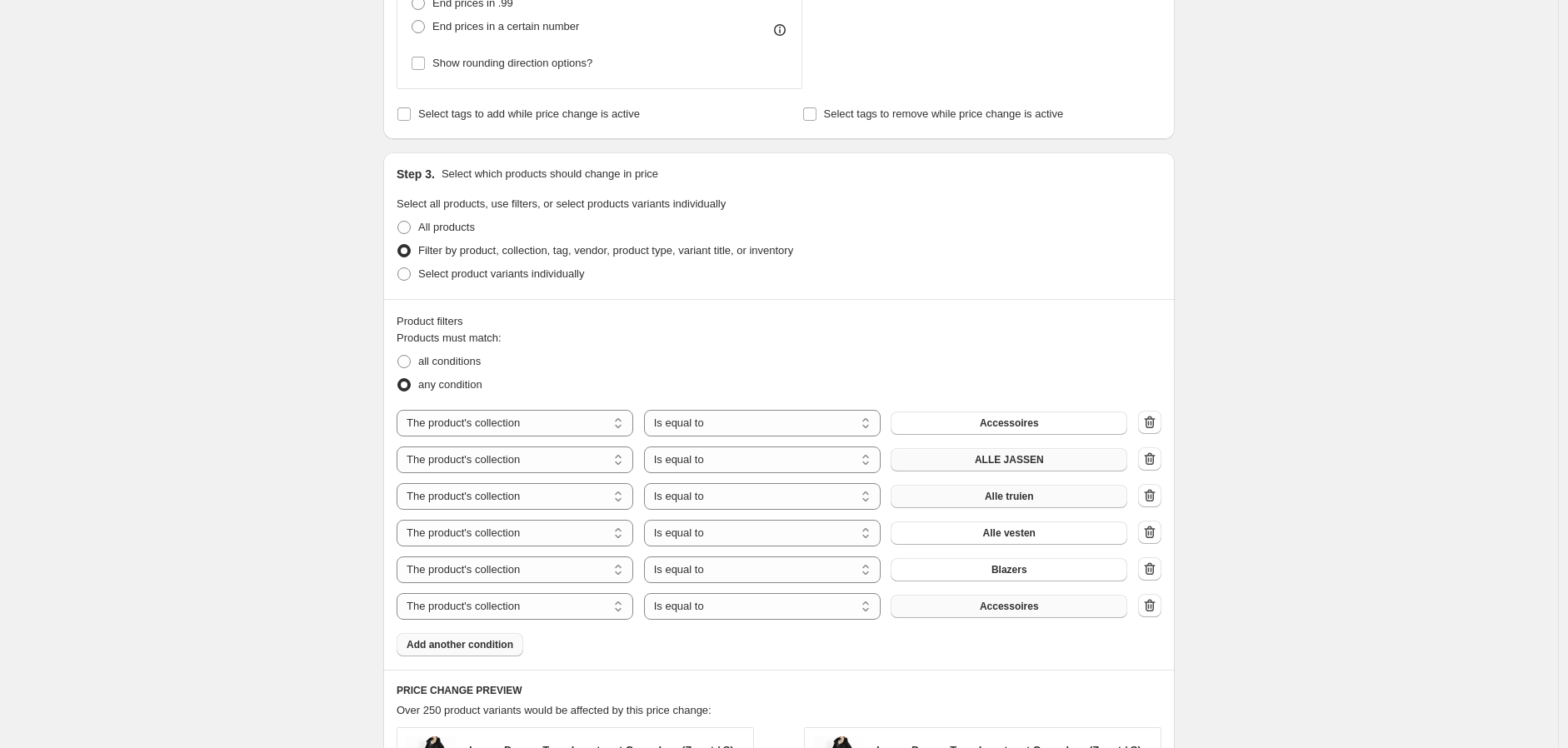
click at [1008, 608] on span "Accessoires" at bounding box center [1009, 606] width 59 height 13
click at [484, 651] on span "Add another condition" at bounding box center [459, 644] width 107 height 13
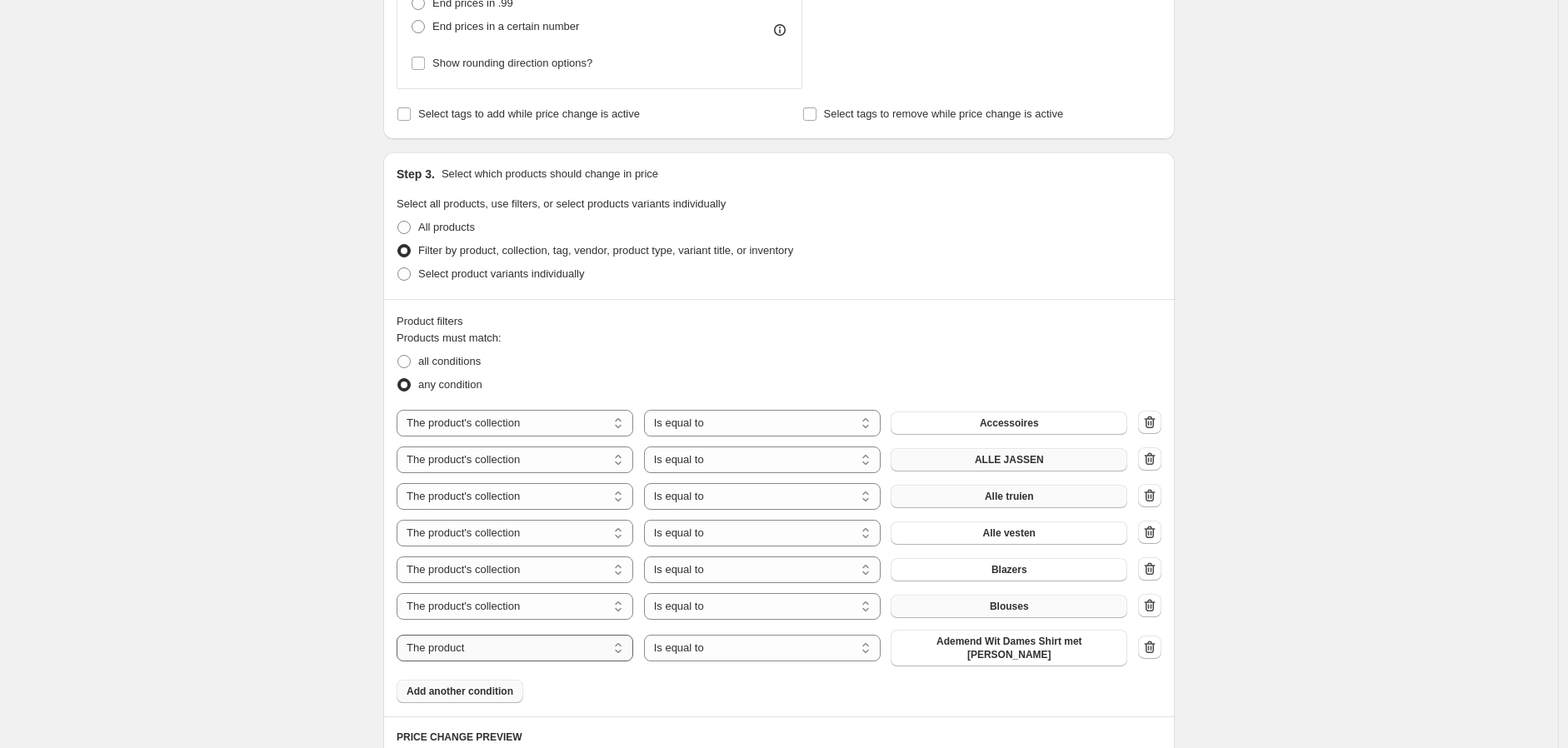
click at [527, 648] on select "The product The product's collection The product's tag The product's vendor The…" at bounding box center [515, 648] width 236 height 27
select select "collection"
click at [1001, 646] on span "Accessoires" at bounding box center [1009, 642] width 59 height 13
click at [471, 684] on span "Add another condition" at bounding box center [459, 681] width 107 height 13
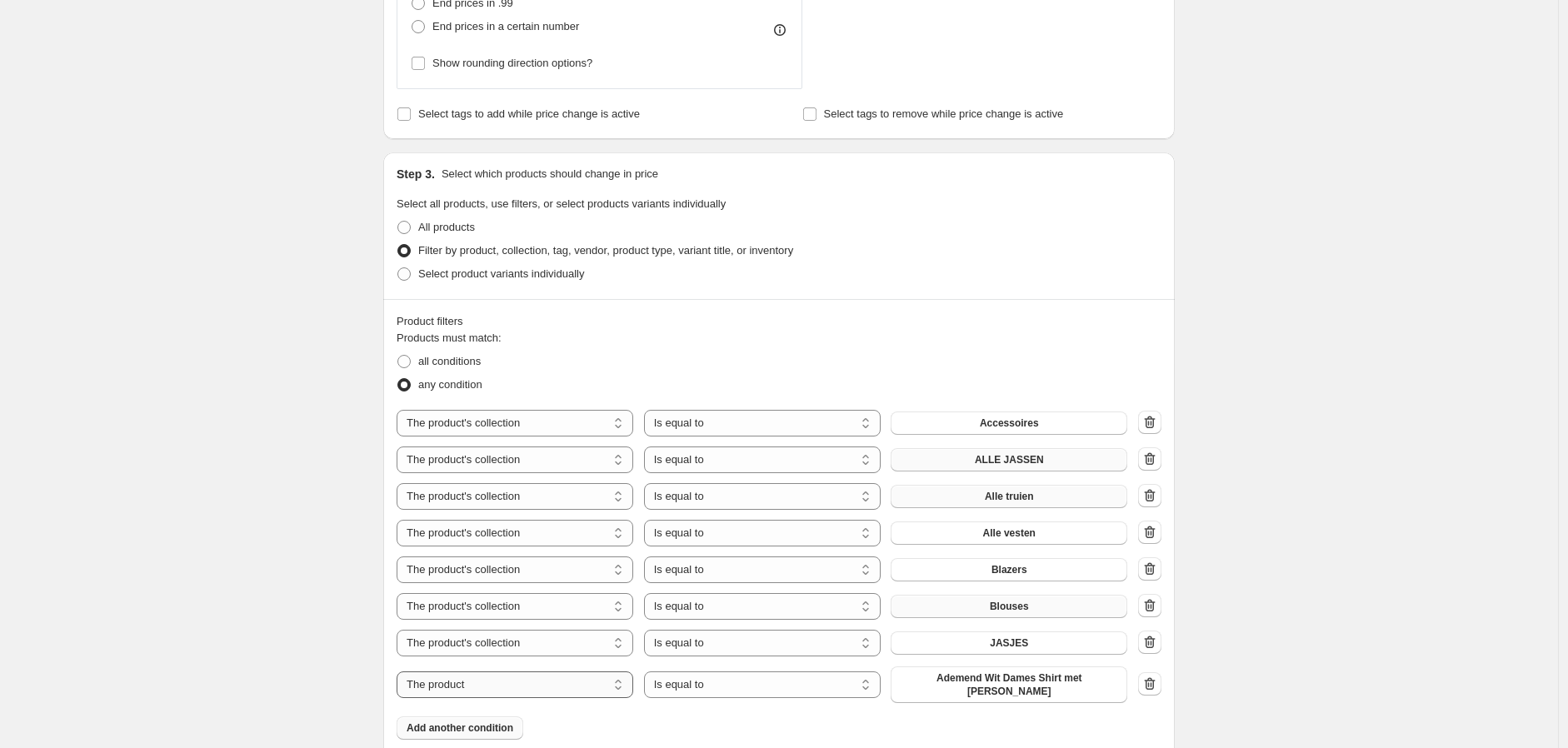
click at [537, 687] on select "The product The product's collection The product's tag The product's vendor The…" at bounding box center [515, 684] width 236 height 27
select select "collection"
click at [1025, 683] on span "Accessoires" at bounding box center [1009, 679] width 59 height 13
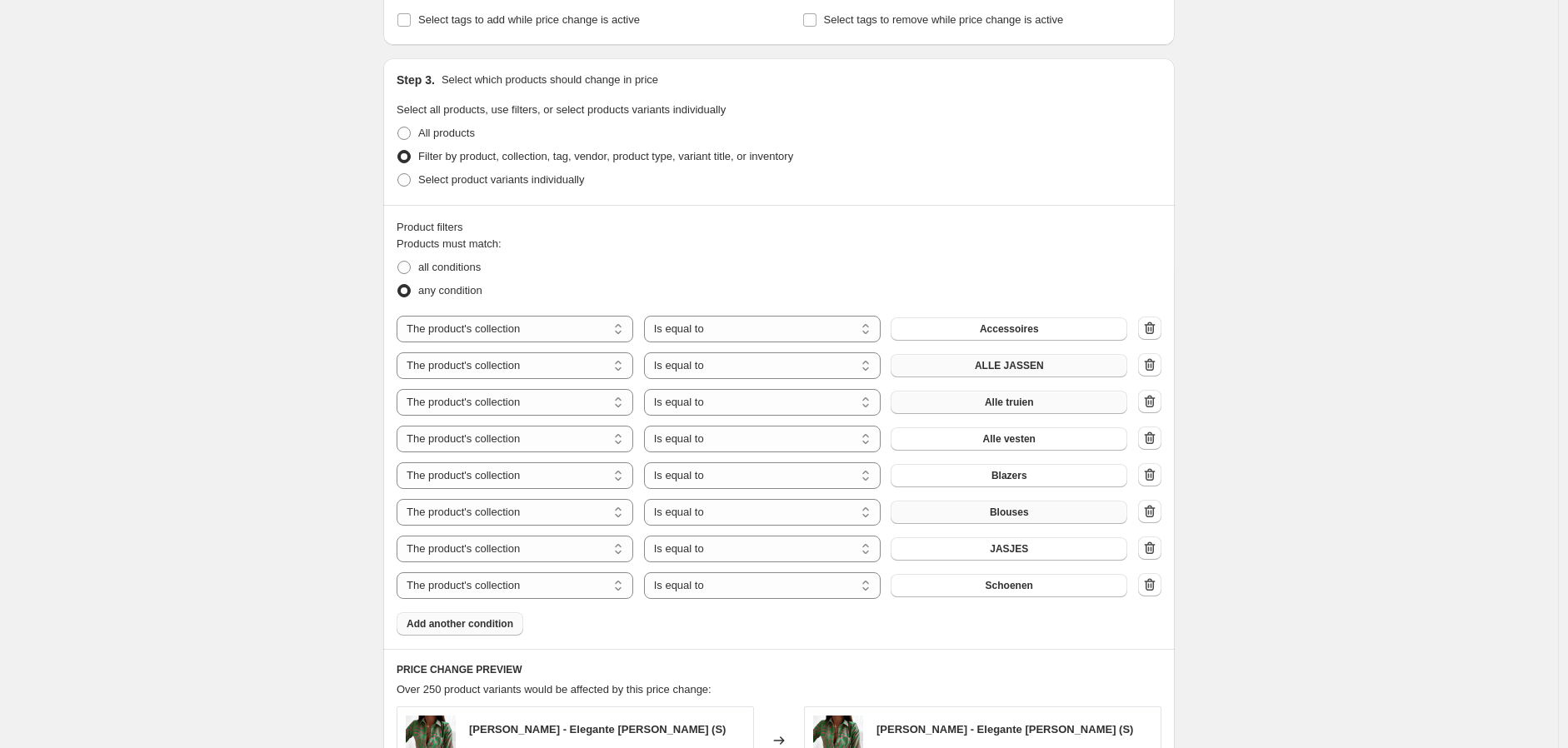
scroll to position [832, 0]
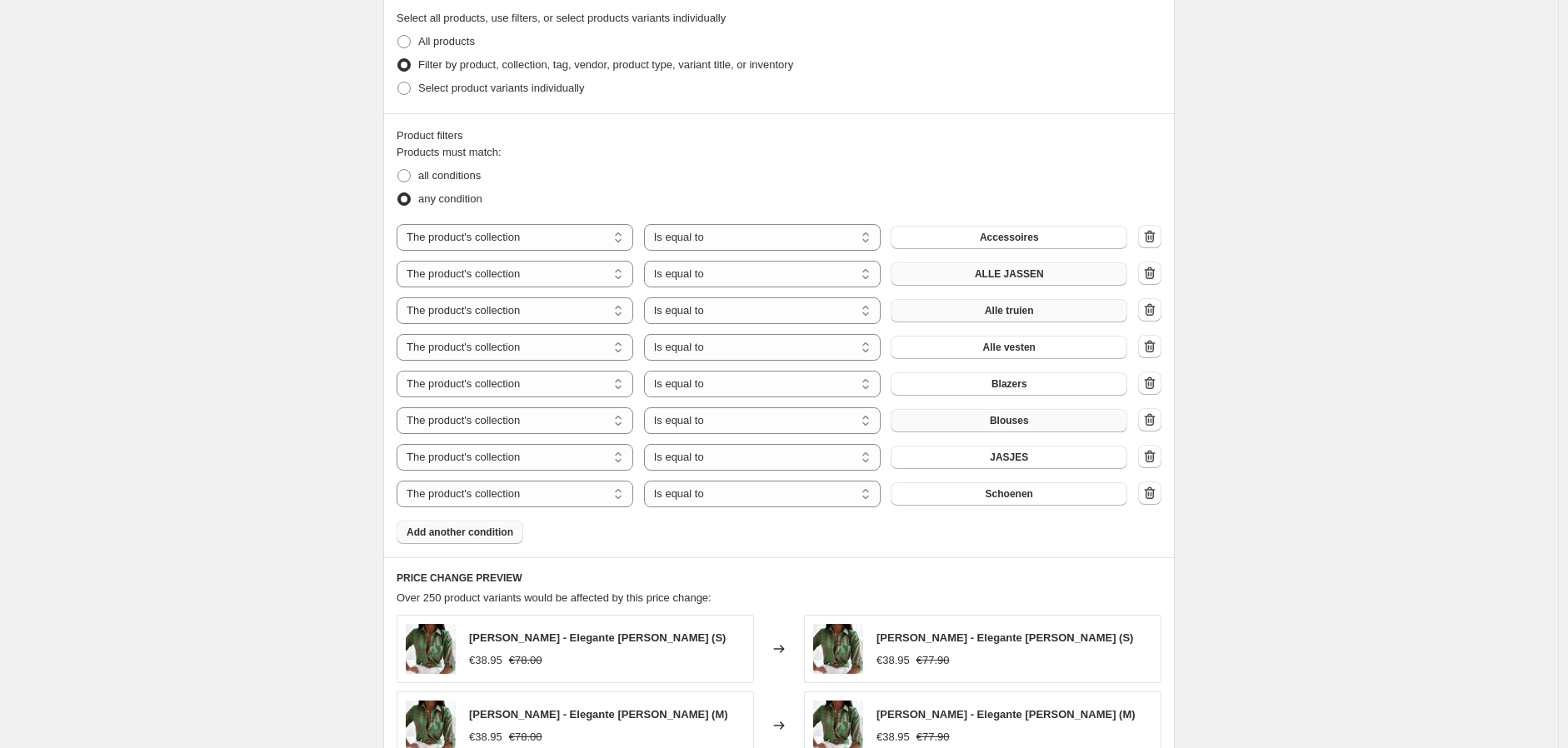
click at [485, 545] on div "Product filters Products must match: all conditions any condition The product T…" at bounding box center [778, 335] width 791 height 444
click at [485, 541] on button "Add another condition" at bounding box center [460, 531] width 127 height 23
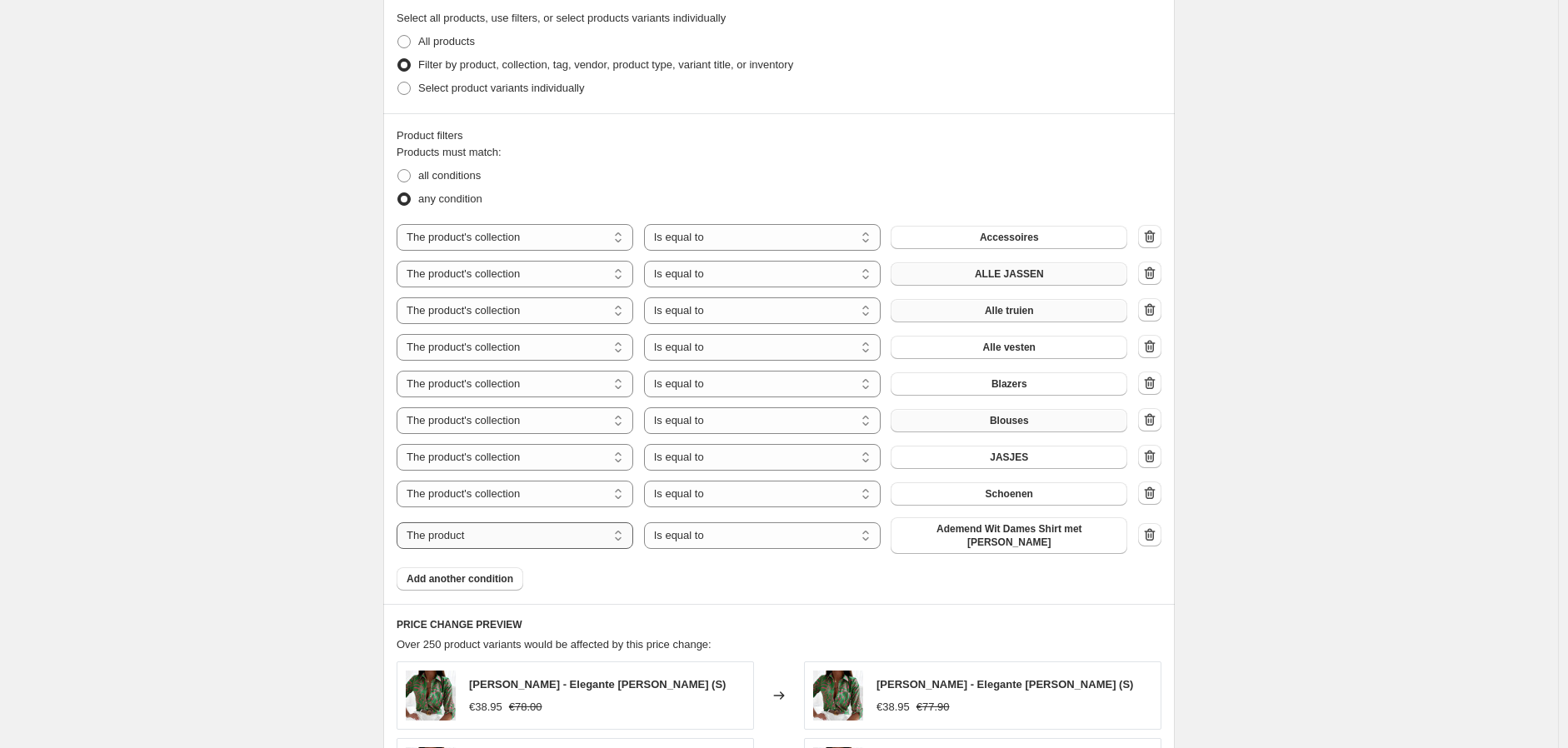
click at [508, 542] on select "The product The product's collection The product's tag The product's vendor The…" at bounding box center [515, 535] width 236 height 27
select select "collection"
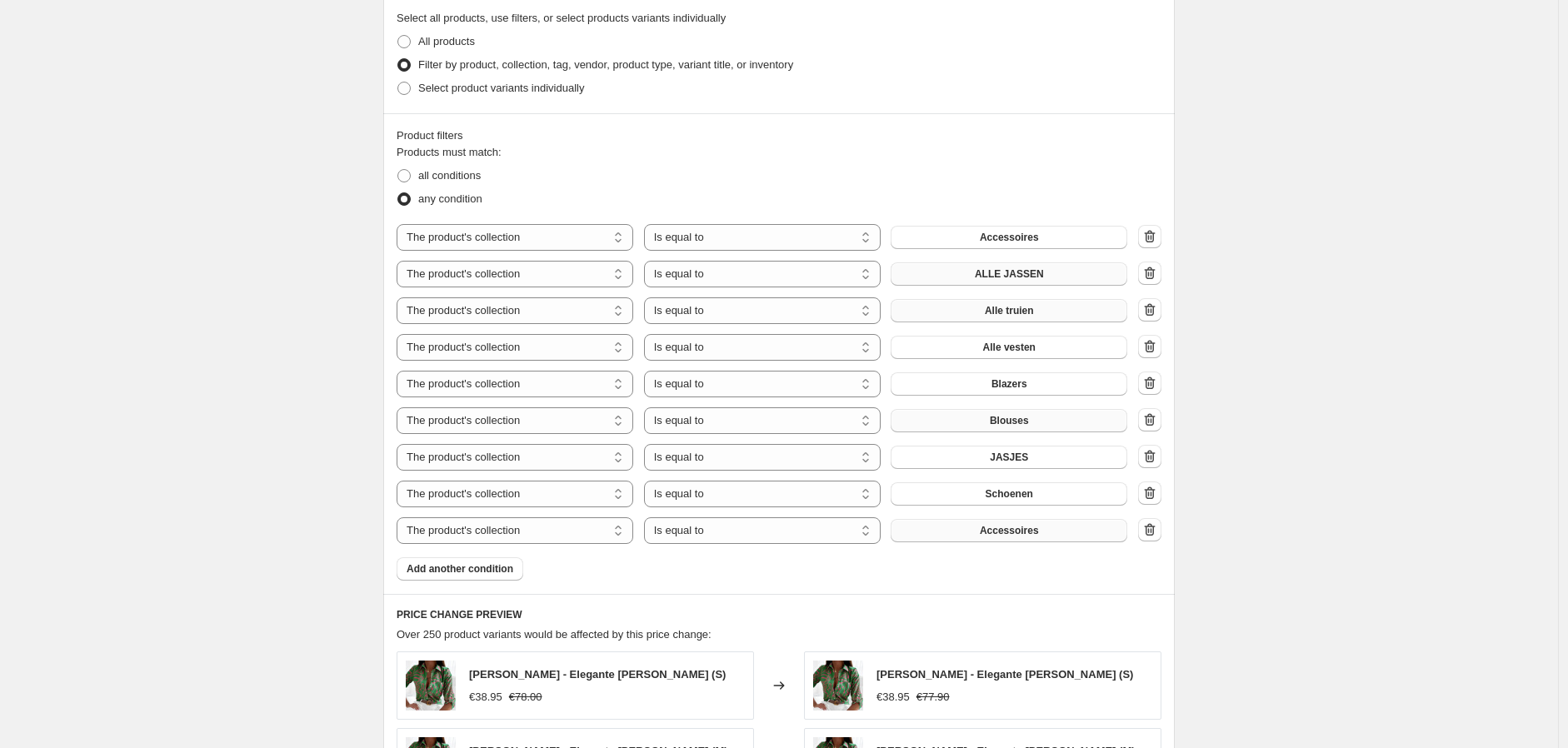
click at [1001, 538] on button "Accessoires" at bounding box center [1008, 530] width 236 height 23
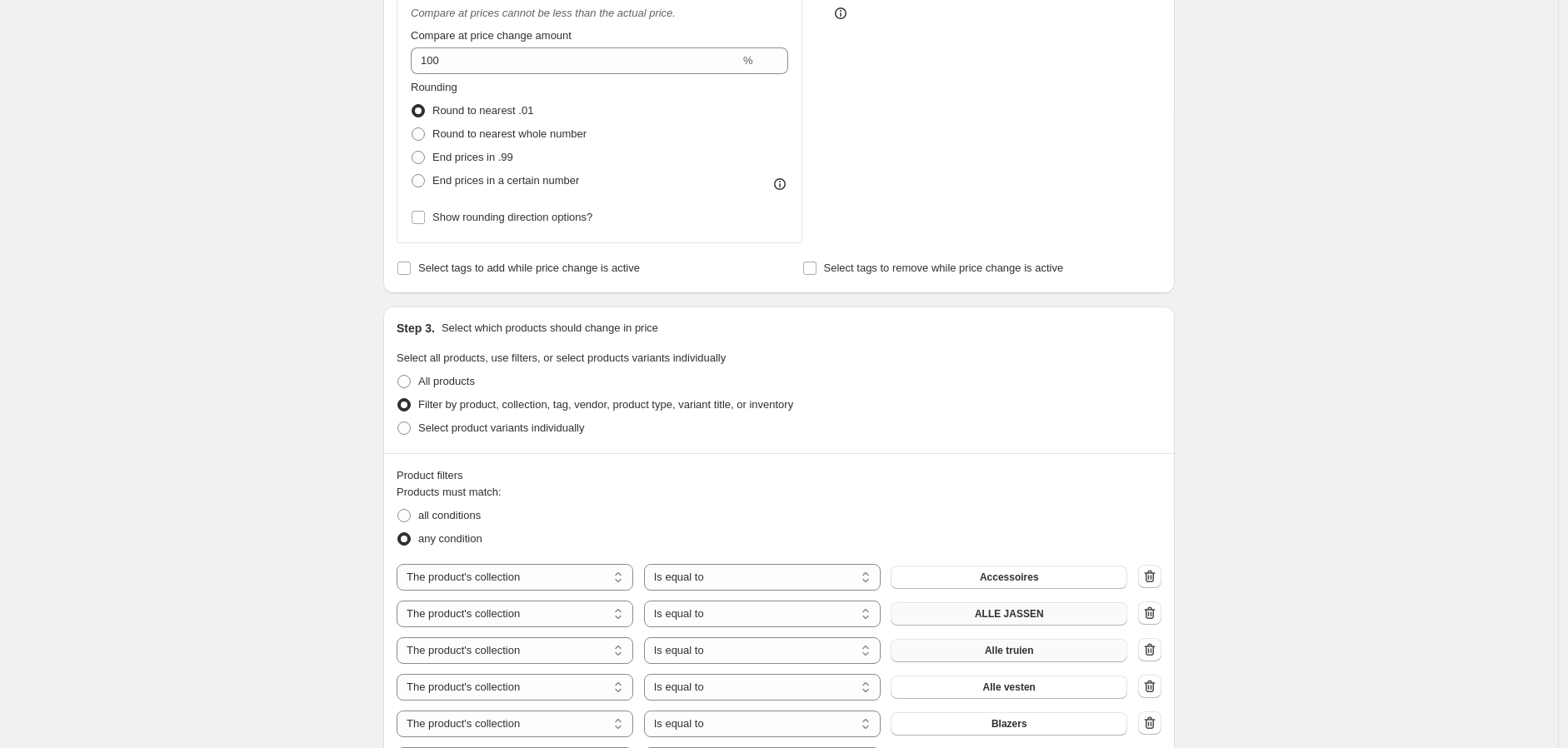
scroll to position [463, 0]
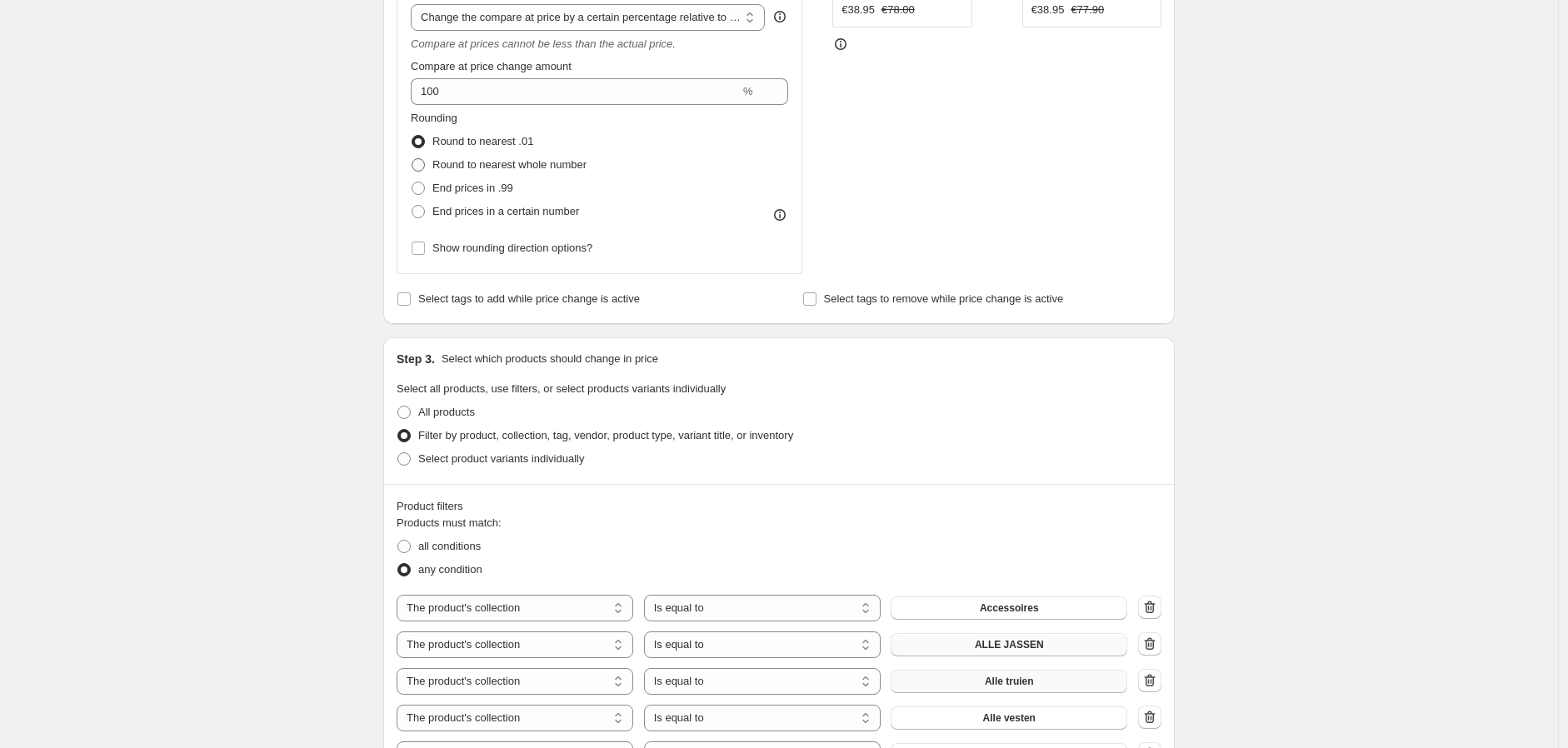
click at [510, 166] on span "Round to nearest whole number" at bounding box center [509, 164] width 154 height 12
click at [413, 159] on input "Round to nearest whole number" at bounding box center [412, 158] width 1 height 1
radio input "true"
click at [491, 144] on span "Round to nearest .01" at bounding box center [482, 141] width 101 height 12
click at [413, 135] on input "Round to nearest .01" at bounding box center [412, 135] width 1 height 1
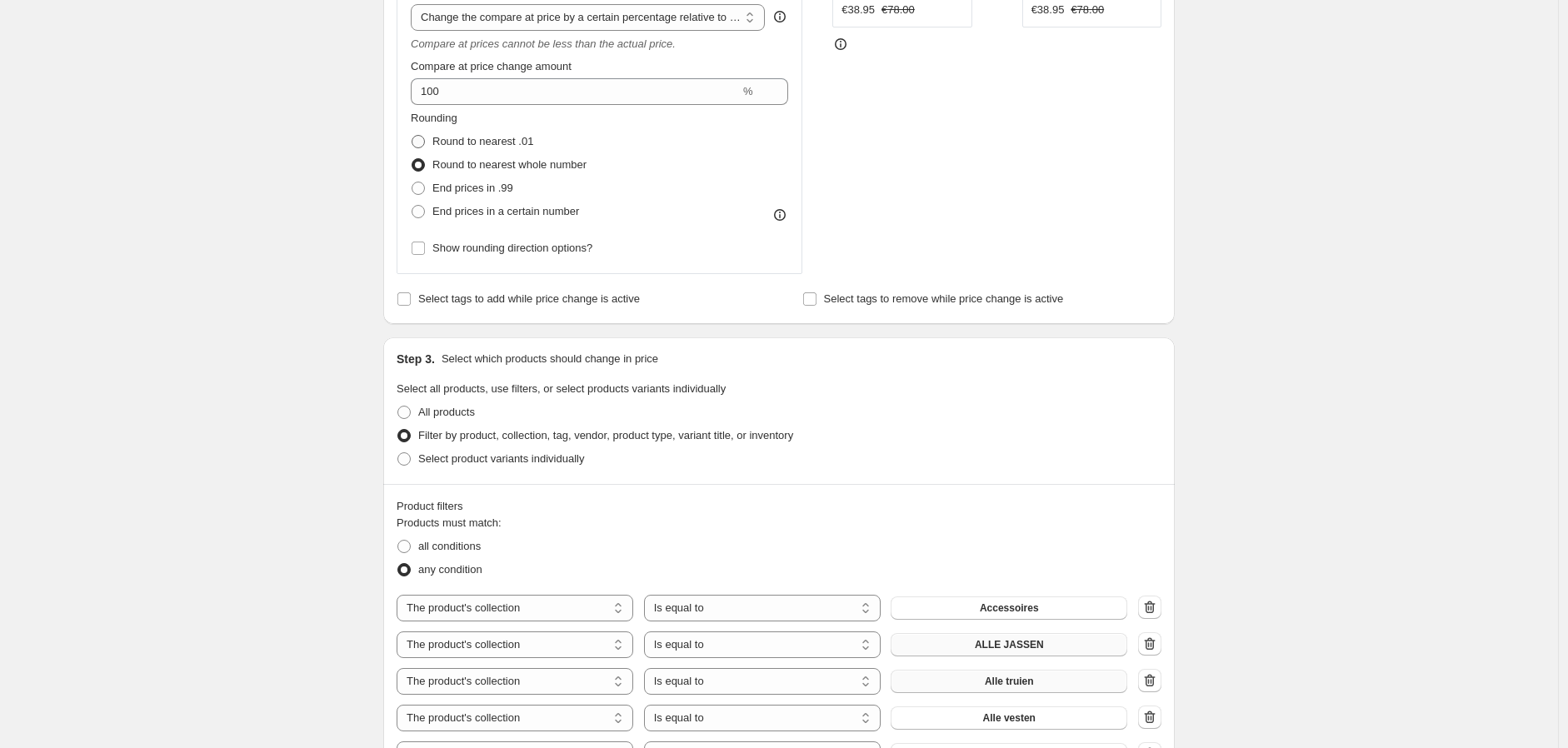
radio input "true"
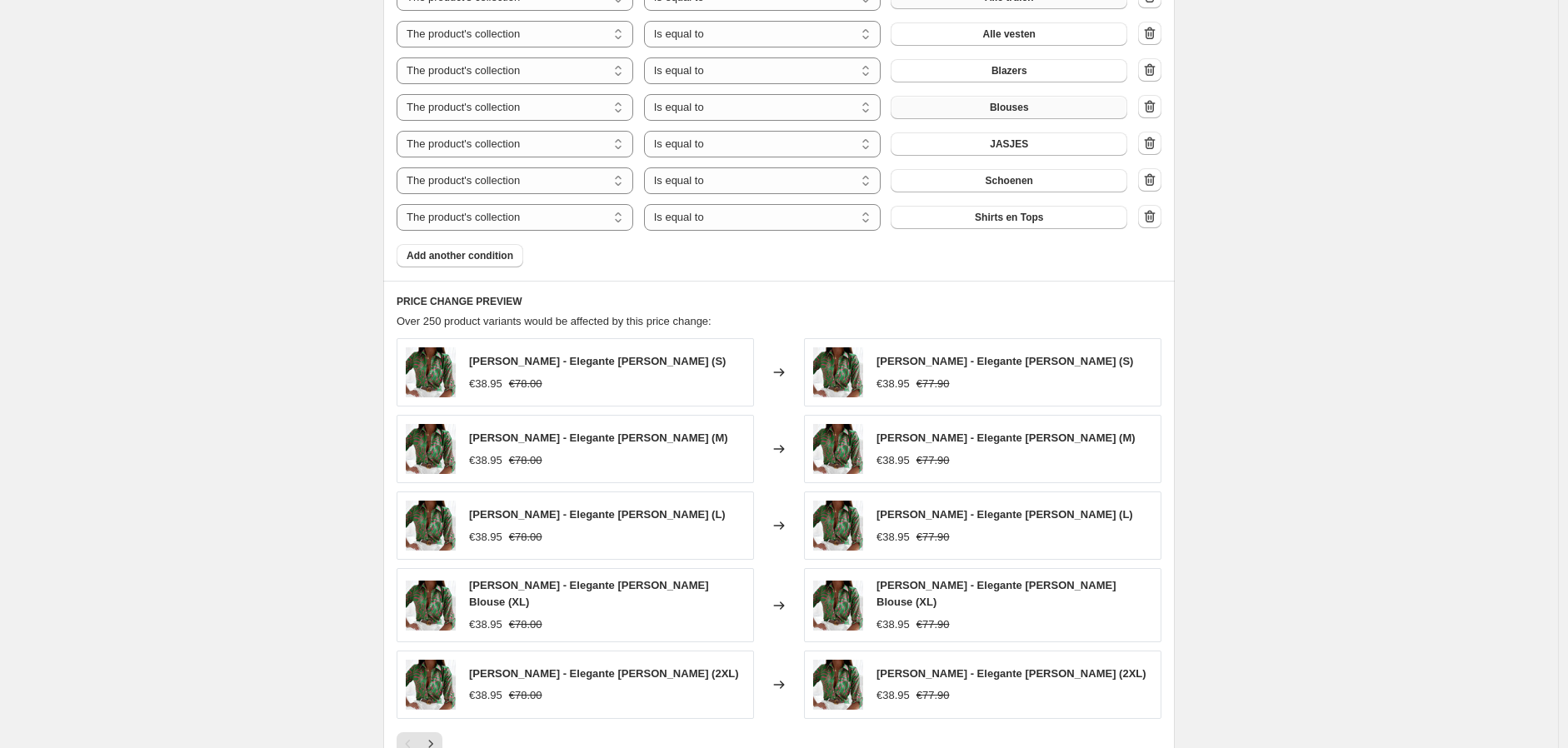
scroll to position [1421, 0]
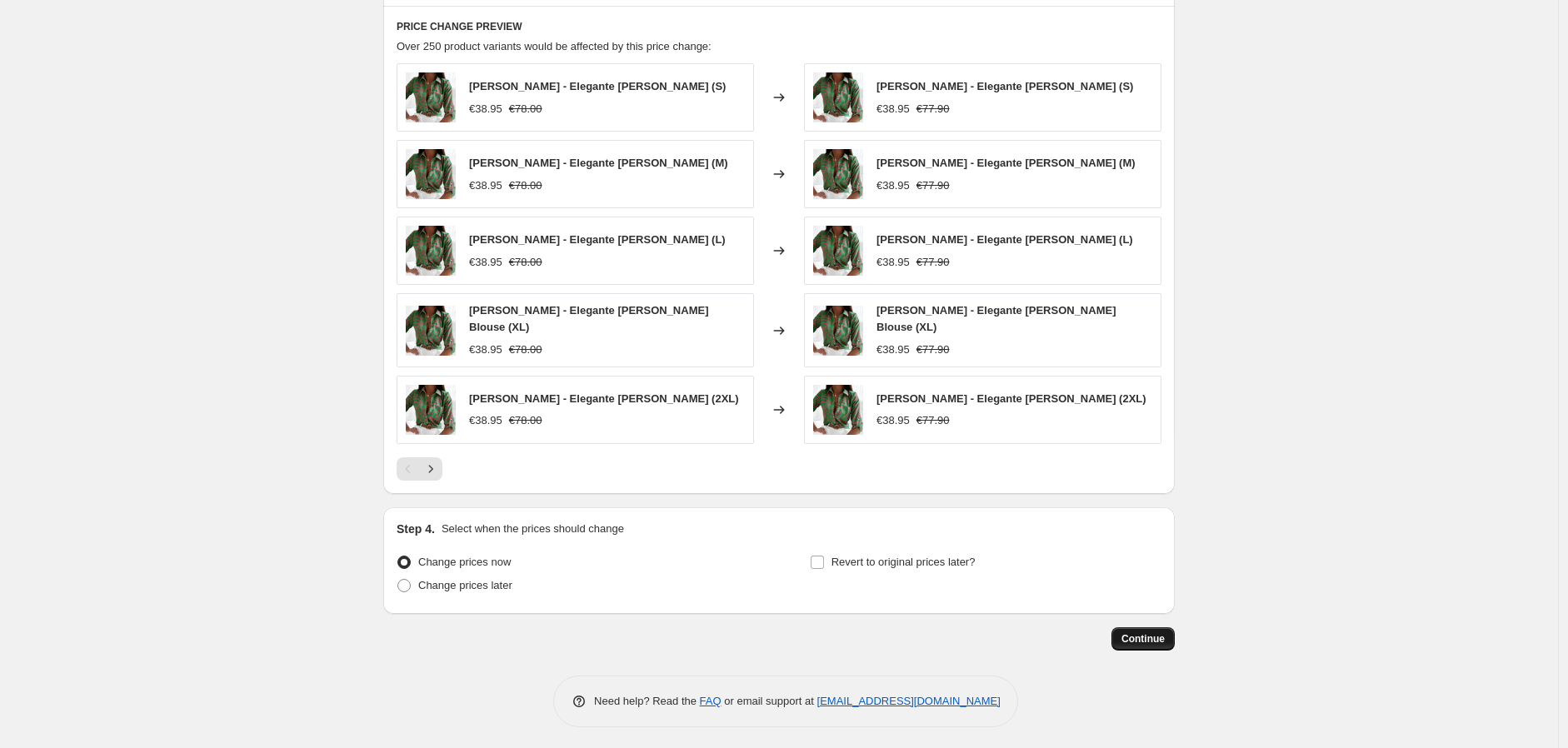
click at [1163, 643] on button "Continue" at bounding box center [1142, 638] width 63 height 23
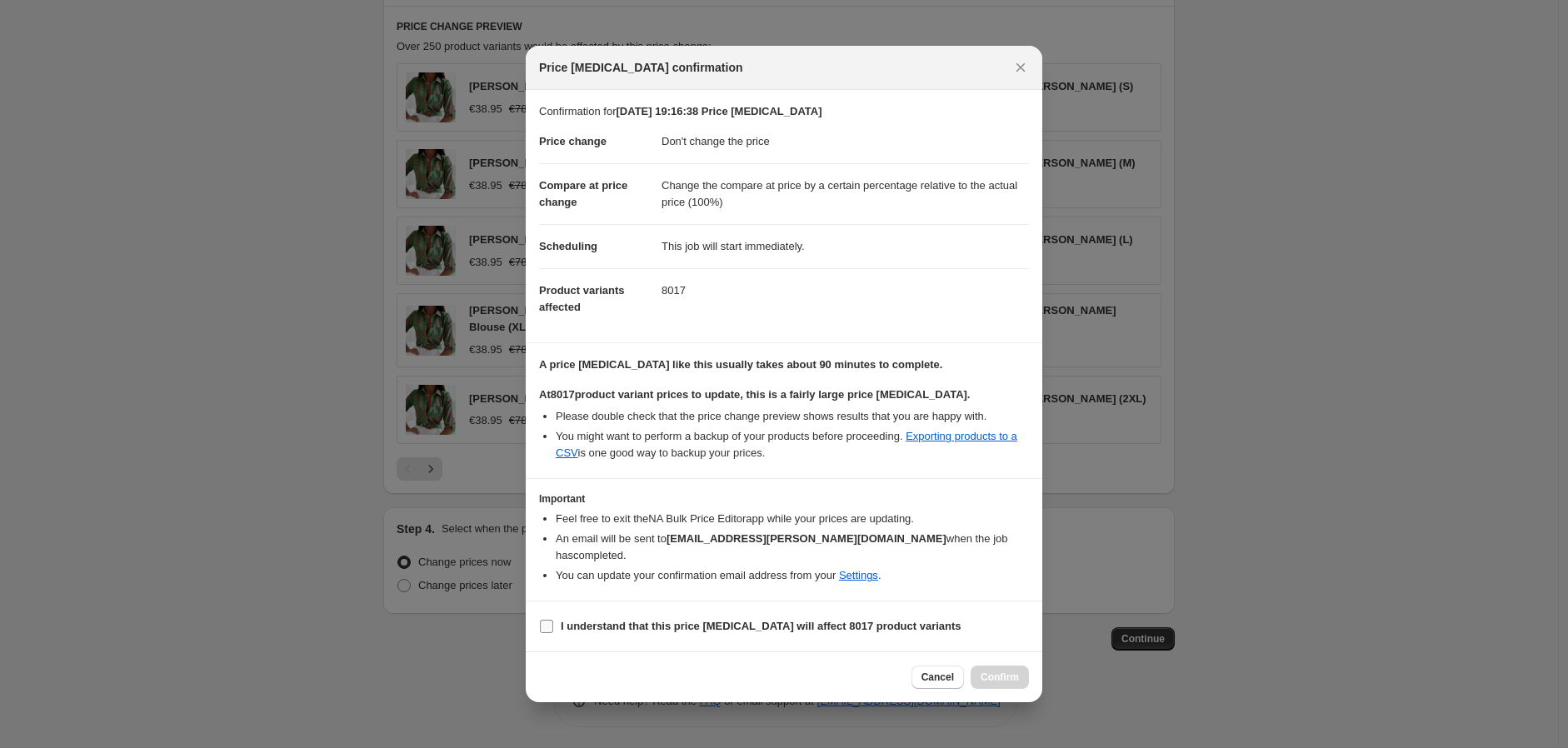
click at [868, 627] on span "I understand that this price change job will affect 8017 product variants" at bounding box center [761, 627] width 401 height 17
click at [553, 627] on input "I understand that this price change job will affect 8017 product variants" at bounding box center [546, 626] width 13 height 13
checkbox input "true"
click at [995, 670] on span "Confirm" at bounding box center [999, 677] width 38 height 13
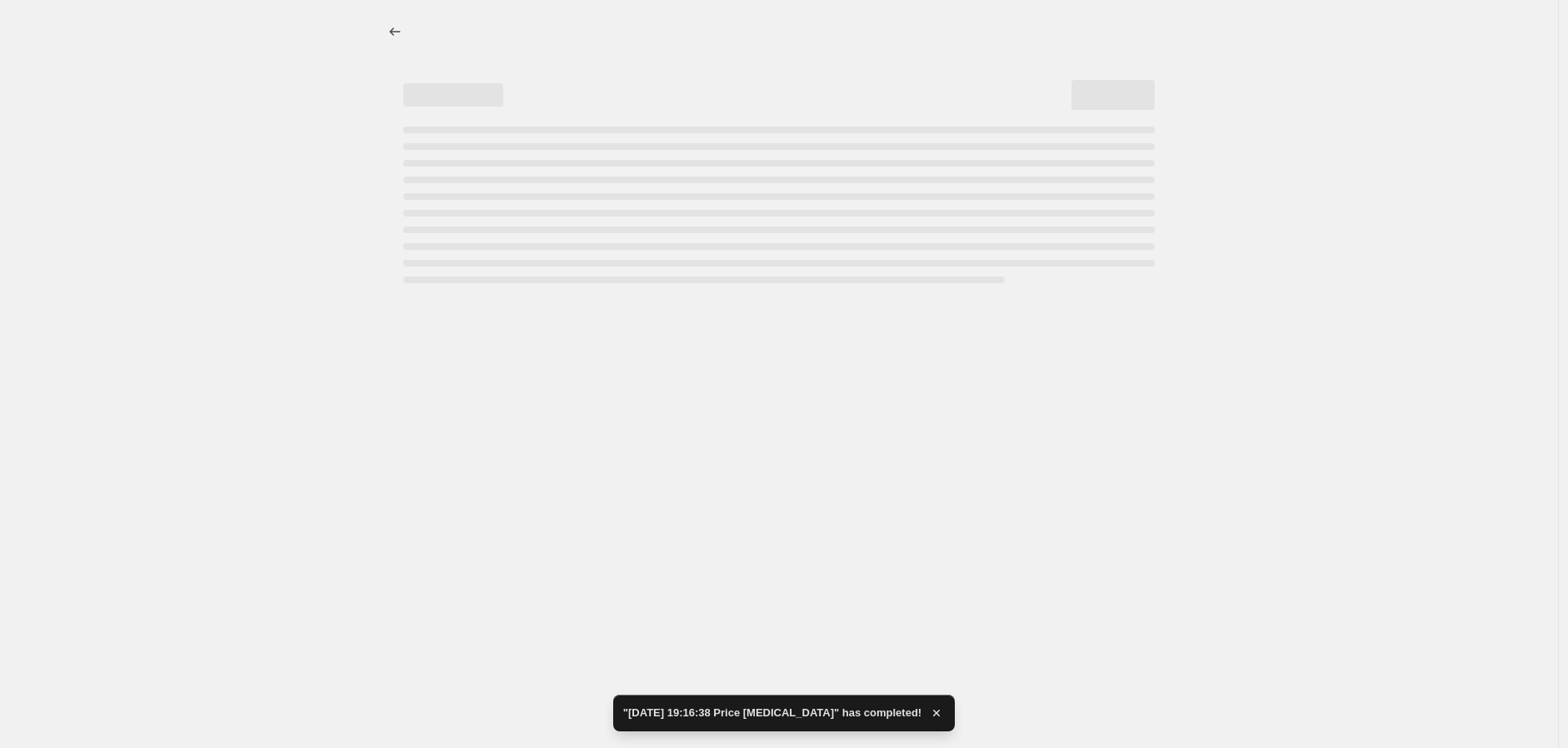
select select "no_change"
select select "pp"
select select "collection"
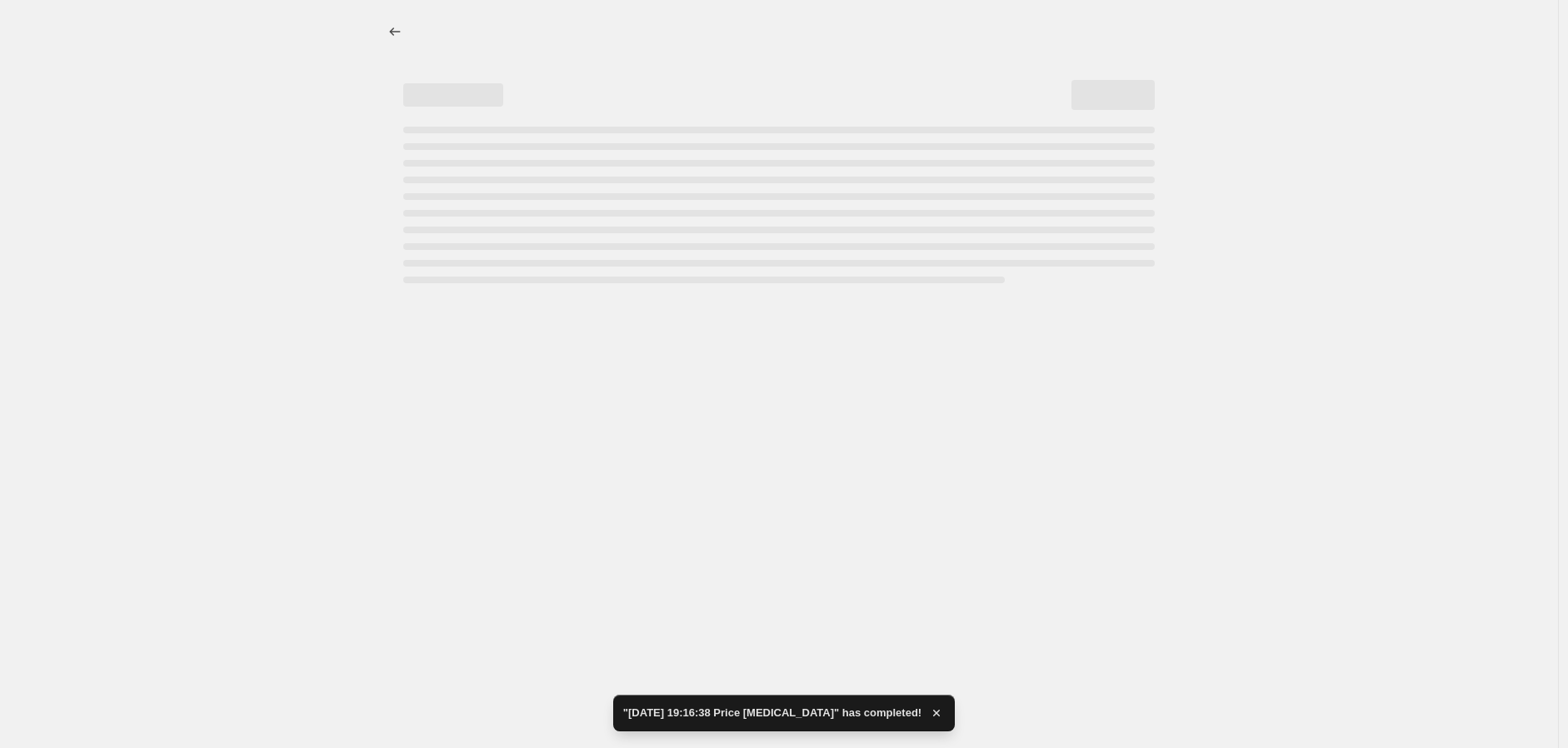
select select "collection"
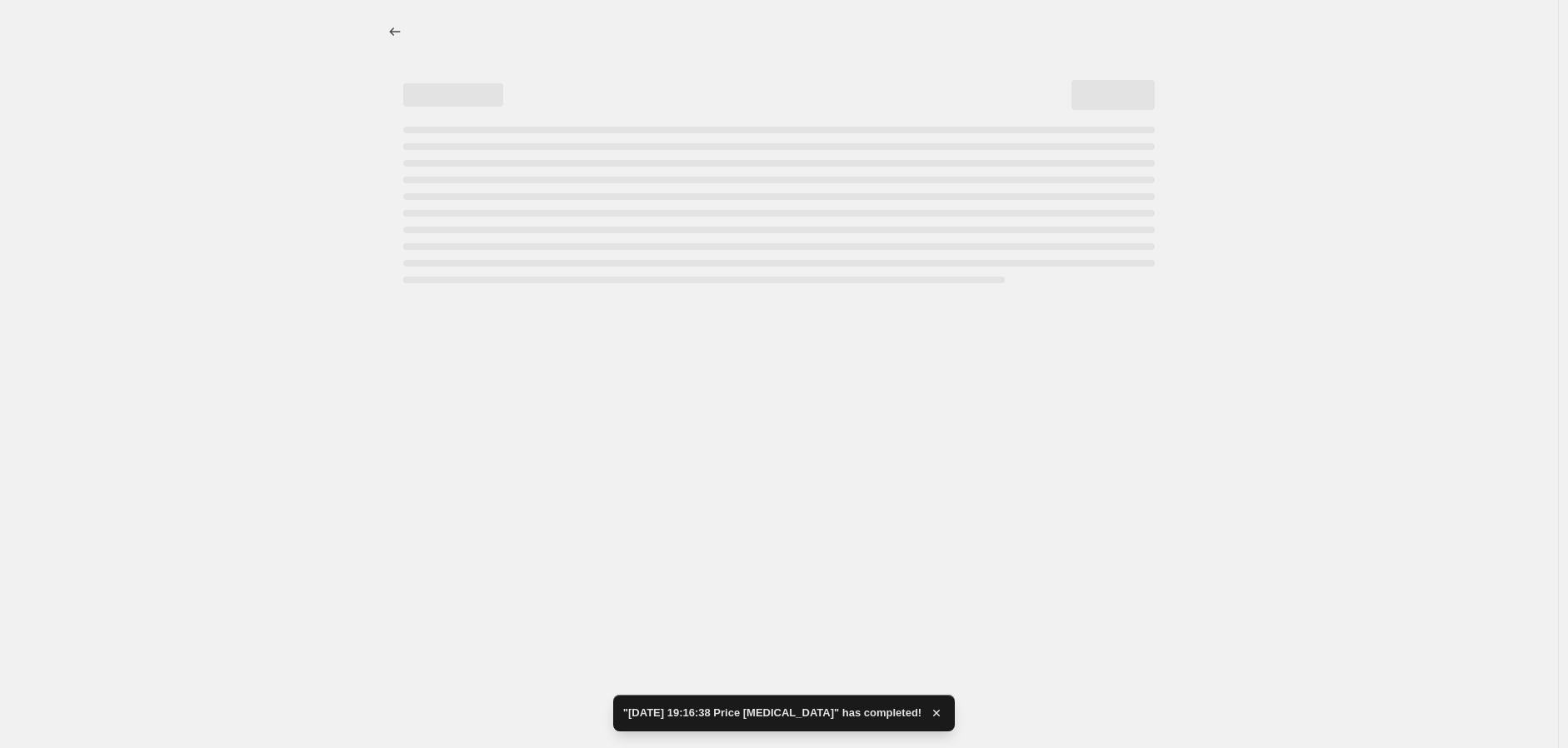
select select "collection"
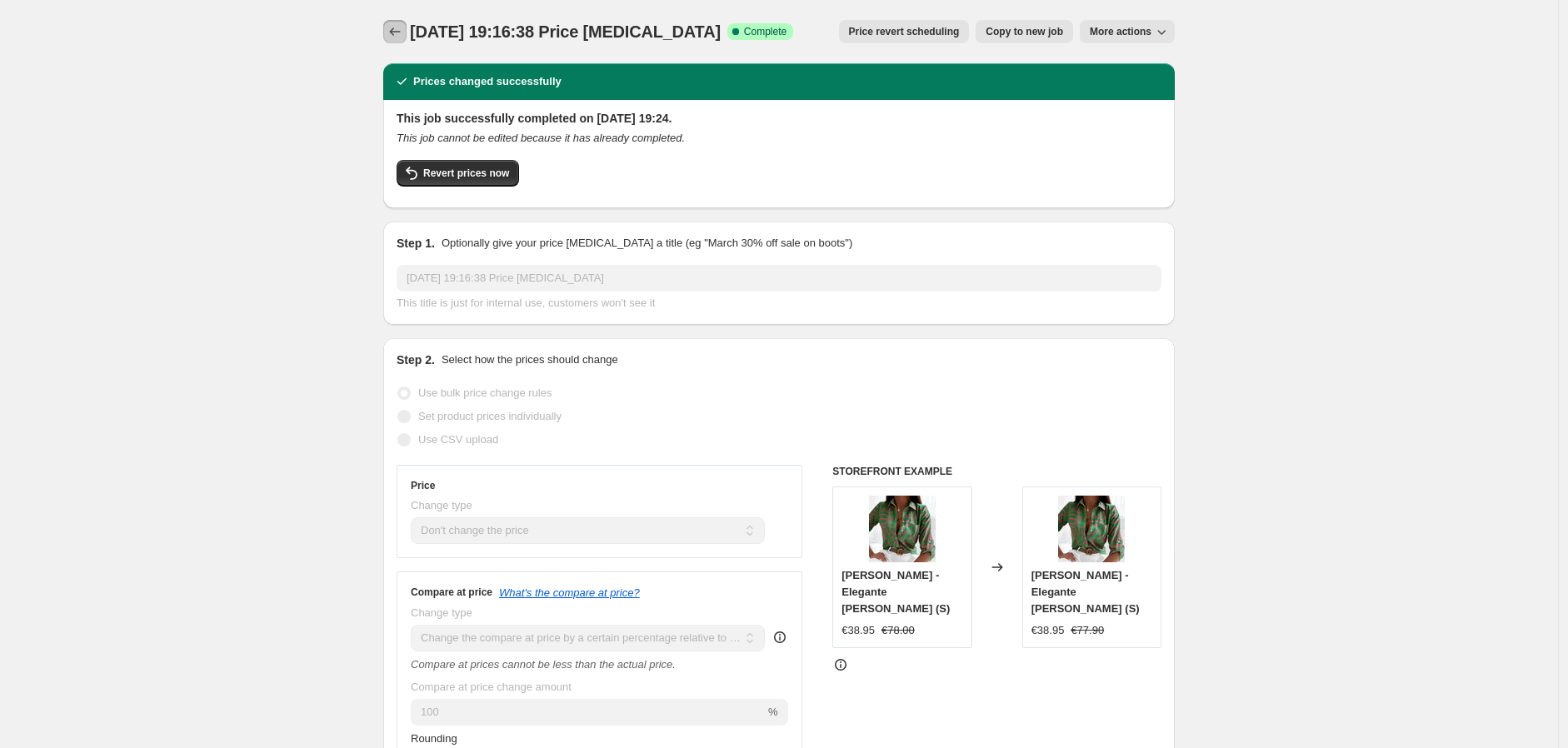
click at [395, 32] on icon "Price change jobs" at bounding box center [395, 32] width 11 height 8
